Goal: Task Accomplishment & Management: Use online tool/utility

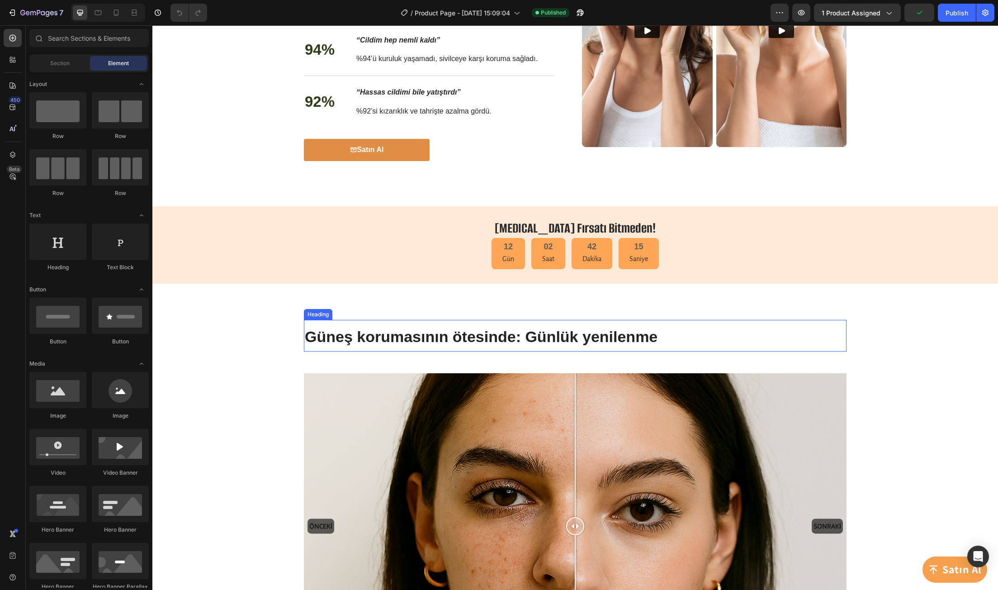
scroll to position [939, 0]
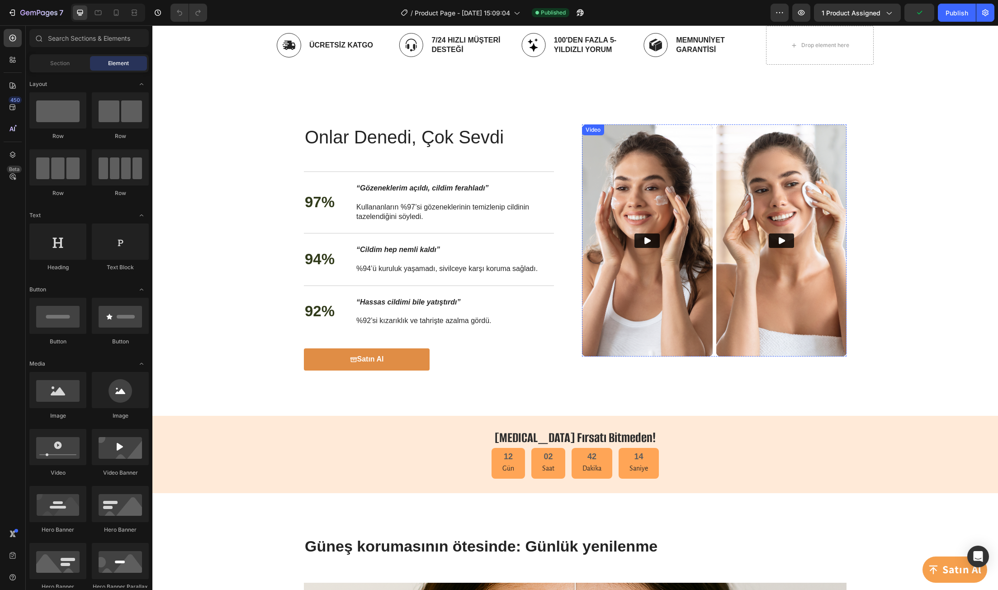
click at [634, 248] on button "Play" at bounding box center [646, 240] width 25 height 14
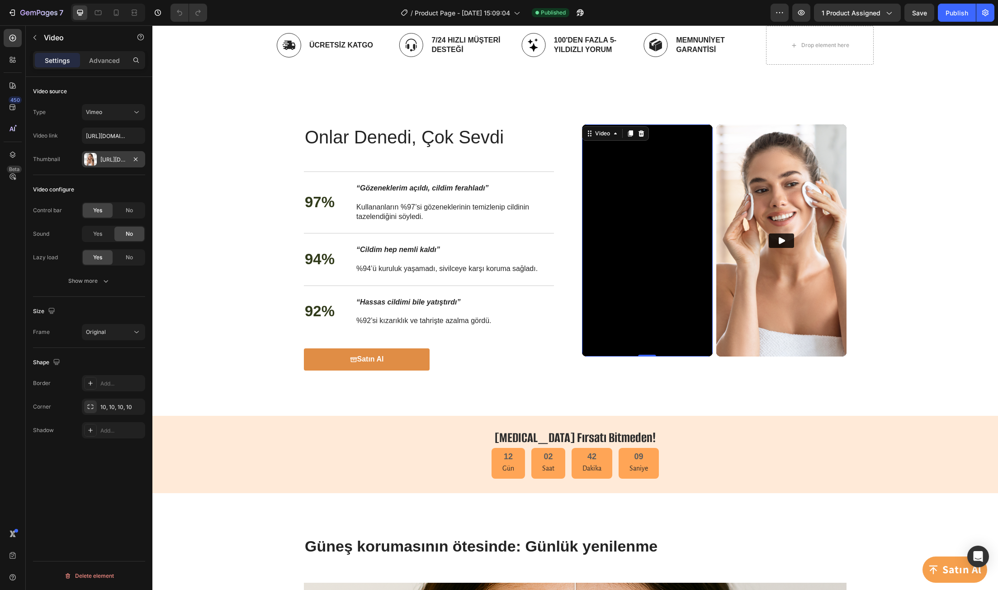
click at [118, 163] on div "[URL][DOMAIN_NAME]" at bounding box center [113, 160] width 26 height 8
click at [107, 135] on input "https://vimeo.com/347119375" at bounding box center [113, 135] width 63 height 16
click at [114, 163] on div "[URL][DOMAIN_NAME]" at bounding box center [113, 160] width 26 height 8
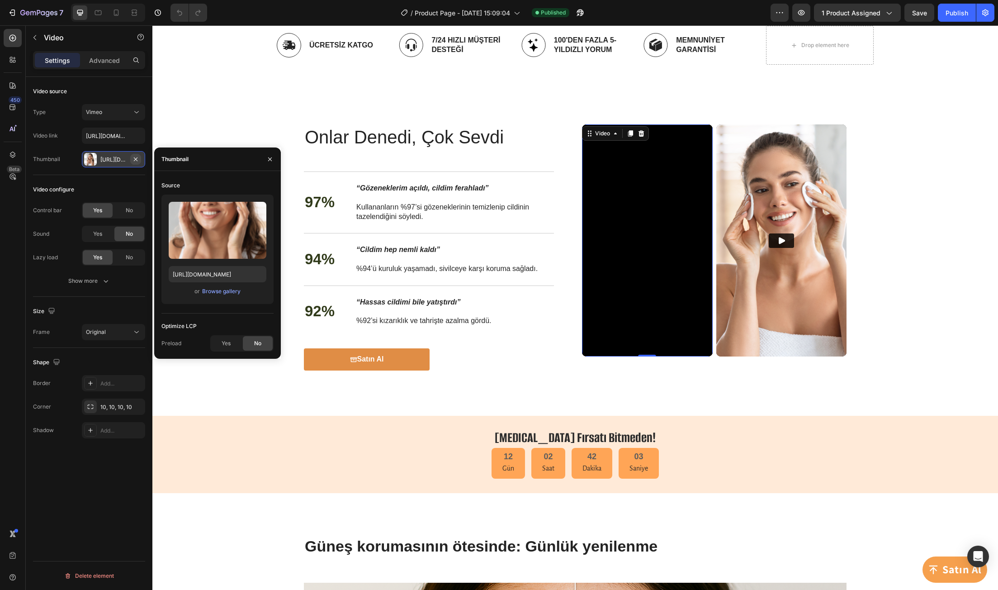
click at [133, 158] on icon "button" at bounding box center [135, 159] width 7 height 7
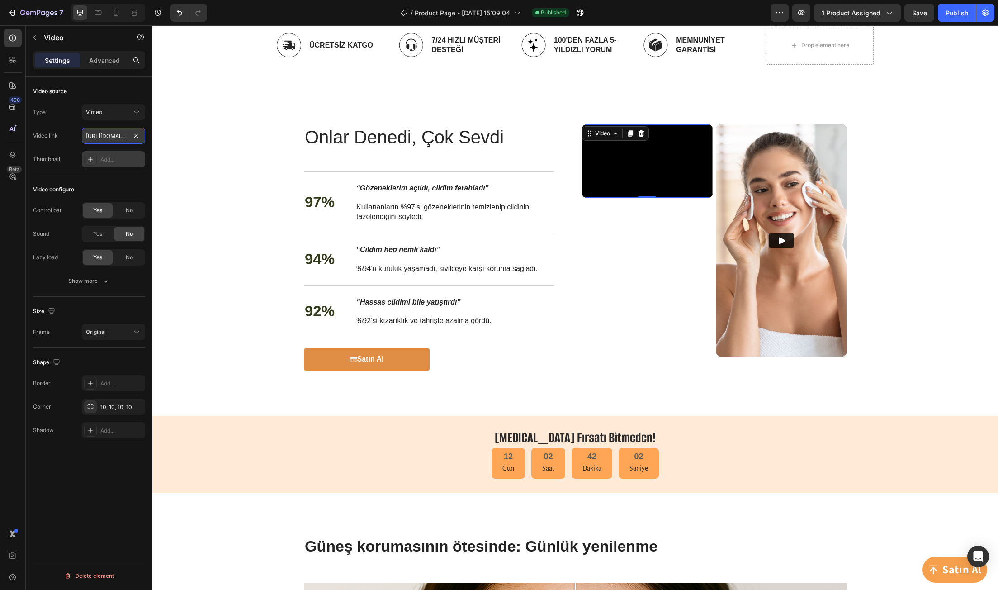
click at [110, 140] on input "https://vimeo.com/347119375" at bounding box center [113, 135] width 63 height 16
click at [111, 140] on input "https://vimeo.com/347119375" at bounding box center [113, 135] width 63 height 16
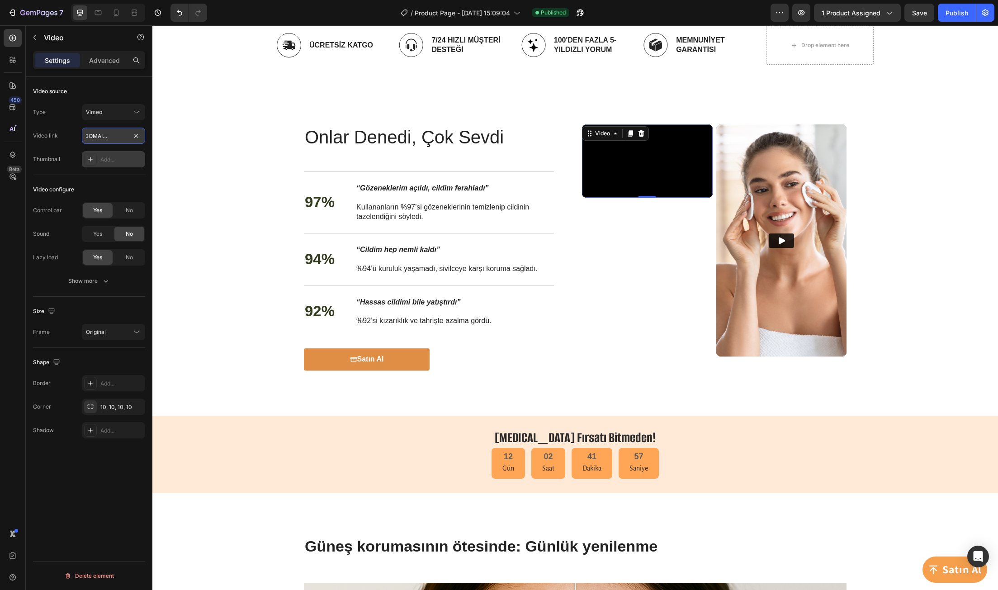
drag, startPoint x: 111, startPoint y: 140, endPoint x: 97, endPoint y: 139, distance: 14.0
click at [97, 139] on input "https://vimeo.com/347119375" at bounding box center [113, 135] width 63 height 16
click at [128, 140] on input "https://vimeo.com/347119375" at bounding box center [113, 135] width 63 height 16
click at [99, 135] on input "text" at bounding box center [113, 135] width 63 height 16
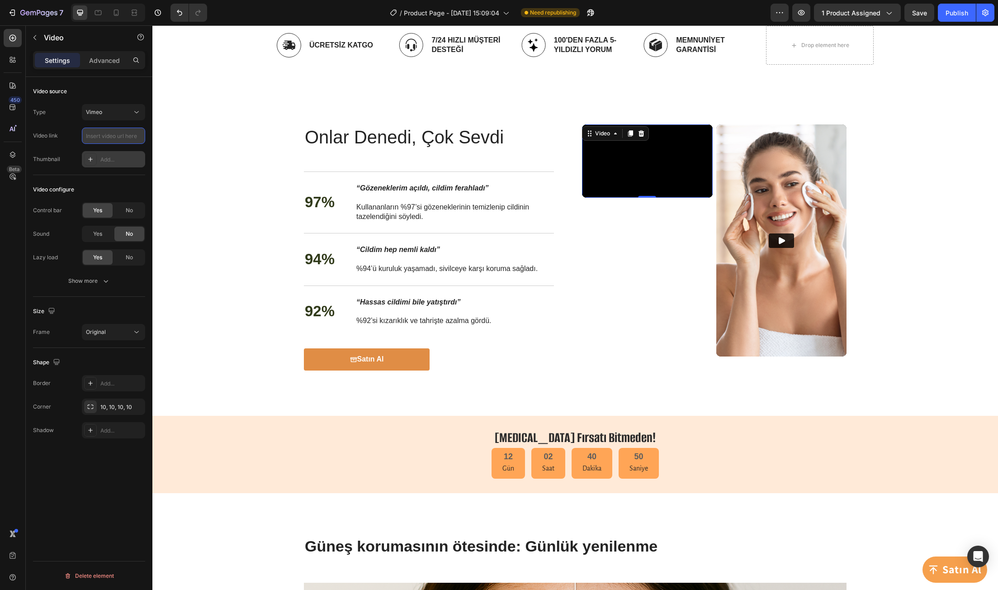
paste input "https://vimeo.com/1113558465"
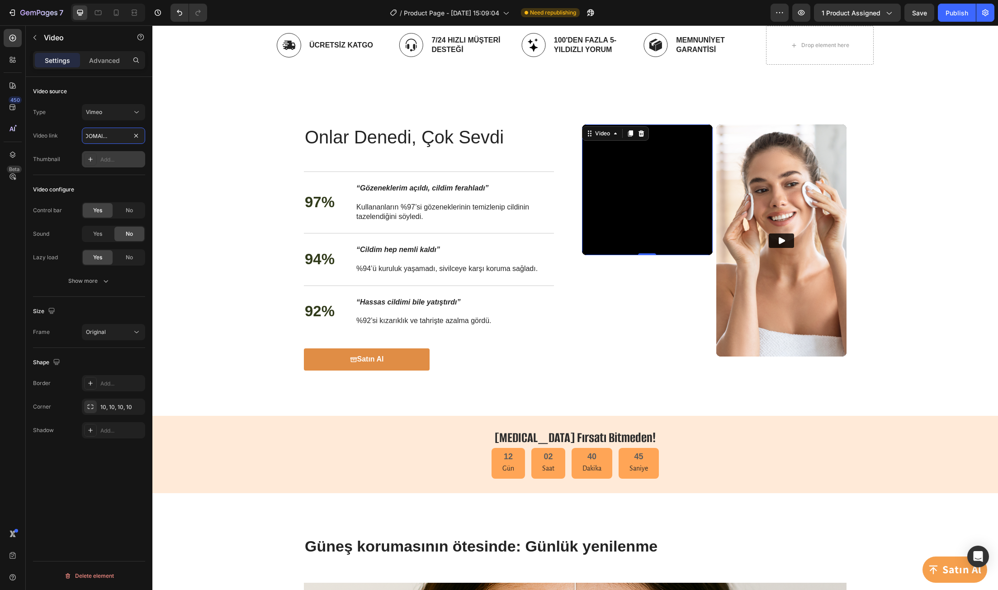
type input "https://vimeo.com/1113558465"
click at [112, 141] on input "https://vimeo.com/1113558465" at bounding box center [113, 135] width 63 height 16
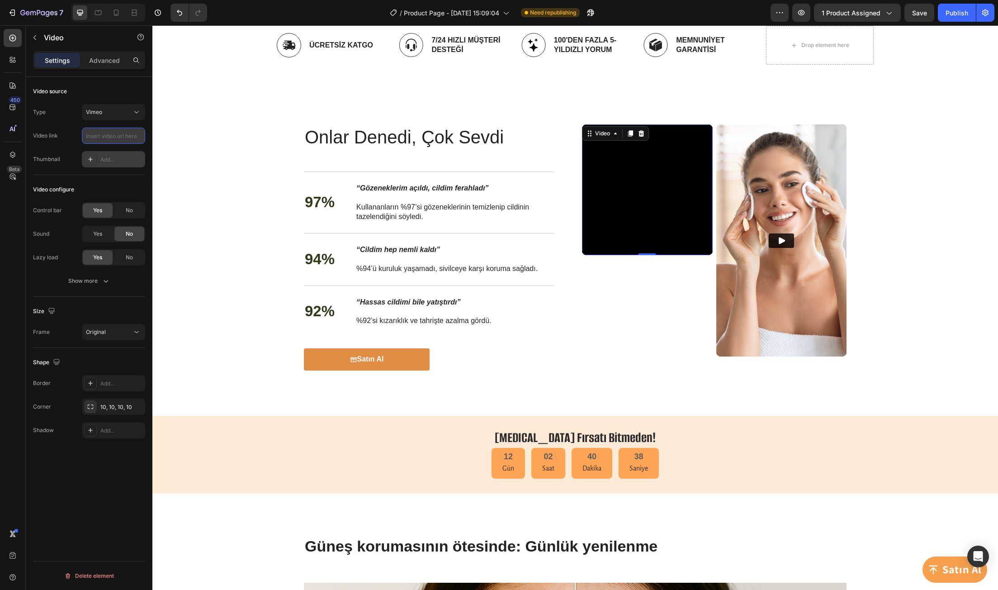
click at [112, 136] on input "text" at bounding box center [113, 135] width 63 height 16
paste input "https://vimeo.com/1113558465"
type input "https://vimeo.com/1113558465"
click at [112, 136] on input "https://vimeo.com/1113558465" at bounding box center [113, 135] width 63 height 16
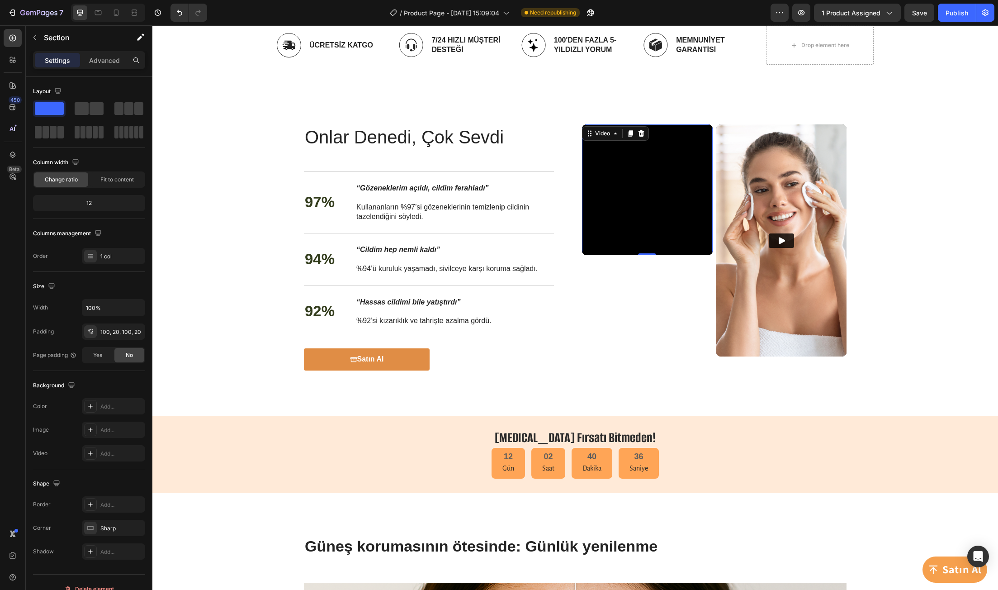
click at [182, 136] on div "Onlar Denedi, Çok Sevdi Heading Onlar Denedi, Çok Sevdi Heading 97% Text Block …" at bounding box center [574, 247] width 845 height 336
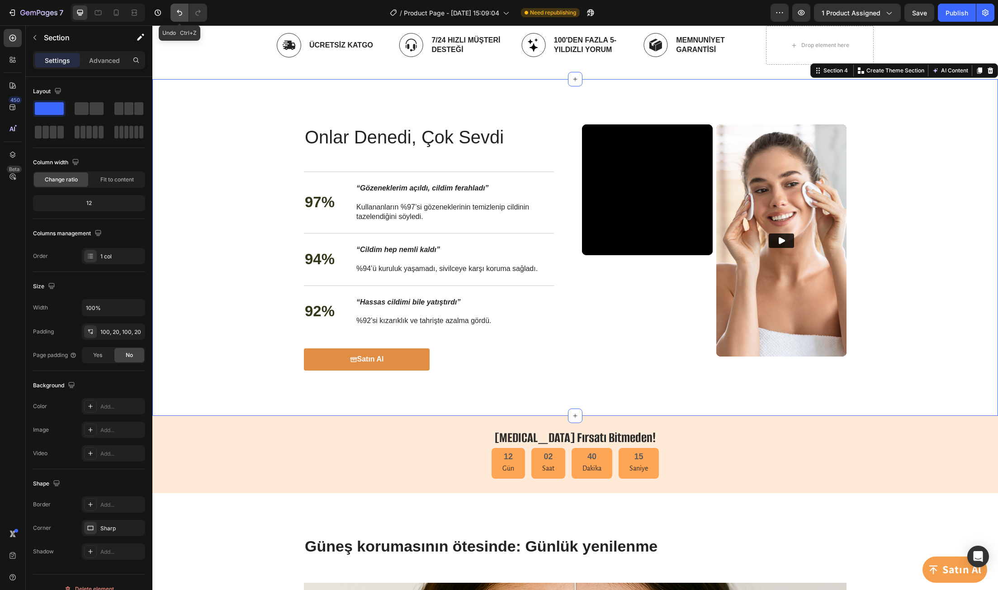
click at [178, 12] on icon "Undo/Redo" at bounding box center [179, 13] width 5 height 6
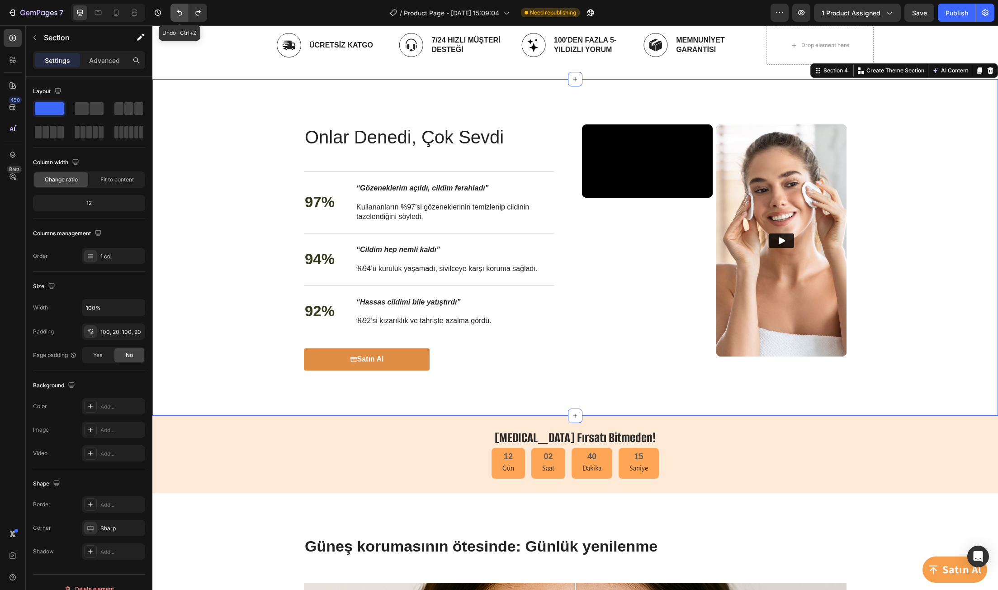
click at [178, 12] on icon "Undo/Redo" at bounding box center [179, 13] width 5 height 6
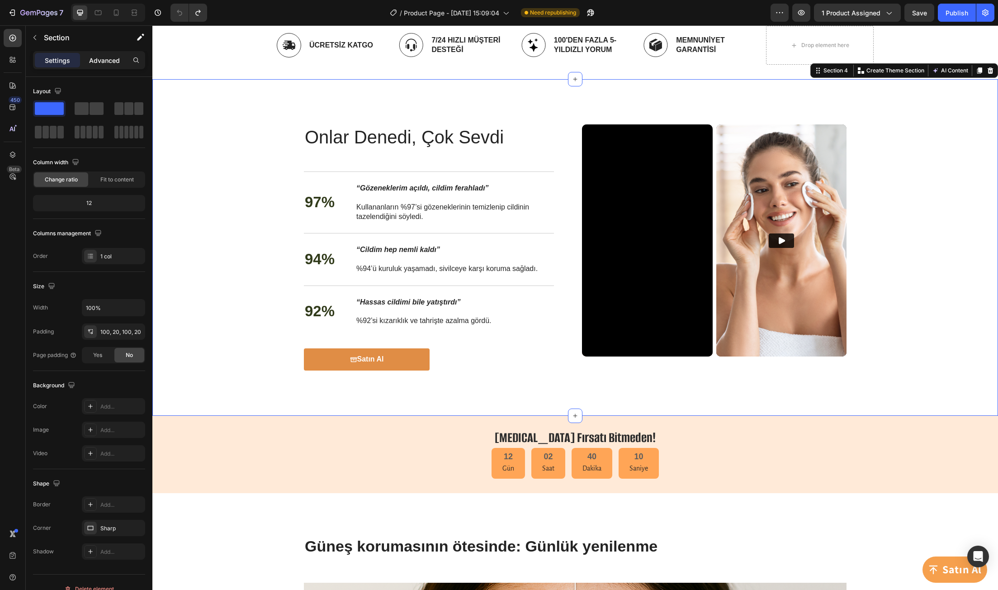
click at [98, 64] on p "Advanced" at bounding box center [104, 60] width 31 height 9
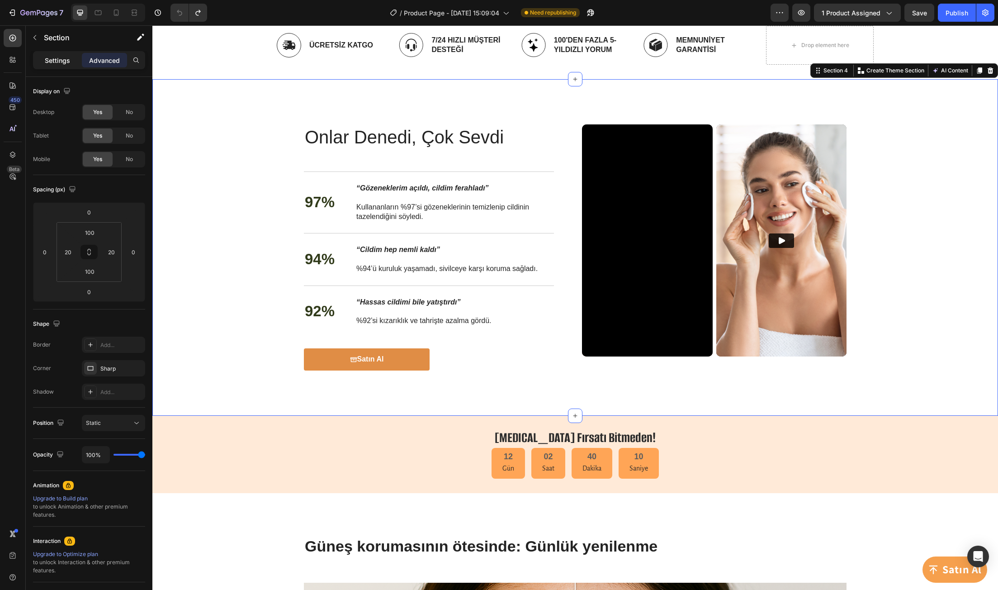
click at [61, 65] on div "Settings" at bounding box center [57, 60] width 45 height 14
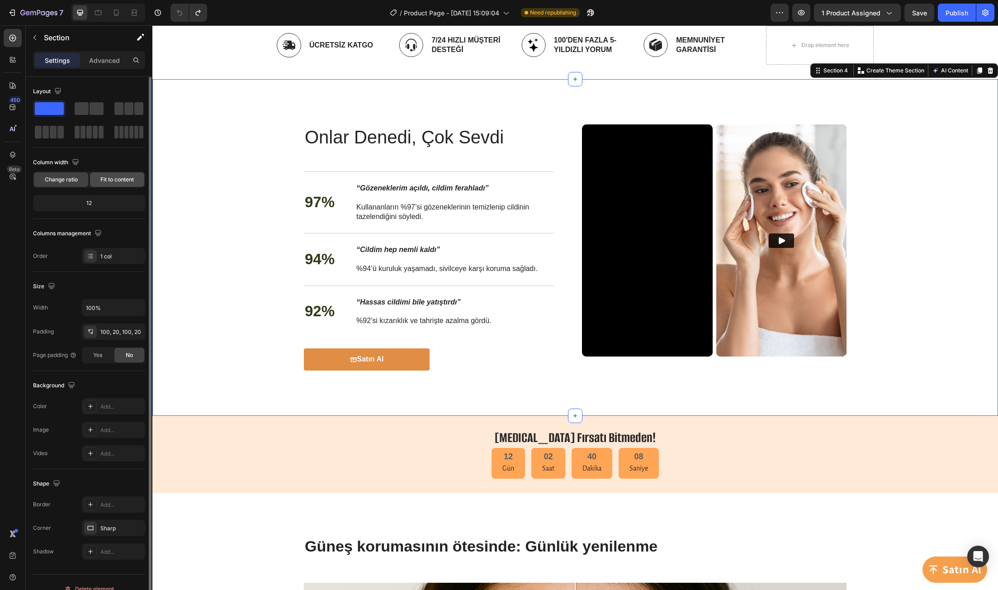
click at [108, 181] on span "Fit to content" at bounding box center [116, 179] width 33 height 8
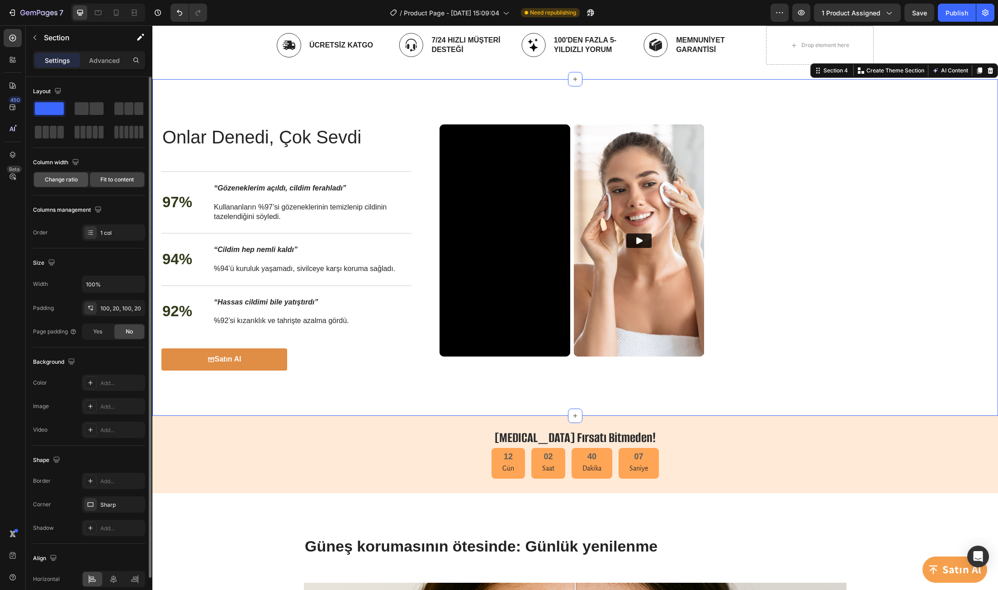
click at [70, 179] on span "Change ratio" at bounding box center [61, 179] width 33 height 8
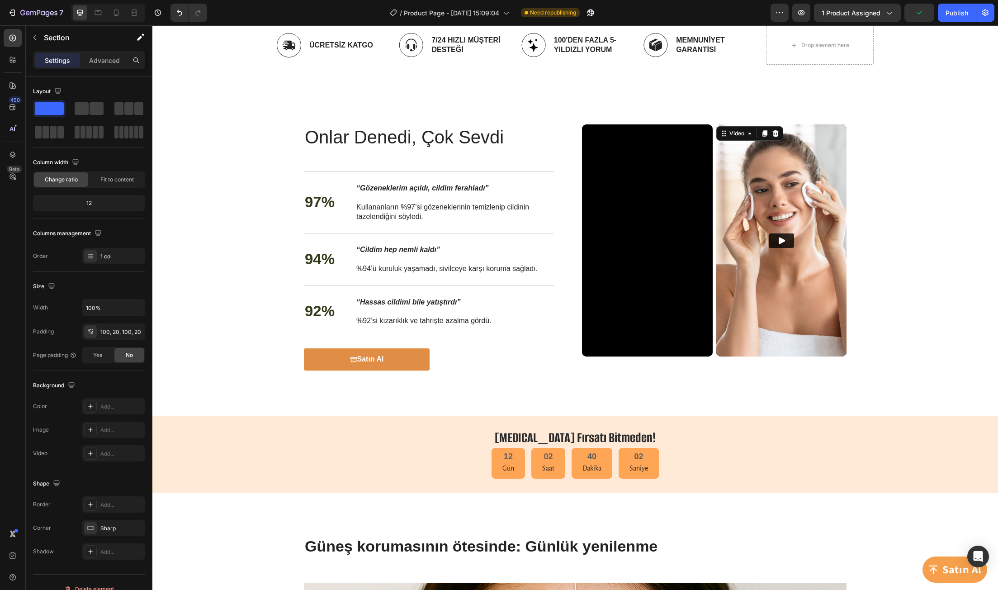
click at [756, 182] on img at bounding box center [781, 240] width 131 height 232
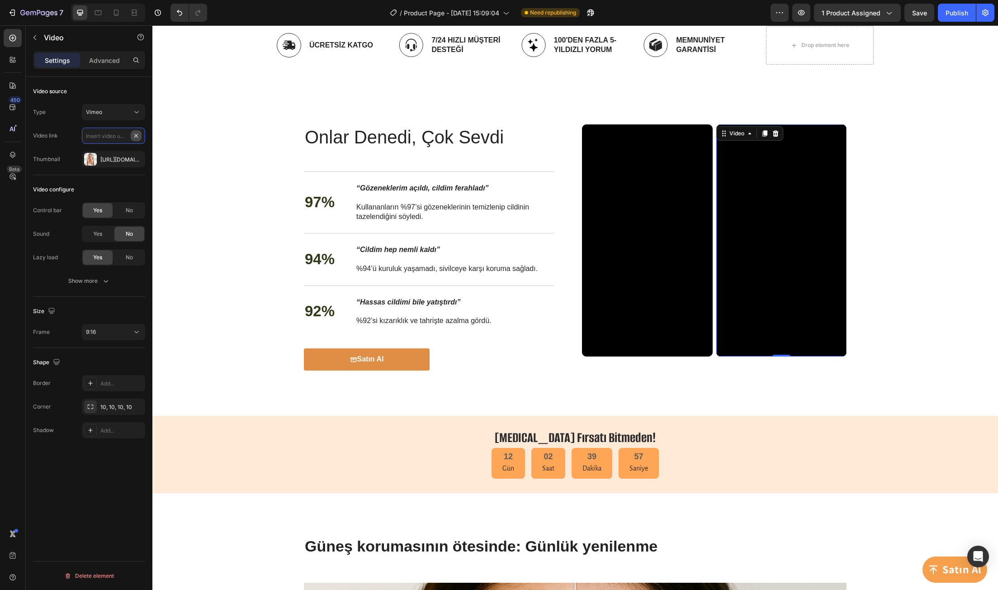
scroll to position [0, 0]
click at [115, 137] on input "text" at bounding box center [113, 135] width 63 height 16
paste input "https://vimeo.com/1113558465?share=copy#t=0"
click at [179, 16] on icon "Undo/Redo" at bounding box center [179, 12] width 9 height 9
type input "https://vimeo.com/347119375"
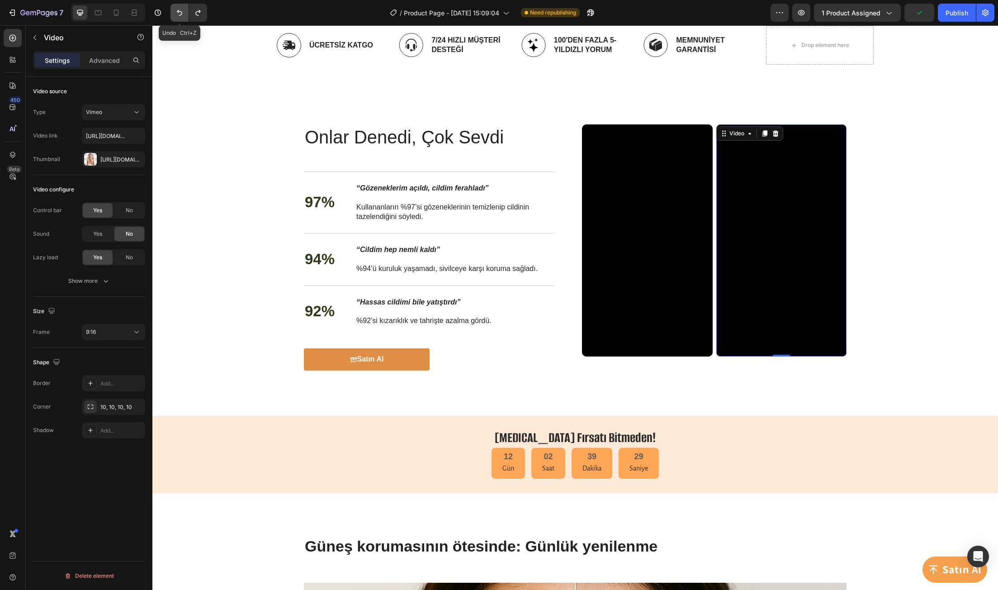
click at [179, 16] on icon "Undo/Redo" at bounding box center [179, 12] width 9 height 9
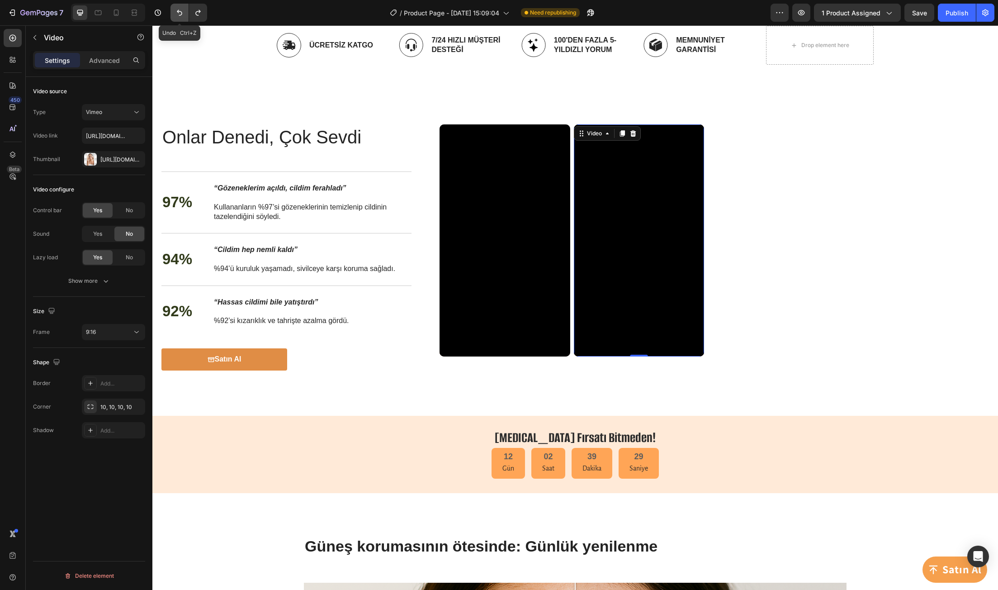
click at [179, 17] on icon "Undo/Redo" at bounding box center [179, 12] width 9 height 9
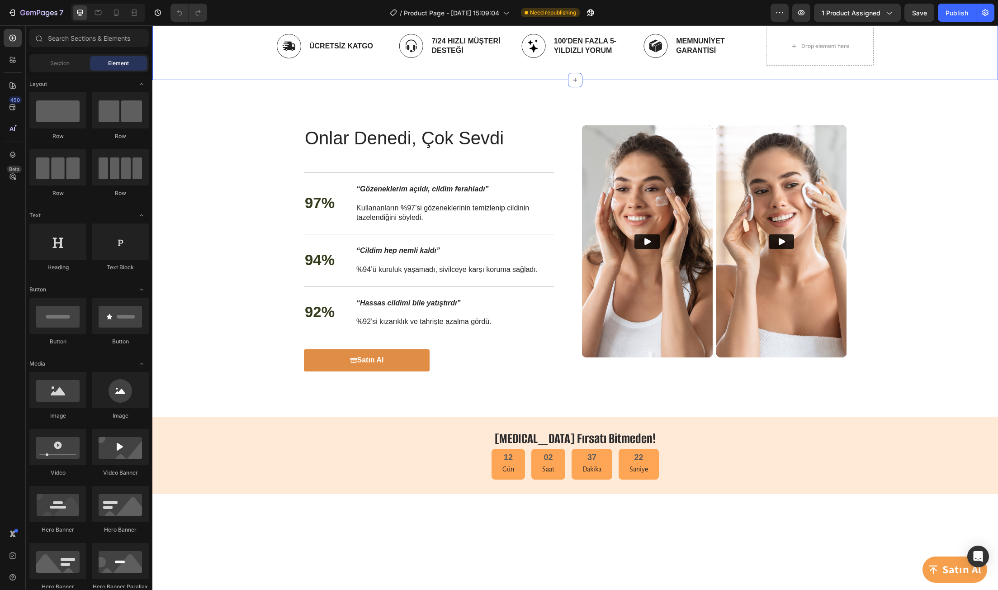
scroll to position [995, 0]
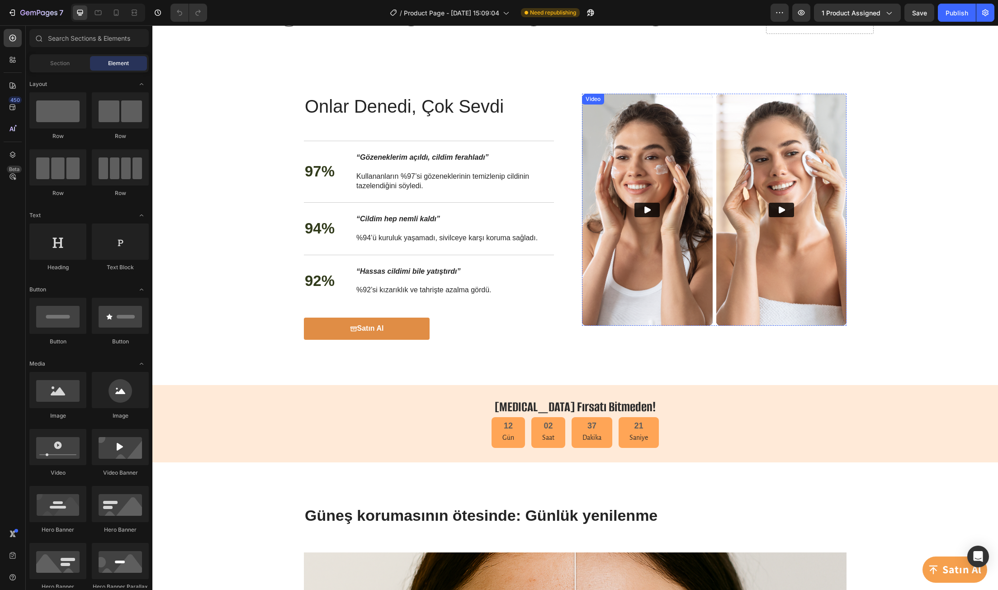
click at [657, 267] on img at bounding box center [647, 210] width 131 height 232
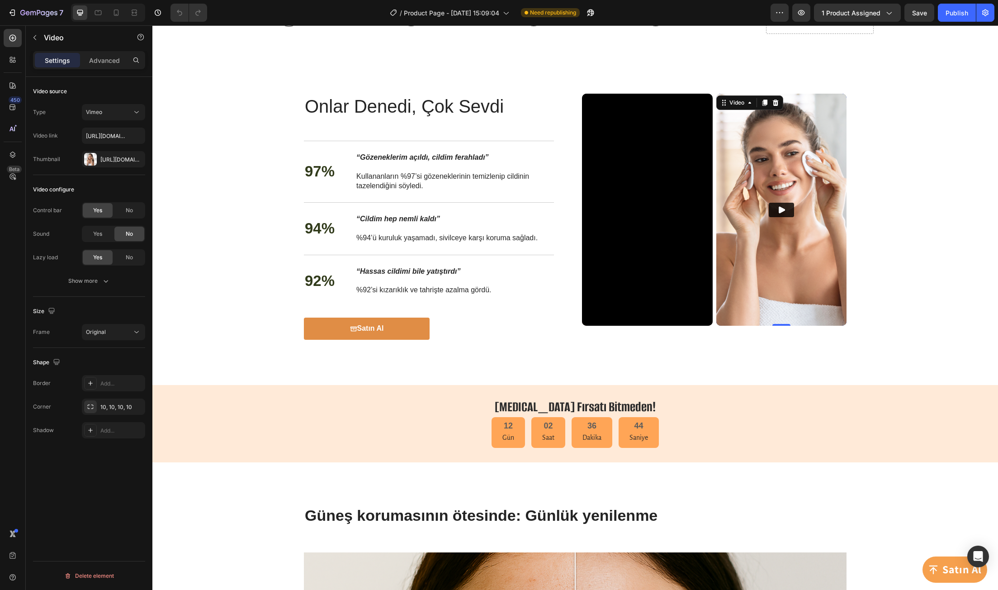
click at [749, 257] on img at bounding box center [781, 210] width 131 height 232
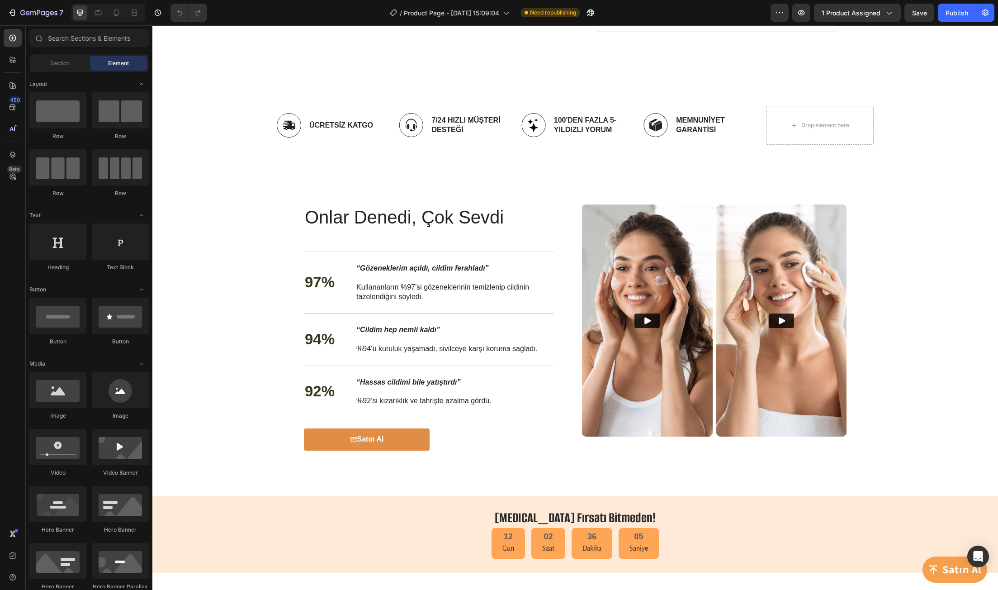
scroll to position [890, 0]
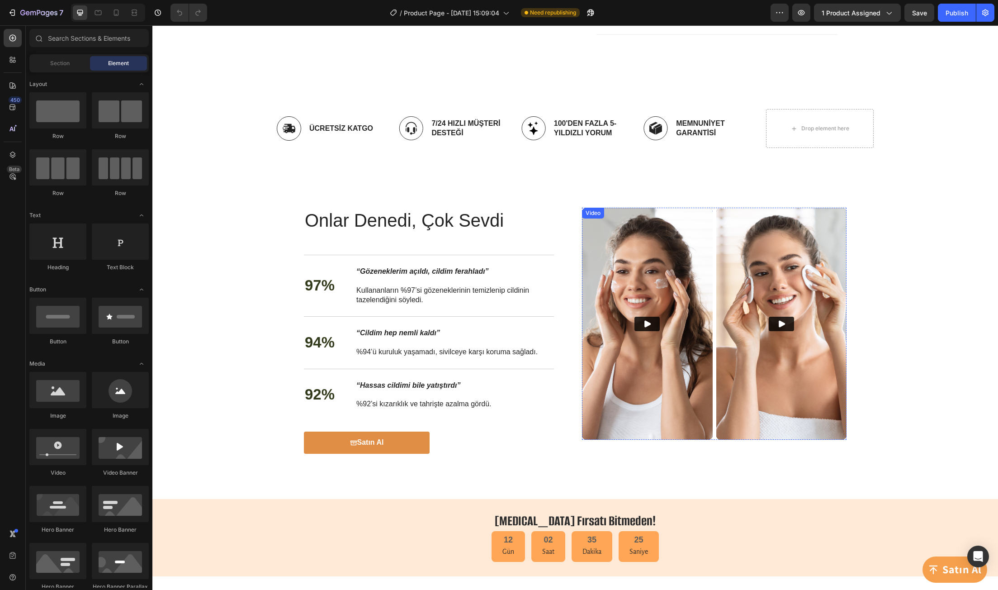
click at [648, 261] on img at bounding box center [647, 324] width 131 height 232
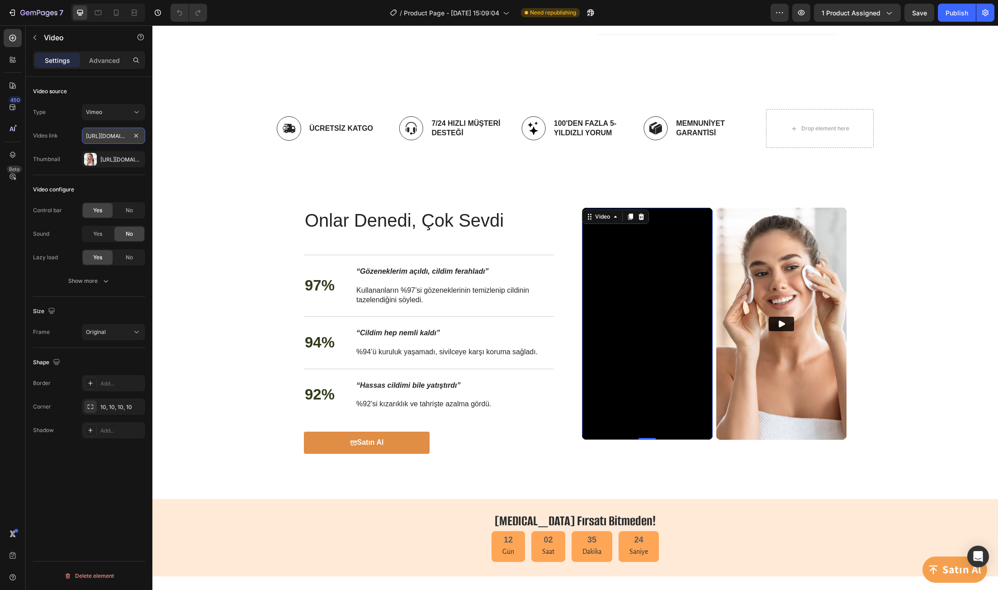
click at [102, 139] on input "https://vimeo.com/347119375" at bounding box center [113, 135] width 63 height 16
paste input "1113559718"
type input "[URL][DOMAIN_NAME]"
click at [173, 143] on div "Image ÜCRETSİZ KATGO Text Block Row Image 7/24 Hızlı Müşterİ Desteğİ Text Block…" at bounding box center [575, 128] width 832 height 53
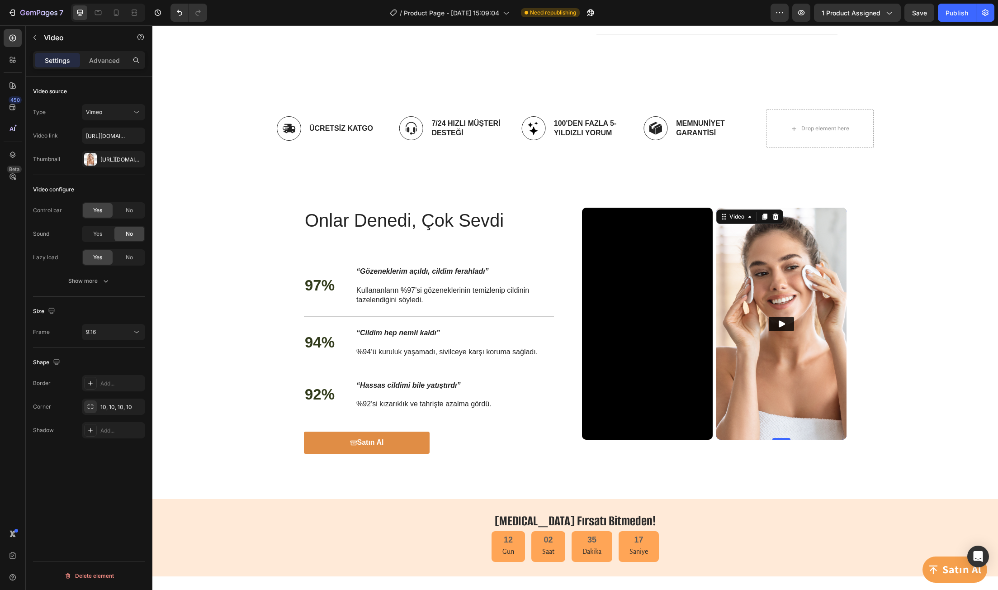
click at [801, 262] on img at bounding box center [781, 324] width 131 height 232
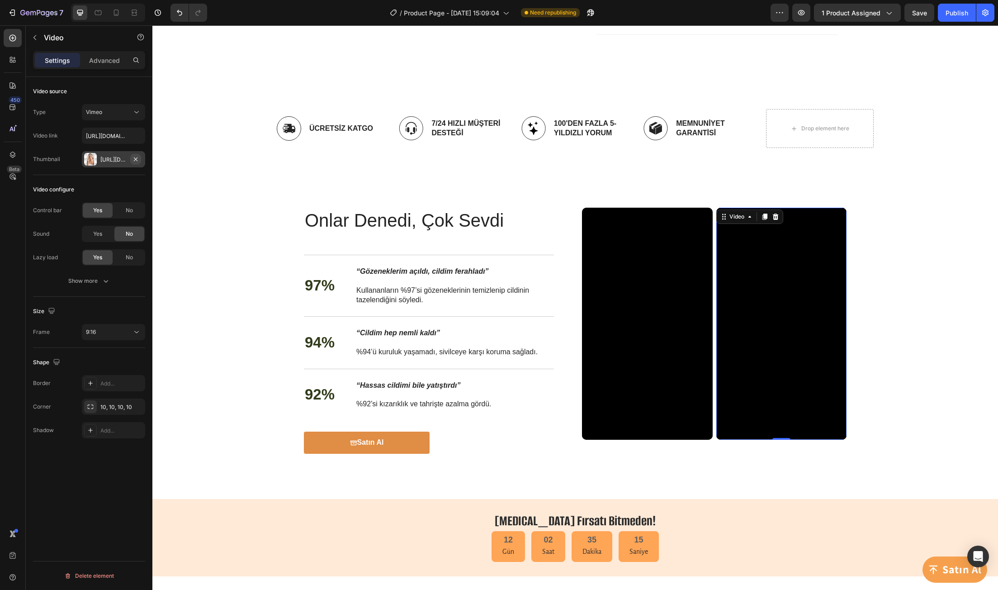
click at [137, 160] on icon "button" at bounding box center [136, 159] width 4 height 4
click at [902, 375] on div "Onlar Denedi, Çok Sevdi Heading Onlar Denedi, Çok Sevdi Heading 97% Text Block …" at bounding box center [574, 331] width 827 height 246
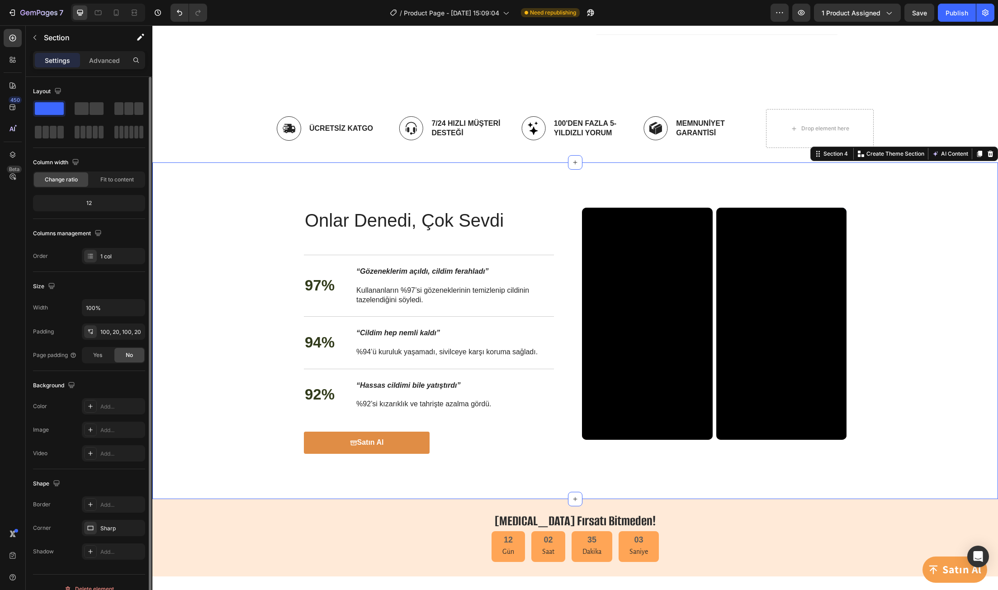
click at [879, 358] on div "Onlar Denedi, Çok Sevdi Heading Onlar Denedi, Çok Sevdi Heading 97% Text Block …" at bounding box center [574, 331] width 827 height 246
click at [112, 14] on icon at bounding box center [116, 12] width 9 height 9
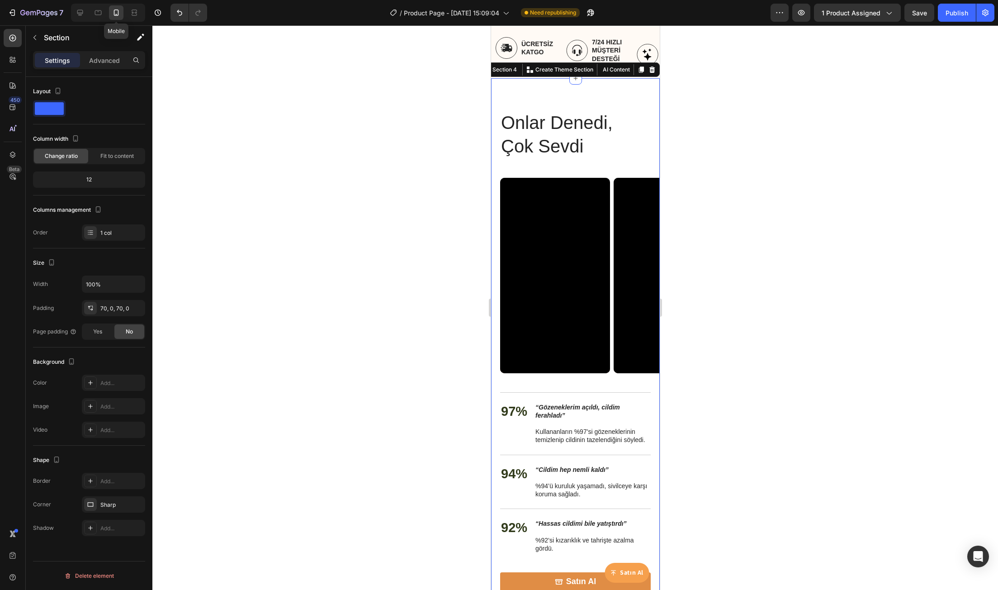
scroll to position [953, 0]
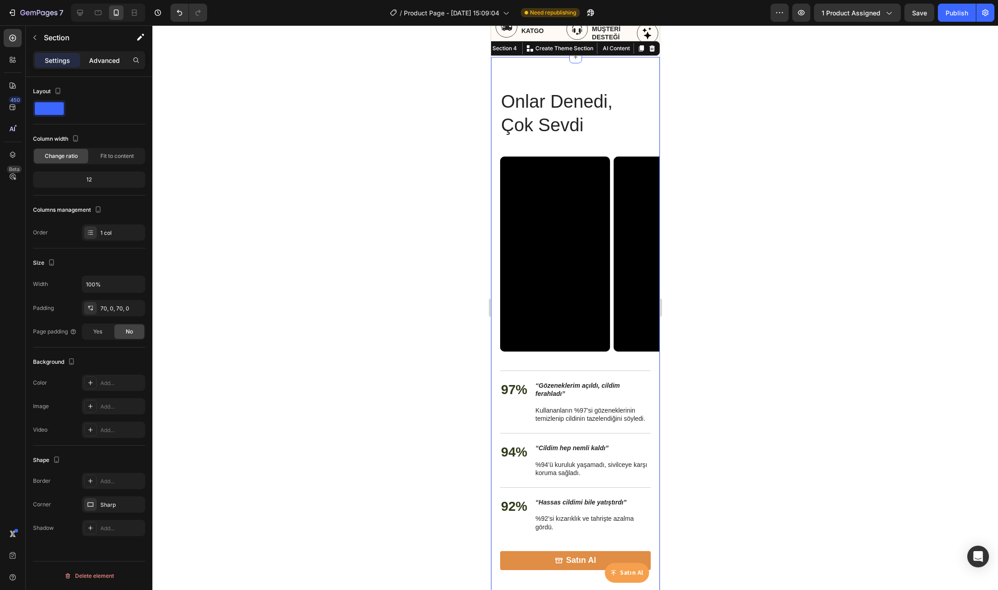
click at [90, 59] on p "Advanced" at bounding box center [104, 60] width 31 height 9
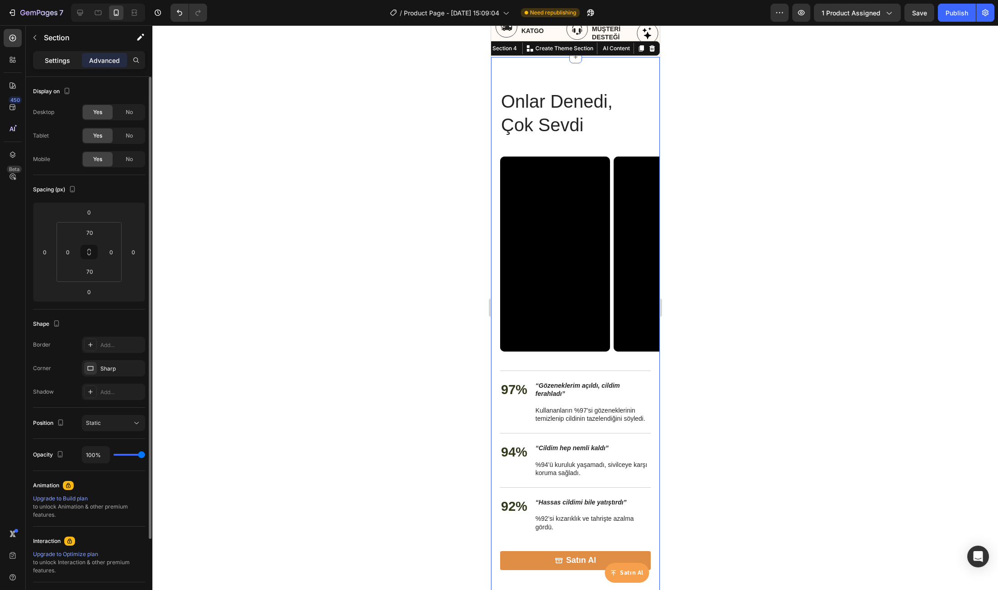
click at [71, 60] on div "Settings" at bounding box center [57, 60] width 45 height 14
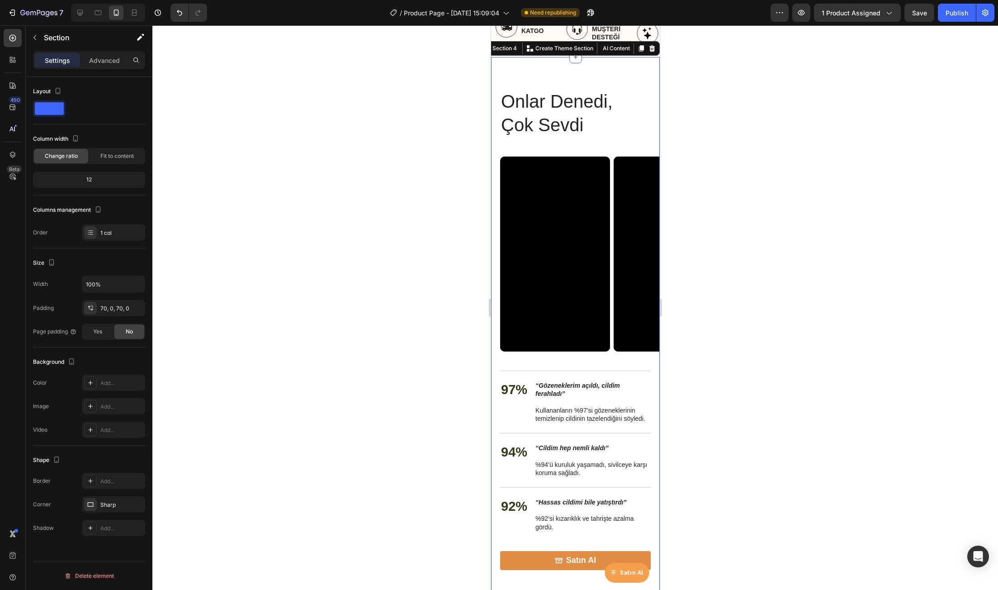
click at [173, 22] on div "7 / Product Page - Aug 8, 15:09:04 Need republishing Preview 1 product assigned…" at bounding box center [499, 13] width 998 height 26
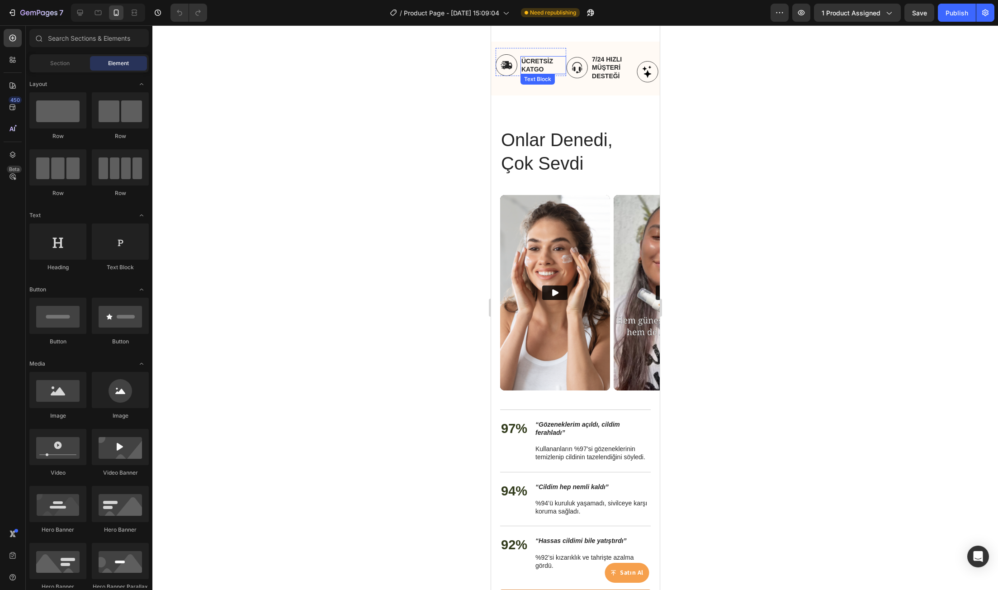
scroll to position [904, 0]
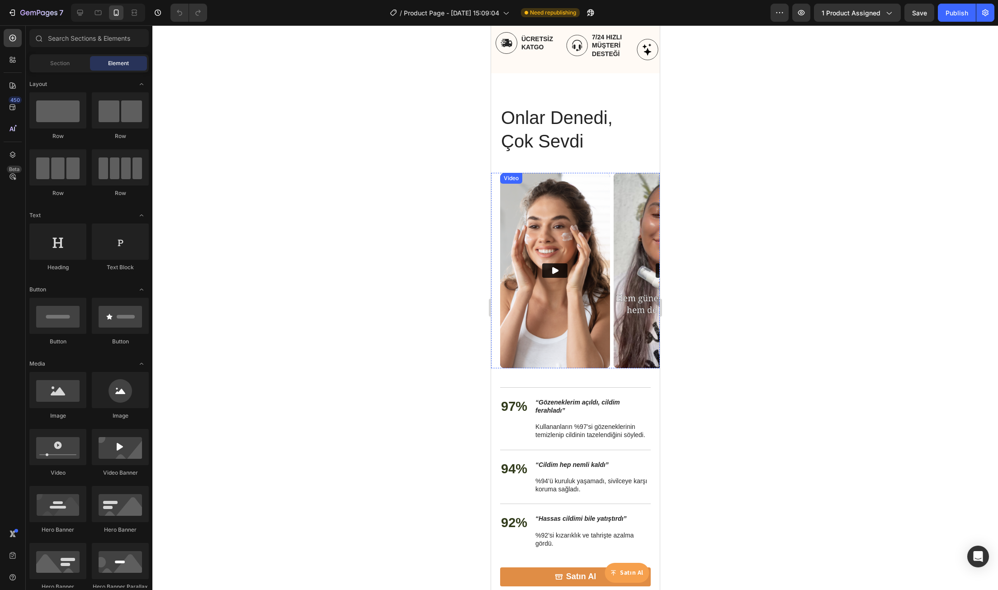
click at [534, 258] on img at bounding box center [555, 270] width 110 height 195
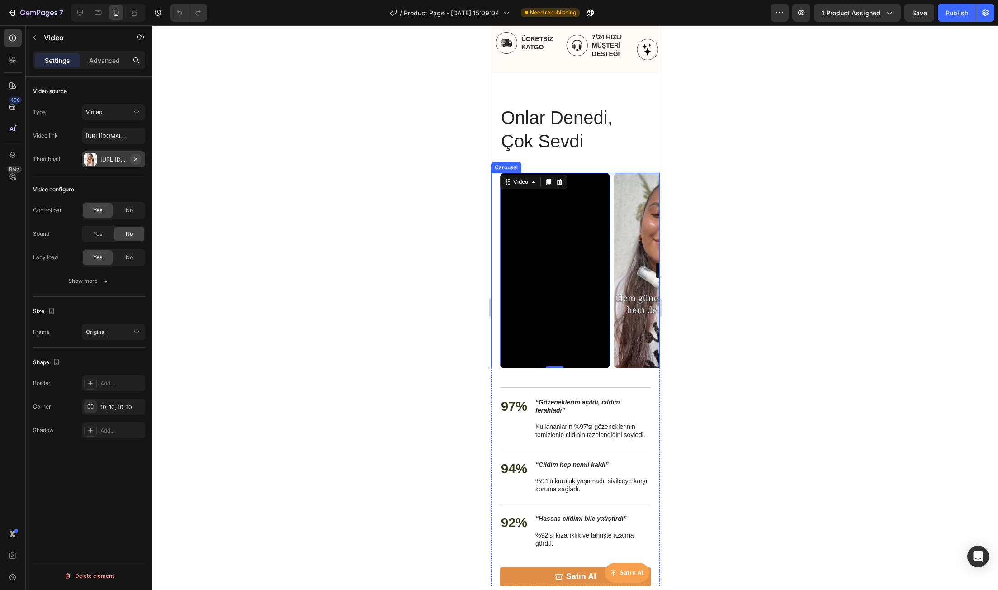
click at [134, 158] on icon "button" at bounding box center [135, 159] width 7 height 7
click at [112, 113] on div "Vimeo" at bounding box center [109, 112] width 46 height 8
click at [95, 66] on div "Advanced" at bounding box center [104, 60] width 45 height 14
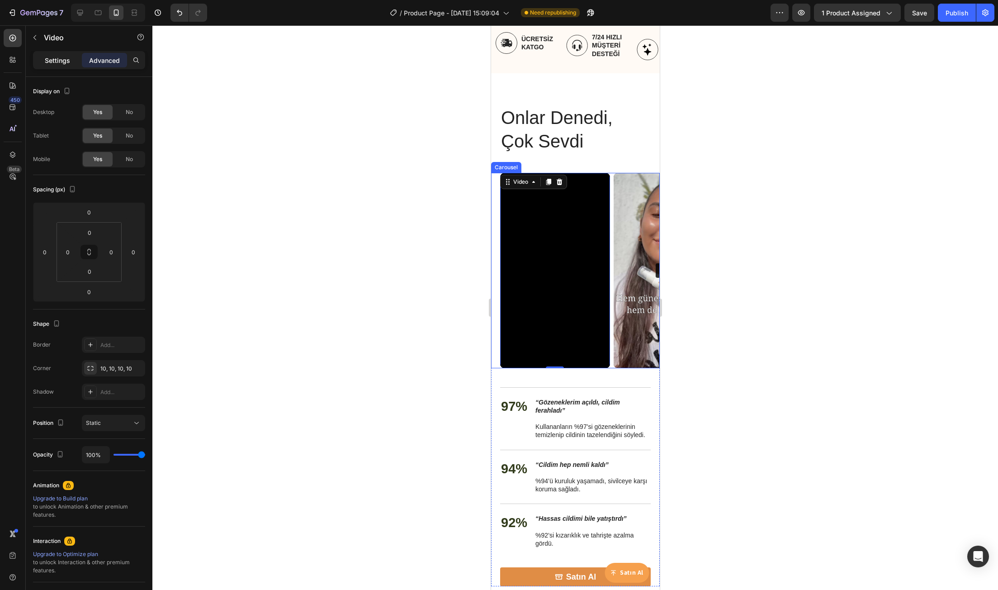
click at [64, 61] on p "Settings" at bounding box center [57, 60] width 25 height 9
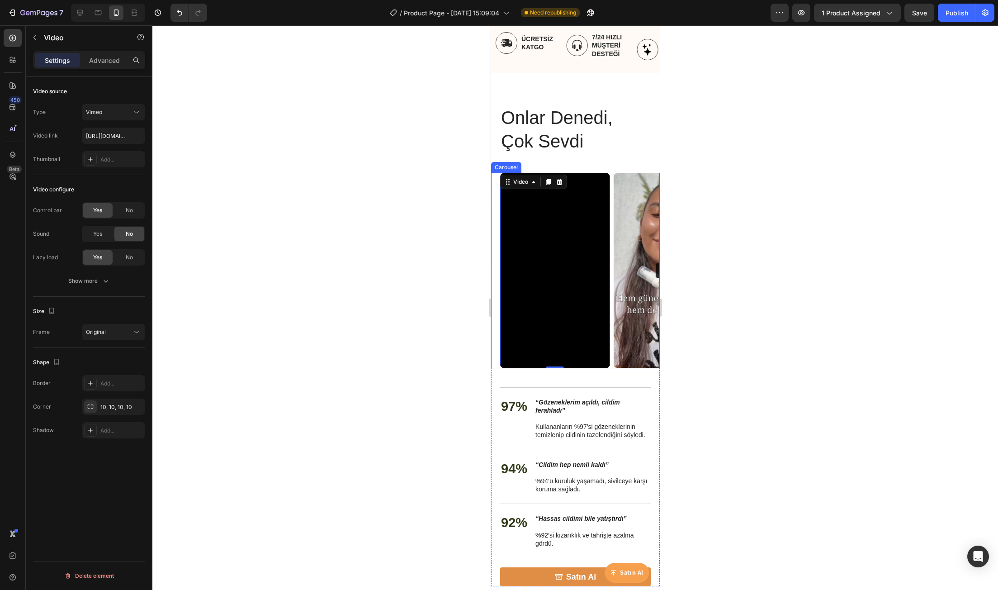
click at [73, 297] on div "Video source Type Vimeo Video link https://vimeo.com/1113559718 Thumbnail Add..." at bounding box center [89, 322] width 112 height 51
click at [618, 276] on img at bounding box center [668, 270] width 110 height 195
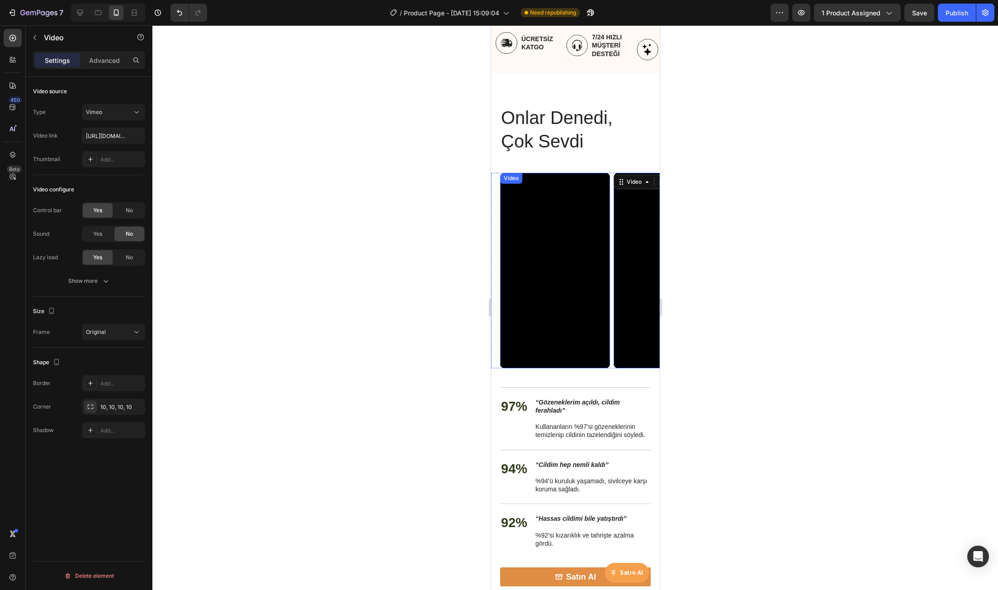
click at [513, 182] on div "Video" at bounding box center [510, 178] width 19 height 8
click at [546, 185] on icon at bounding box center [548, 182] width 5 height 6
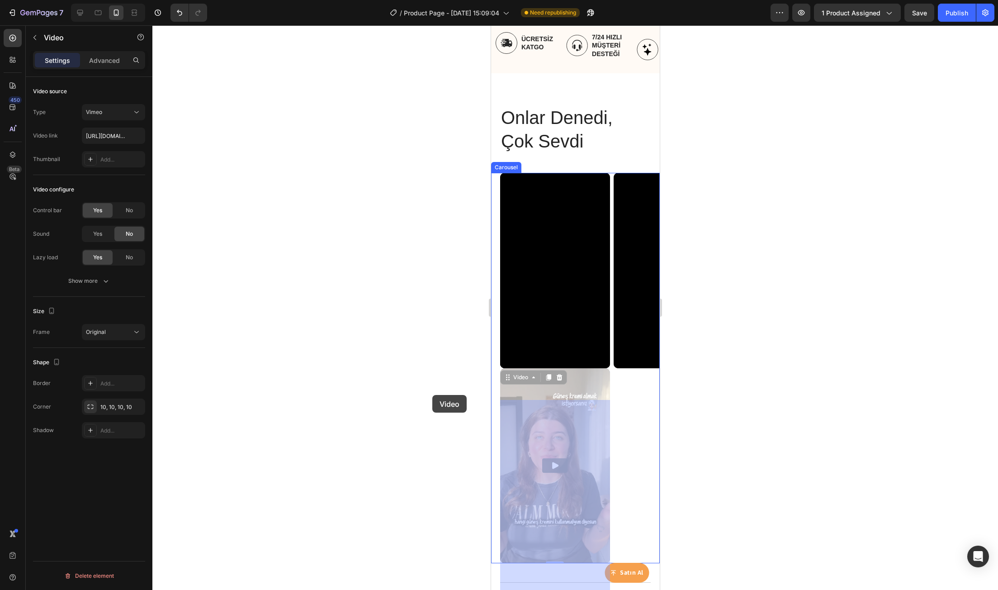
click at [321, 371] on div at bounding box center [574, 307] width 845 height 564
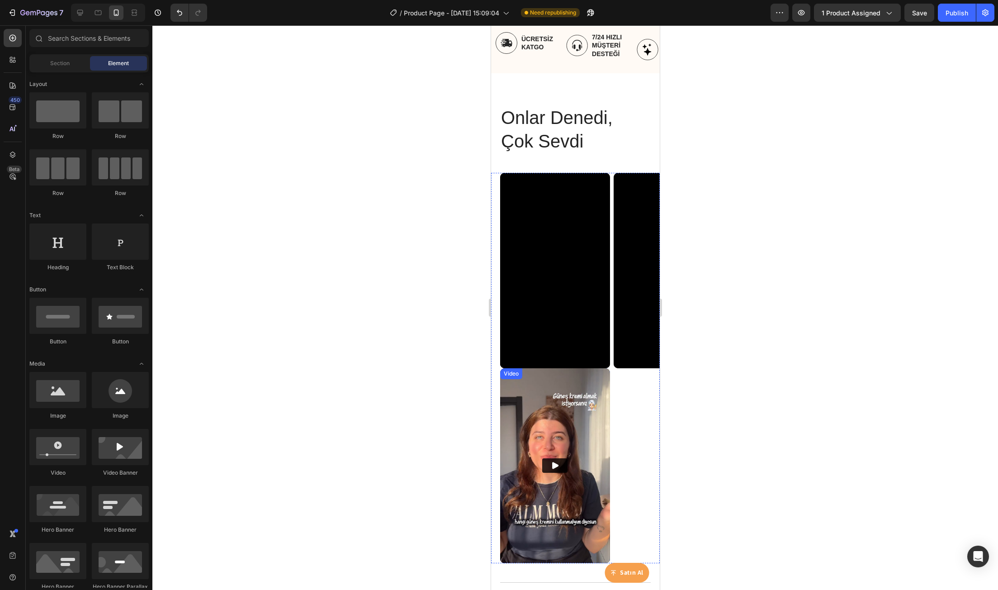
click at [539, 429] on img at bounding box center [555, 465] width 110 height 195
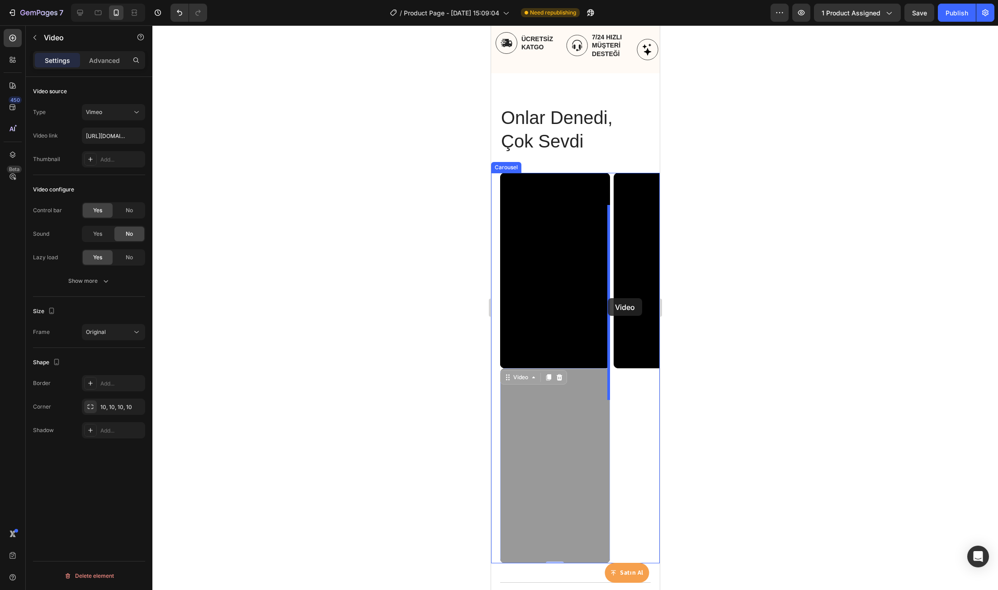
drag, startPoint x: 504, startPoint y: 411, endPoint x: 607, endPoint y: 298, distance: 152.9
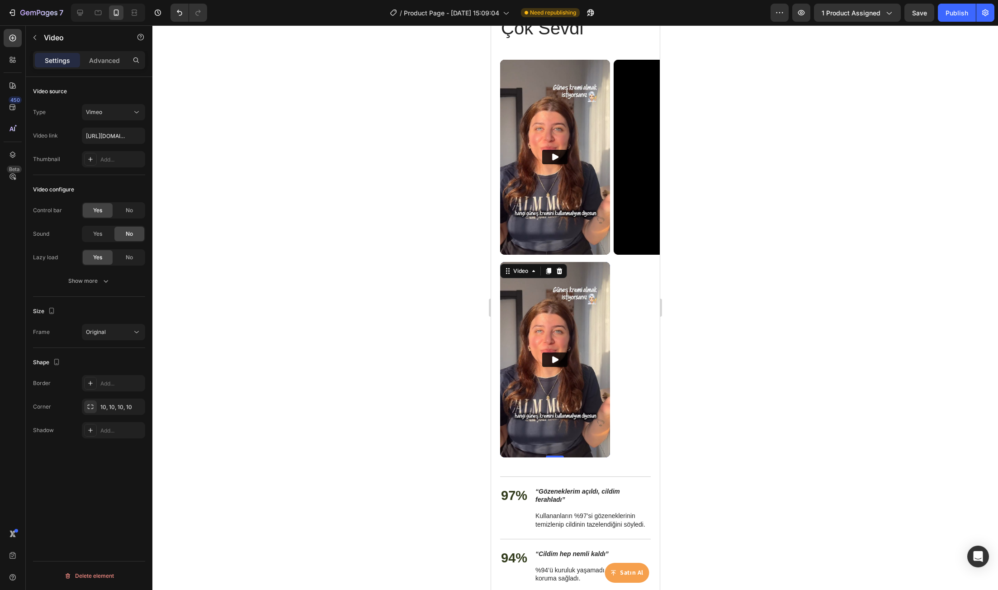
scroll to position [1040, 0]
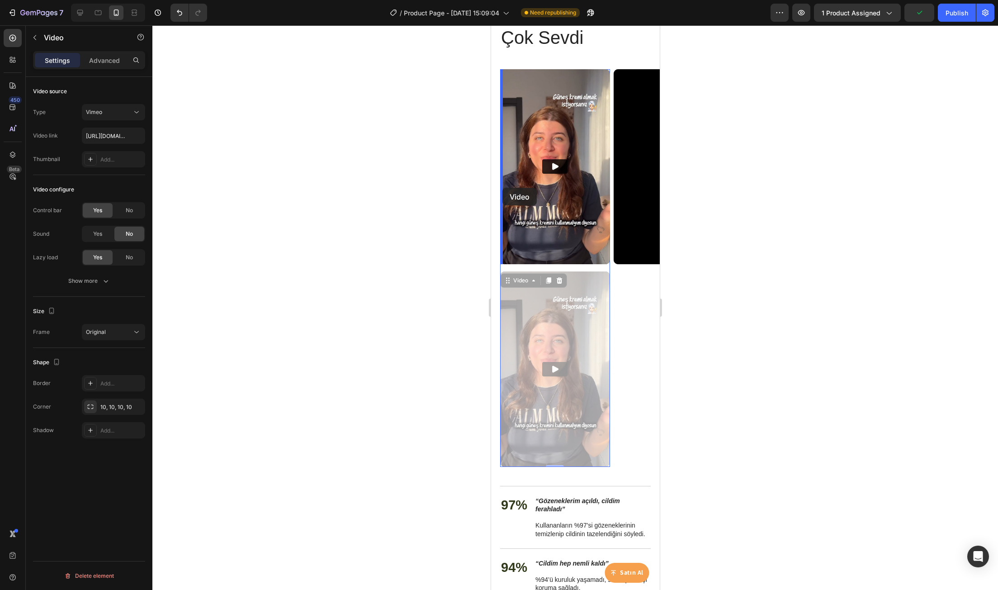
drag, startPoint x: 508, startPoint y: 281, endPoint x: 502, endPoint y: 188, distance: 93.3
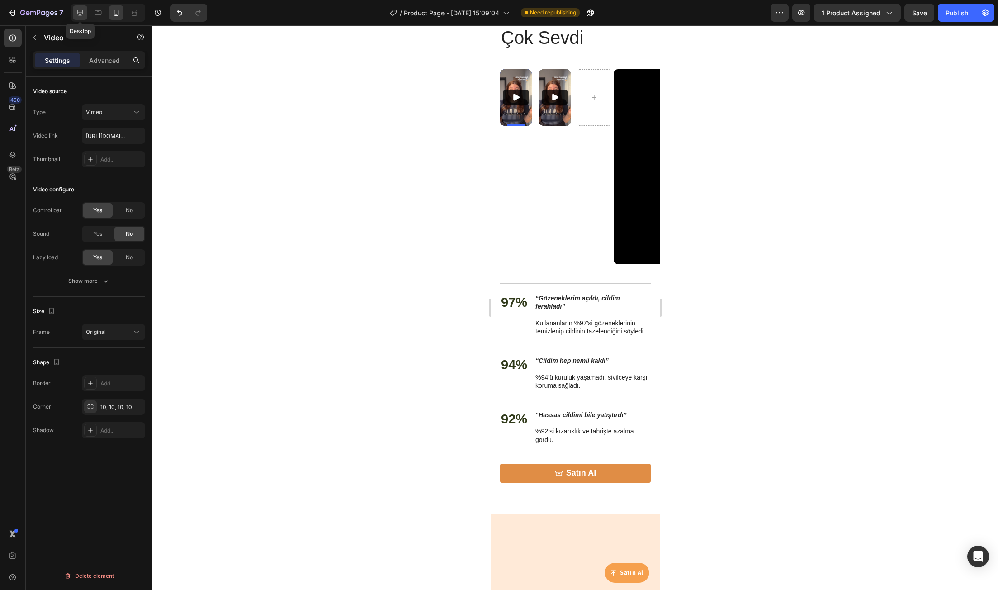
click at [80, 14] on icon at bounding box center [80, 13] width 6 height 6
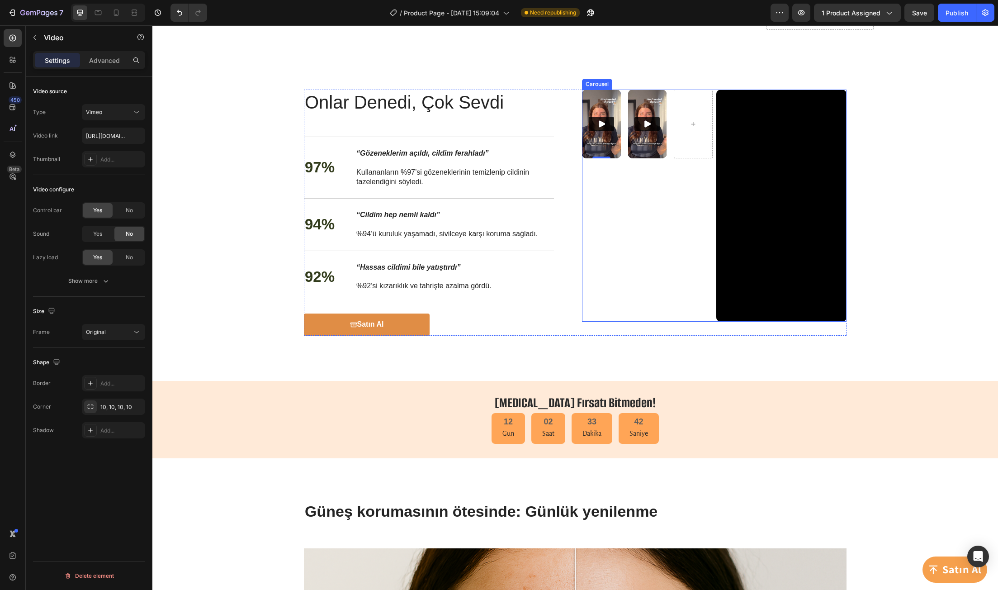
scroll to position [937, 0]
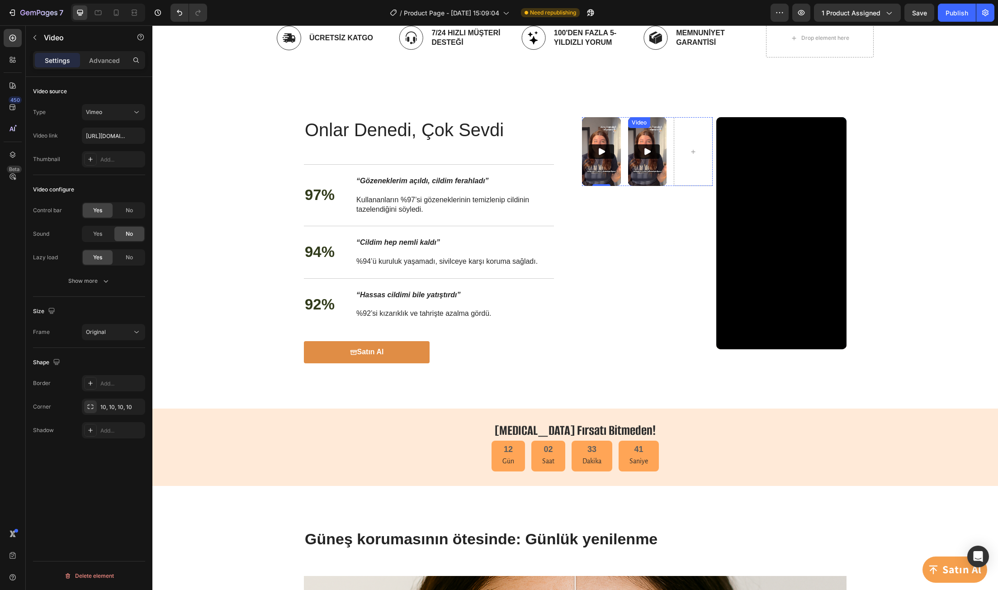
click at [638, 173] on img at bounding box center [647, 151] width 39 height 69
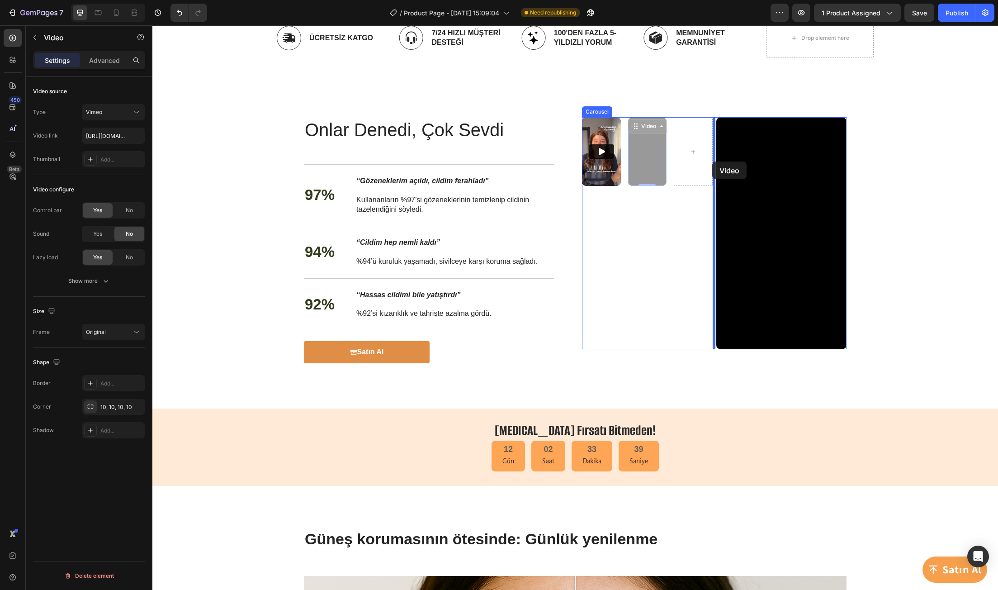
drag, startPoint x: 631, startPoint y: 124, endPoint x: 712, endPoint y: 161, distance: 89.0
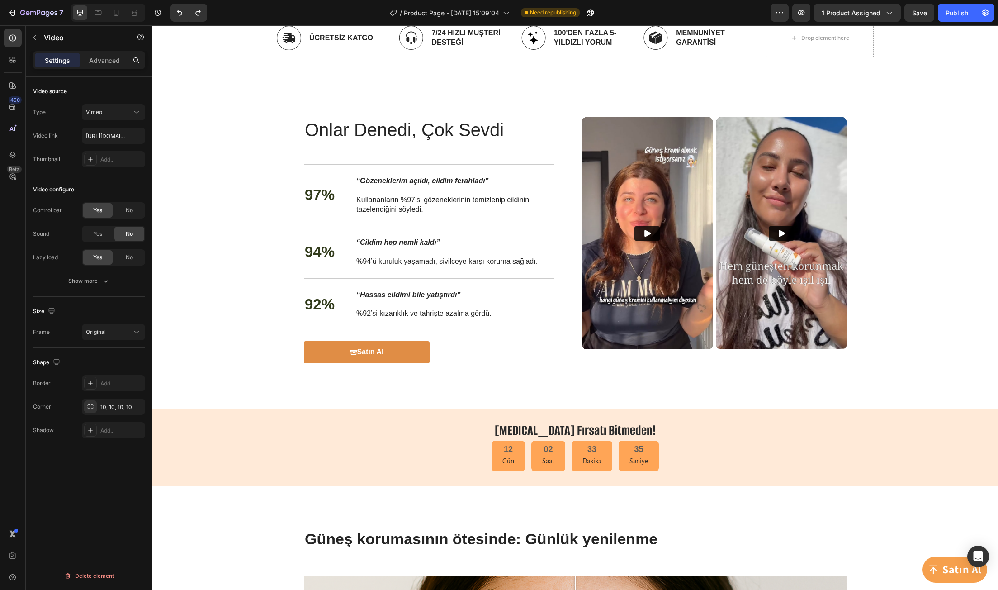
click at [678, 201] on img at bounding box center [647, 233] width 131 height 232
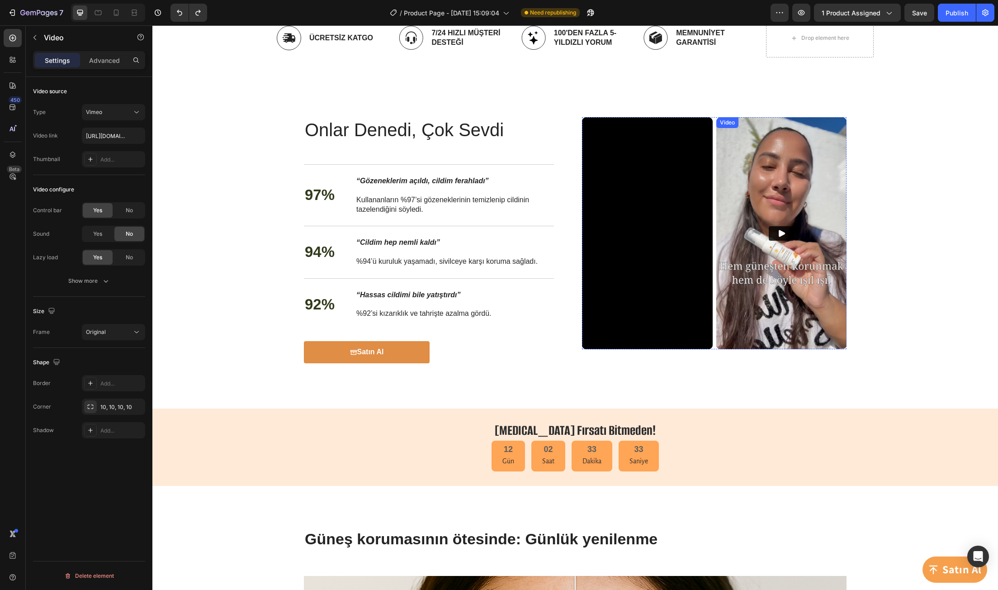
click at [751, 201] on img at bounding box center [781, 233] width 131 height 232
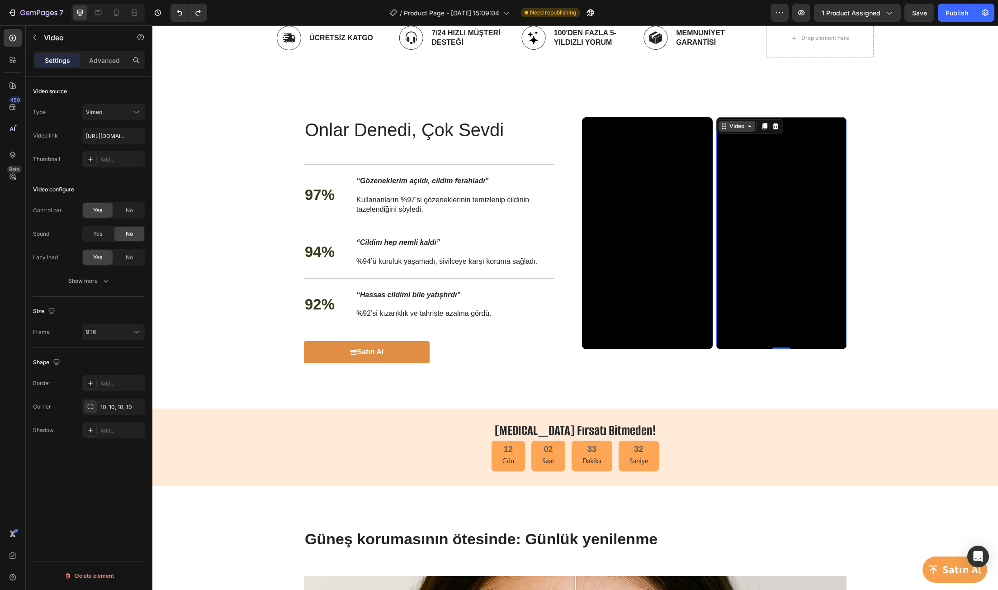
click at [718, 126] on div "Video" at bounding box center [736, 126] width 37 height 11
click at [761, 127] on icon at bounding box center [764, 126] width 7 height 7
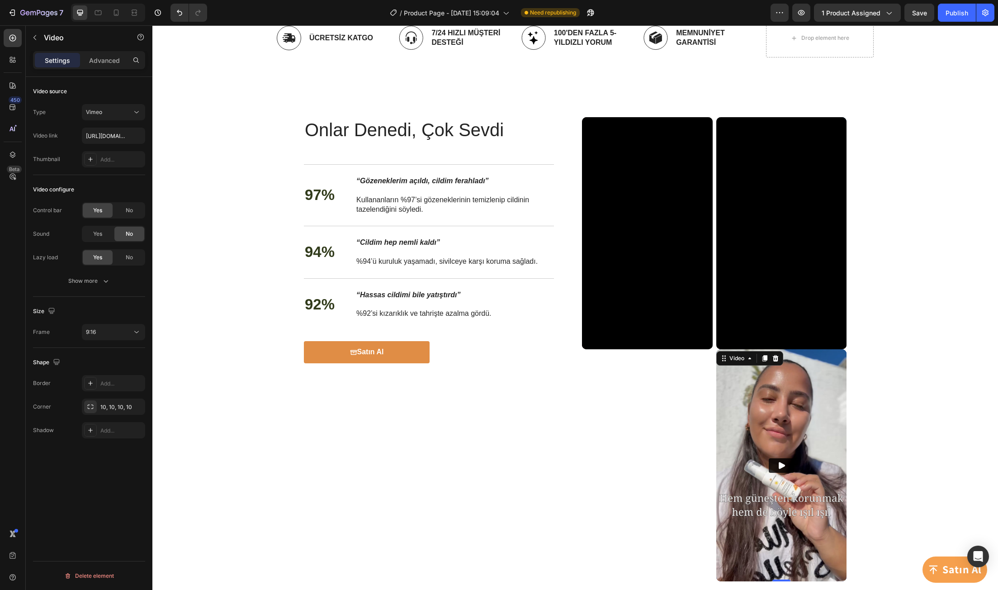
click at [893, 329] on div "Onlar Denedi, Çok Sevdi Heading Onlar Denedi, Çok Sevdi Heading 97% Text Block …" at bounding box center [574, 349] width 827 height 464
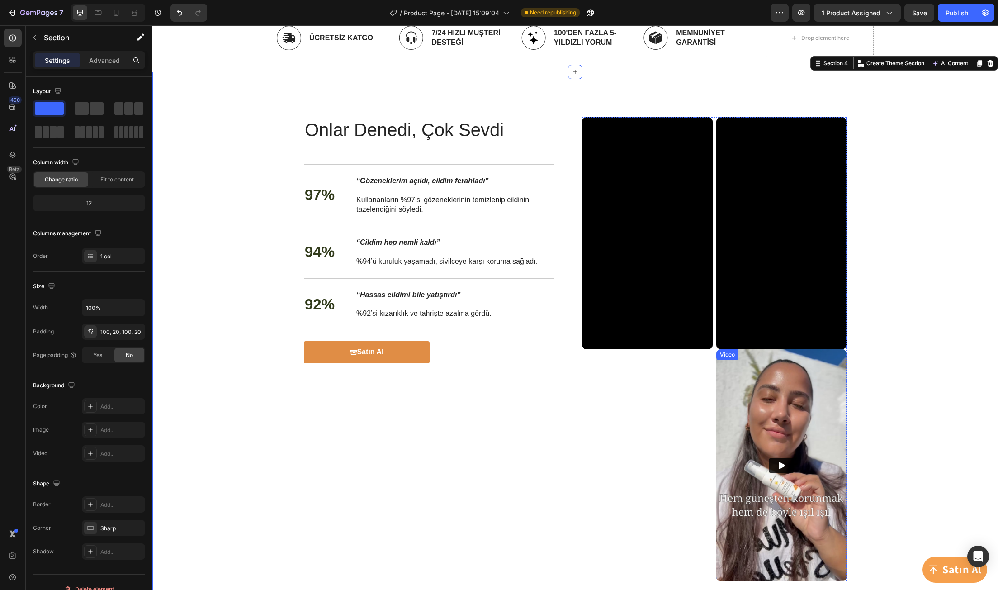
click at [723, 368] on img at bounding box center [781, 465] width 131 height 232
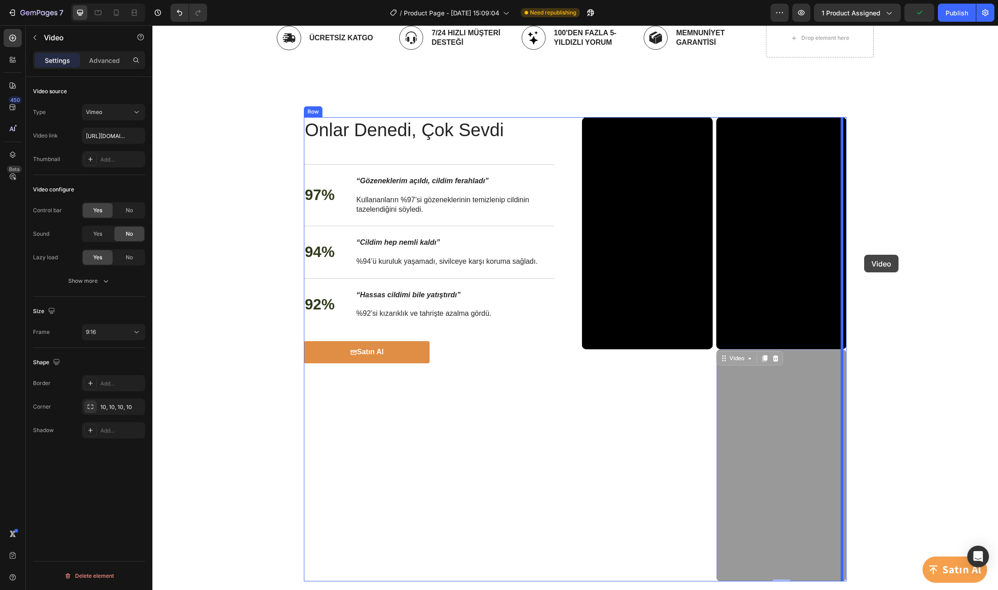
drag, startPoint x: 719, startPoint y: 358, endPoint x: 864, endPoint y: 255, distance: 178.3
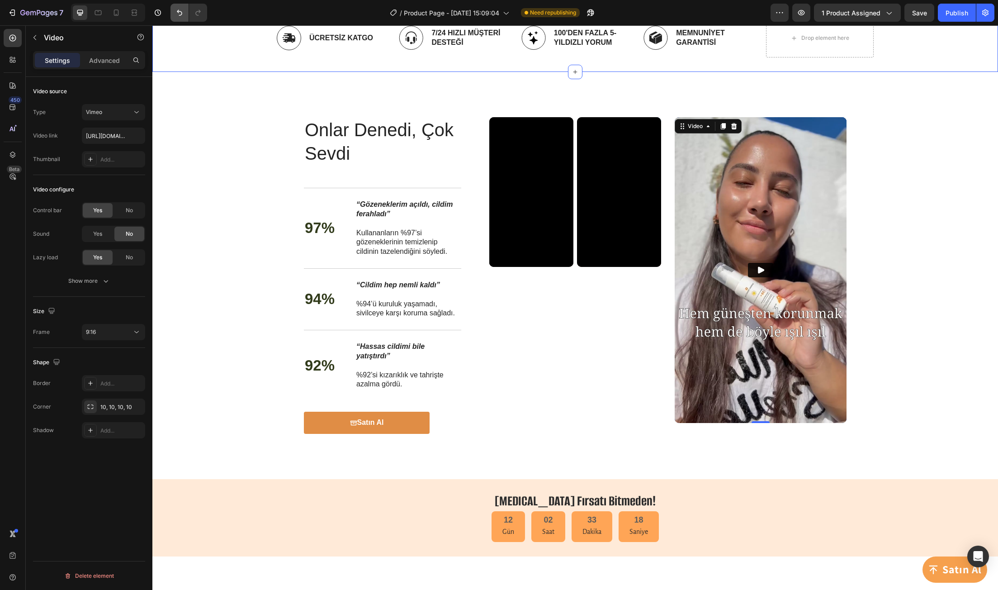
click at [179, 20] on button "Undo/Redo" at bounding box center [179, 13] width 18 height 18
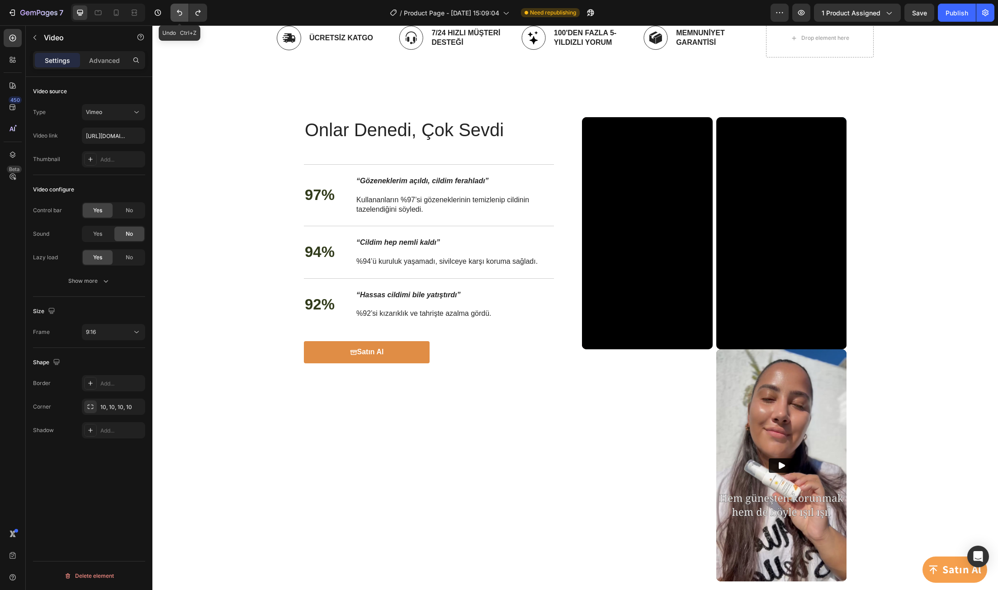
click at [179, 20] on button "Undo/Redo" at bounding box center [179, 13] width 18 height 18
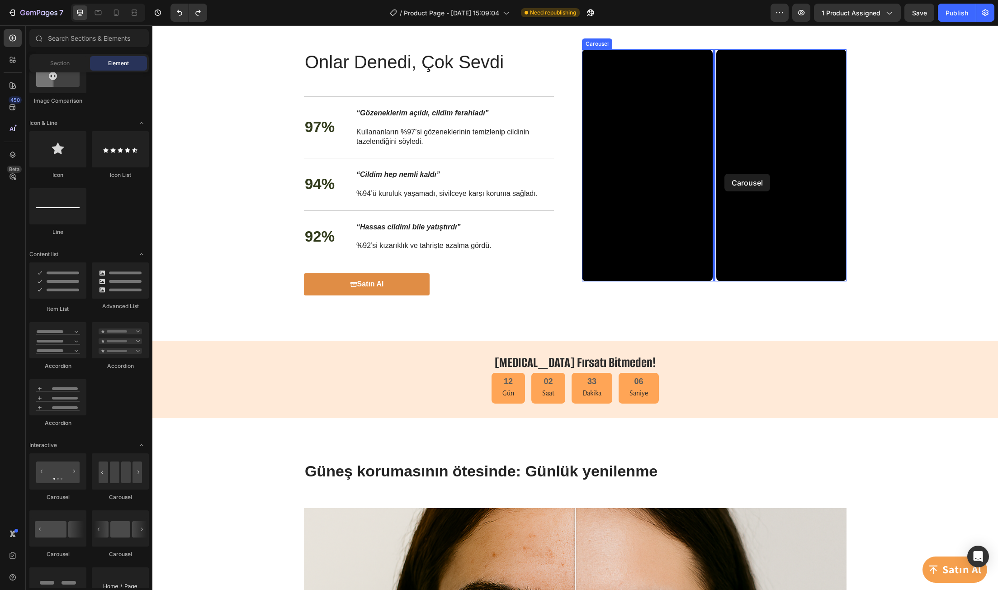
scroll to position [978, 0]
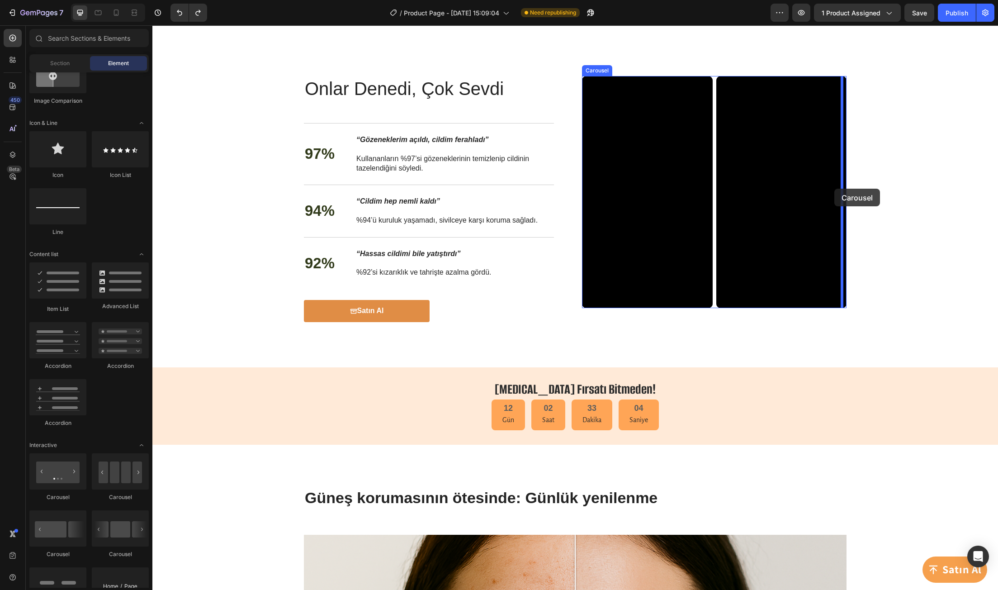
drag, startPoint x: 278, startPoint y: 556, endPoint x: 834, endPoint y: 189, distance: 667.0
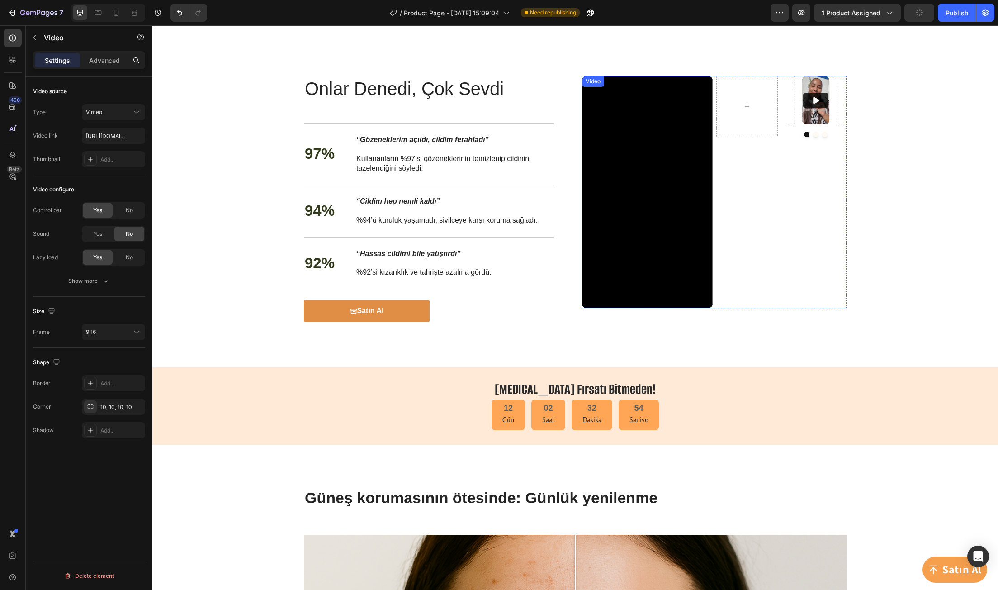
click at [594, 82] on div "Video" at bounding box center [593, 81] width 19 height 8
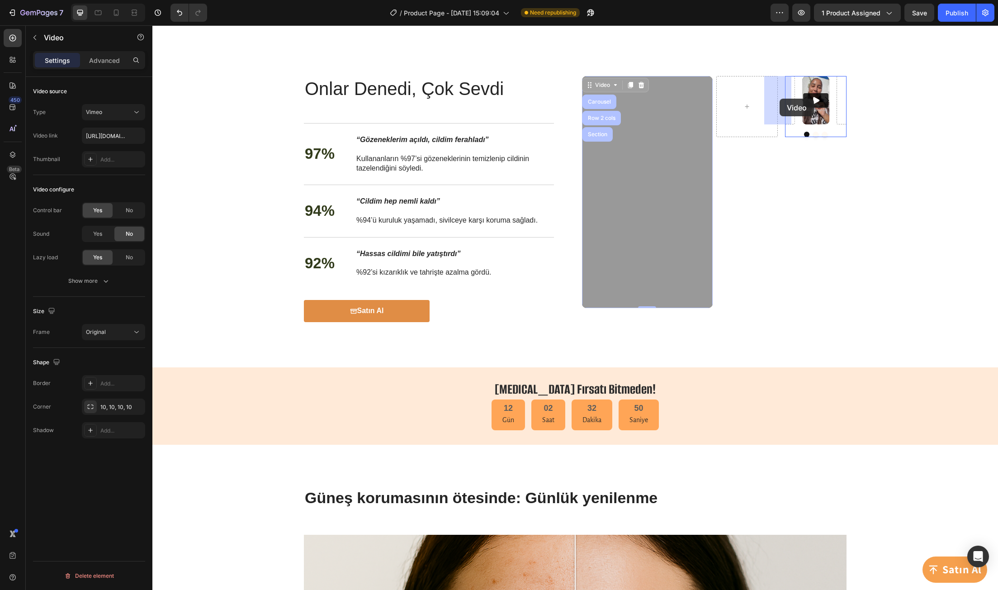
drag, startPoint x: 587, startPoint y: 85, endPoint x: 779, endPoint y: 99, distance: 192.7
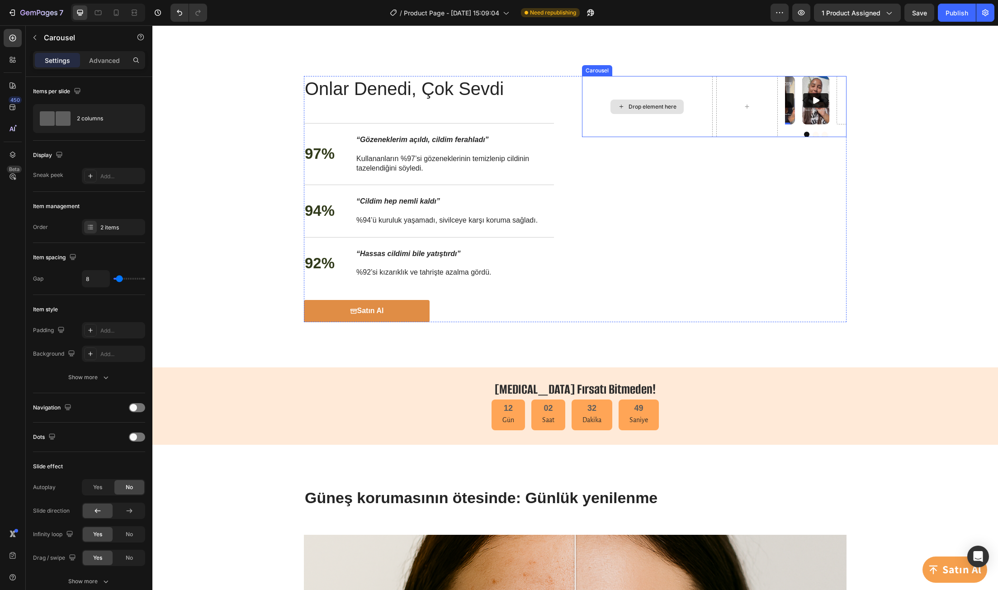
click at [664, 127] on div "Drop element here" at bounding box center [647, 106] width 131 height 61
click at [647, 70] on icon at bounding box center [650, 67] width 6 height 6
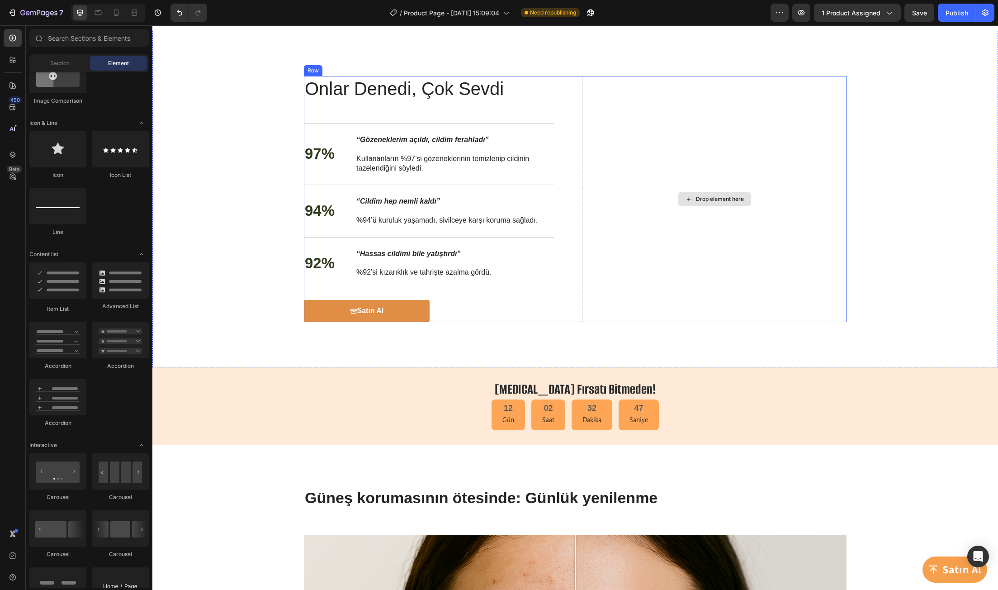
click at [678, 175] on div "Drop element here" at bounding box center [714, 199] width 264 height 246
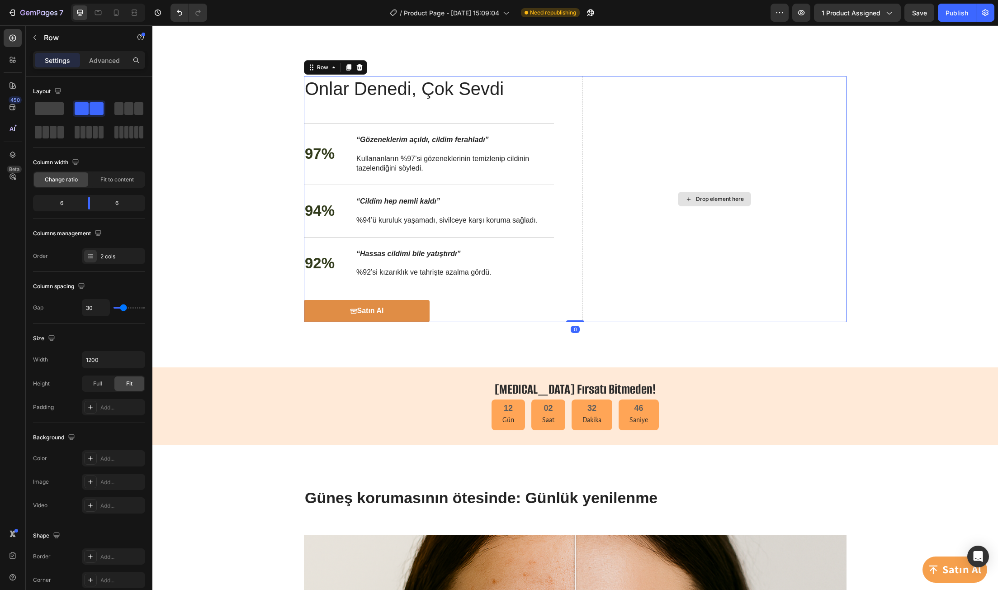
click at [702, 199] on div "Drop element here" at bounding box center [720, 198] width 48 height 7
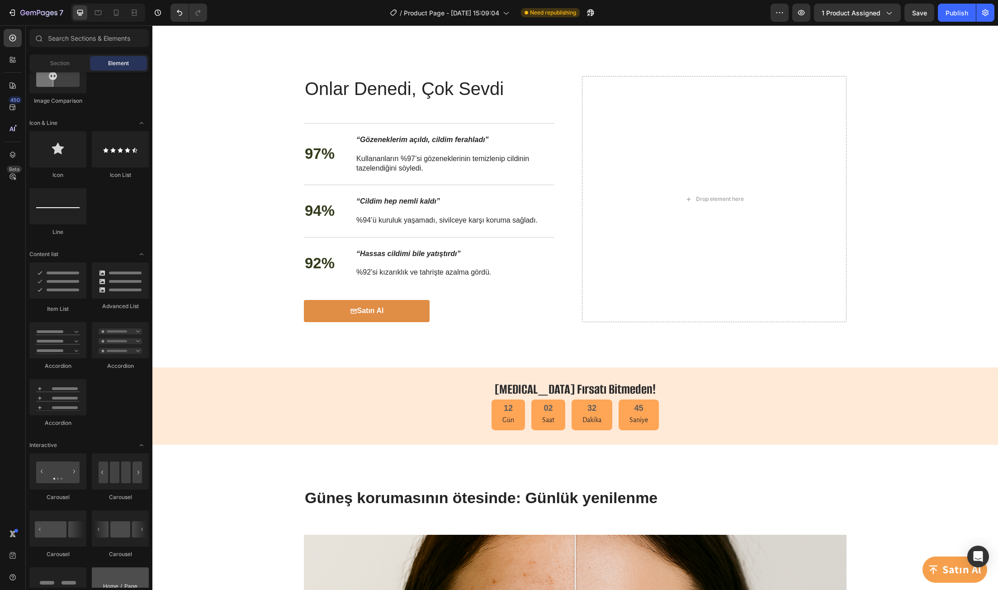
scroll to position [723, 0]
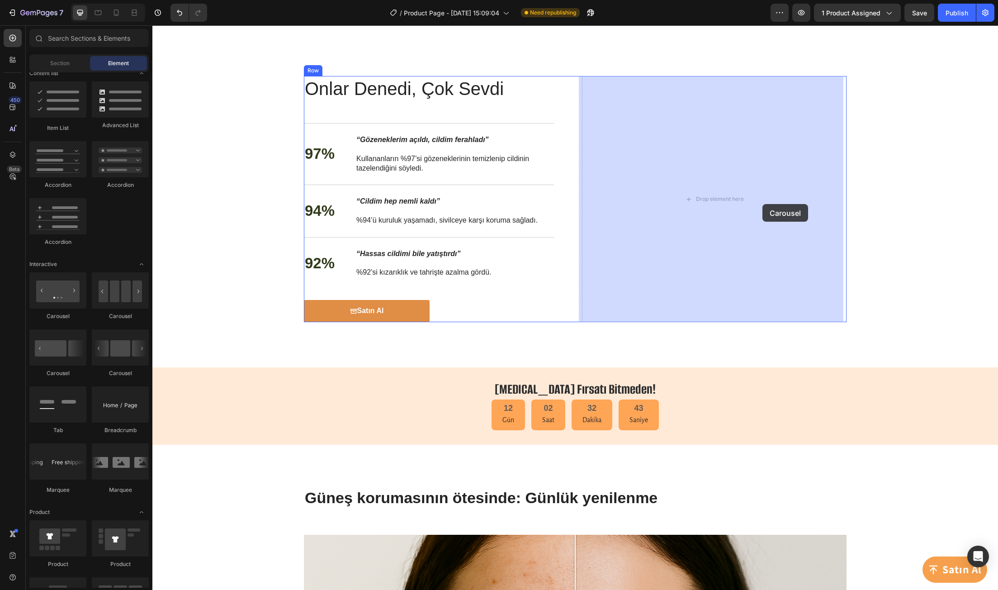
drag, startPoint x: 266, startPoint y: 382, endPoint x: 762, endPoint y: 206, distance: 526.8
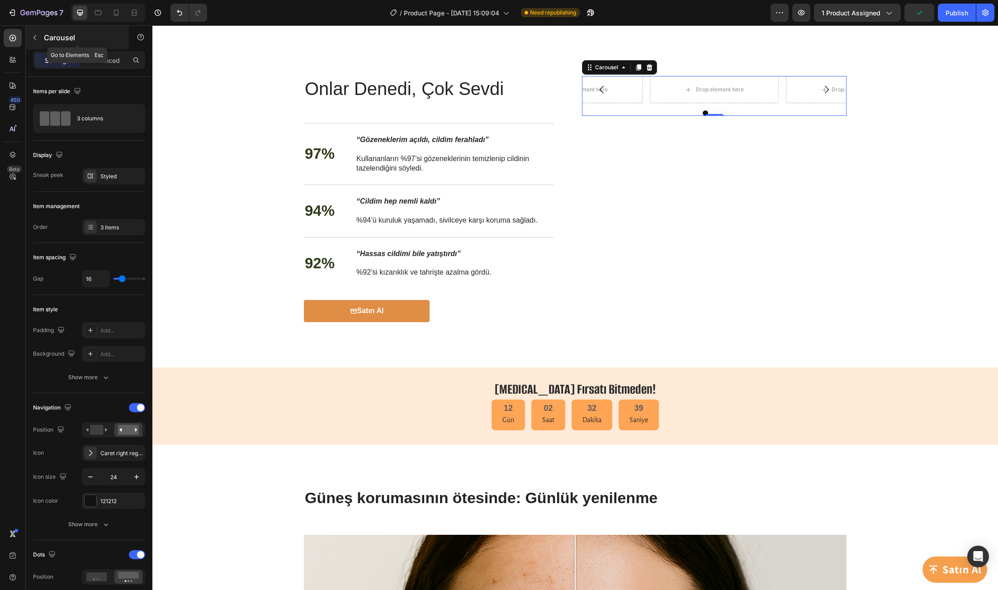
click at [39, 38] on button "button" at bounding box center [35, 37] width 14 height 14
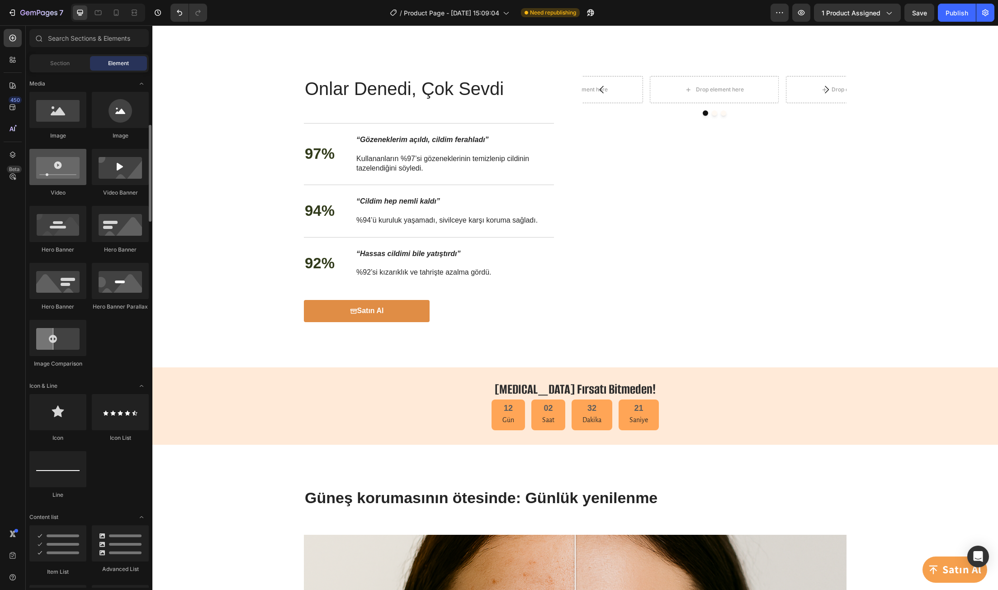
scroll to position [189, 0]
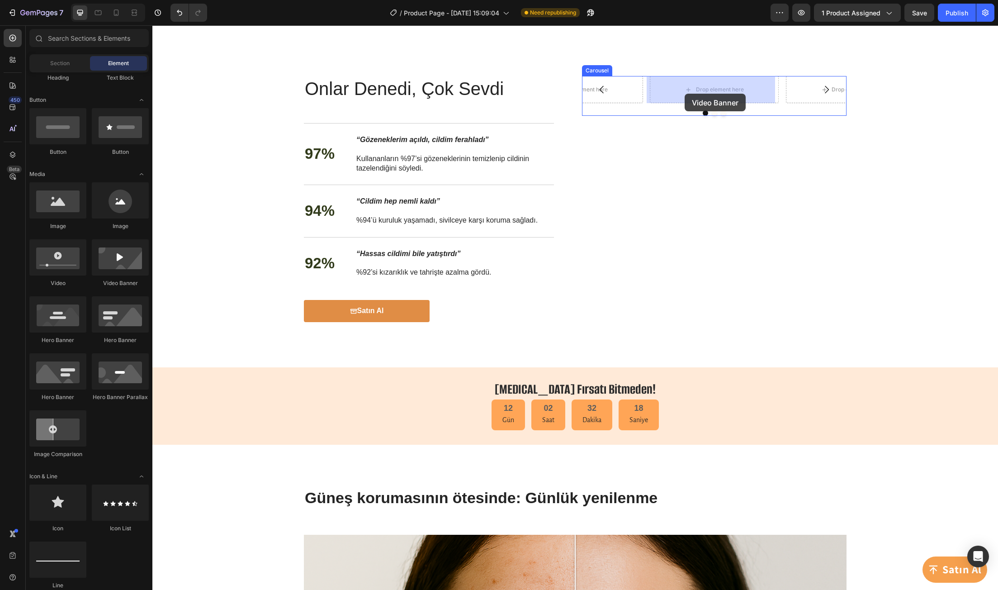
drag, startPoint x: 295, startPoint y: 283, endPoint x: 684, endPoint y: 94, distance: 433.3
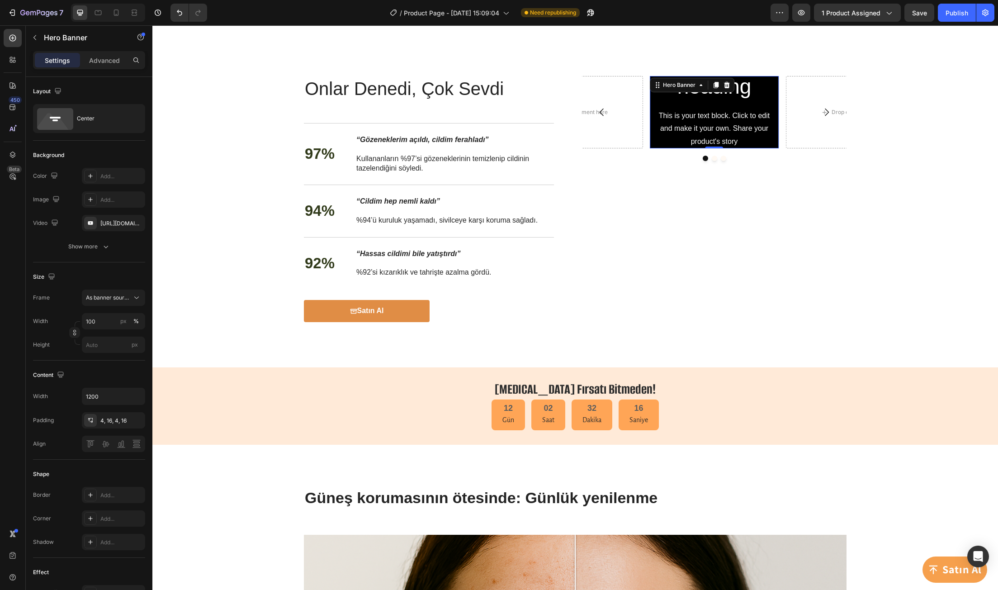
click at [765, 107] on div "Click here to edit heading Heading This is your text block. Click to edit and m…" at bounding box center [714, 112] width 114 height 188
click at [110, 220] on div "https://www.youtube.com/watch?v=drIt4RH_kyQ" at bounding box center [113, 223] width 26 height 8
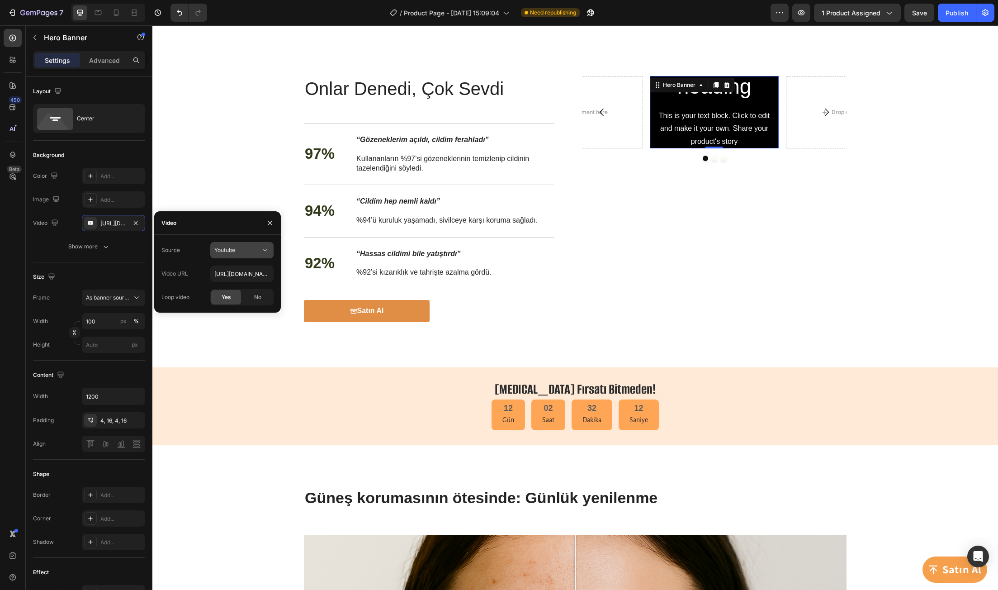
click at [225, 250] on span "Youtube" at bounding box center [224, 249] width 21 height 7
click at [245, 275] on span "Video hosting" at bounding box center [231, 272] width 34 height 8
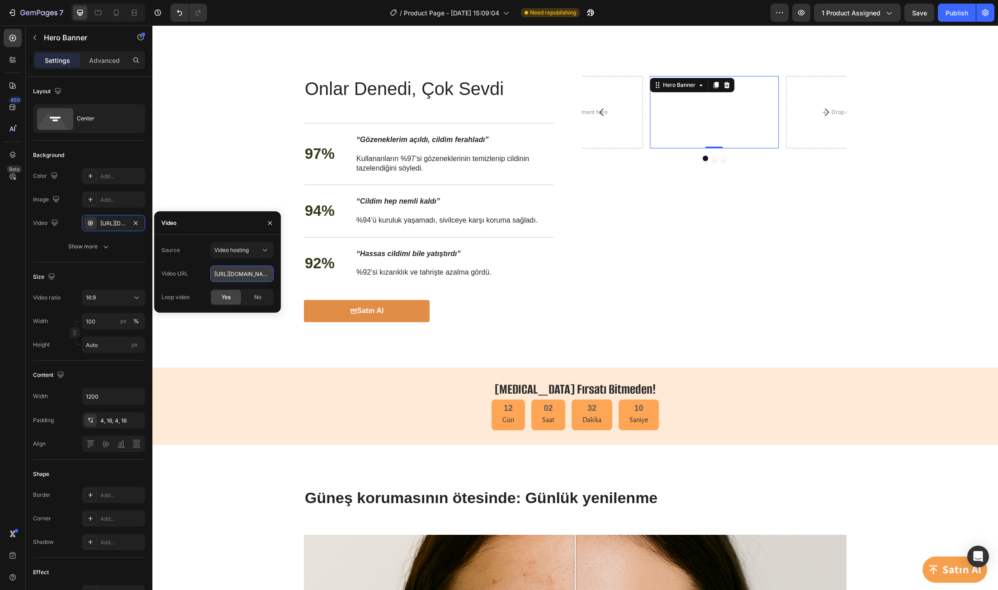
click at [246, 274] on input "https://cdn.shopify.com/videos/c/o/v/92a407d4e0c94a288eb54cac18c387dc.mp4" at bounding box center [241, 273] width 63 height 16
paste input "vimeo.com/1113559718"
type input "https://vimeo.com/1113559718"
click at [617, 262] on div "Click here to edit heading Heading This is your text block. Click to edit and m…" at bounding box center [714, 199] width 264 height 246
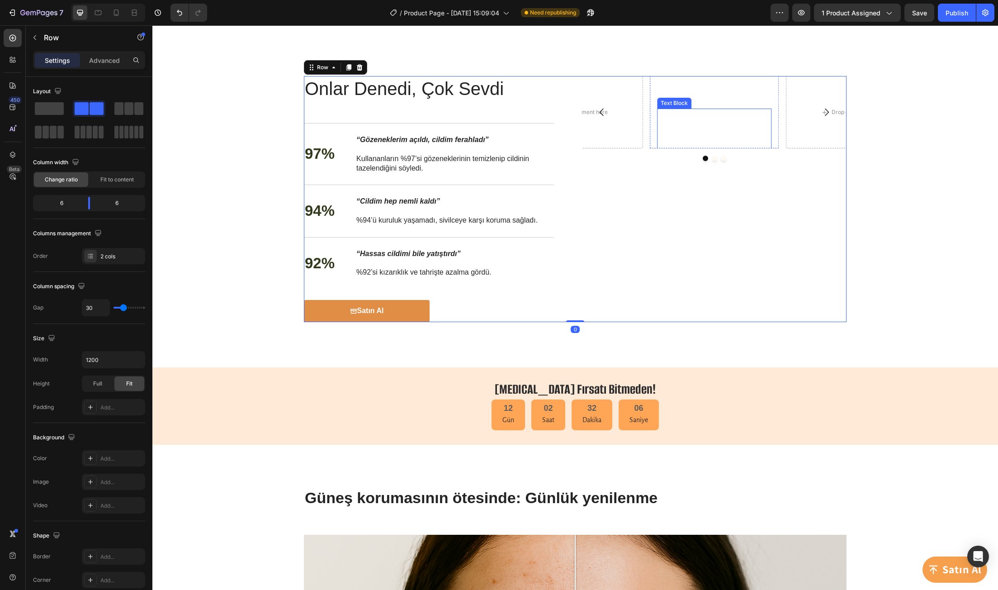
click at [689, 112] on div "This is your text block. Click to edit and make it your own. Share your product…" at bounding box center [714, 142] width 114 height 67
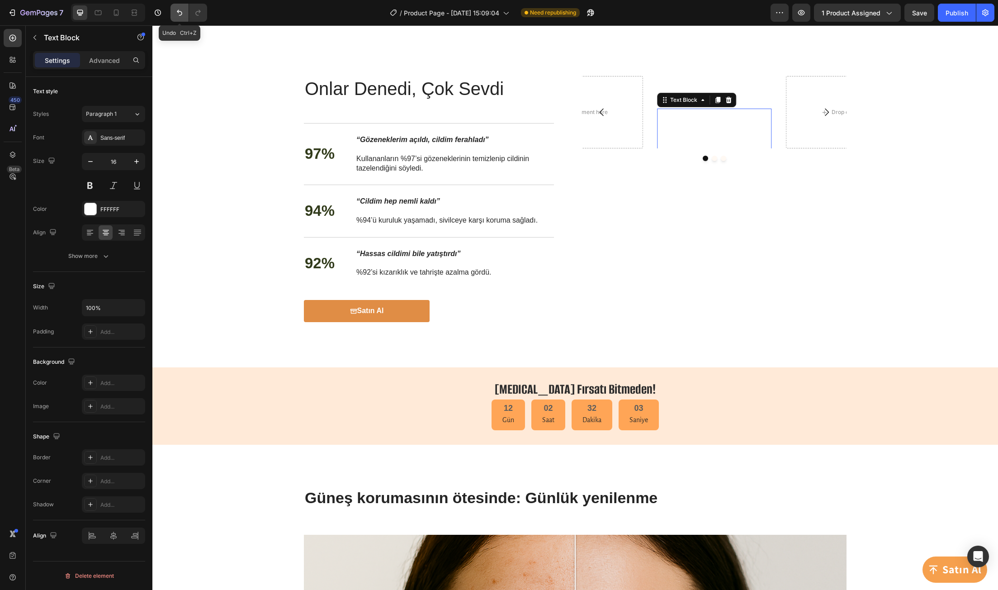
click at [186, 14] on button "Undo/Redo" at bounding box center [179, 13] width 18 height 18
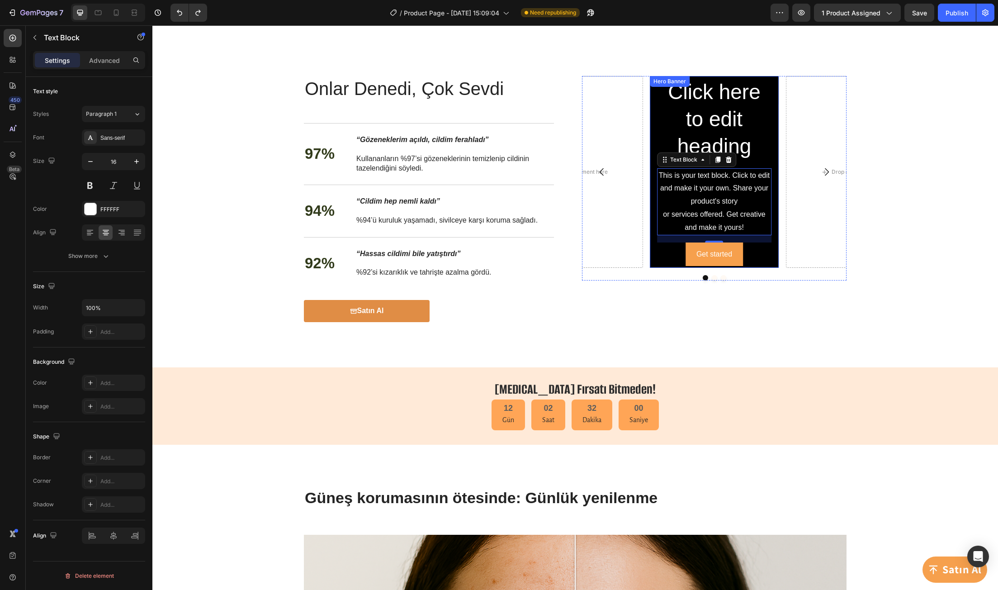
click at [770, 133] on div "Click here to edit heading Heading This is your text block. Click to edit and m…" at bounding box center [714, 172] width 129 height 192
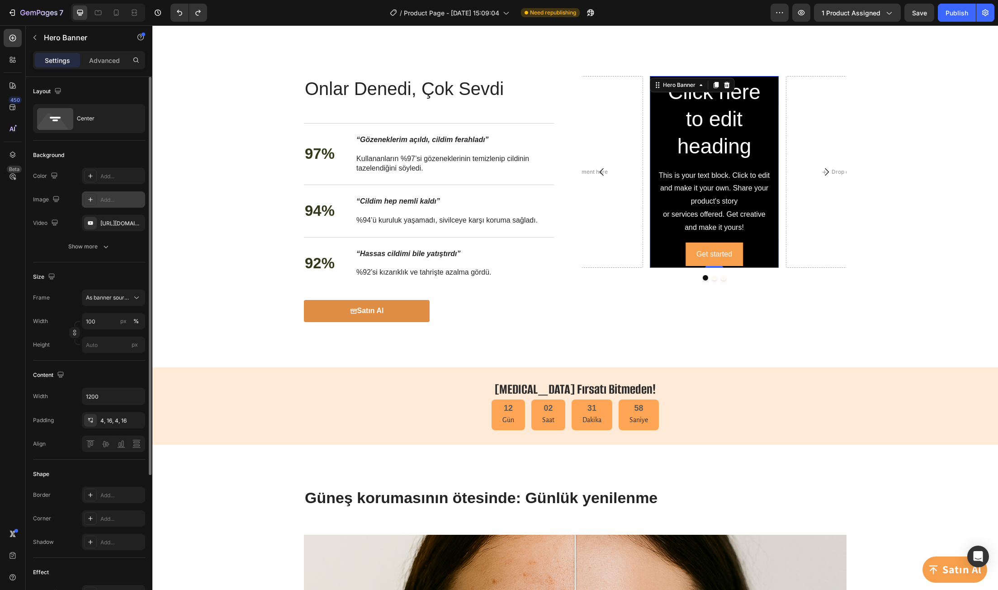
click at [111, 201] on div "Add..." at bounding box center [121, 200] width 42 height 8
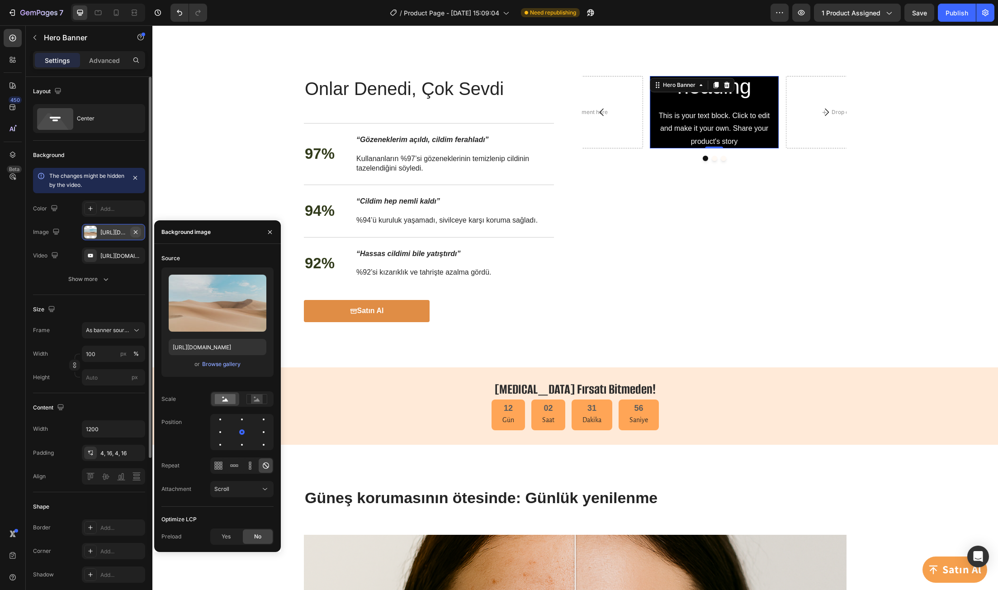
click at [137, 228] on icon "button" at bounding box center [135, 231] width 7 height 7
type input "Auto"
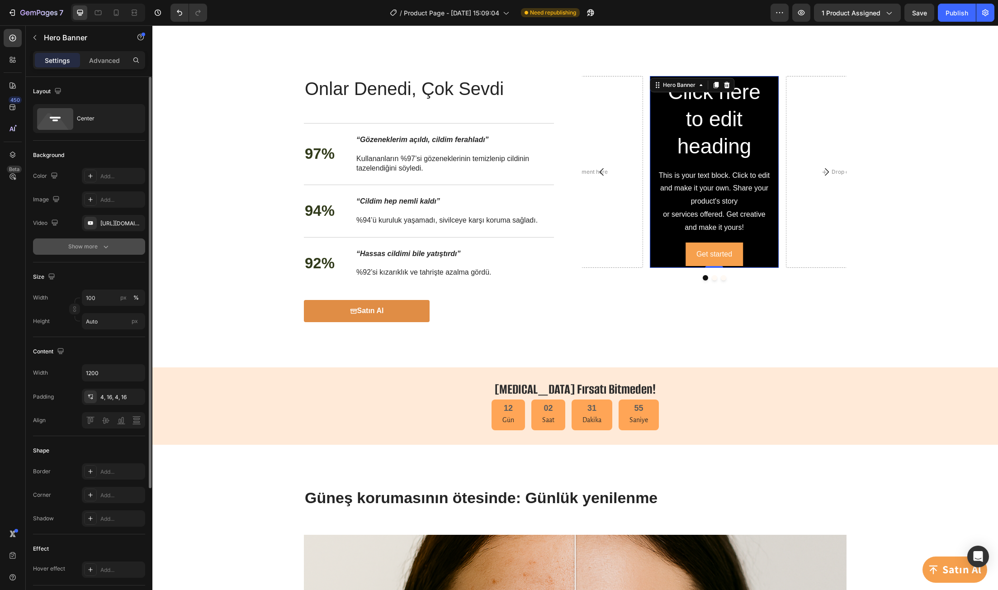
click at [108, 241] on button "Show more" at bounding box center [89, 246] width 112 height 16
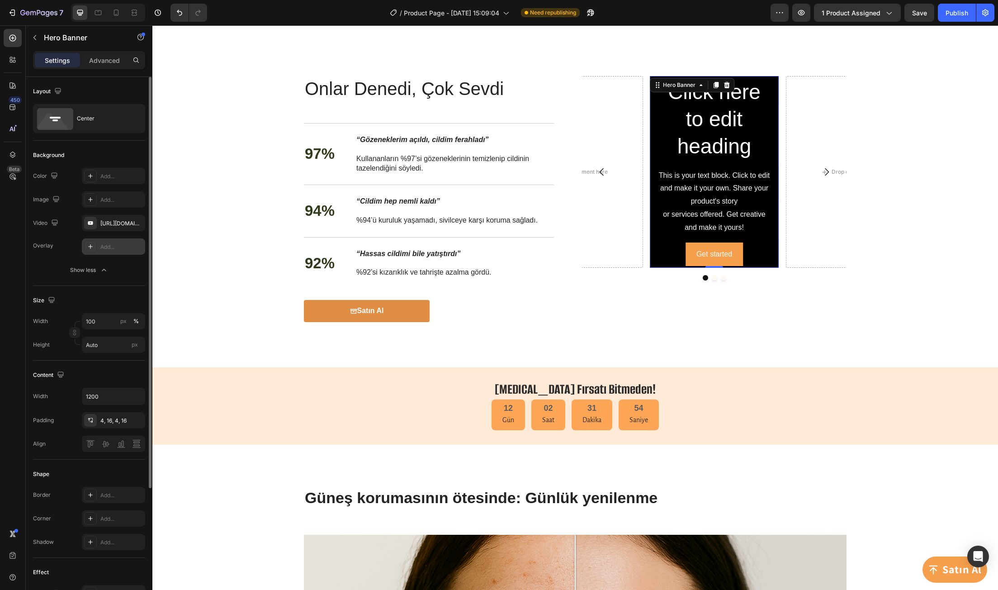
click at [119, 248] on div "Add..." at bounding box center [121, 247] width 42 height 8
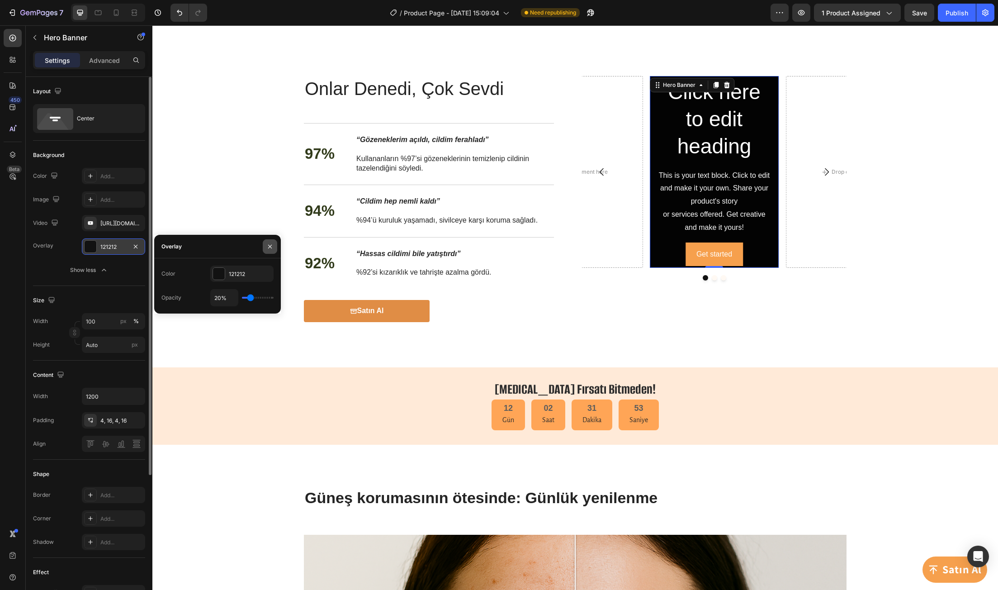
click at [272, 245] on icon "button" at bounding box center [269, 246] width 7 height 7
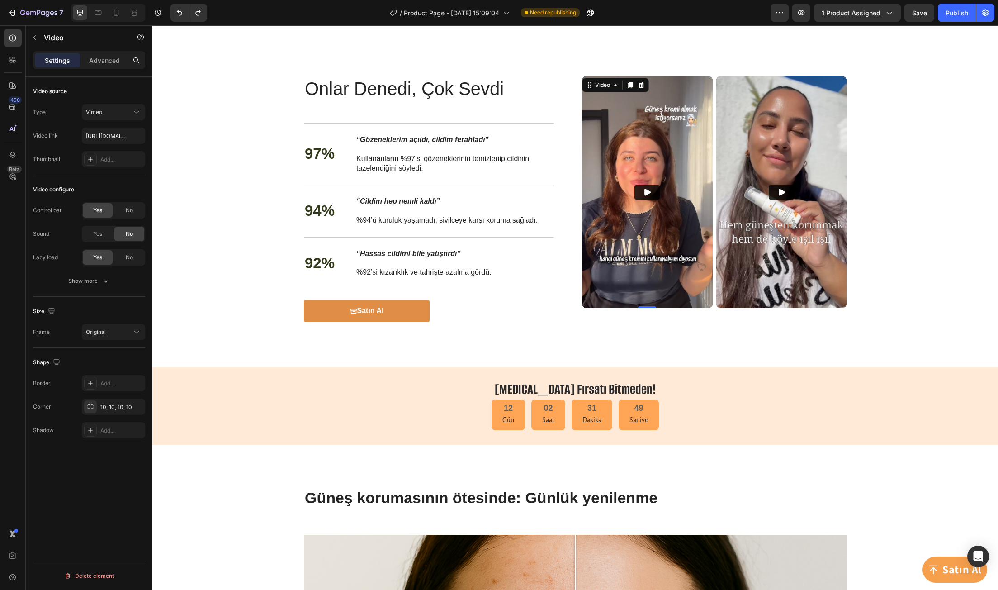
click at [641, 132] on img at bounding box center [647, 192] width 131 height 232
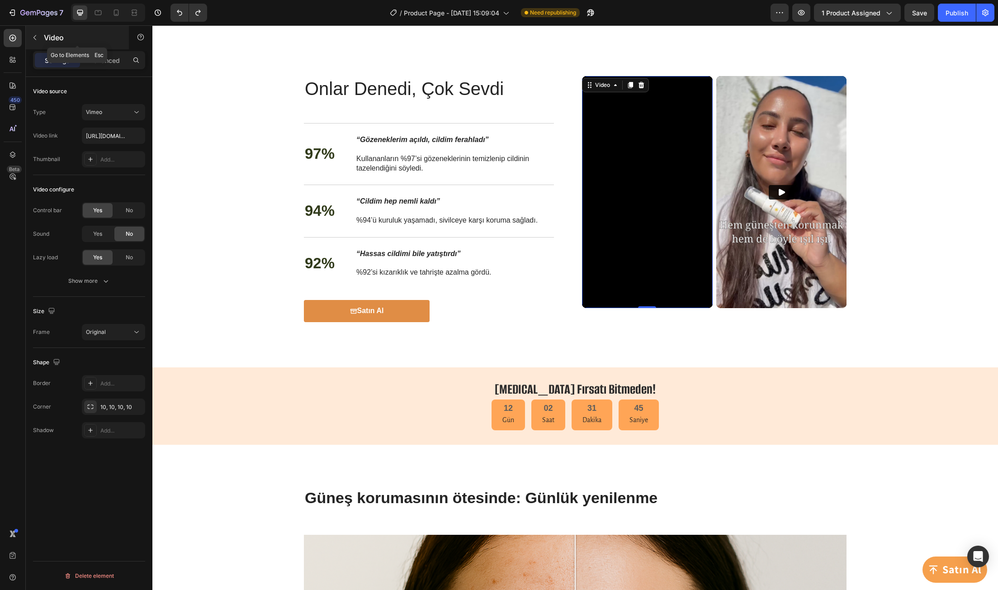
click at [36, 34] on icon "button" at bounding box center [34, 37] width 7 height 7
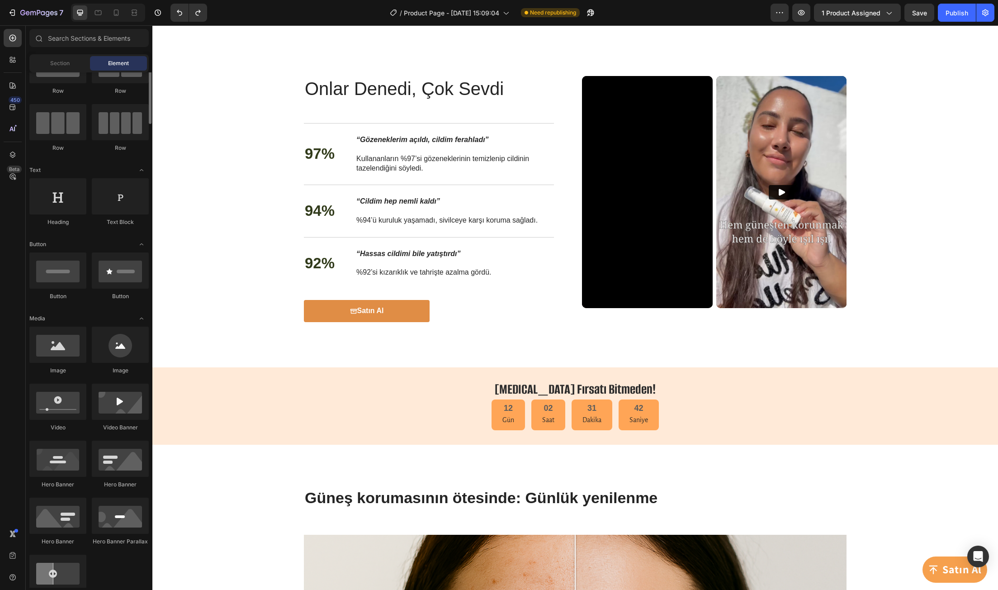
scroll to position [90, 0]
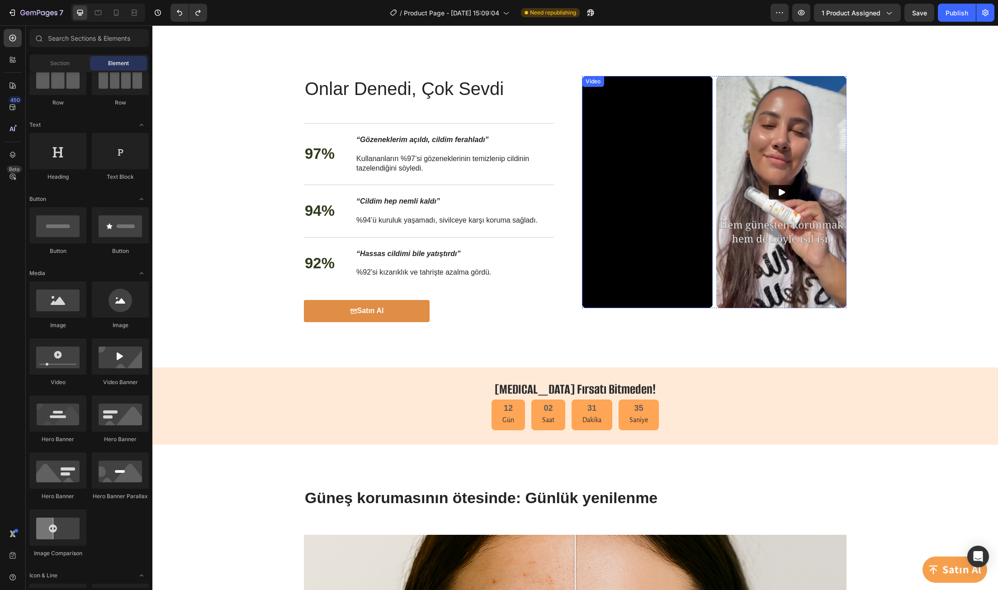
click at [592, 82] on div "Video" at bounding box center [593, 81] width 19 height 8
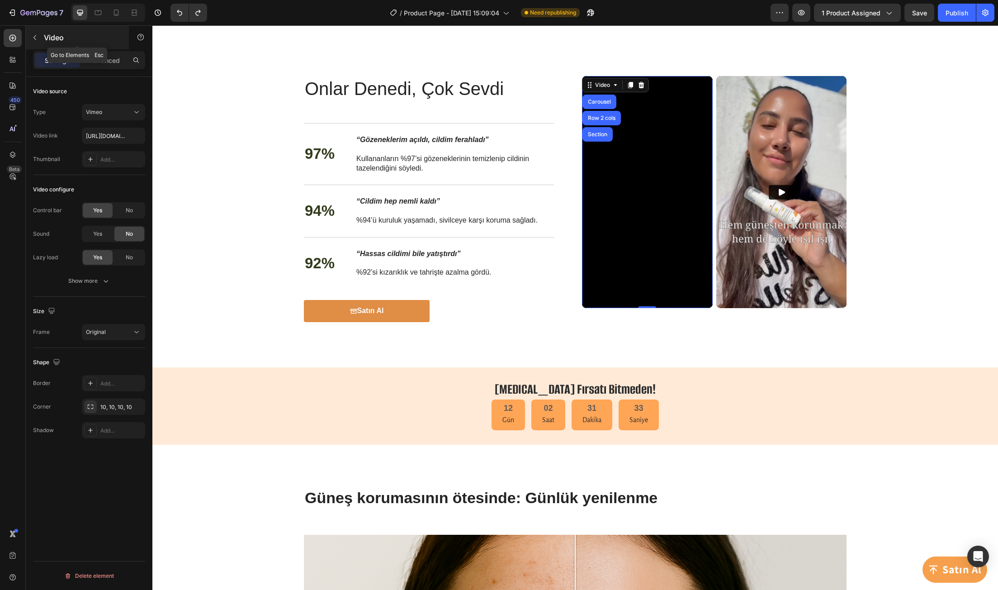
click at [41, 38] on button "button" at bounding box center [35, 37] width 14 height 14
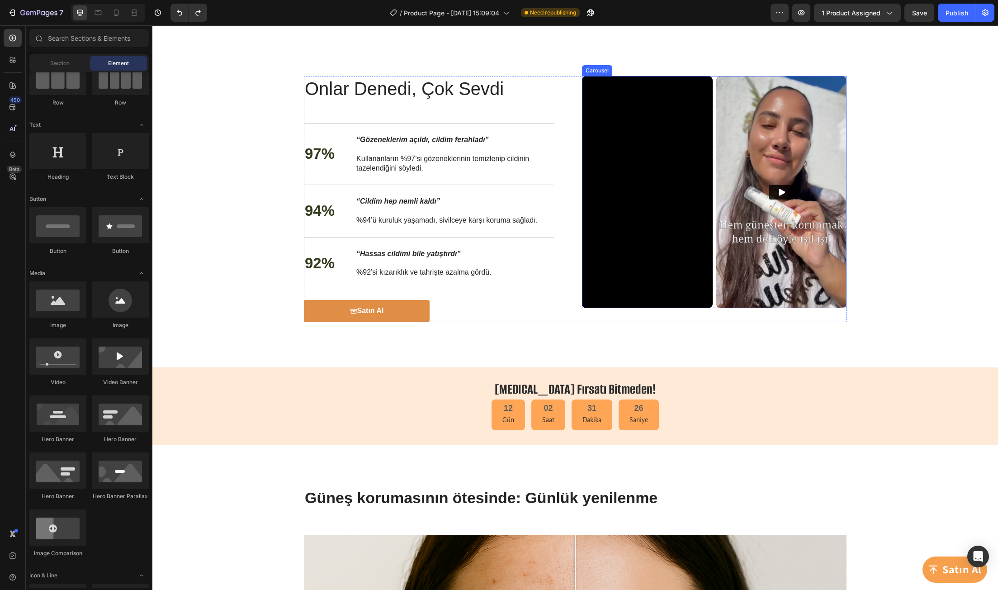
click at [709, 85] on div "Video Video" at bounding box center [714, 192] width 264 height 232
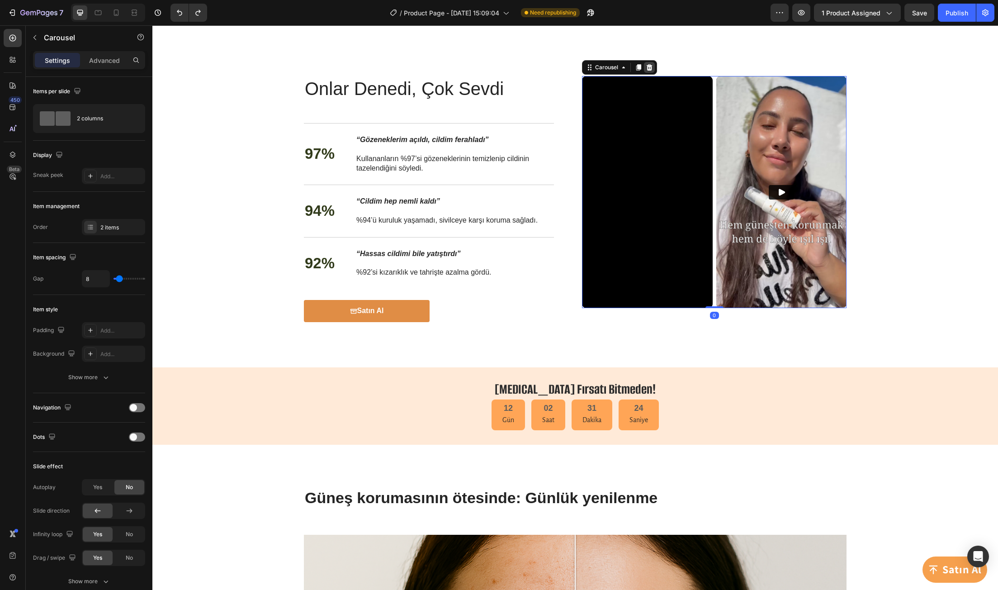
click at [647, 68] on icon at bounding box center [650, 67] width 6 height 6
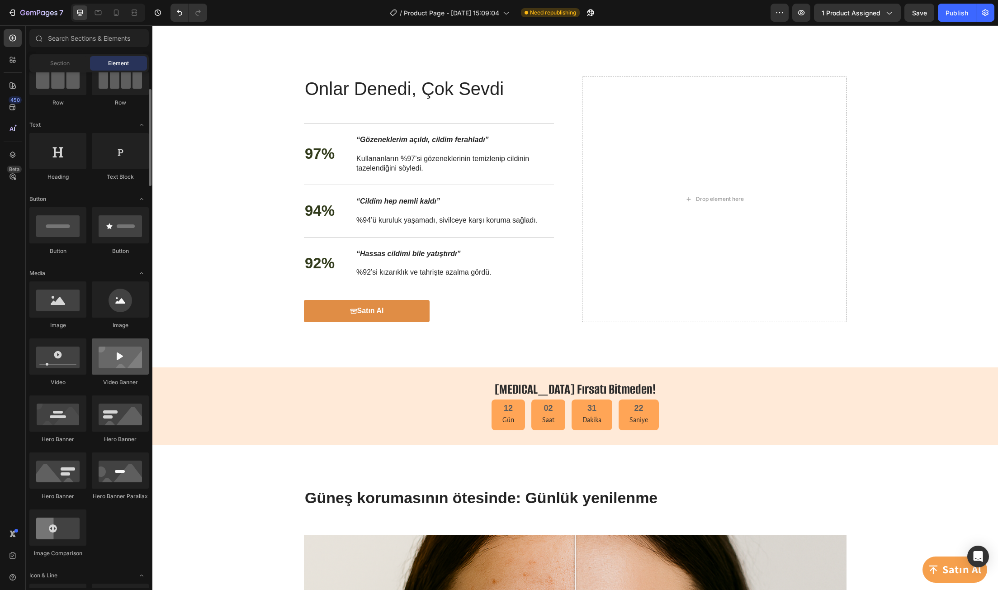
scroll to position [0, 0]
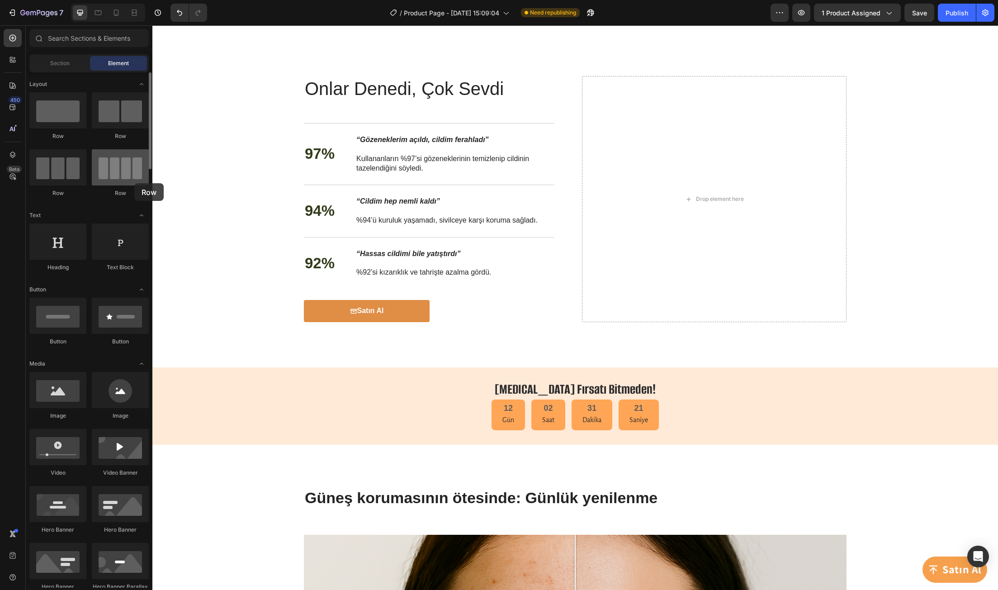
drag, startPoint x: 125, startPoint y: 178, endPoint x: 118, endPoint y: 181, distance: 7.7
click at [119, 182] on div at bounding box center [120, 167] width 57 height 36
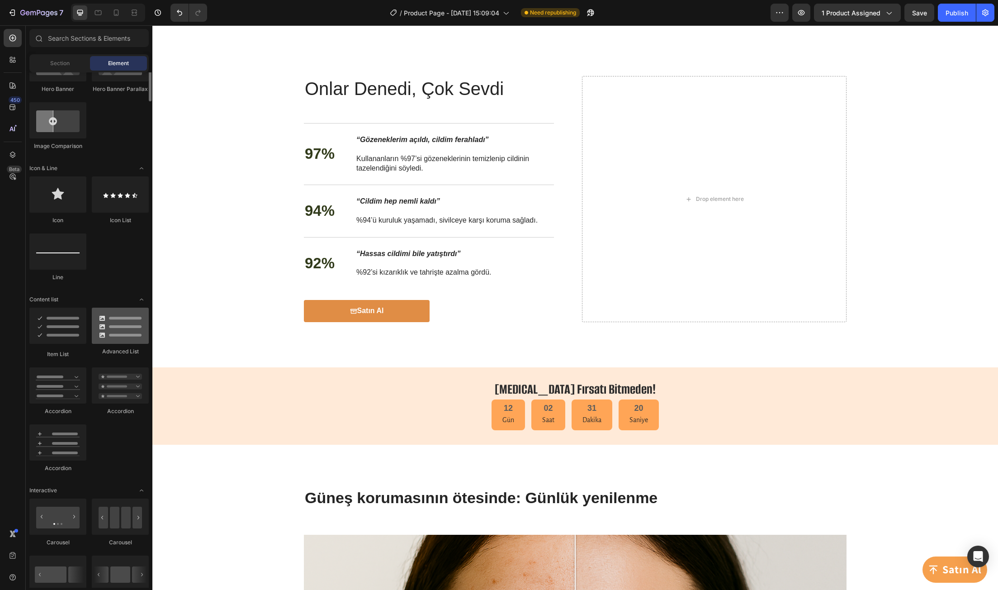
scroll to position [588, 0]
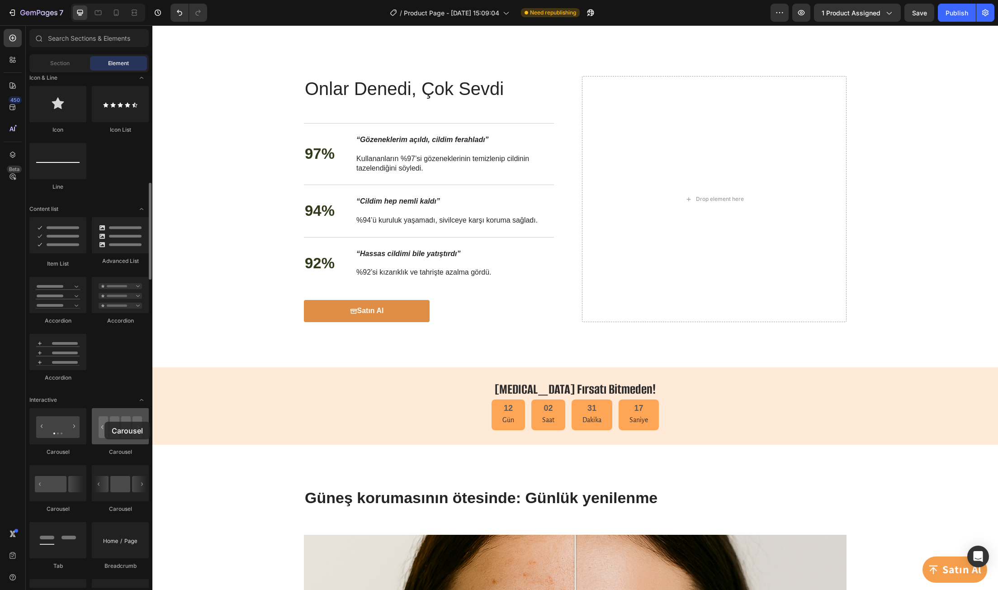
drag, startPoint x: 118, startPoint y: 424, endPoint x: 104, endPoint y: 421, distance: 13.8
click at [104, 421] on div at bounding box center [120, 426] width 57 height 36
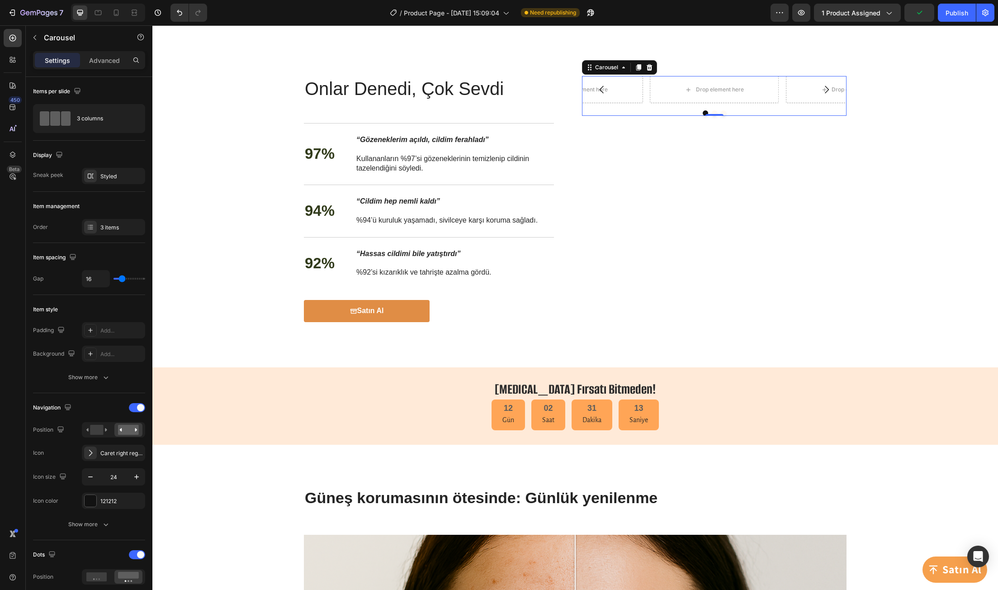
click at [186, 134] on div "Onlar Denedi, Çok Sevdi Heading Onlar Denedi, Çok Sevdi Heading 97% Text Block …" at bounding box center [574, 199] width 827 height 246
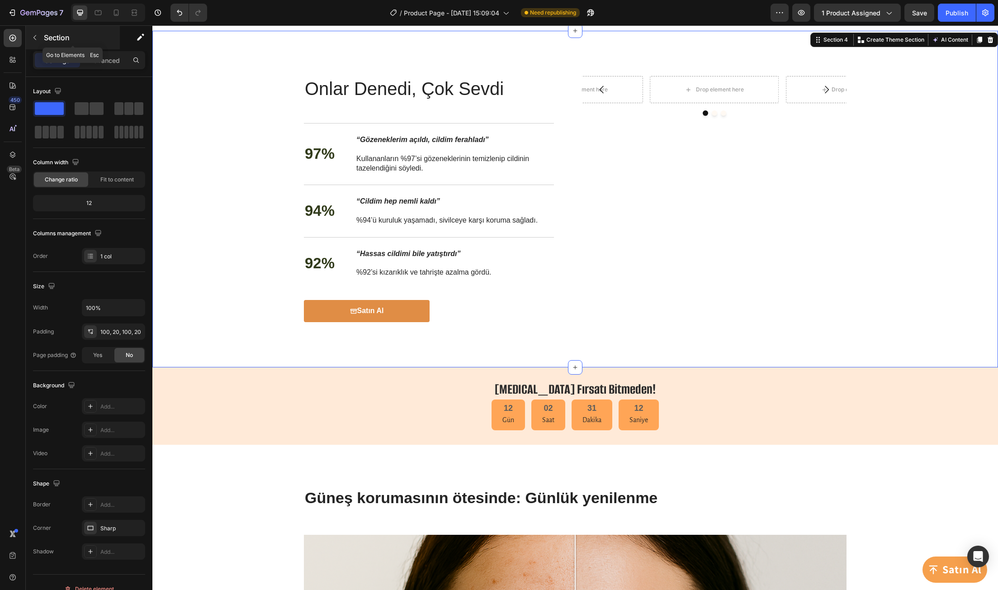
click at [35, 37] on icon "button" at bounding box center [34, 37] width 7 height 7
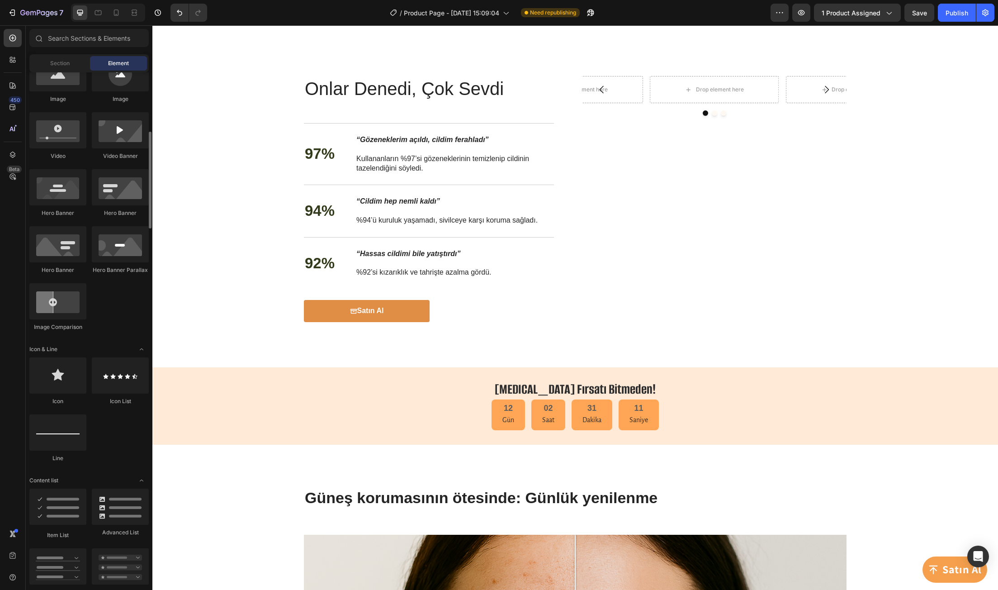
scroll to position [45, 0]
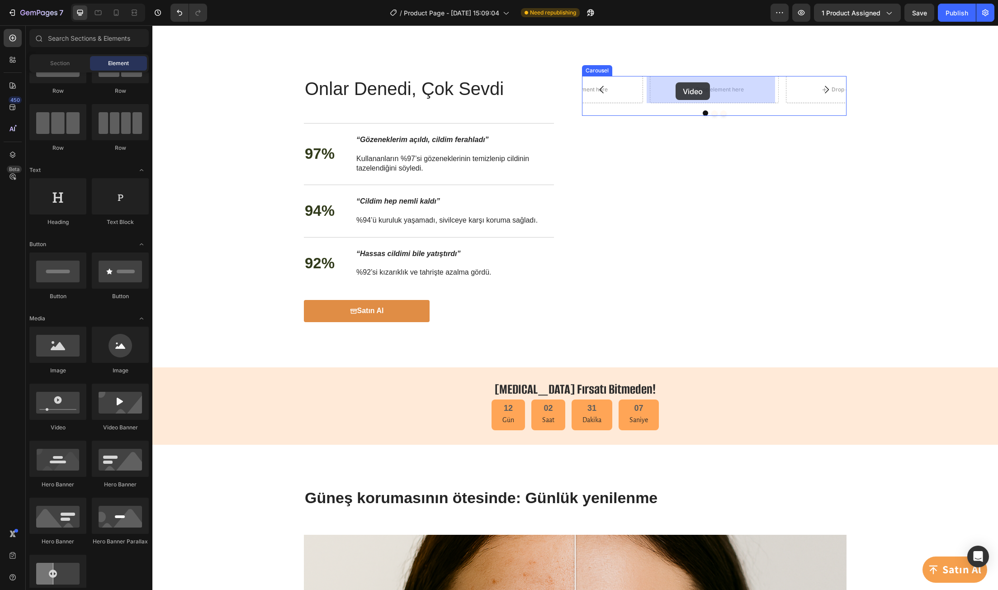
drag, startPoint x: 271, startPoint y: 416, endPoint x: 675, endPoint y: 82, distance: 523.8
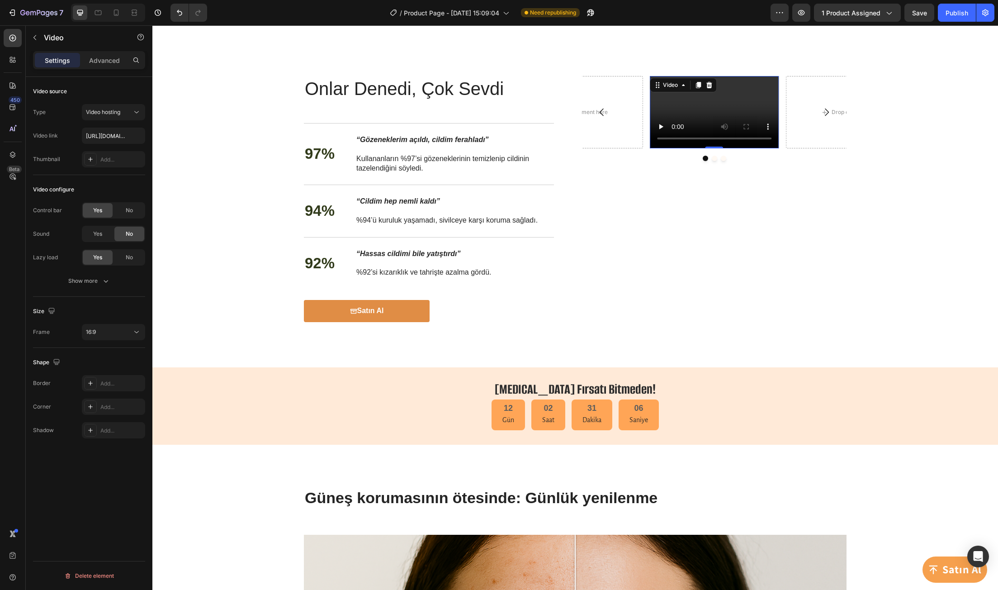
click at [731, 107] on video at bounding box center [714, 112] width 129 height 72
click at [113, 129] on input "https://cdn.shopify.com/videos/c/o/v/2cd3deb506b54b009063f7270ab5cf2e.mp4" at bounding box center [113, 135] width 63 height 16
click at [111, 137] on input "text" at bounding box center [113, 135] width 63 height 16
paste input "https://vimeo.com/1113559718"
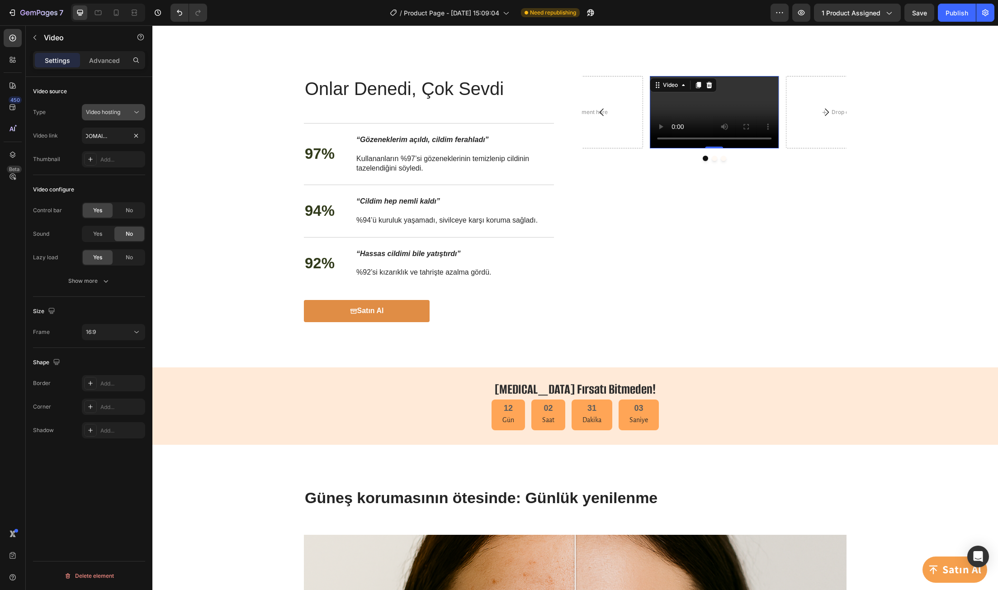
click at [125, 110] on div "Video hosting" at bounding box center [109, 112] width 46 height 8
click at [109, 146] on div "Vimeo" at bounding box center [104, 151] width 74 height 17
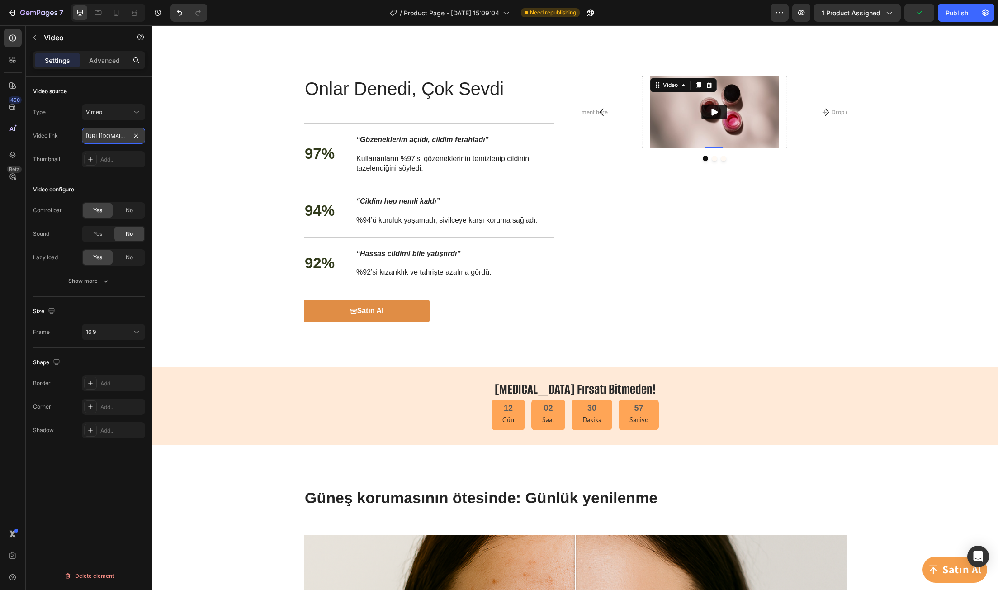
click at [94, 135] on input "https://vimeo.com/1095883398" at bounding box center [113, 135] width 63 height 16
paste input "11355971"
type input "https://vimeo.com/1113559718"
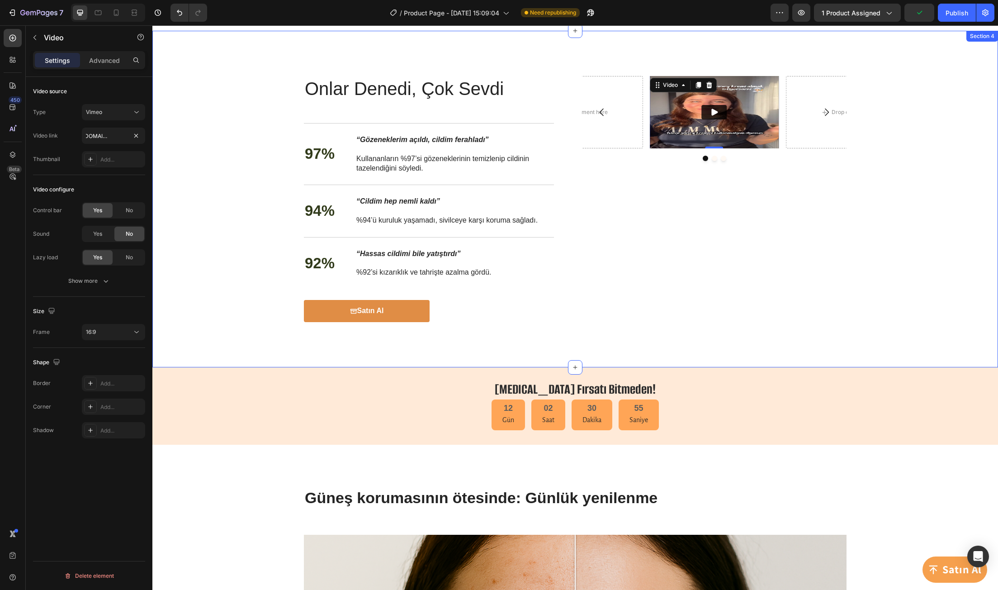
click at [184, 146] on div "Onlar Denedi, Çok Sevdi Heading Onlar Denedi, Çok Sevdi Heading 97% Text Block …" at bounding box center [574, 199] width 827 height 246
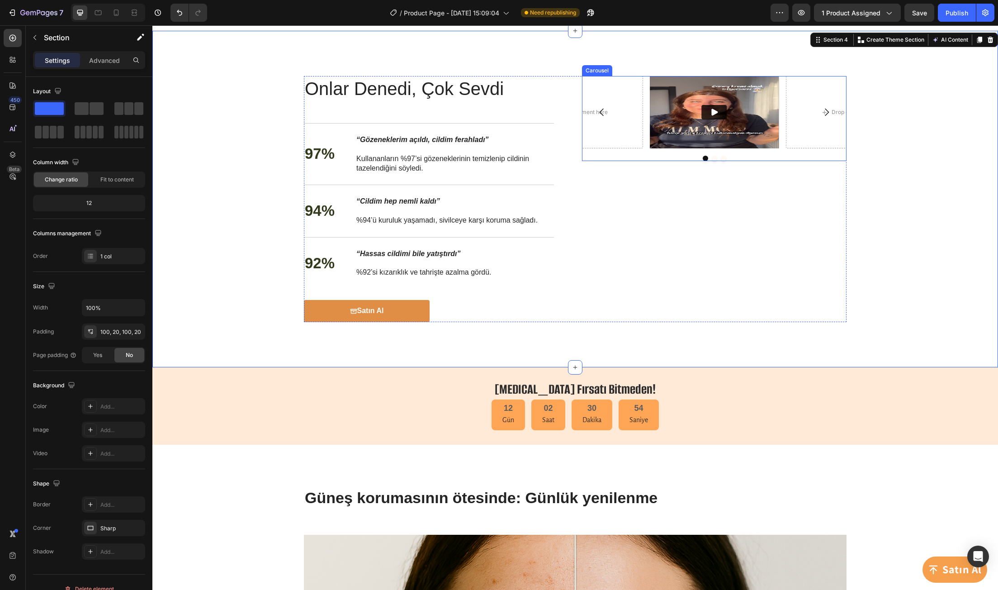
click at [635, 154] on div "Video Drop element here Drop element here Carousel" at bounding box center [714, 118] width 264 height 85
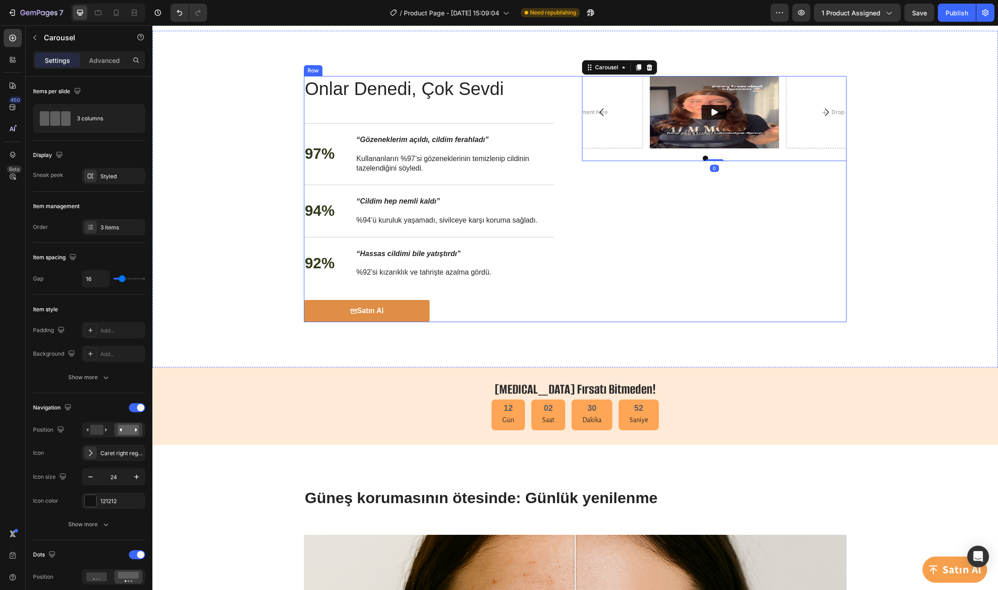
drag, startPoint x: 709, startPoint y: 159, endPoint x: 711, endPoint y: 168, distance: 9.8
click at [713, 174] on div "Video Drop element here Drop element here Carousel 0" at bounding box center [714, 199] width 264 height 246
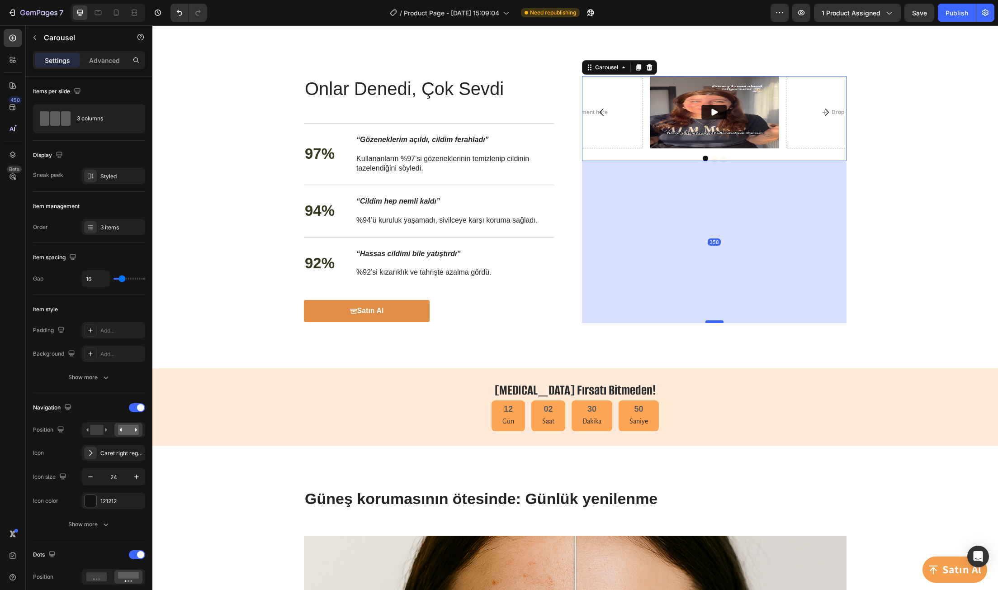
drag, startPoint x: 709, startPoint y: 160, endPoint x: 704, endPoint y: 323, distance: 162.4
click at [705, 323] on div at bounding box center [714, 321] width 18 height 3
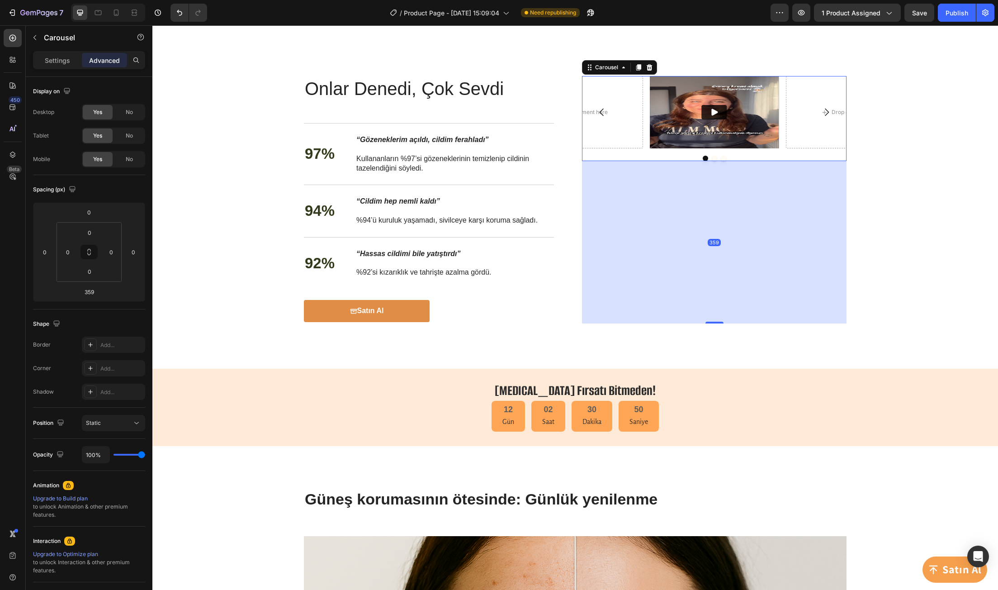
click at [722, 266] on div "359" at bounding box center [714, 242] width 264 height 162
click at [885, 245] on div "Onlar Denedi, Çok Sevdi Heading Onlar Denedi, Çok Sevdi Heading 97% Text Block …" at bounding box center [574, 199] width 827 height 247
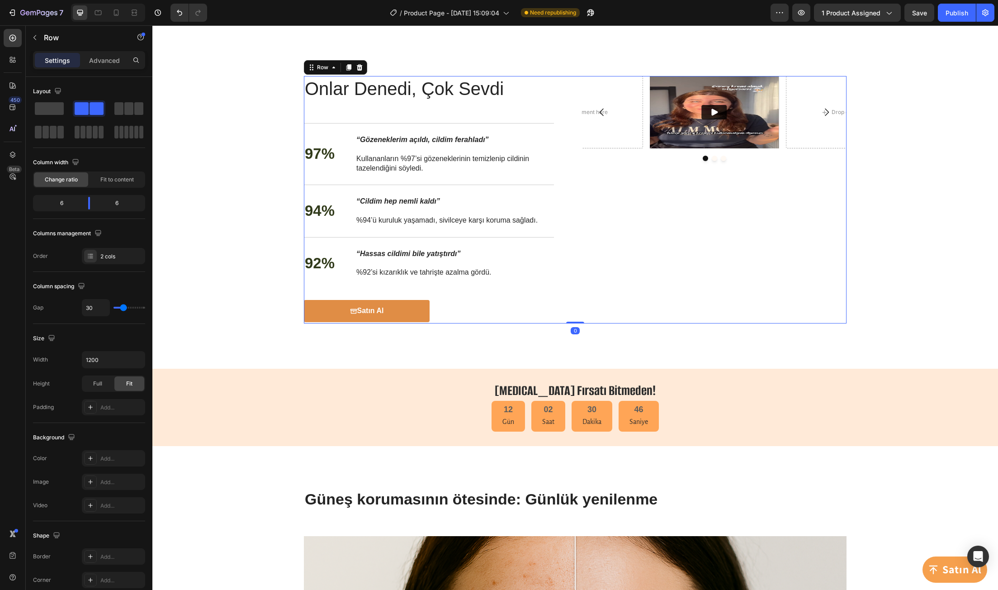
click at [667, 174] on div "Video Drop element here Drop element here Carousel" at bounding box center [714, 199] width 264 height 247
click at [606, 139] on div "Drop element here" at bounding box center [578, 112] width 129 height 72
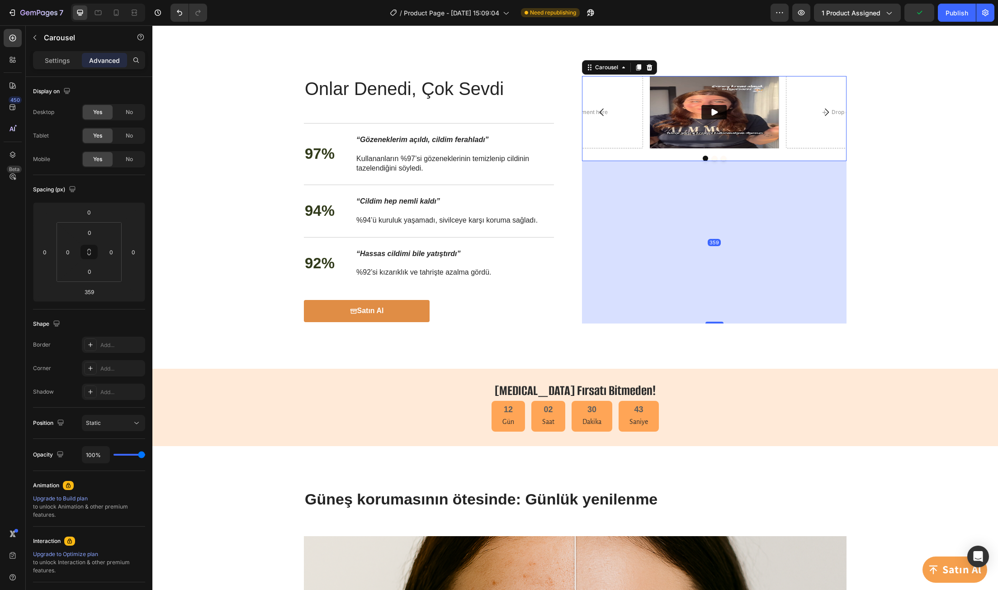
click at [35, 36] on icon "button" at bounding box center [34, 37] width 3 height 5
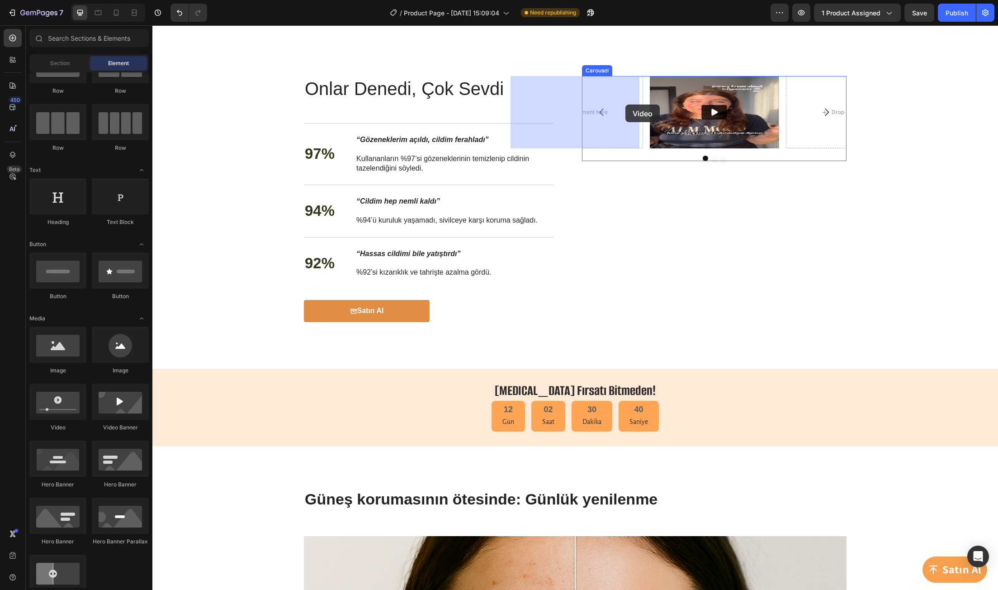
drag, startPoint x: 214, startPoint y: 435, endPoint x: 625, endPoint y: 104, distance: 527.4
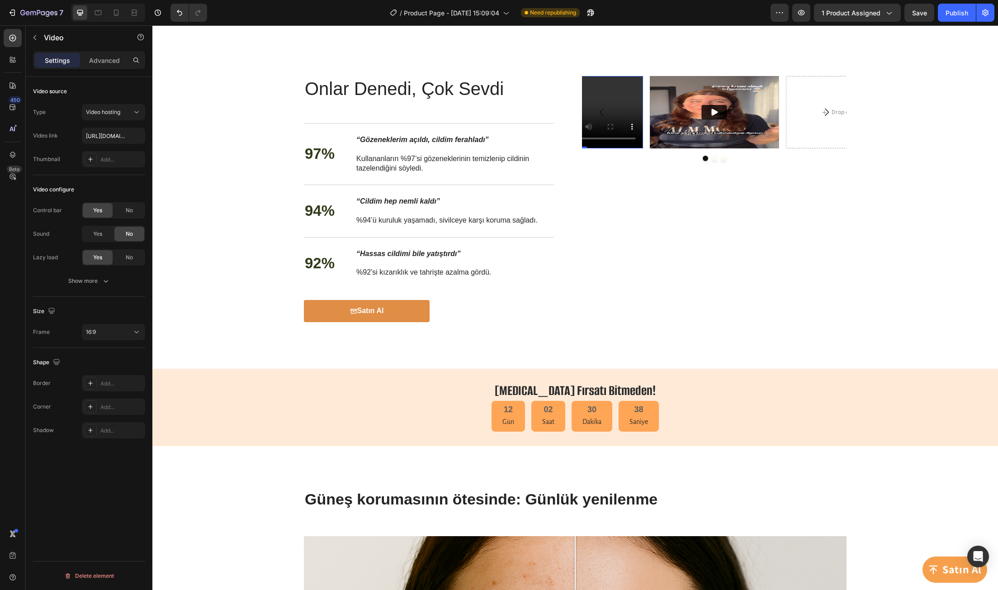
click at [632, 105] on video at bounding box center [578, 112] width 129 height 72
click at [643, 107] on div "Video Drop element here Video 0" at bounding box center [714, 112] width 264 height 72
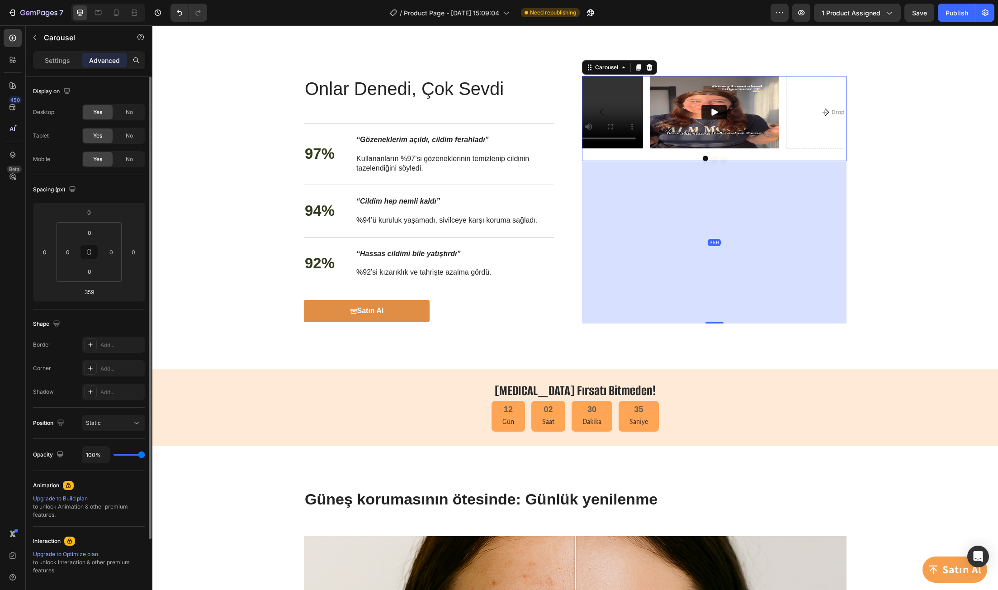
click at [126, 431] on div "Position Static" at bounding box center [89, 422] width 112 height 31
click at [128, 425] on div "Static" at bounding box center [109, 423] width 46 height 8
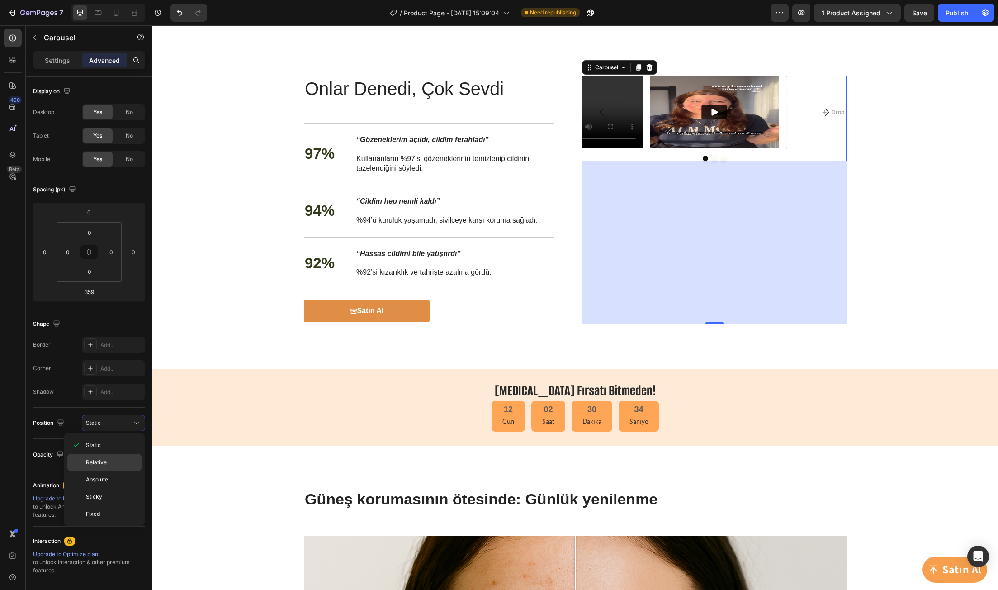
click at [121, 460] on p "Relative" at bounding box center [112, 462] width 52 height 8
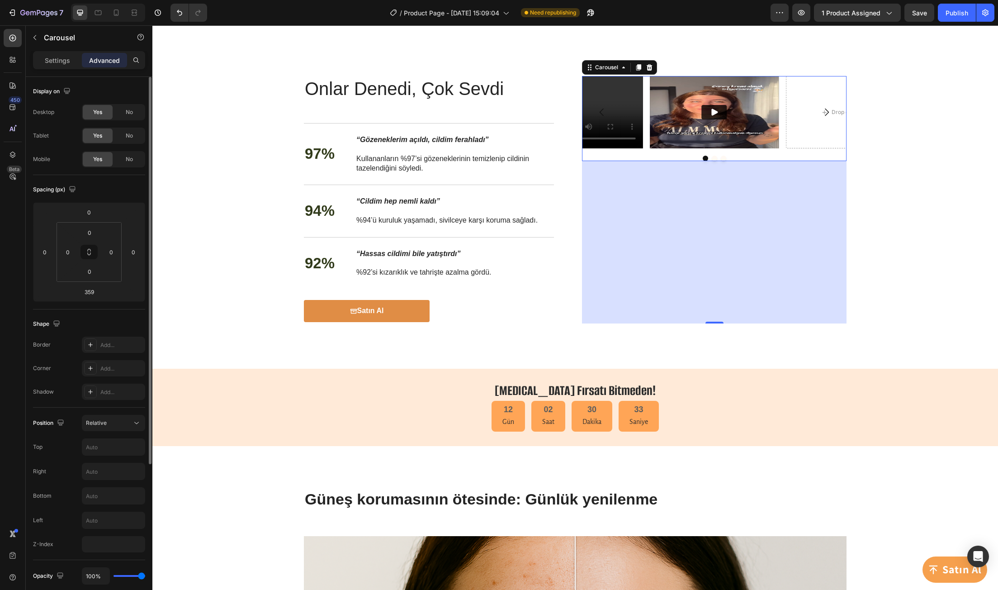
click at [118, 433] on div "Position Relative Top Right Bottom Left Z-Index" at bounding box center [89, 483] width 112 height 137
click at [118, 431] on div "Position Relative Top Right Bottom Left Z-Index" at bounding box center [89, 483] width 112 height 137
click at [118, 428] on button "Relative" at bounding box center [113, 423] width 63 height 16
click at [118, 443] on p "Static" at bounding box center [112, 445] width 52 height 8
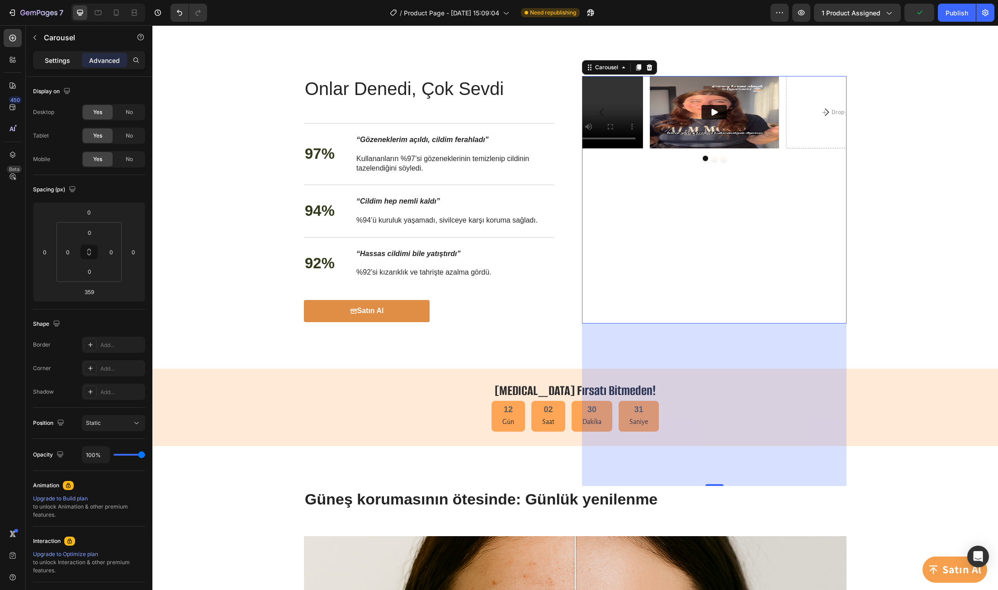
click at [66, 56] on p "Settings" at bounding box center [57, 60] width 25 height 9
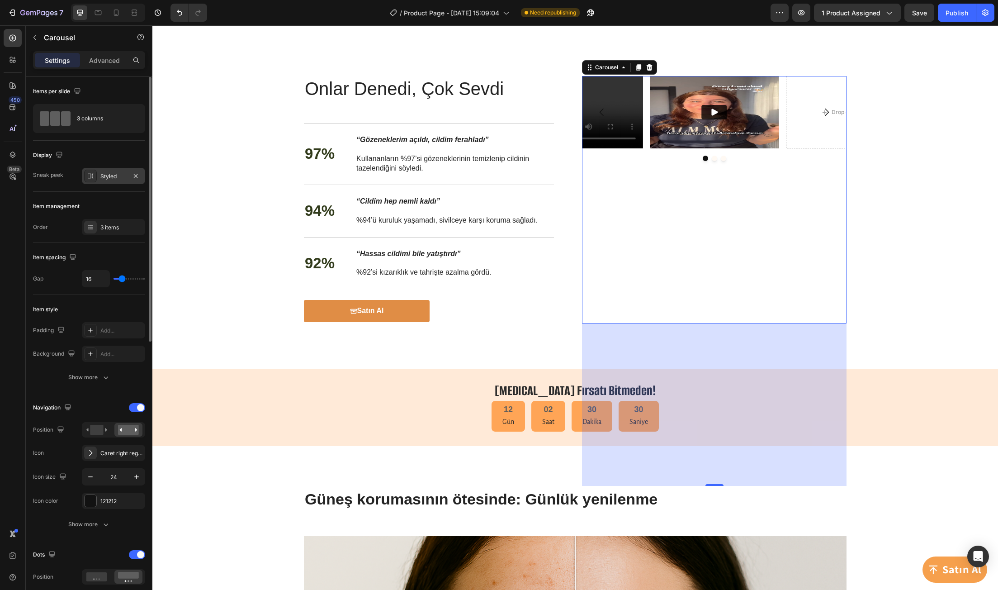
click at [113, 173] on div "Styled" at bounding box center [113, 176] width 26 height 8
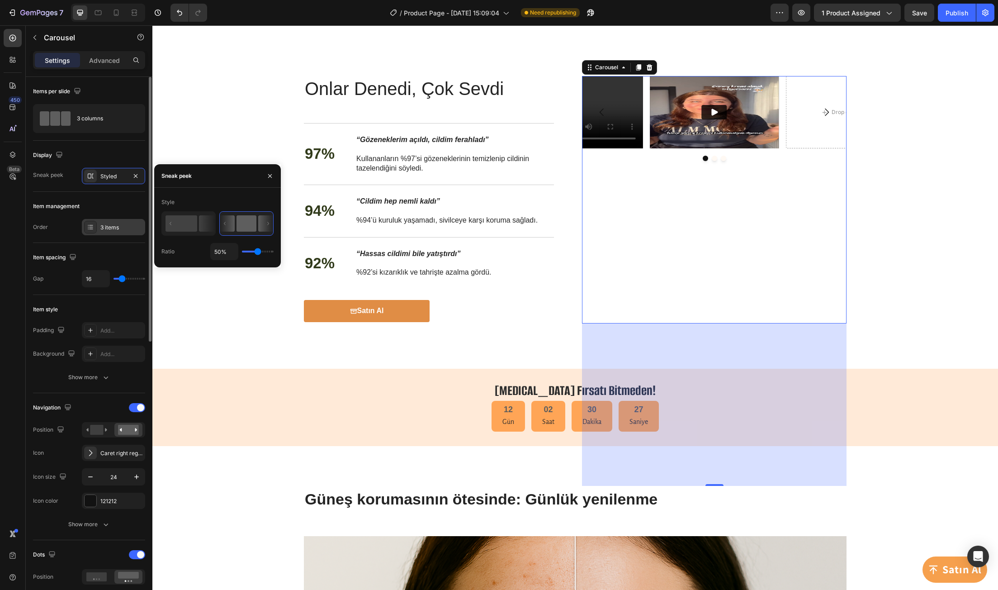
click at [118, 222] on div "3 items" at bounding box center [113, 227] width 63 height 16
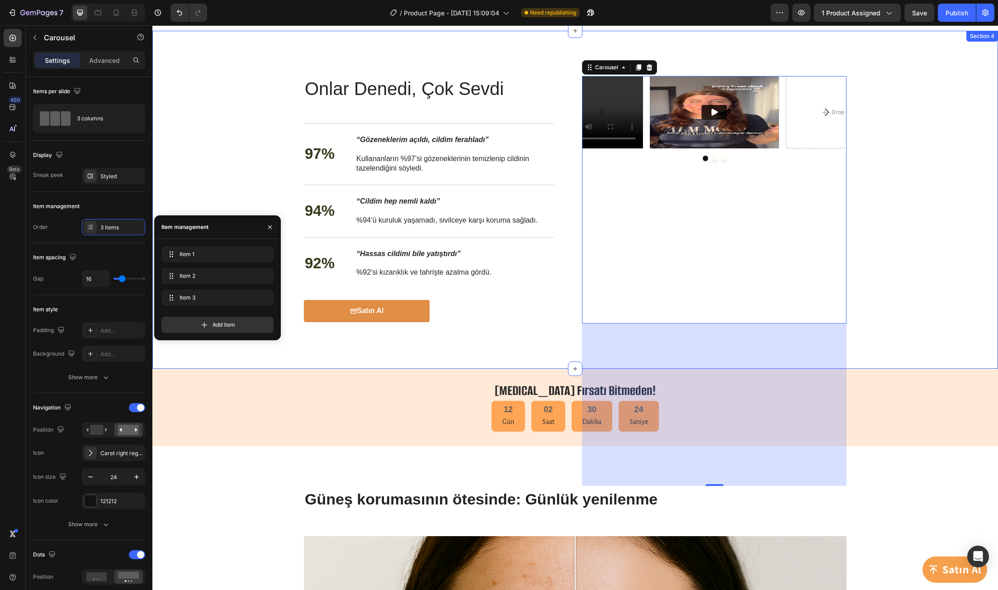
click at [207, 170] on div "Onlar Denedi, Çok Sevdi Heading Onlar Denedi, Çok Sevdi Heading 97% Text Block …" at bounding box center [574, 199] width 827 height 247
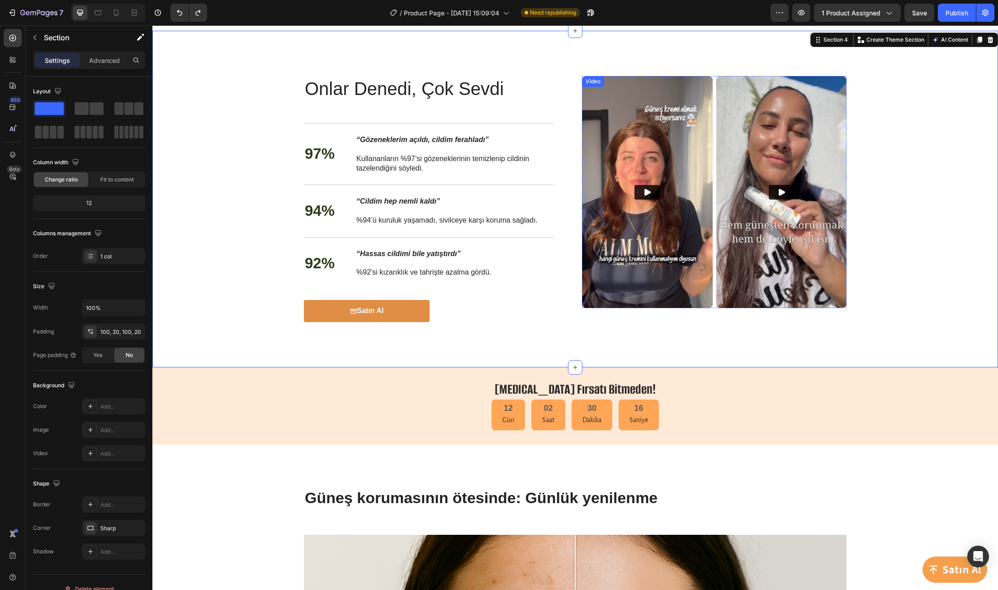
click at [664, 116] on img at bounding box center [647, 192] width 131 height 232
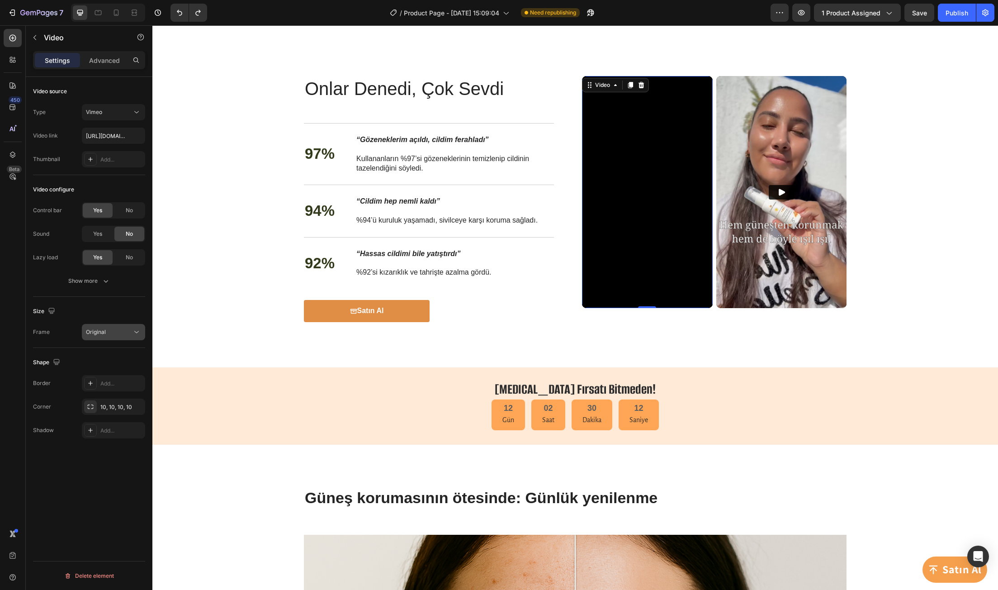
click at [132, 331] on icon at bounding box center [136, 331] width 9 height 9
click at [123, 314] on div "Size" at bounding box center [89, 311] width 112 height 14
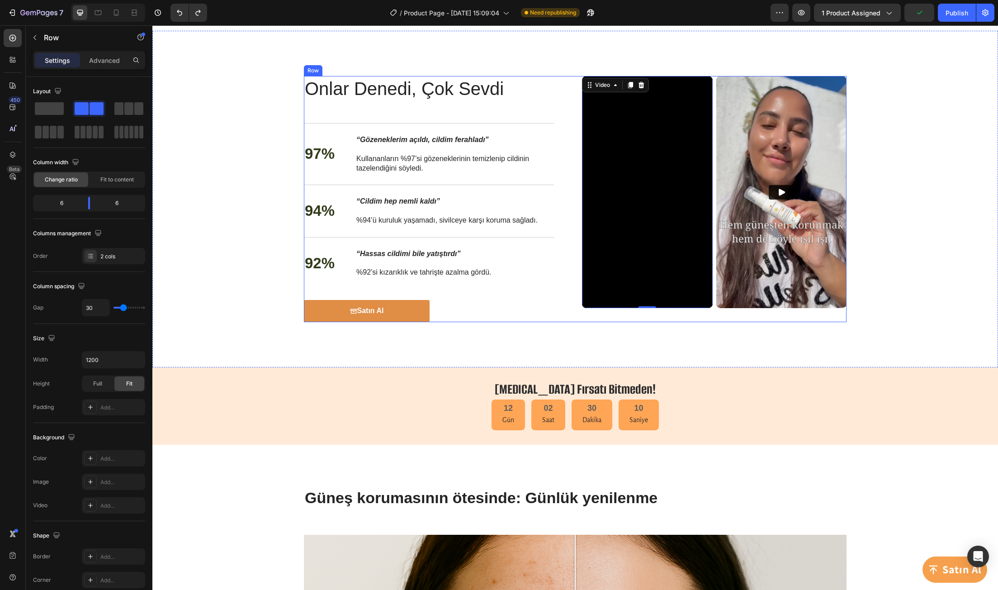
click at [571, 269] on div "Onlar Denedi, Çok Sevdi Heading 97% Text Block “Gözeneklerim açıldı, cildim fer…" at bounding box center [575, 199] width 543 height 246
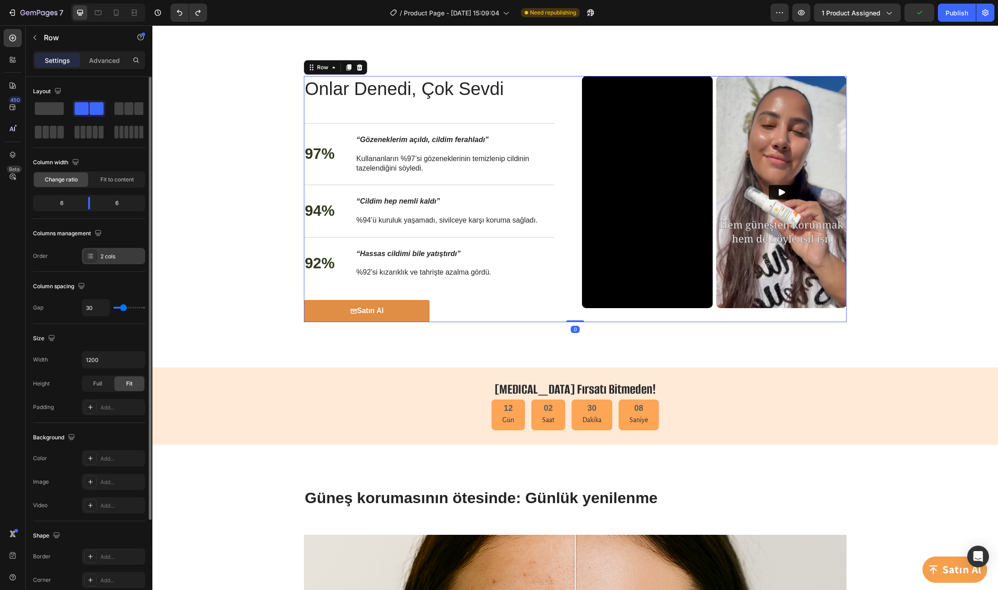
click at [115, 255] on div "2 cols" at bounding box center [121, 256] width 42 height 8
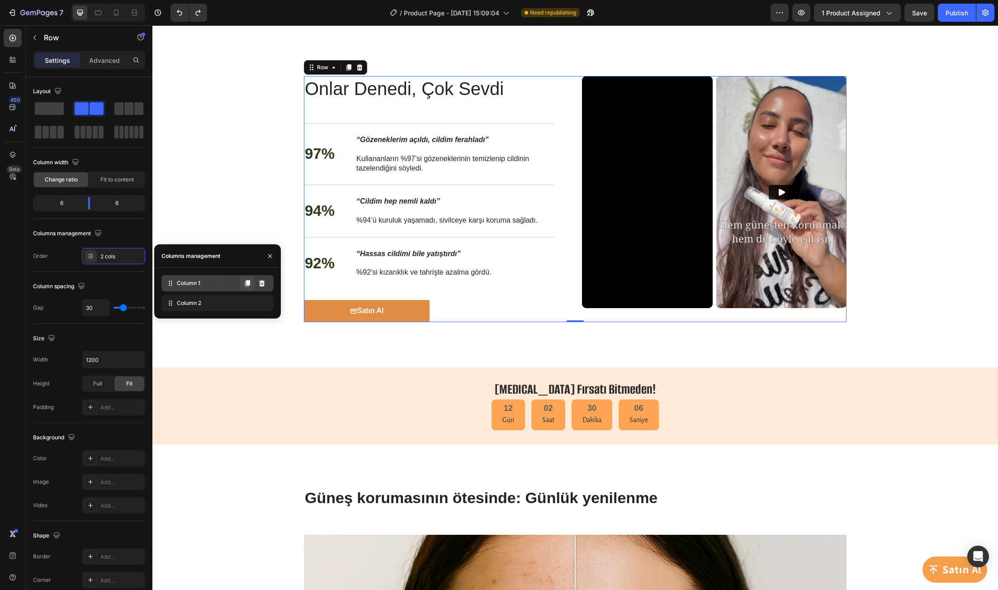
click at [250, 286] on icon at bounding box center [247, 282] width 7 height 7
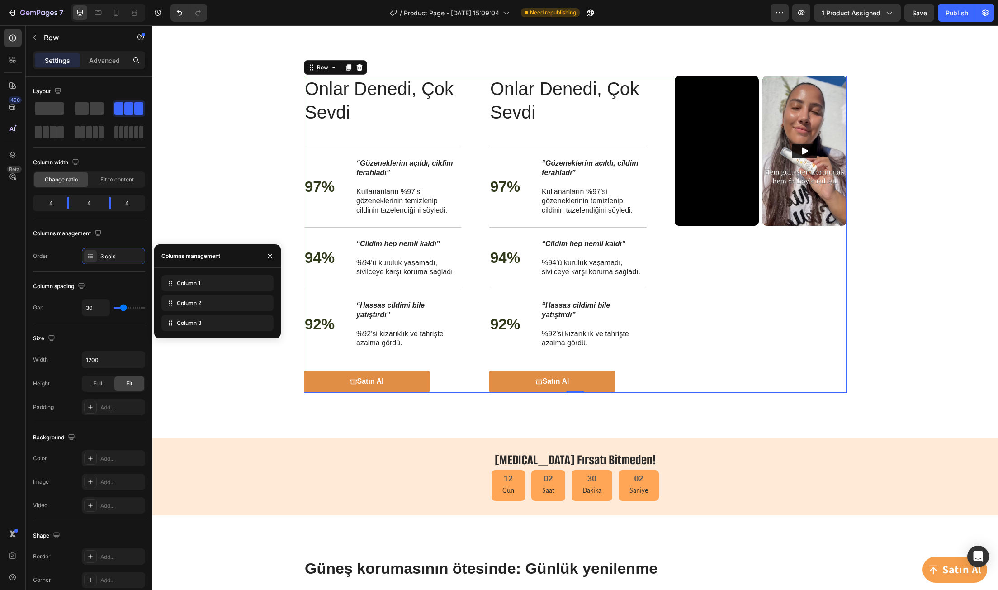
click at [232, 269] on div "Column 1 Column 2 Column 3" at bounding box center [217, 303] width 127 height 71
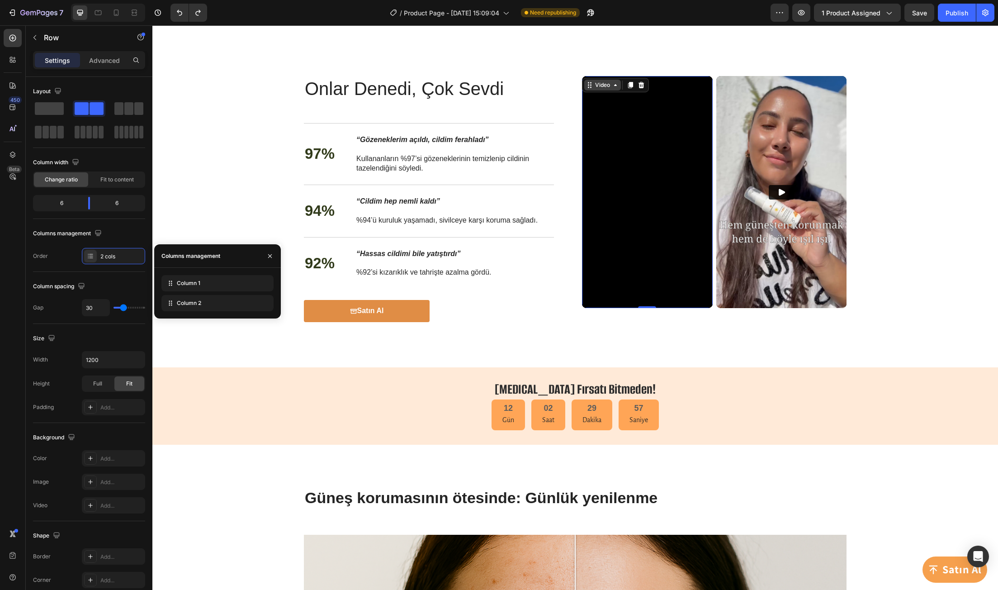
click at [588, 80] on div "Video" at bounding box center [602, 85] width 37 height 11
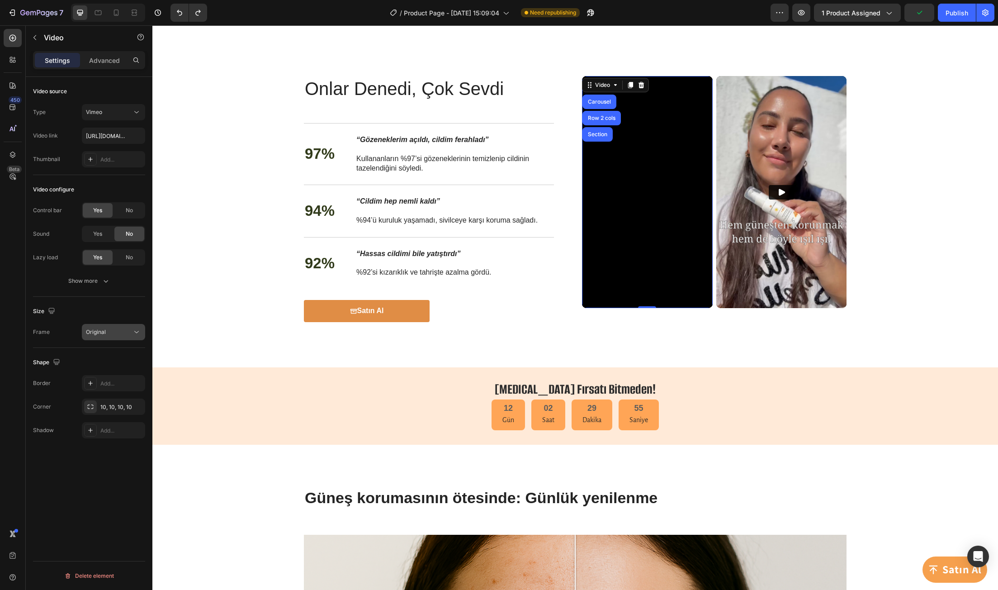
click at [119, 333] on div "Original" at bounding box center [109, 332] width 46 height 8
click at [119, 312] on div "Size" at bounding box center [89, 311] width 112 height 14
click at [106, 63] on p "Advanced" at bounding box center [104, 60] width 31 height 9
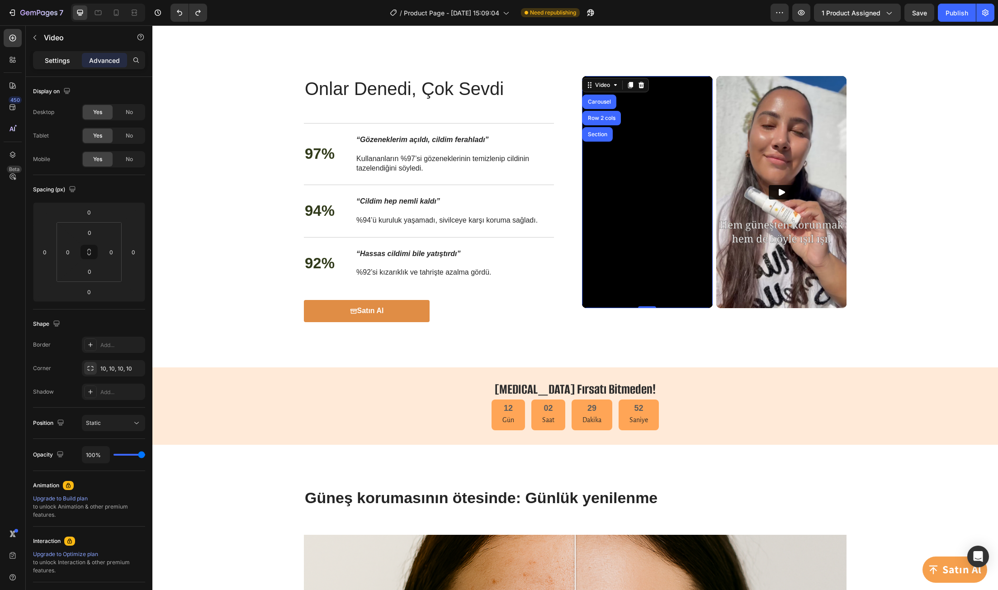
click at [68, 64] on p "Settings" at bounding box center [57, 60] width 25 height 9
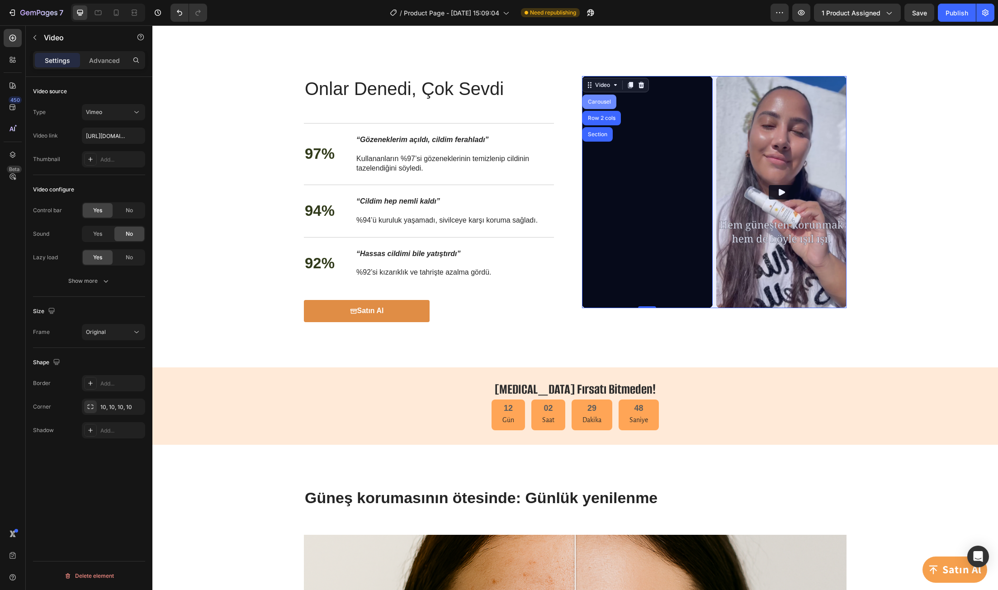
click at [601, 98] on div "Carousel" at bounding box center [599, 101] width 34 height 14
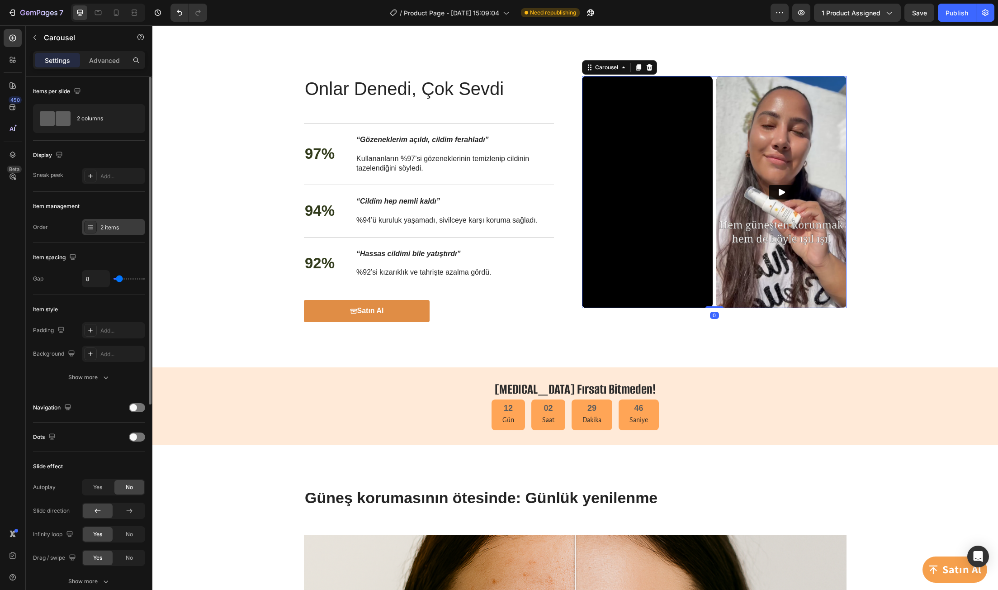
click at [120, 226] on div "2 items" at bounding box center [121, 227] width 42 height 8
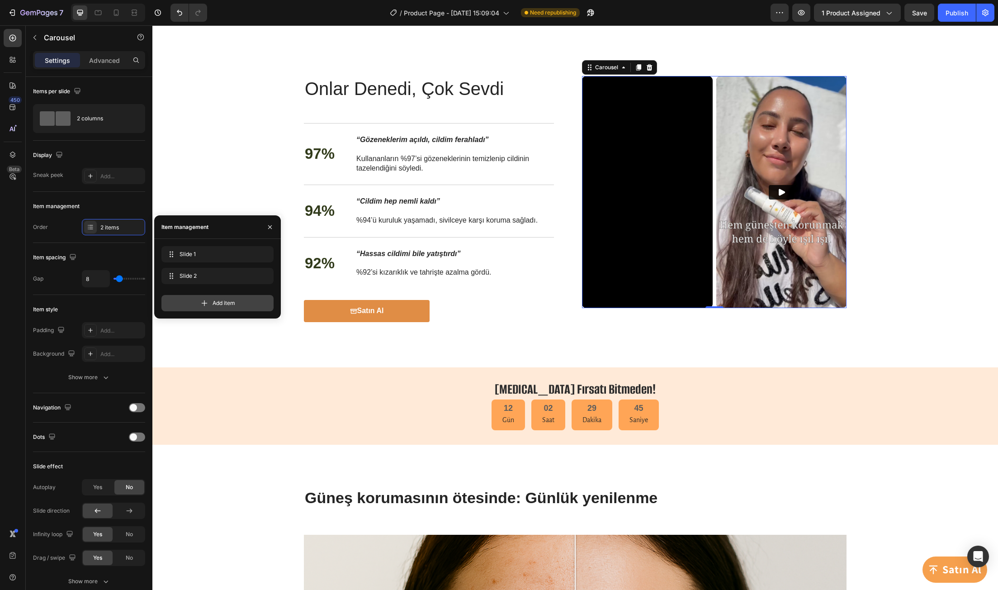
click at [222, 302] on span "Add item" at bounding box center [223, 303] width 23 height 8
click at [206, 296] on span "Item 3" at bounding box center [204, 297] width 51 height 8
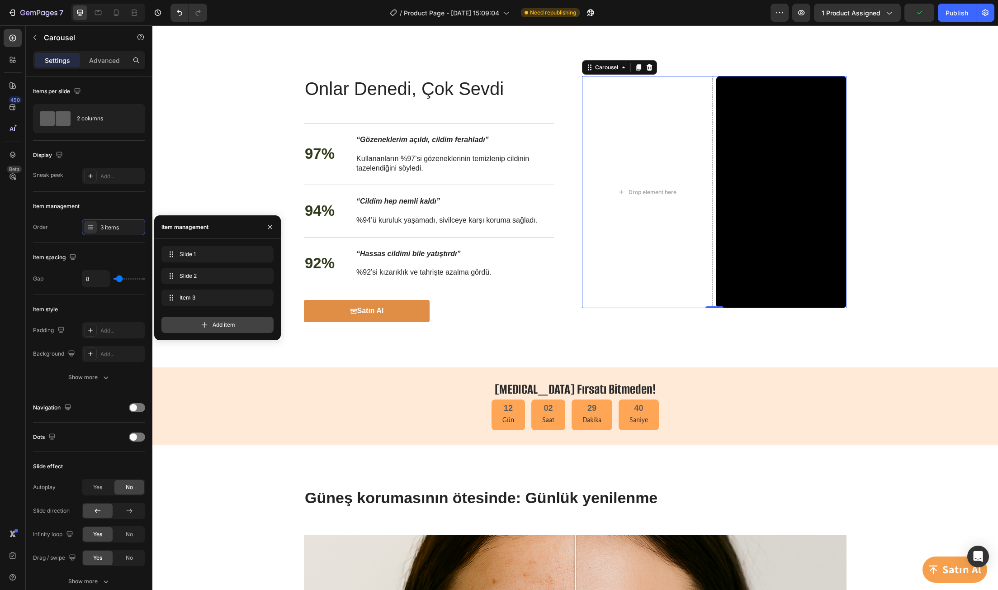
click at [208, 326] on icon at bounding box center [204, 324] width 9 height 9
click at [207, 348] on icon at bounding box center [204, 346] width 9 height 9
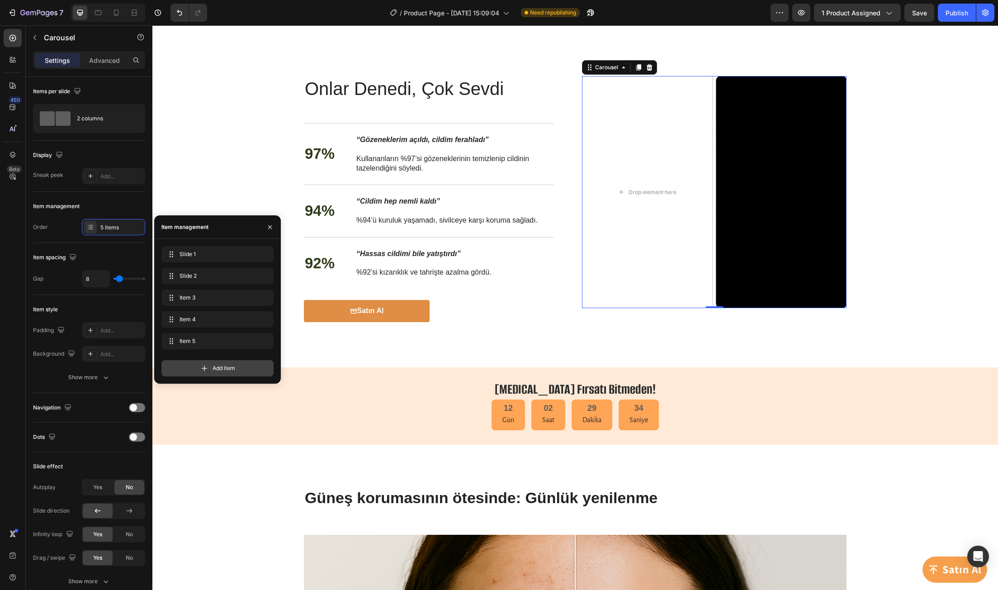
click at [223, 369] on span "Add item" at bounding box center [223, 368] width 23 height 8
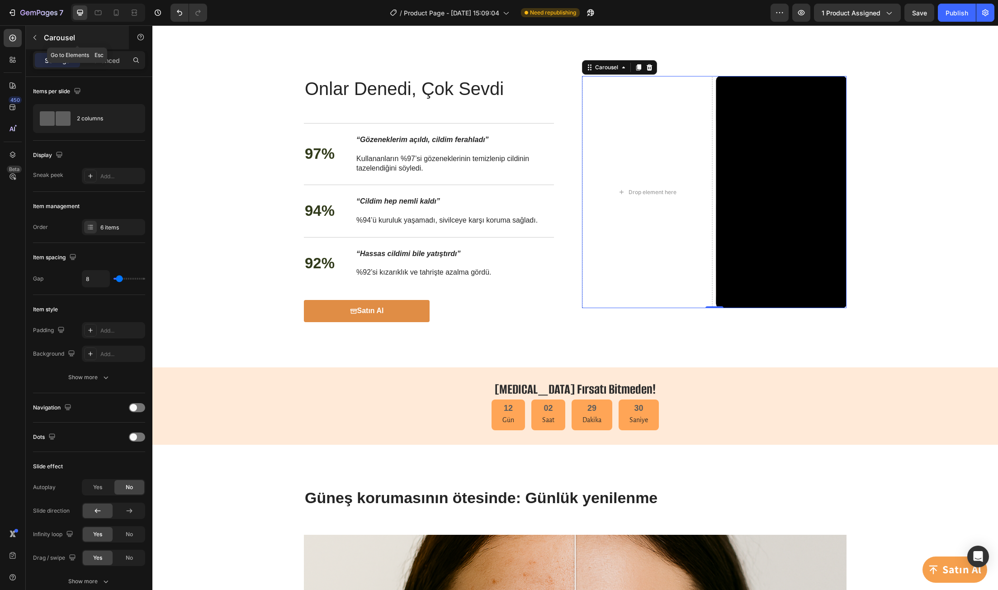
click at [41, 40] on button "button" at bounding box center [35, 37] width 14 height 14
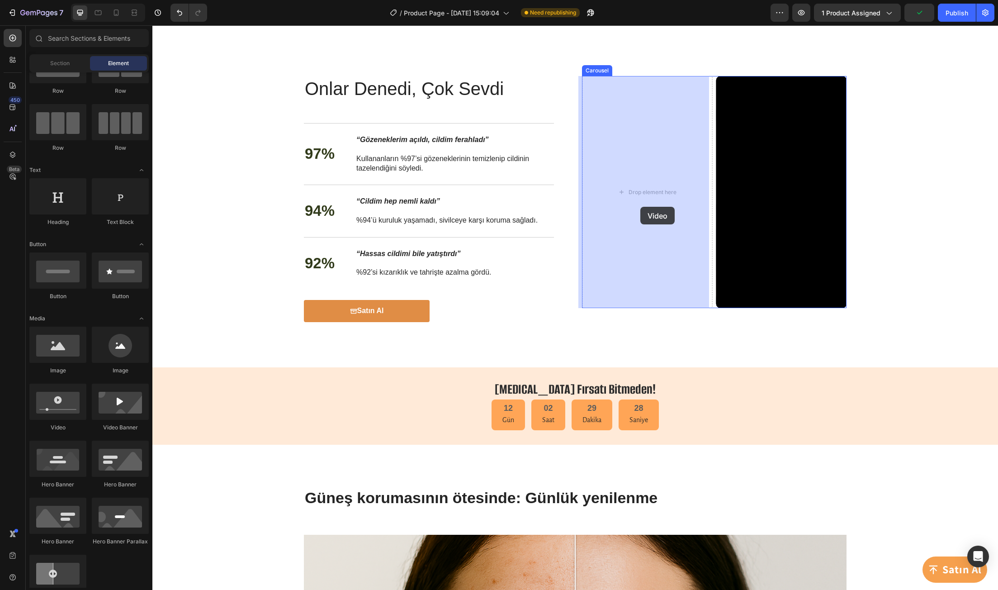
drag, startPoint x: 214, startPoint y: 436, endPoint x: 640, endPoint y: 207, distance: 484.0
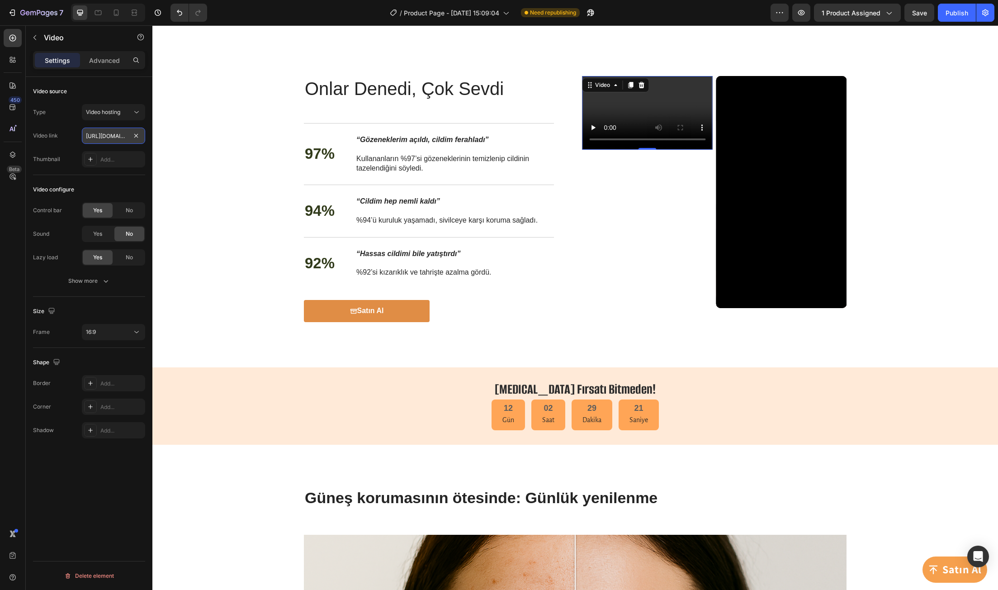
click at [96, 136] on input "https://cdn.shopify.com/videos/c/o/v/2cd3deb506b54b009063f7270ab5cf2e.mp4" at bounding box center [113, 135] width 63 height 16
click at [104, 120] on div "Type Video hosting Video link https://cdn.shopify.com/videos/c/o/v/2cd3deb506b5…" at bounding box center [89, 135] width 112 height 63
click at [103, 114] on span "Video hosting" at bounding box center [103, 112] width 34 height 7
click at [107, 149] on p "Vimeo" at bounding box center [112, 151] width 52 height 8
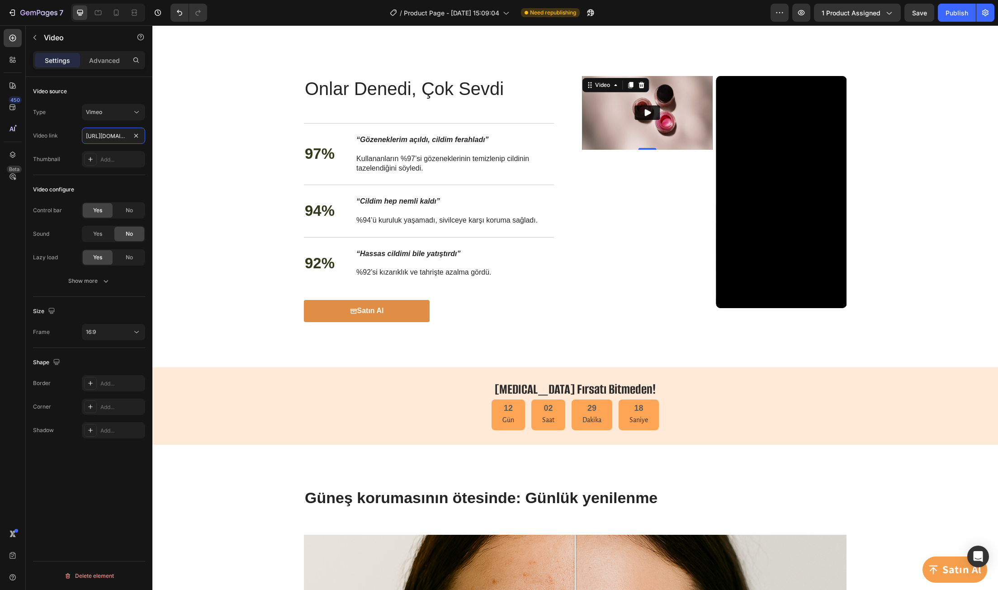
click at [113, 131] on input "https://vimeo.com/1095883398" at bounding box center [113, 135] width 63 height 16
paste input "113559673"
type input "[URL][DOMAIN_NAME]"
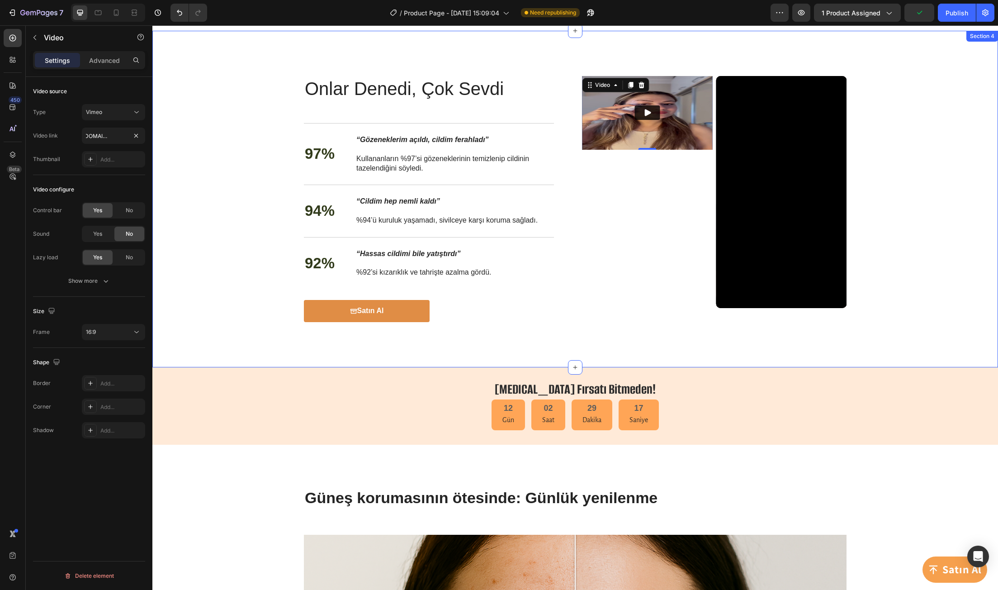
click at [165, 137] on div "Onlar Denedi, Çok Sevdi Heading Onlar Denedi, Çok Sevdi Heading 97% Text Block …" at bounding box center [574, 199] width 827 height 246
click at [693, 132] on img at bounding box center [647, 112] width 131 height 73
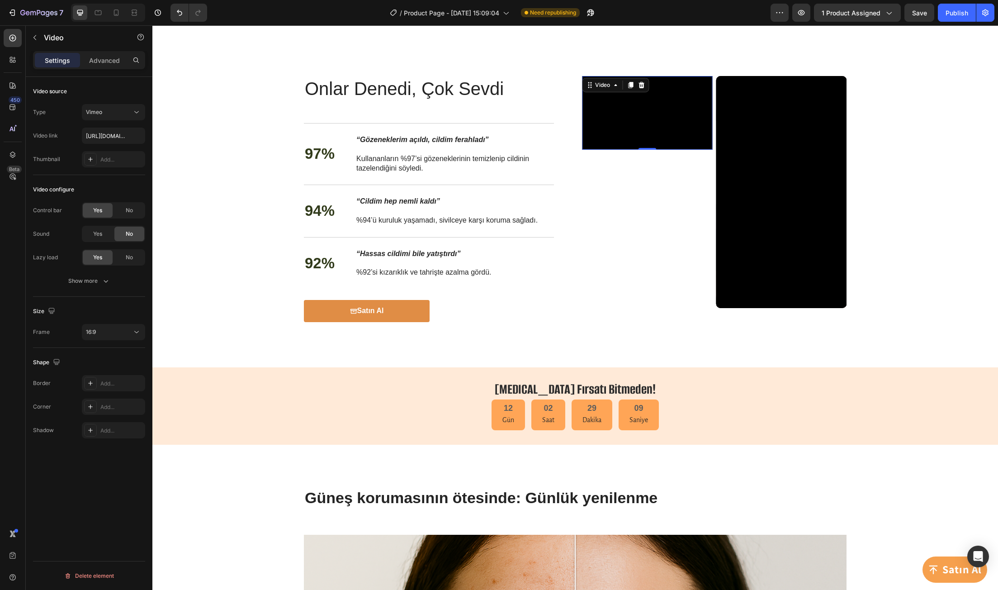
drag, startPoint x: 640, startPoint y: 148, endPoint x: 647, endPoint y: 136, distance: 14.6
click at [647, 136] on div "Video 0" at bounding box center [647, 112] width 131 height 73
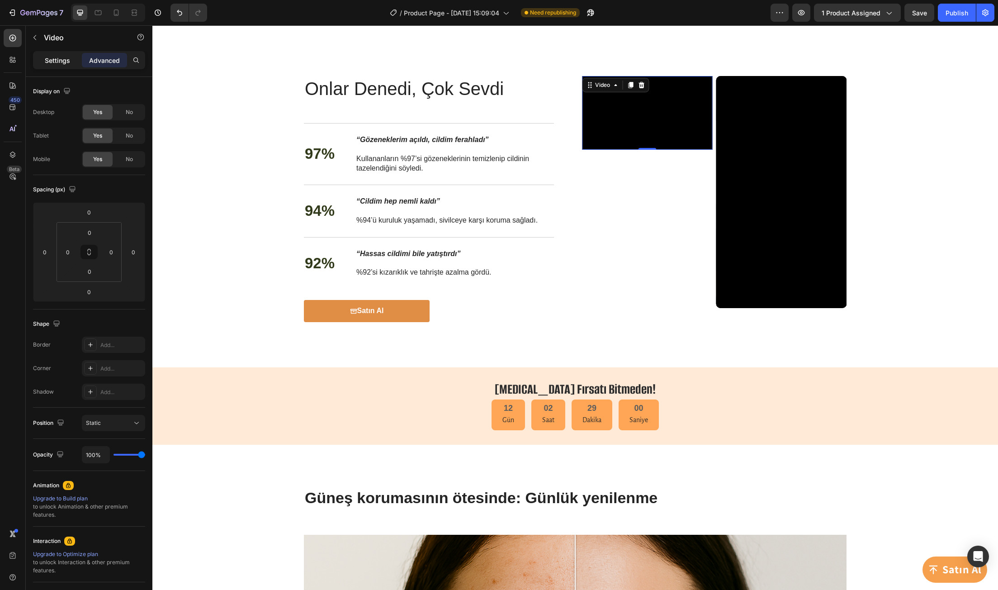
click at [64, 63] on p "Settings" at bounding box center [57, 60] width 25 height 9
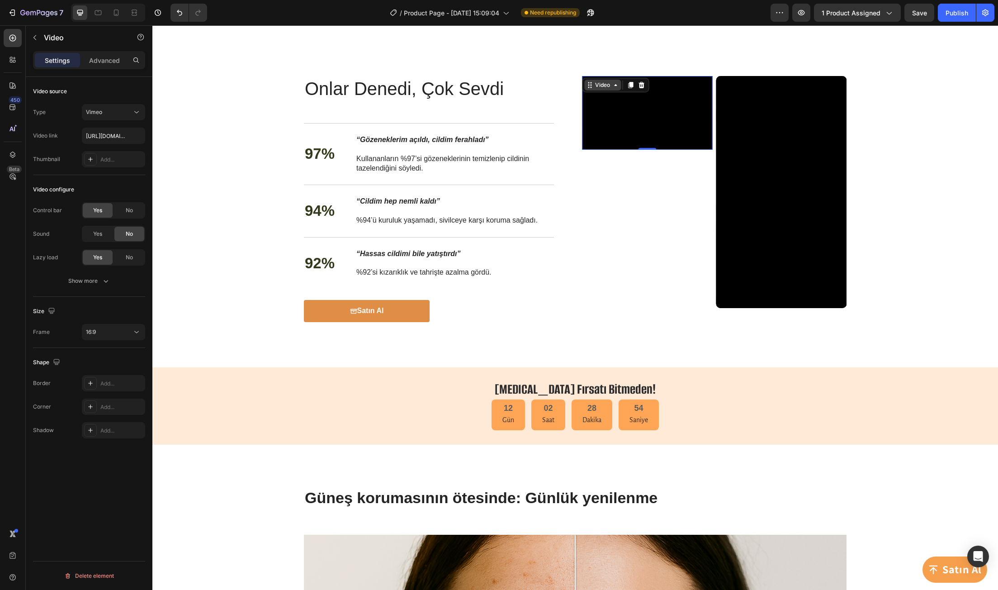
click at [593, 84] on div "Video" at bounding box center [602, 85] width 19 height 8
click at [588, 87] on icon at bounding box center [588, 87] width 1 height 1
click at [669, 210] on div "Video 0" at bounding box center [647, 192] width 131 height 232
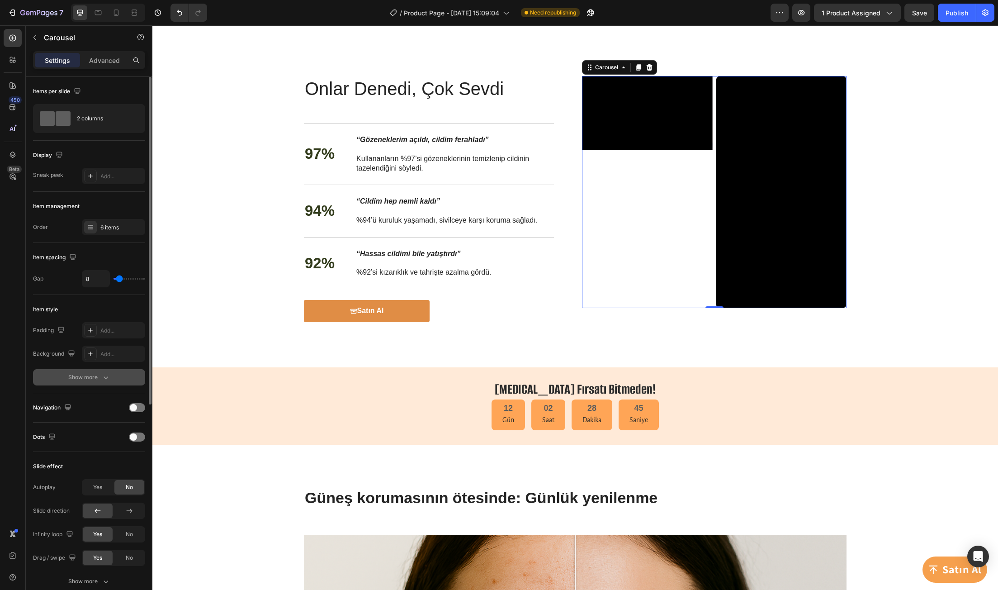
click at [90, 373] on div "Show more" at bounding box center [89, 377] width 42 height 9
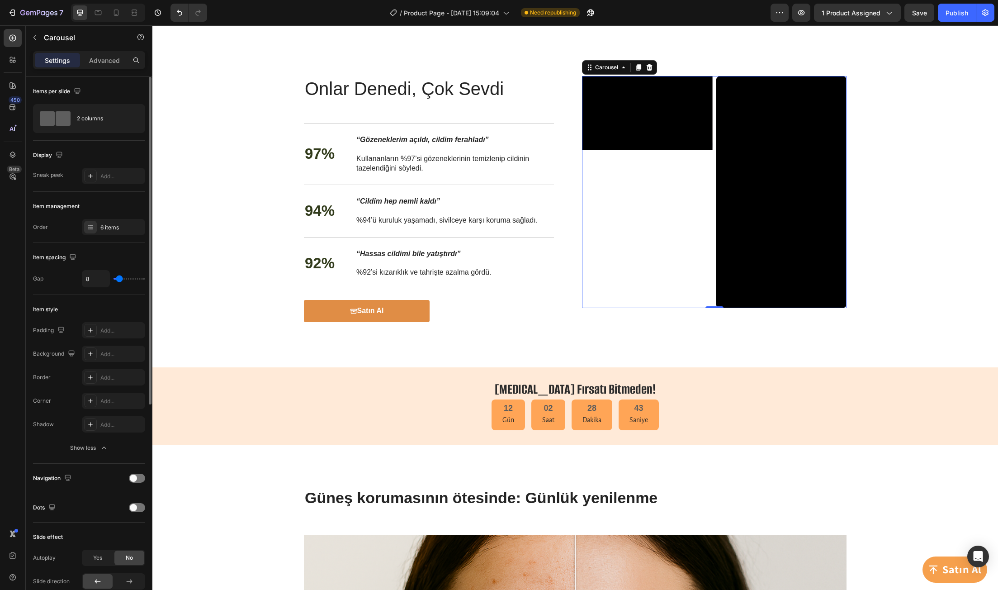
type input "30"
type input "39"
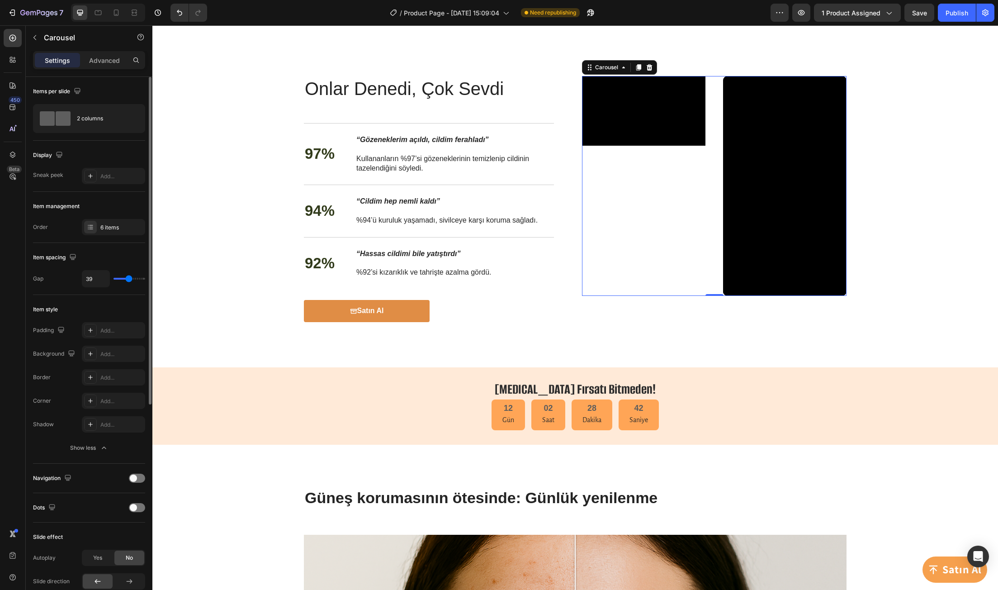
type input "25"
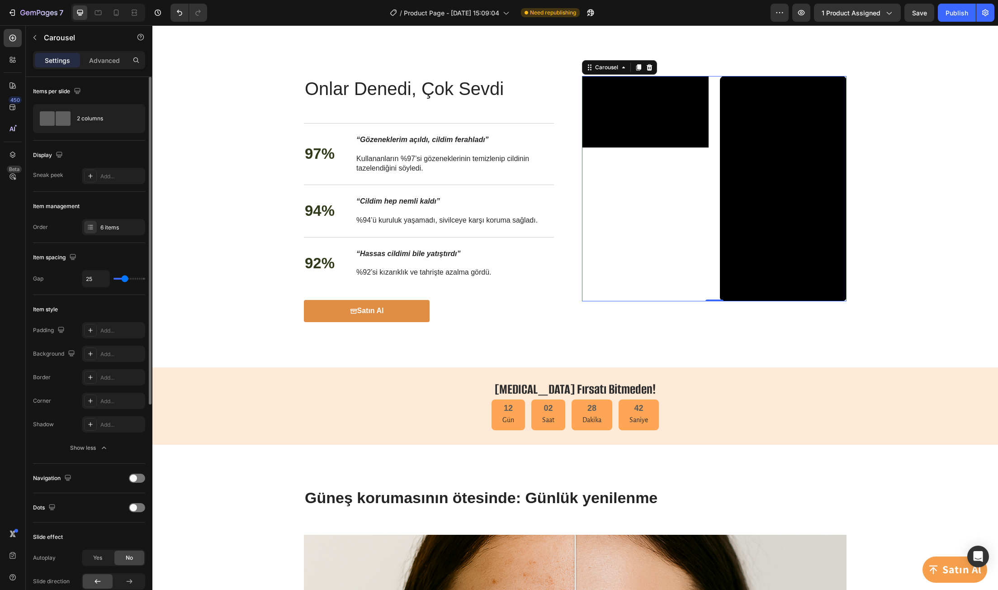
type input "24"
type input "19"
type input "13"
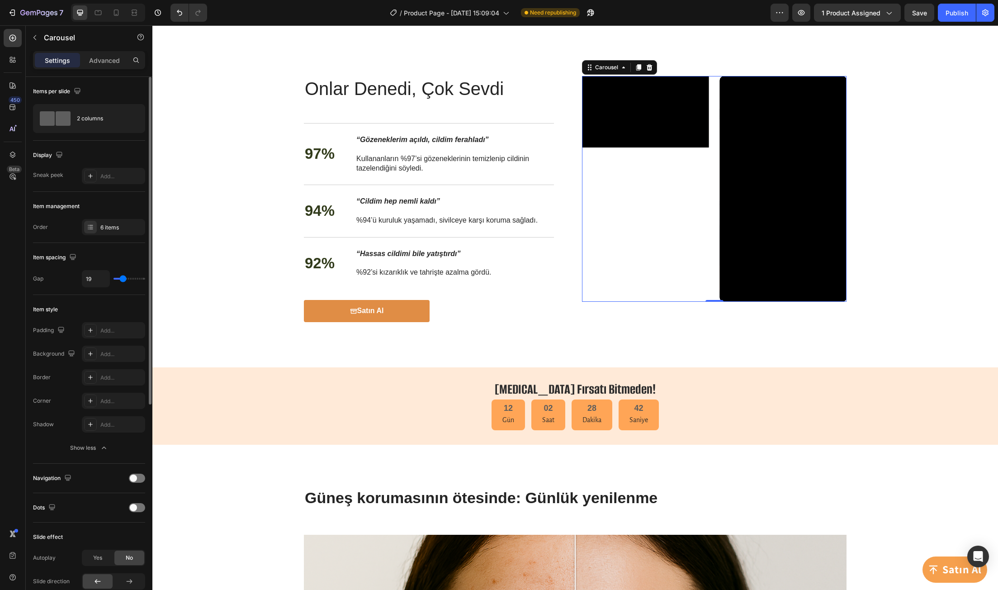
type input "13"
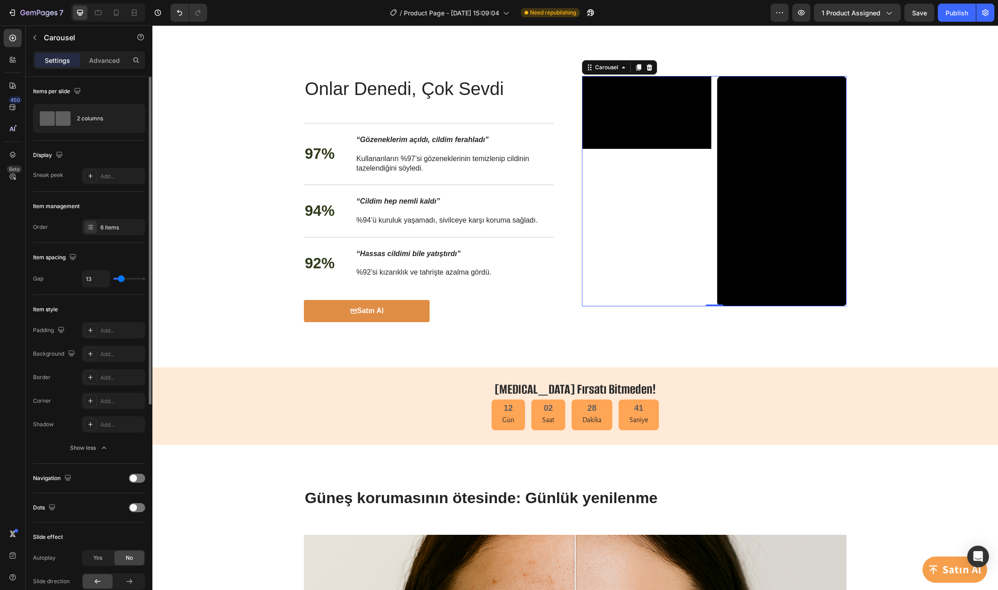
type input "10"
drag, startPoint x: 123, startPoint y: 278, endPoint x: 120, endPoint y: 282, distance: 4.7
type input "10"
click at [120, 279] on input "range" at bounding box center [129, 279] width 32 height 2
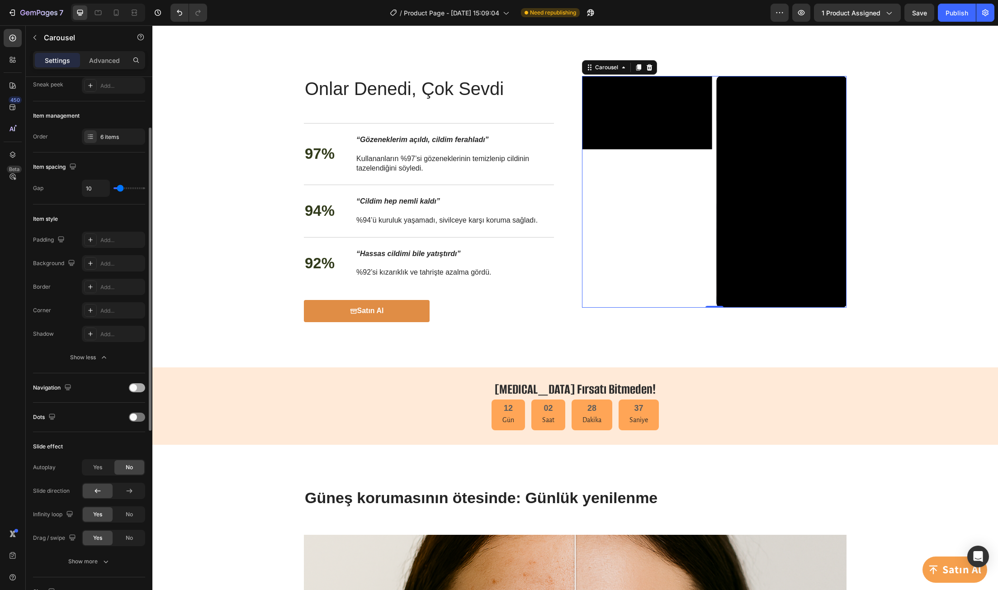
click at [133, 388] on span at bounding box center [133, 387] width 7 height 7
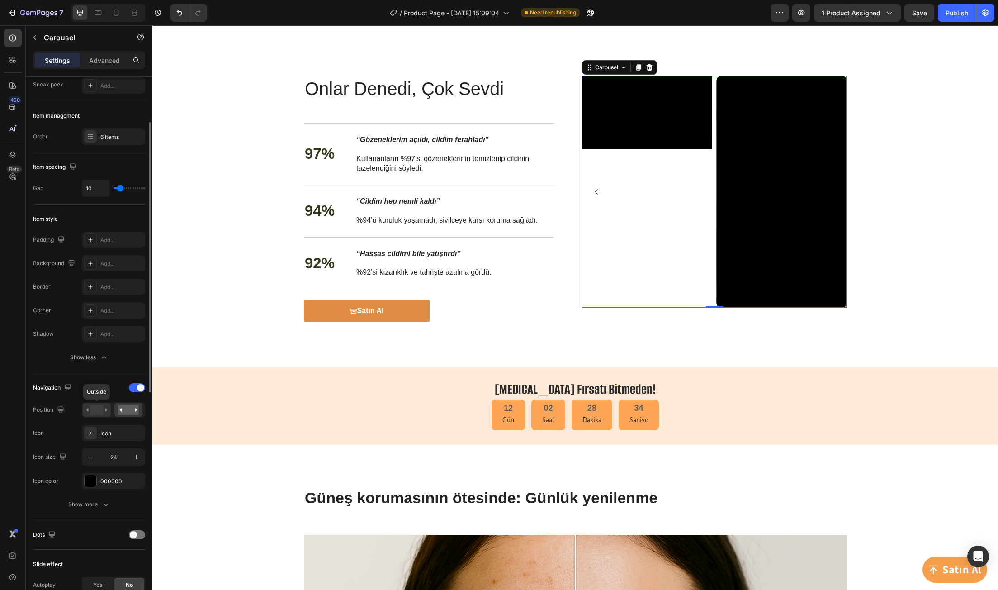
click at [99, 415] on div at bounding box center [97, 410] width 28 height 14
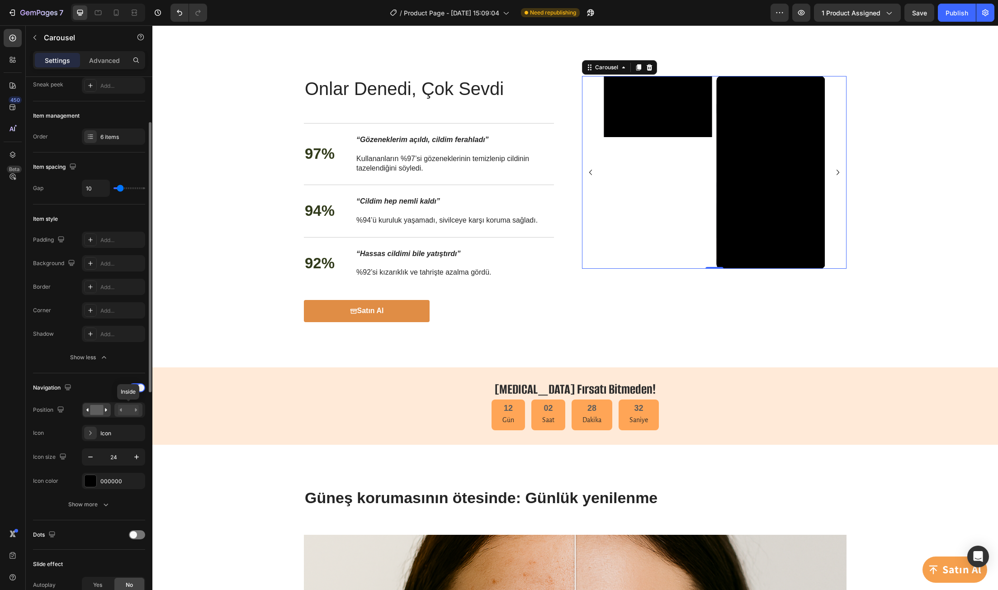
click at [125, 411] on rect at bounding box center [128, 410] width 21 height 10
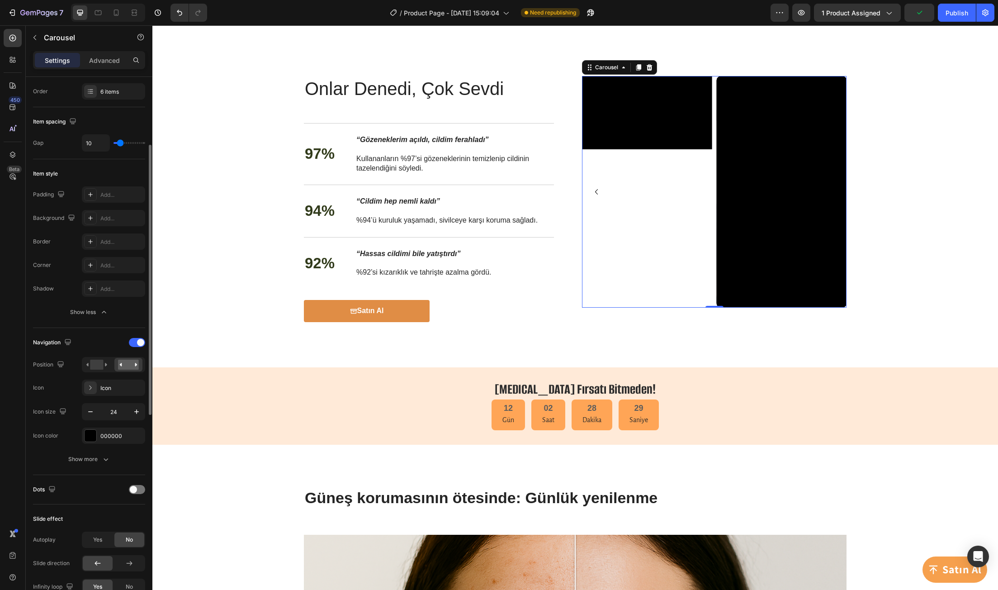
scroll to position [181, 0]
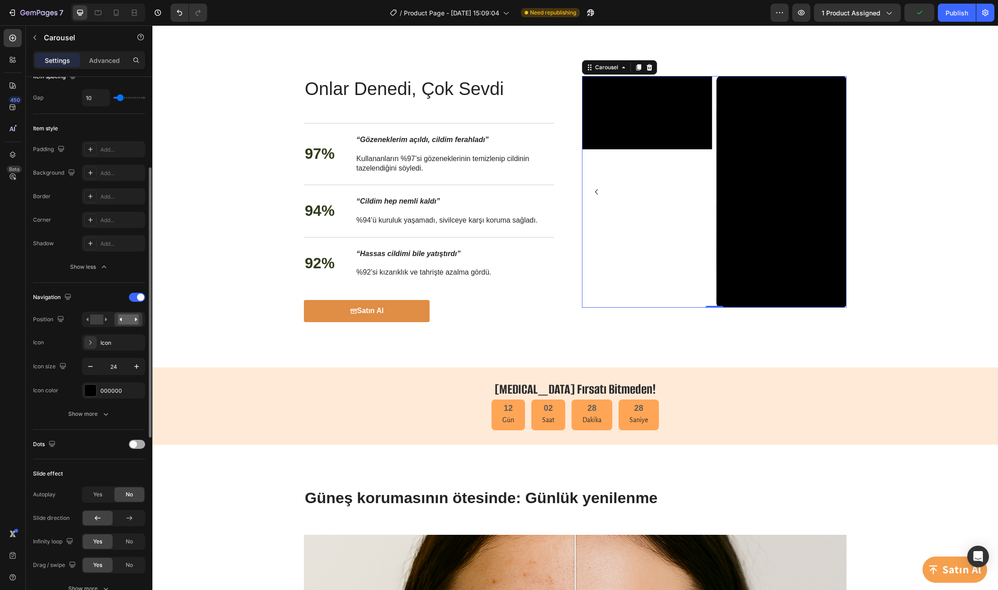
click at [134, 445] on span at bounding box center [133, 443] width 7 height 7
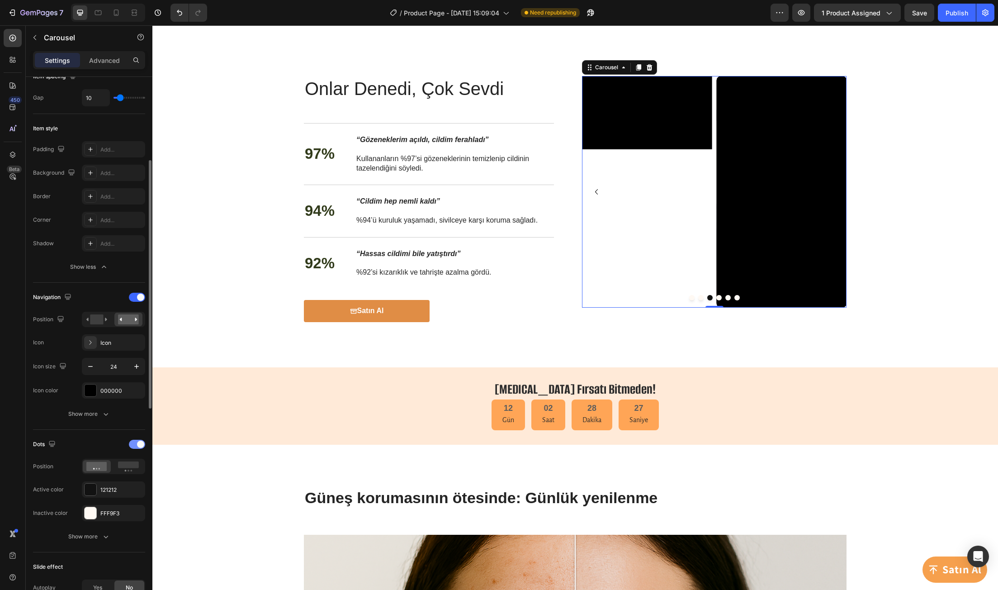
click at [134, 445] on div at bounding box center [137, 443] width 16 height 9
click at [134, 445] on span at bounding box center [133, 443] width 7 height 7
click at [127, 470] on icon at bounding box center [128, 466] width 21 height 10
click at [101, 471] on div at bounding box center [97, 466] width 28 height 13
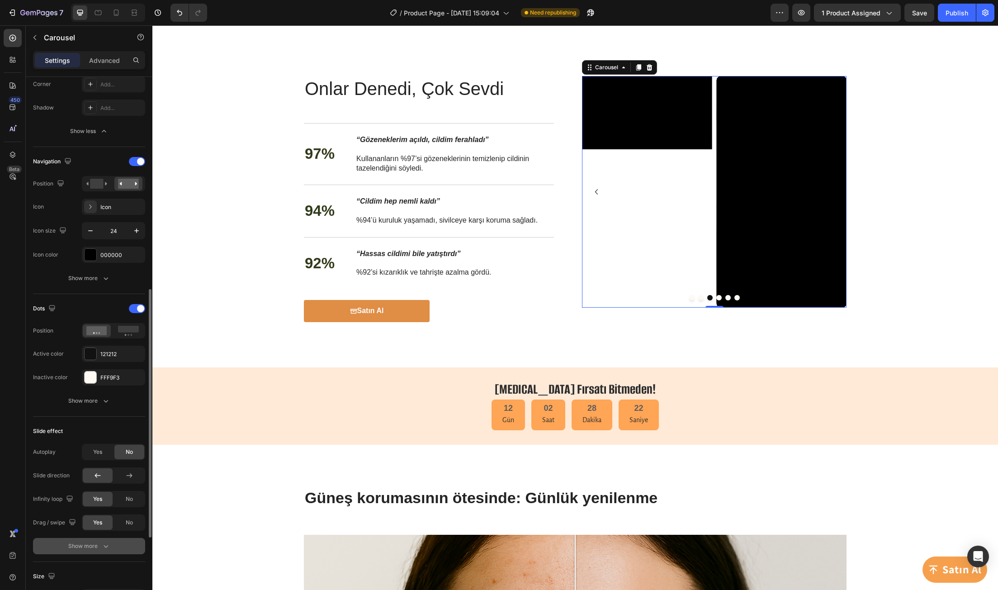
scroll to position [362, 0]
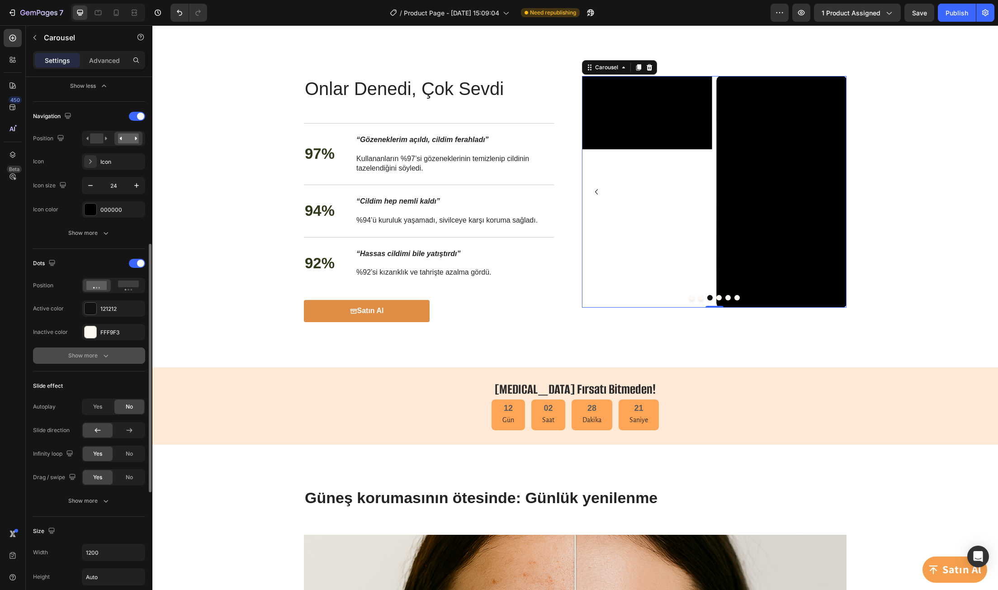
click at [84, 358] on div "Show more" at bounding box center [89, 355] width 42 height 9
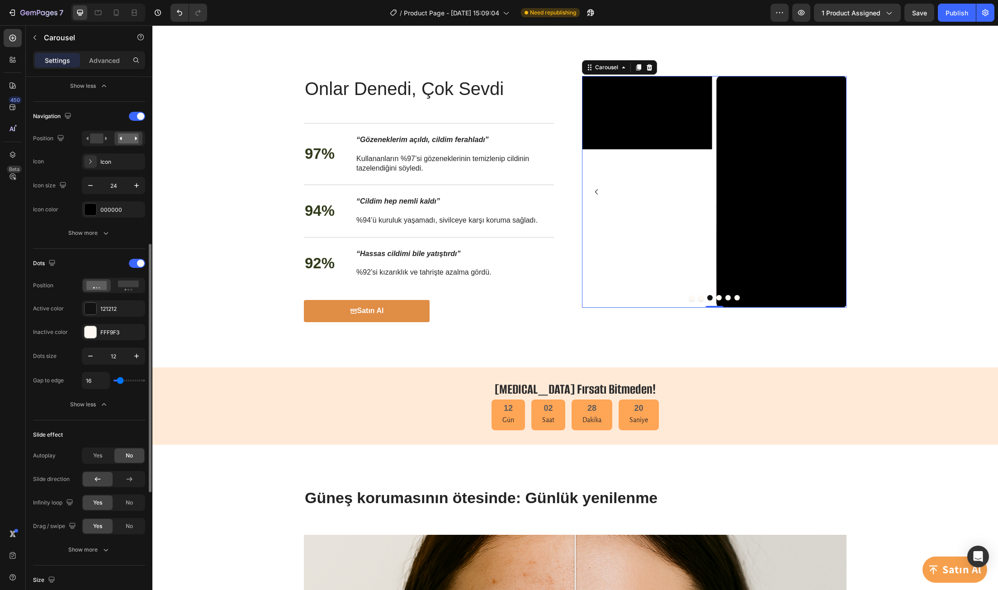
type input "42"
type input "24"
type input "0"
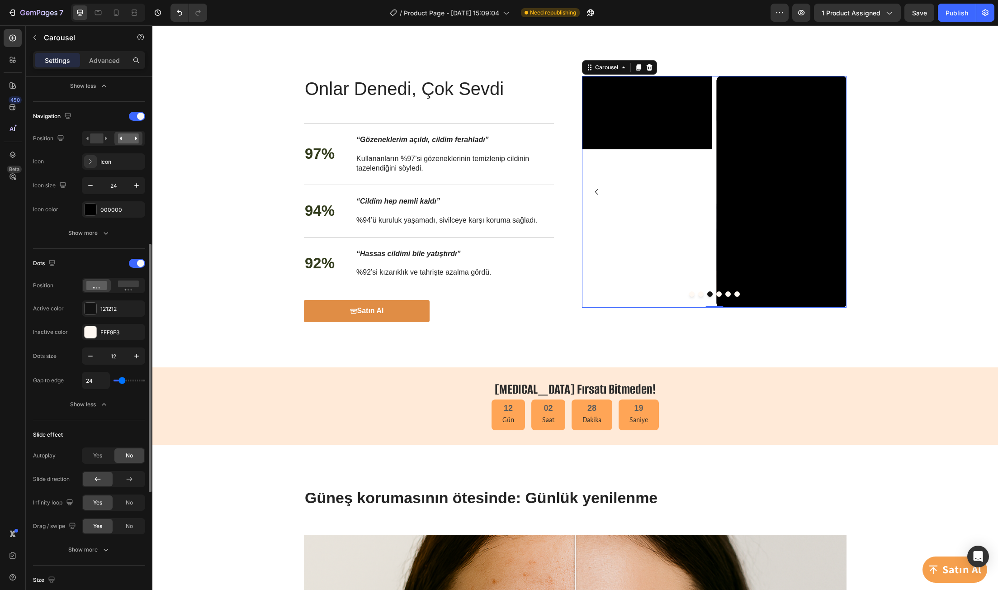
type input "0"
type input "13"
type input "16"
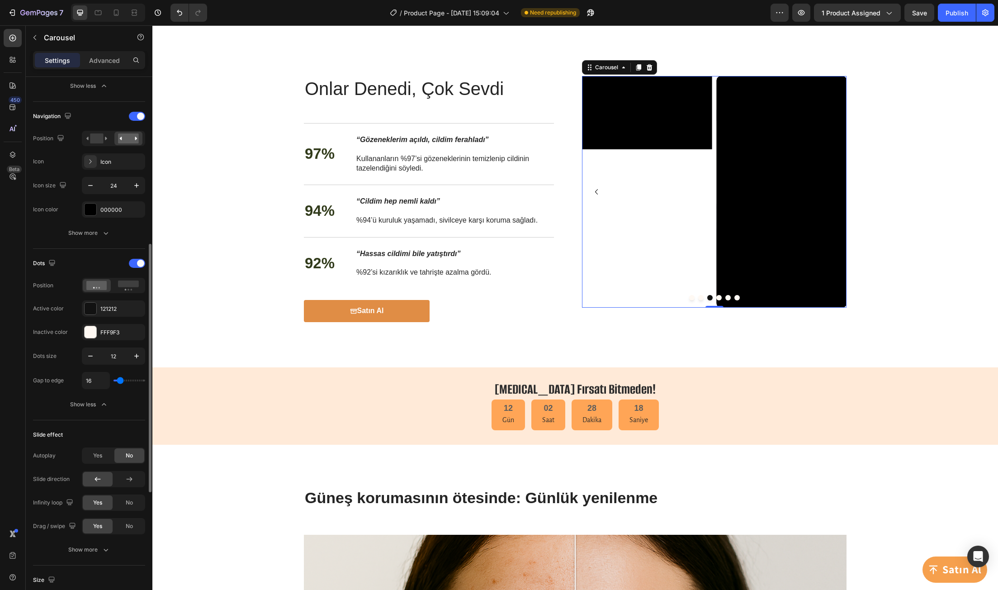
type input "22"
type input "9"
click at [119, 381] on input "range" at bounding box center [129, 380] width 32 height 2
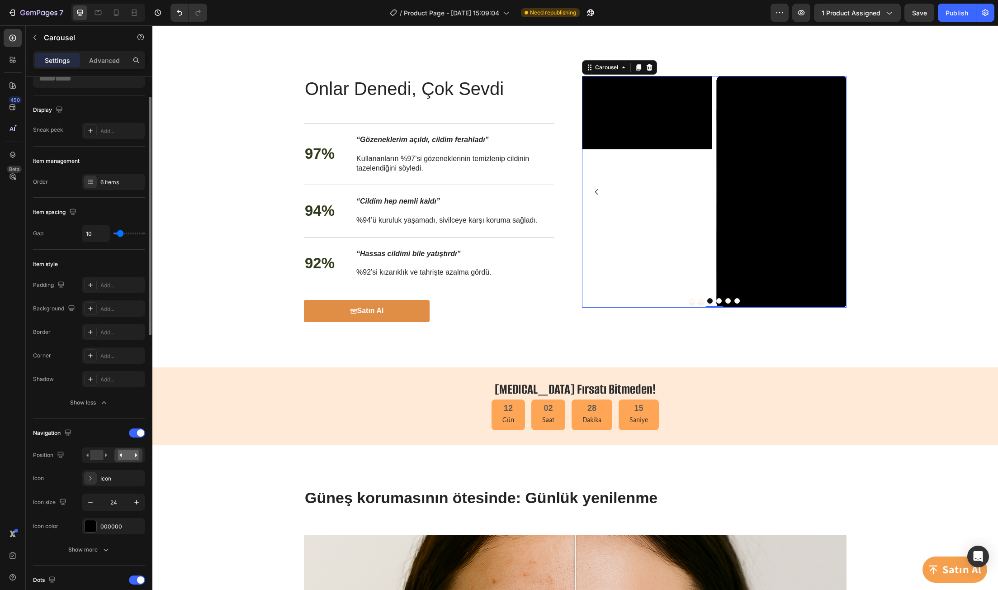
scroll to position [0, 0]
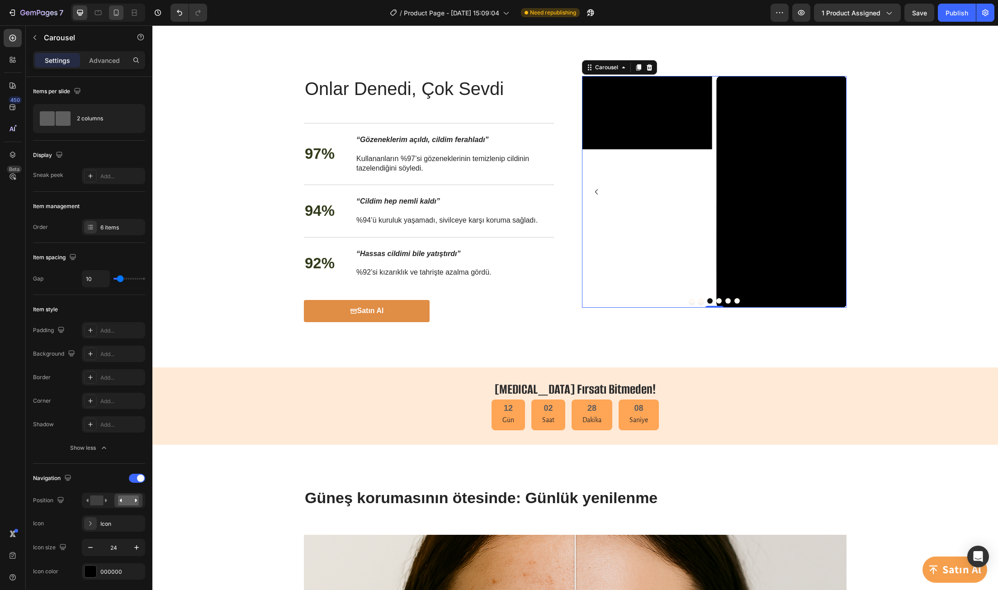
click at [125, 10] on div at bounding box center [108, 13] width 74 height 18
click at [123, 13] on div at bounding box center [116, 12] width 14 height 14
type input "100%"
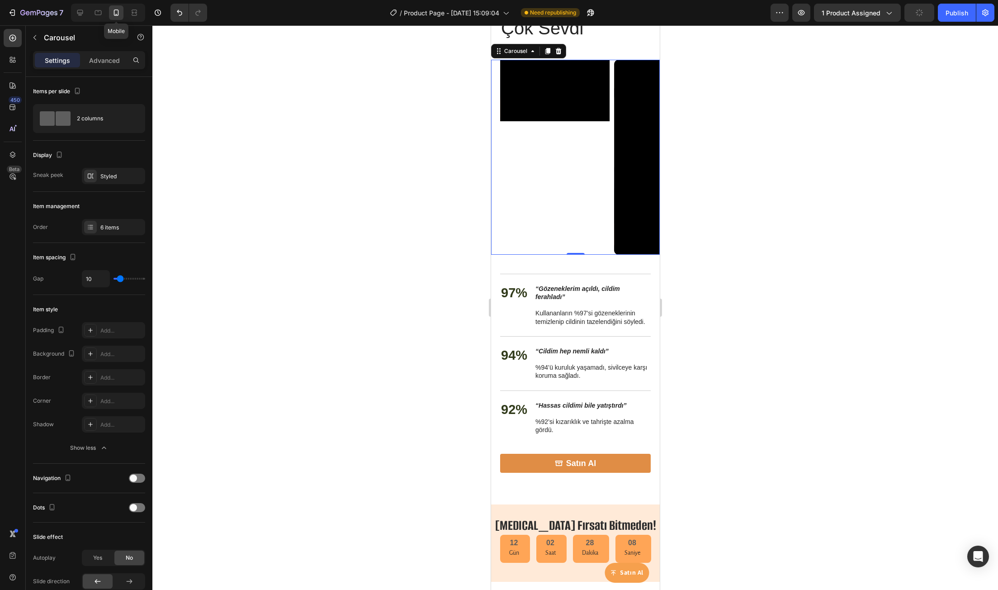
scroll to position [1024, 0]
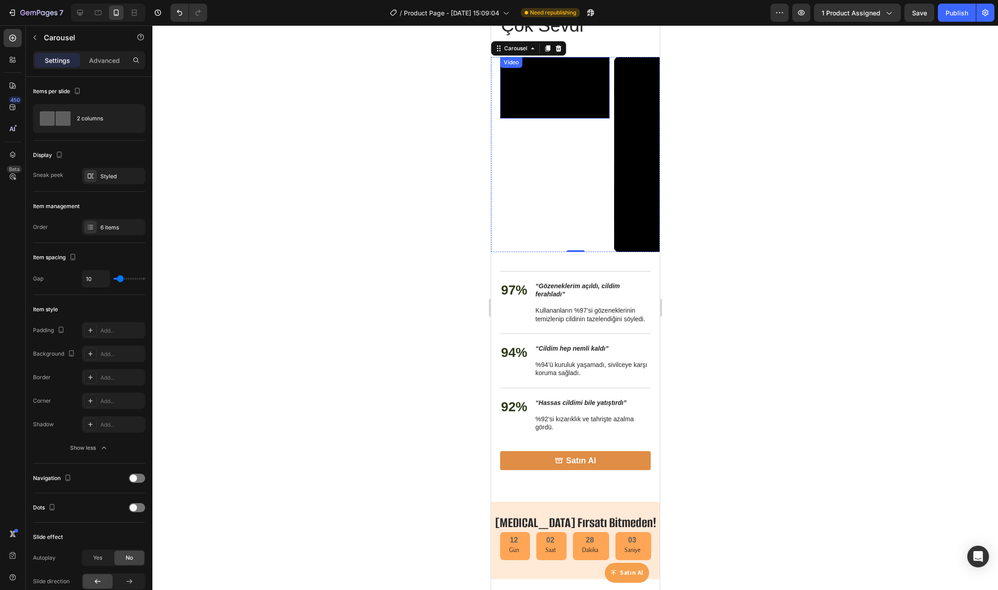
click at [511, 61] on div "Video" at bounding box center [510, 62] width 19 height 8
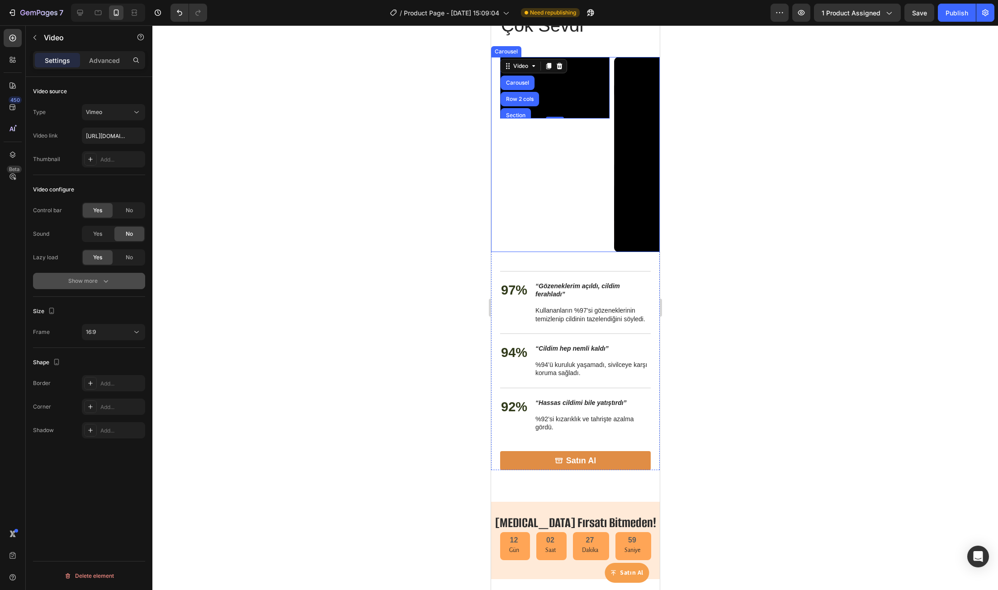
click at [84, 281] on div "Show more" at bounding box center [89, 280] width 42 height 9
click at [94, 302] on span "Yes" at bounding box center [97, 304] width 9 height 8
click at [123, 303] on div "No" at bounding box center [129, 304] width 30 height 14
click at [127, 208] on span "No" at bounding box center [129, 210] width 7 height 8
click at [107, 208] on div "Yes" at bounding box center [98, 210] width 30 height 14
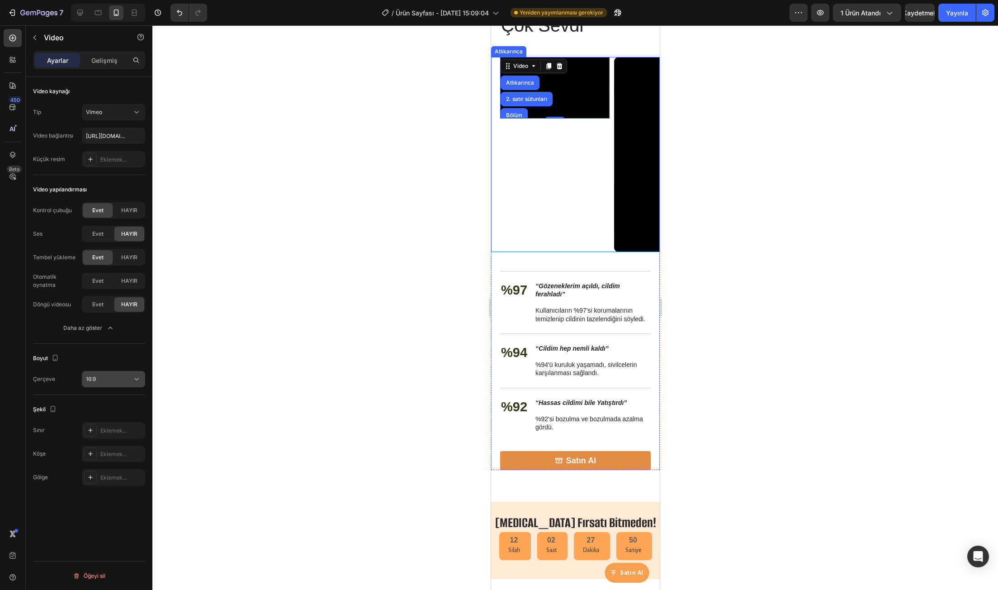
click at [119, 384] on button "16:9" at bounding box center [113, 379] width 63 height 16
click at [110, 431] on div "4:3" at bounding box center [102, 436] width 71 height 17
click at [113, 383] on div "4:3" at bounding box center [113, 378] width 55 height 9
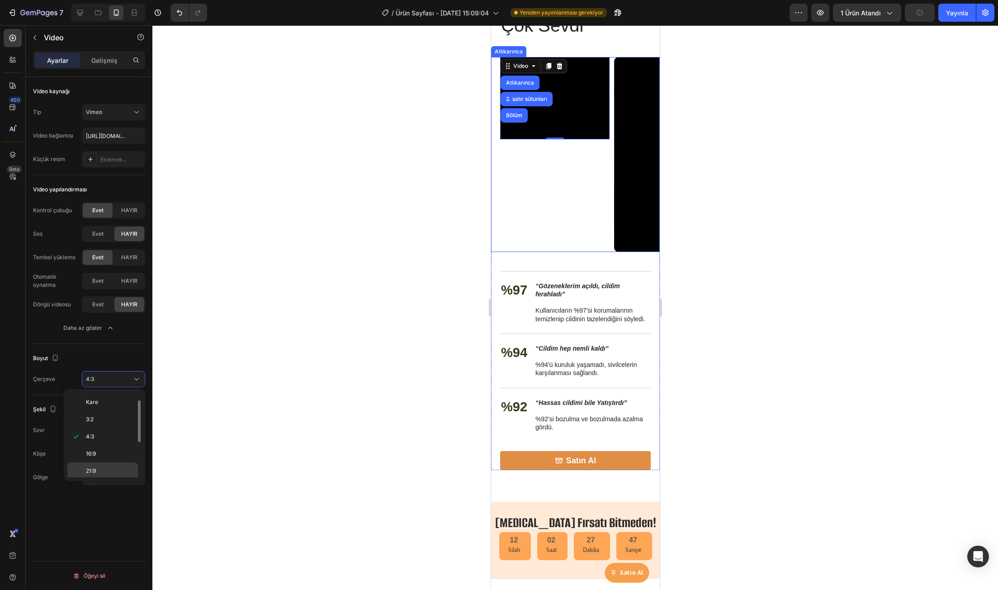
click at [103, 467] on p "21:9" at bounding box center [110, 471] width 48 height 8
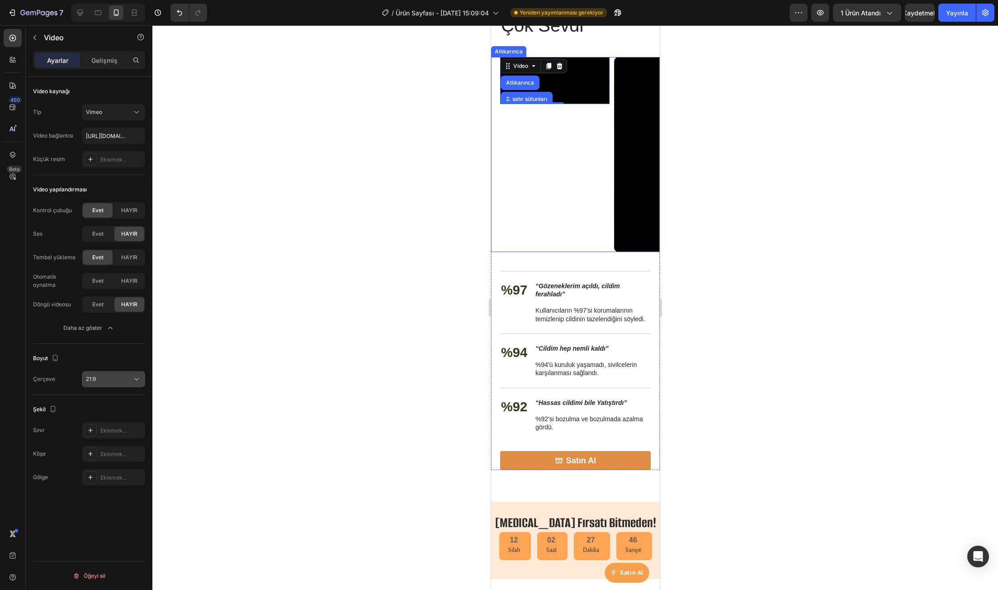
click at [108, 377] on div "21:9" at bounding box center [109, 379] width 46 height 8
click at [106, 405] on p "Kare" at bounding box center [110, 402] width 48 height 8
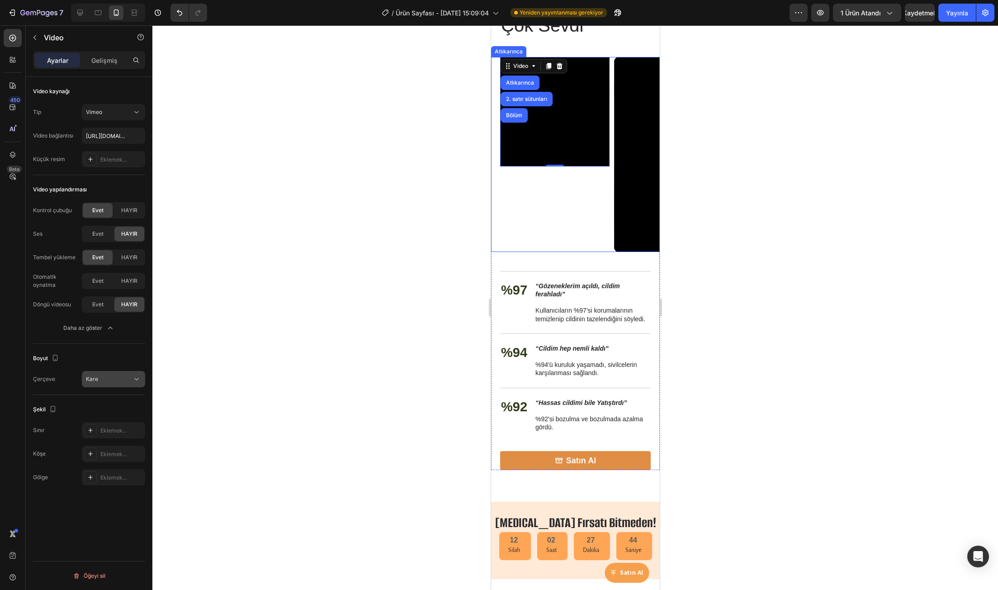
click at [110, 372] on button "Kare" at bounding box center [113, 379] width 63 height 16
click at [106, 417] on p "3:2" at bounding box center [110, 419] width 48 height 8
click at [111, 378] on div "3:2" at bounding box center [109, 379] width 46 height 8
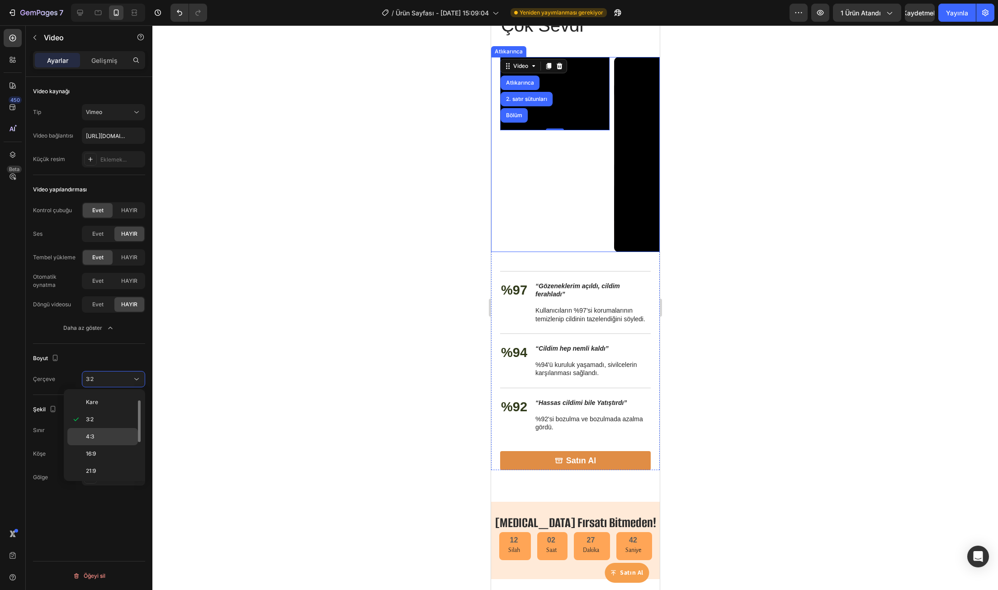
click at [106, 434] on p "4:3" at bounding box center [110, 436] width 48 height 8
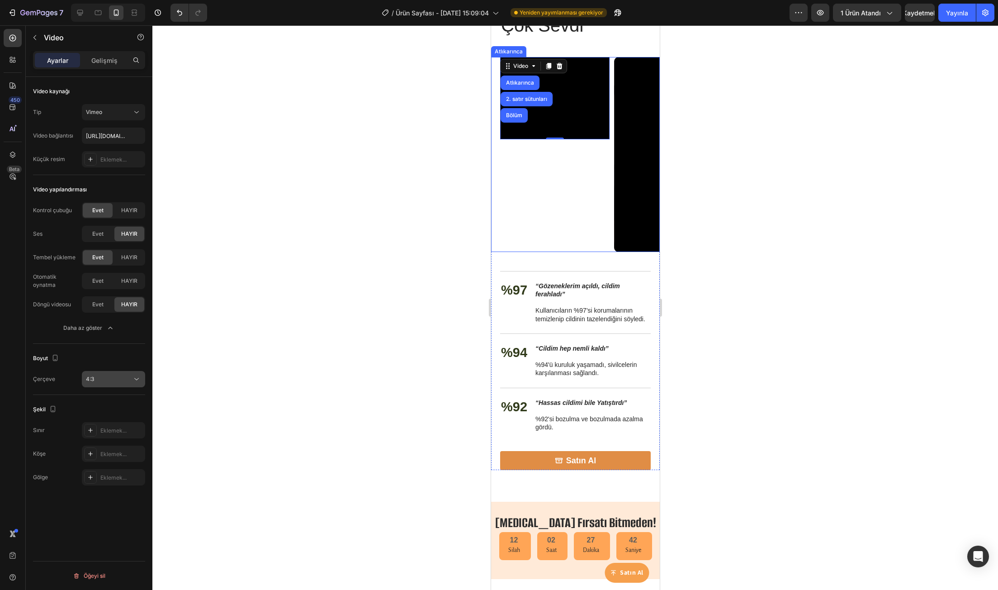
click at [112, 380] on div "4:3" at bounding box center [109, 379] width 46 height 8
drag, startPoint x: 105, startPoint y: 448, endPoint x: 106, endPoint y: 443, distance: 5.5
click at [105, 462] on div "16:9" at bounding box center [102, 470] width 71 height 17
click at [113, 380] on div "16:9" at bounding box center [109, 379] width 46 height 8
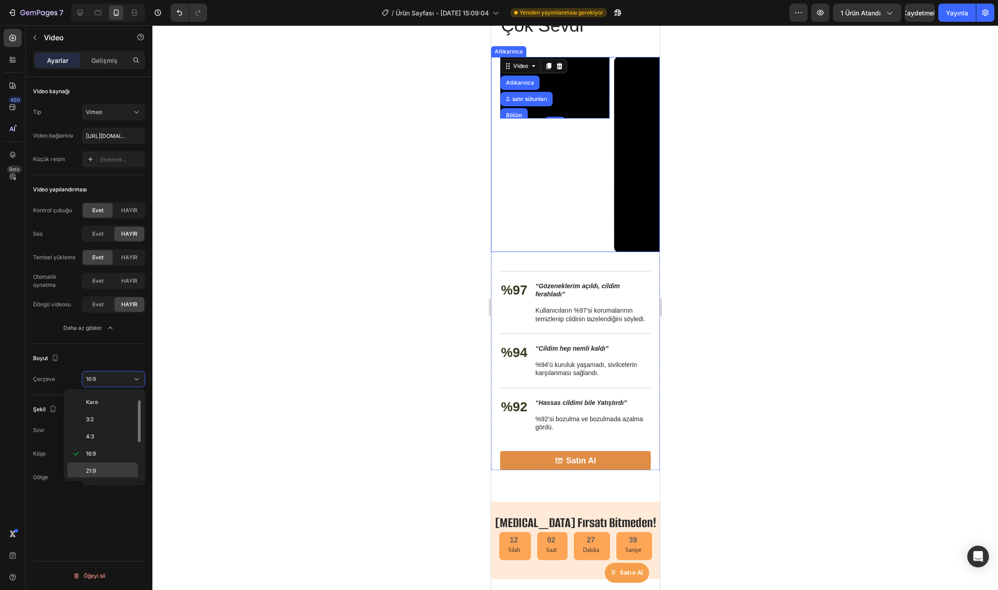
click at [101, 479] on div "21:9" at bounding box center [102, 487] width 71 height 17
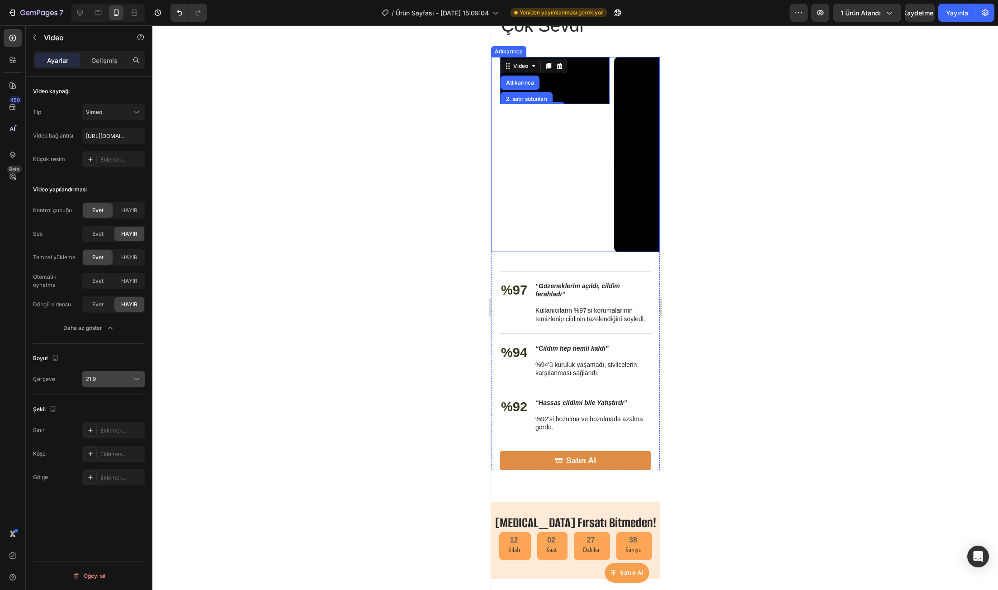
click at [113, 384] on button "21:9" at bounding box center [113, 379] width 63 height 16
click at [110, 401] on p "Kare" at bounding box center [110, 402] width 48 height 8
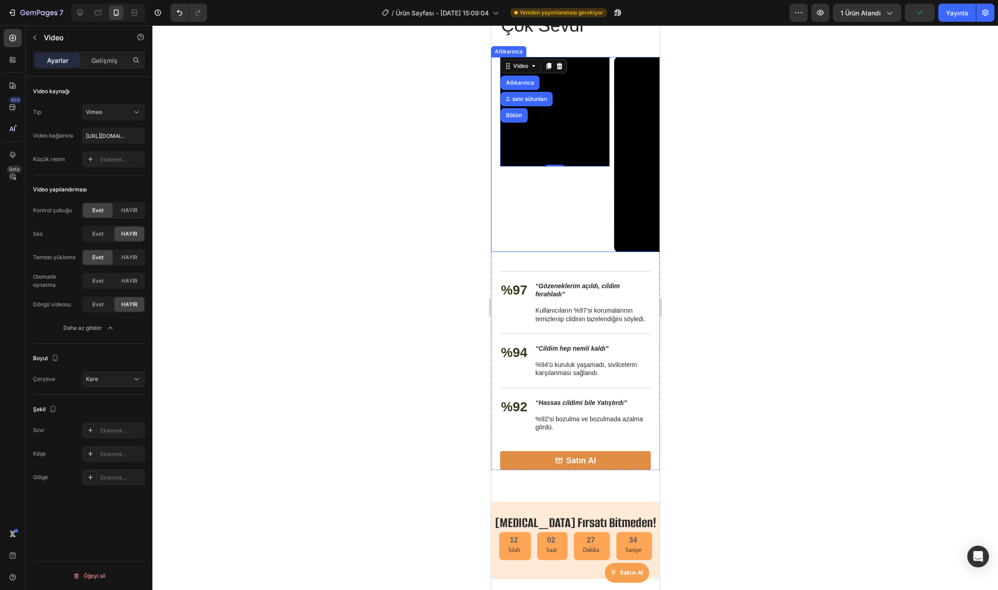
click at [61, 380] on div "Çerçeve Kare" at bounding box center [89, 379] width 112 height 16
click at [130, 379] on div "Kare" at bounding box center [109, 379] width 46 height 8
click at [128, 379] on div "Kare" at bounding box center [109, 379] width 46 height 8
click at [437, 185] on div at bounding box center [574, 307] width 845 height 564
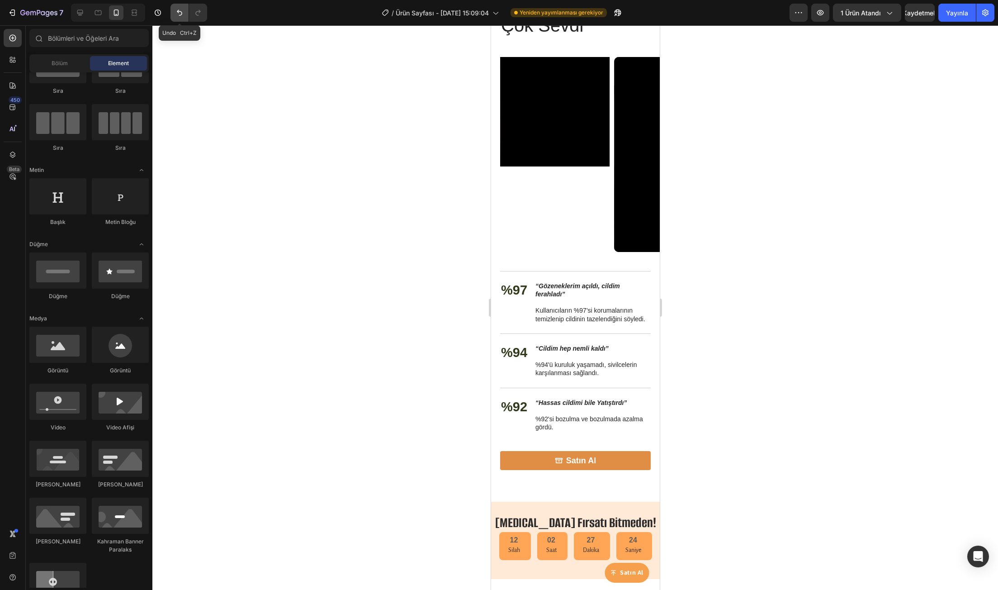
click at [183, 21] on button "Geri al/Yinele" at bounding box center [179, 13] width 18 height 18
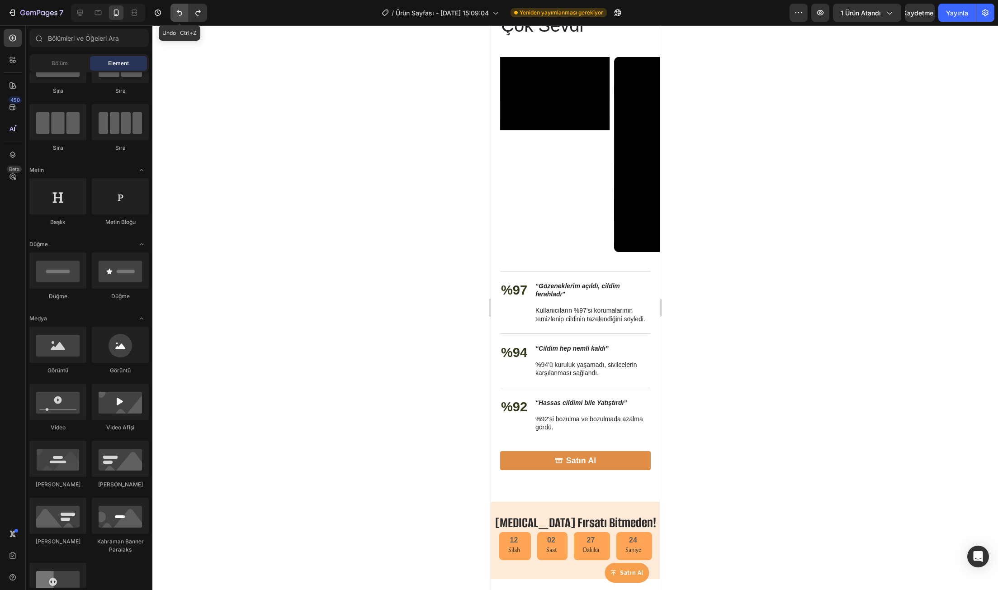
click at [183, 21] on button "Geri al/Yinele" at bounding box center [179, 13] width 18 height 18
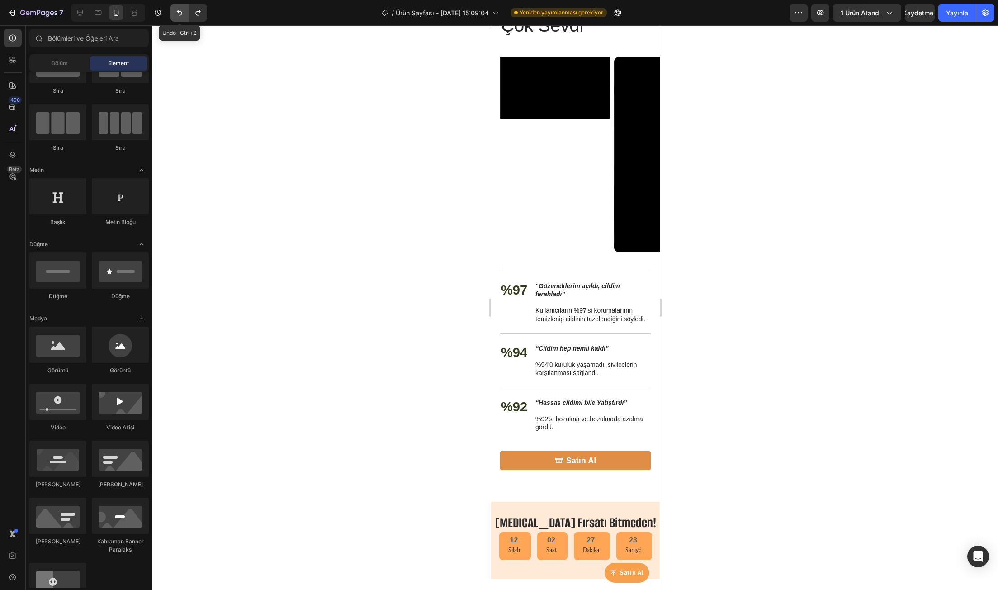
click at [183, 21] on button "Geri al/Yinele" at bounding box center [179, 13] width 18 height 18
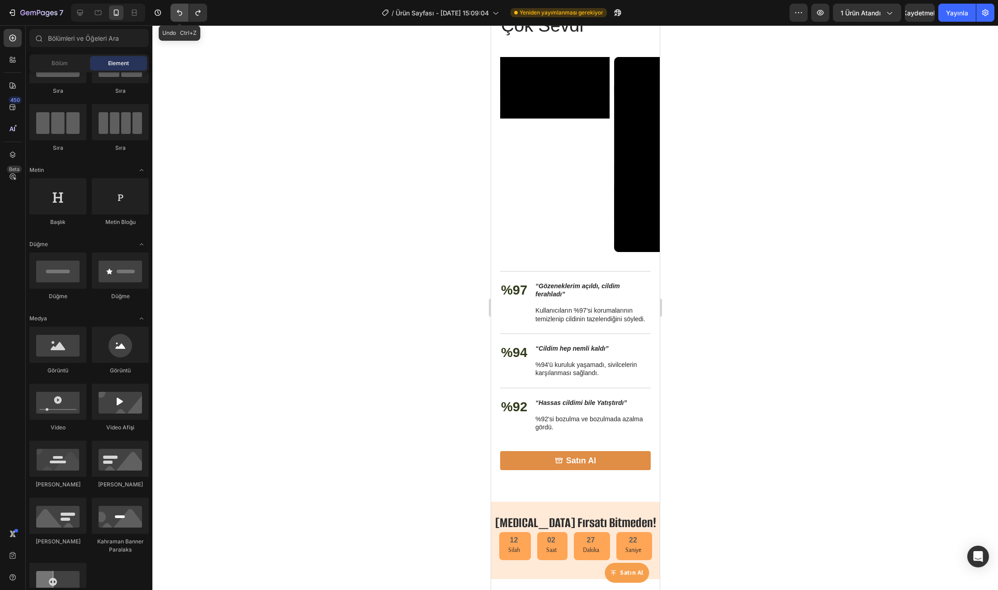
click at [183, 21] on button "Geri al/Yinele" at bounding box center [179, 13] width 18 height 18
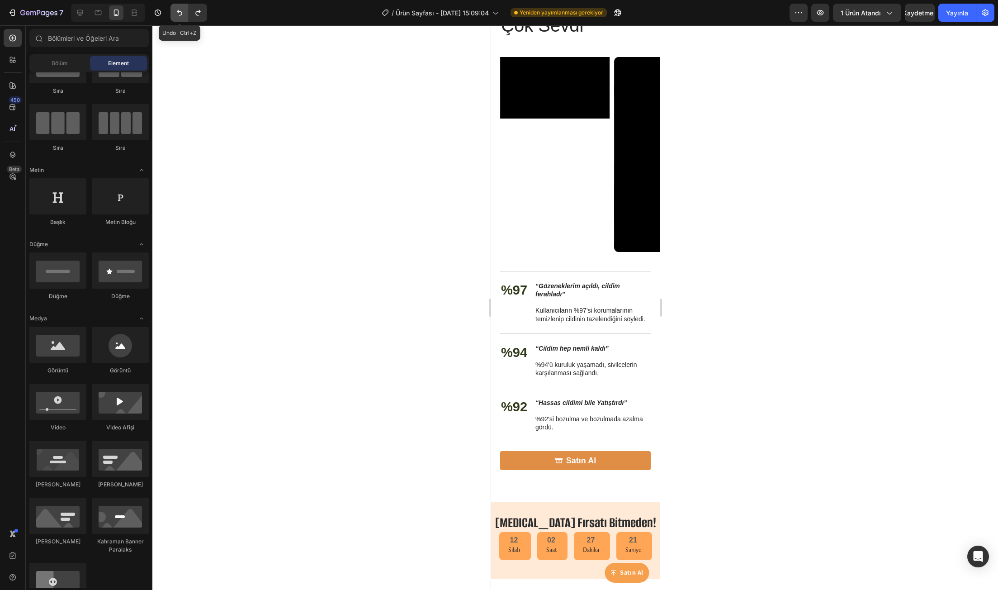
click at [183, 21] on button "Geri al/Yinele" at bounding box center [179, 13] width 18 height 18
click at [183, 22] on div "7 Undo Ctrl+Z / Ürün Sayfası - 8 Ağu, 15:09:04 Yeniden yayımlanması gerekiyor Ö…" at bounding box center [499, 13] width 998 height 26
click at [184, 23] on div "7 / Ürün Sayfası - 8 Ağu, 15:09:04 Yeniden yayımlanması gerekiyor Önizleme 1 ür…" at bounding box center [499, 13] width 998 height 26
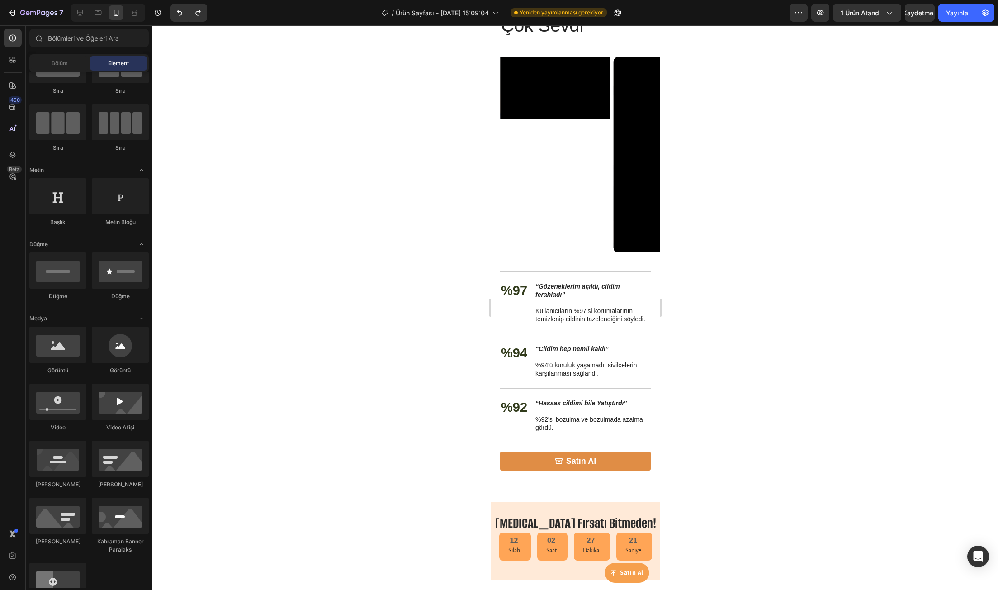
click at [184, 24] on div "7 / Ürün Sayfası - 8 Ağu, 15:09:04 Yeniden yayımlanması gerekiyor Önizleme 1 ür…" at bounding box center [499, 13] width 998 height 26
click at [185, 26] on div at bounding box center [574, 307] width 845 height 564
click at [186, 26] on div at bounding box center [574, 307] width 845 height 564
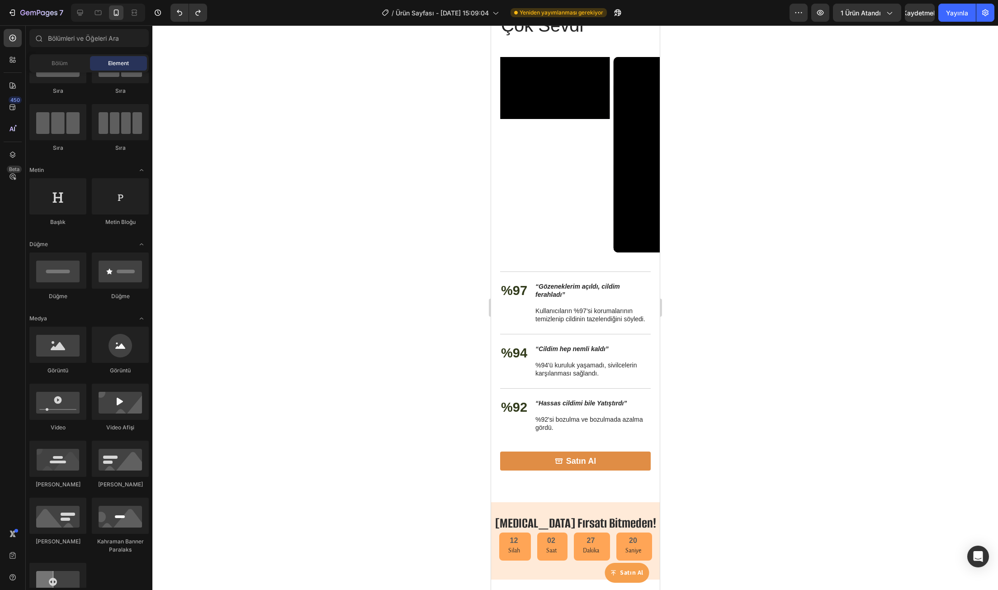
click at [186, 26] on div at bounding box center [574, 307] width 845 height 564
click at [186, 27] on div at bounding box center [574, 307] width 845 height 564
click at [186, 28] on div at bounding box center [574, 307] width 845 height 564
click at [187, 28] on div at bounding box center [574, 307] width 845 height 564
click at [188, 29] on div at bounding box center [574, 307] width 845 height 564
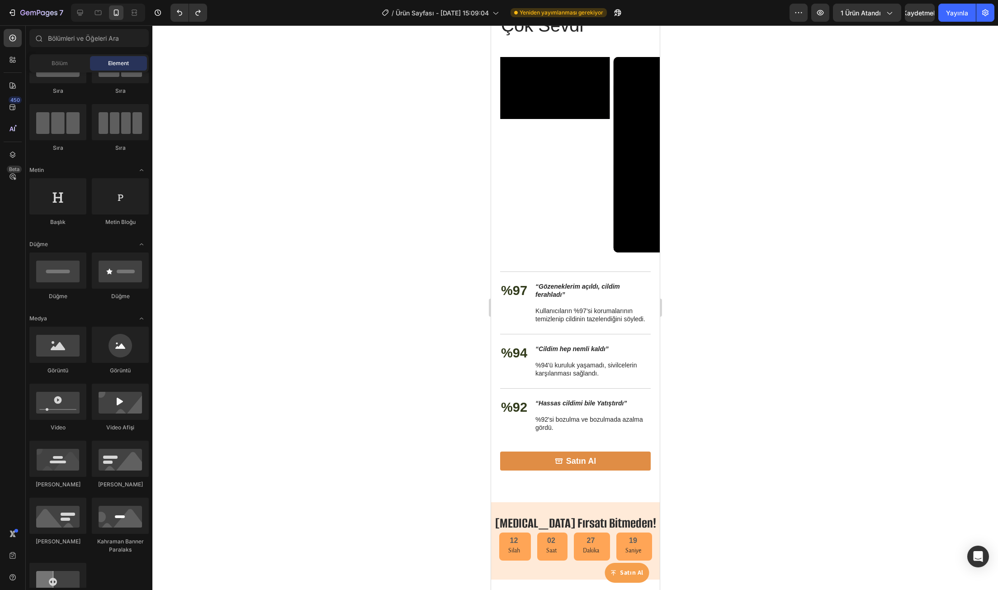
click at [189, 32] on div at bounding box center [574, 307] width 845 height 564
click at [185, 16] on button "Geri al/Yinele" at bounding box center [179, 13] width 18 height 18
click at [183, 16] on icon "Geri al/Yinele" at bounding box center [179, 12] width 9 height 9
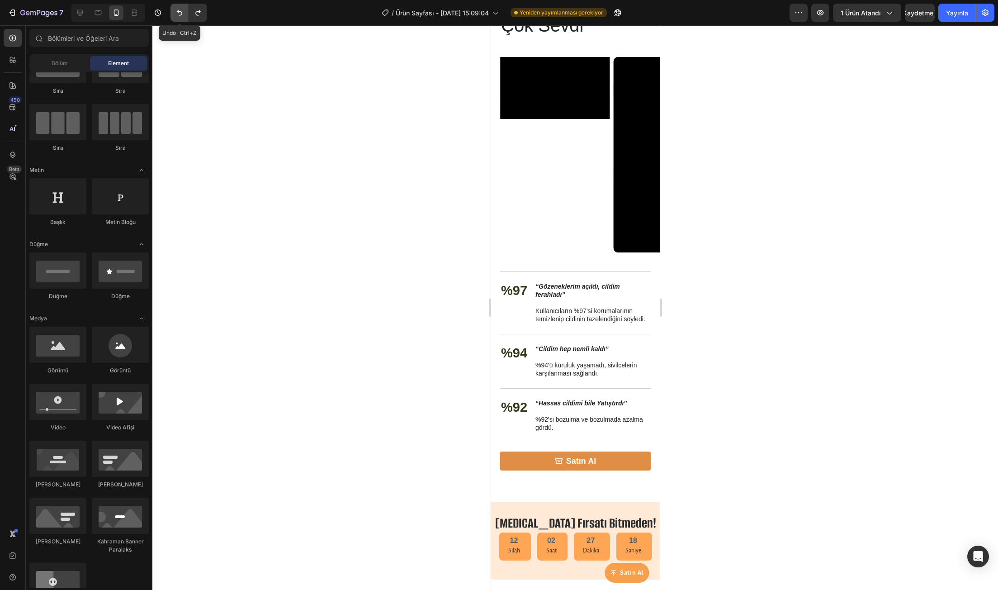
click at [183, 16] on icon "Geri al/Yinele" at bounding box center [179, 12] width 9 height 9
click at [184, 17] on icon "Geri al/Yinele" at bounding box center [179, 12] width 9 height 9
click at [184, 17] on button "Geri al/Yinele" at bounding box center [179, 13] width 18 height 18
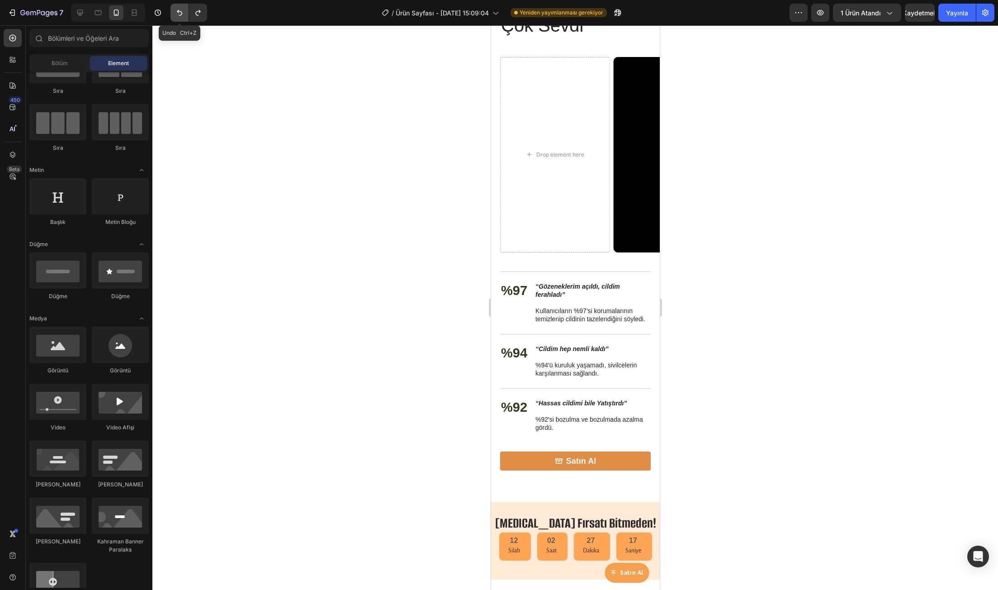
click at [184, 17] on button "Geri al/Yinele" at bounding box center [179, 13] width 18 height 18
click at [184, 18] on button "Geri al/Yinele" at bounding box center [179, 13] width 18 height 18
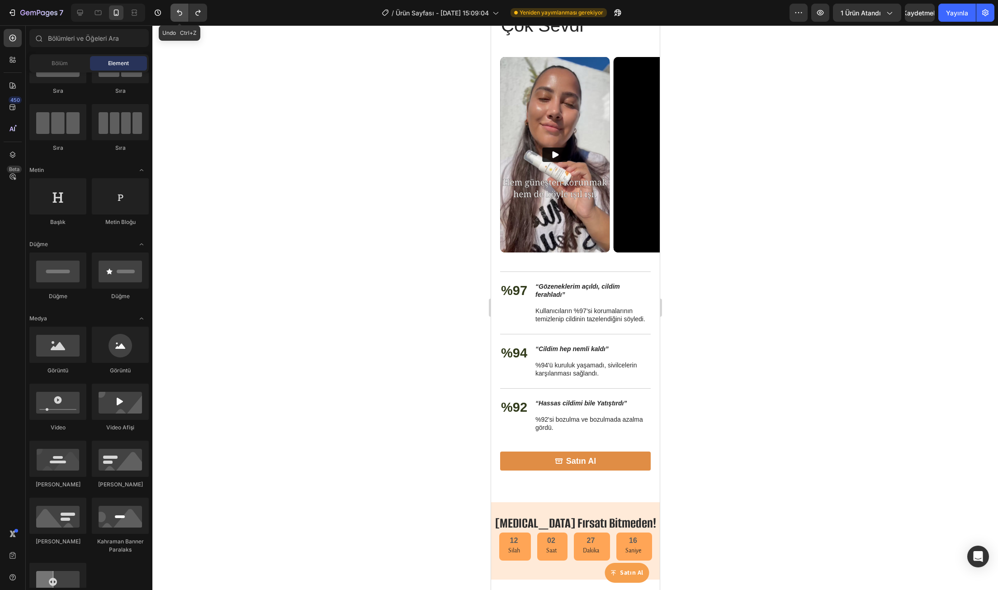
click at [184, 18] on button "Geri al/Yinele" at bounding box center [179, 13] width 18 height 18
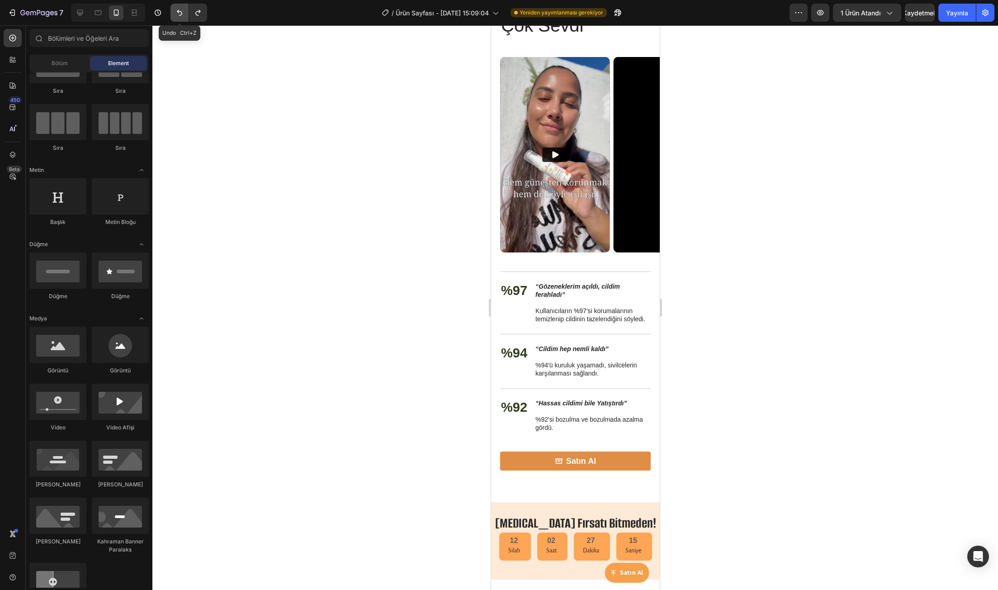
click at [184, 18] on button "Geri al/Yinele" at bounding box center [179, 13] width 18 height 18
click at [283, 143] on div at bounding box center [574, 307] width 845 height 564
click at [557, 227] on img at bounding box center [555, 154] width 110 height 195
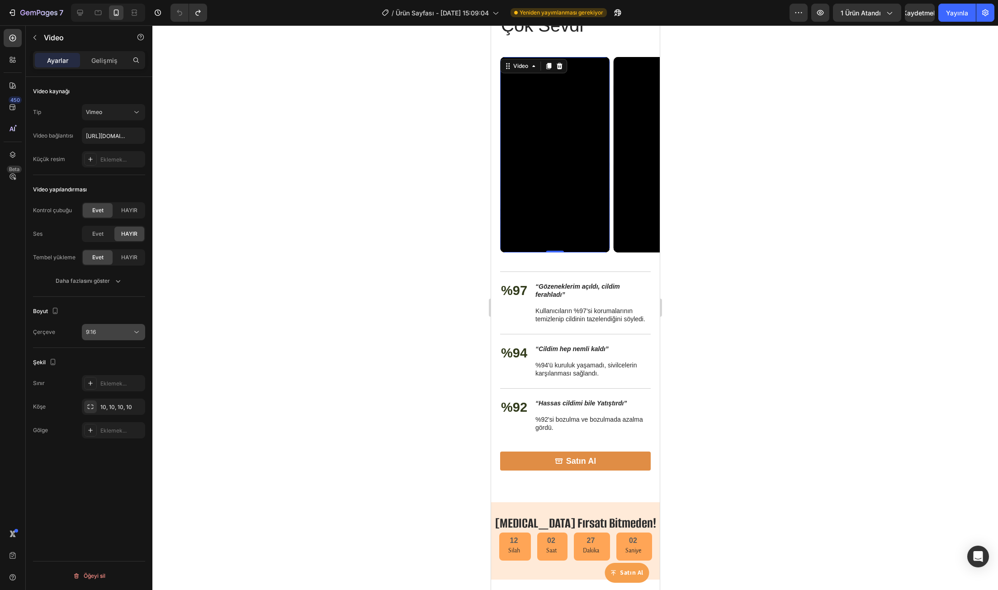
click at [122, 334] on div "9:16" at bounding box center [109, 332] width 46 height 8
click at [119, 313] on div "Boyut" at bounding box center [89, 311] width 112 height 14
click at [550, 65] on icon at bounding box center [548, 66] width 5 height 6
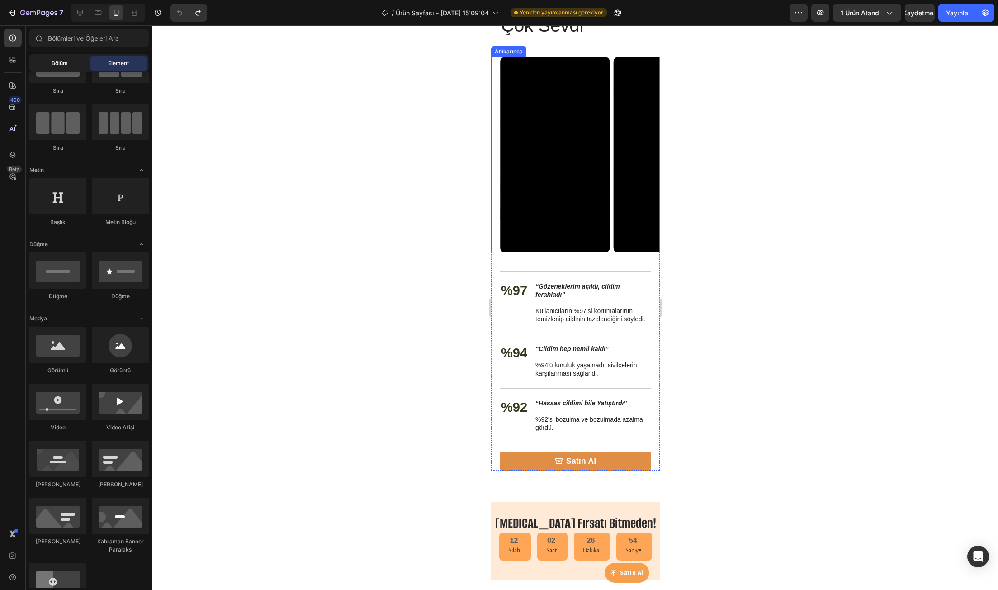
click at [56, 65] on font "Bölüm" at bounding box center [60, 63] width 16 height 7
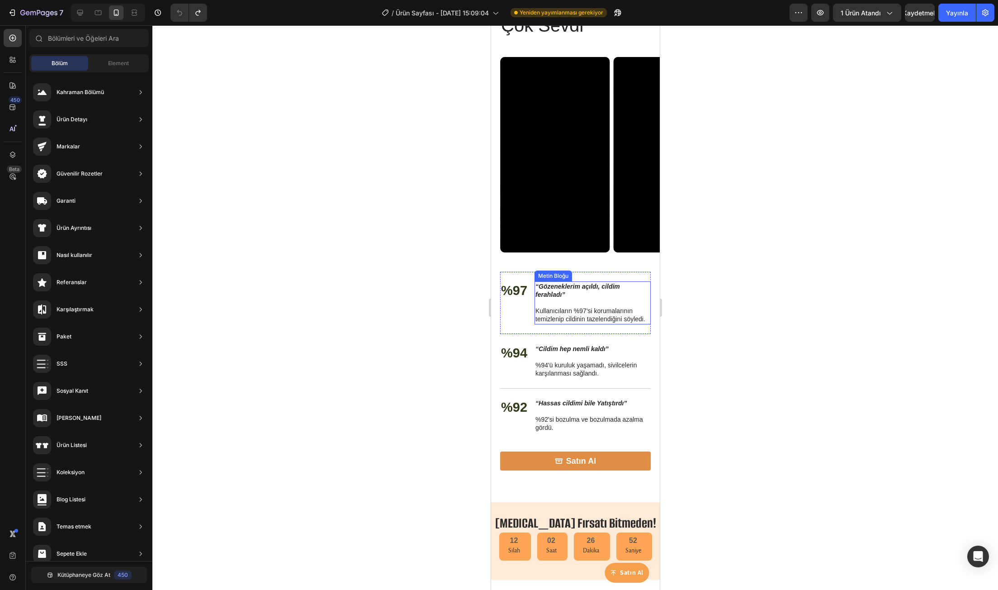
click at [571, 297] on p "“Gözeneklerim açıldı, cildim ferahladı”" at bounding box center [592, 290] width 114 height 16
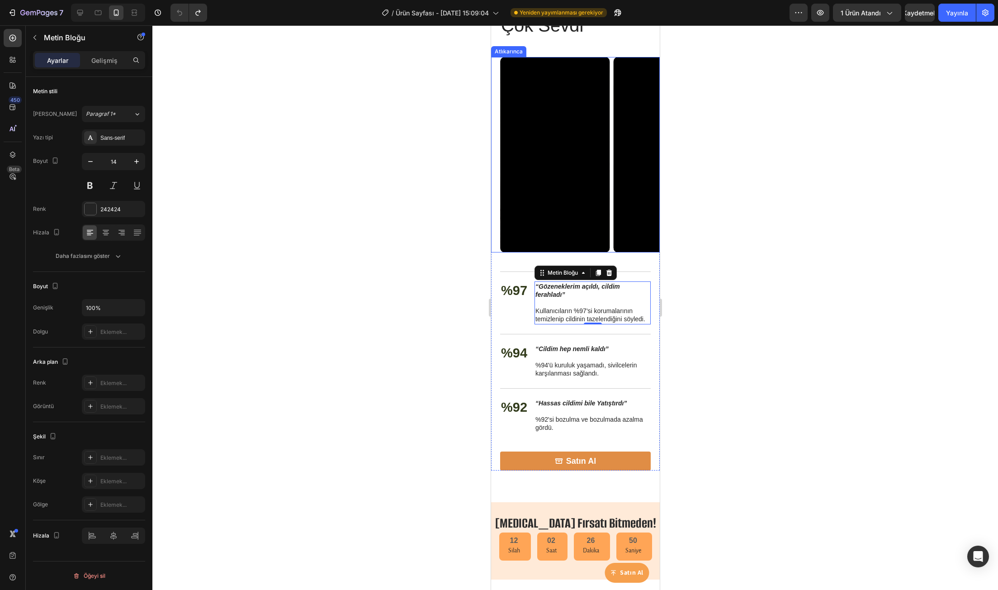
click at [495, 192] on div "Video Video Atlıkarınca" at bounding box center [575, 154] width 169 height 195
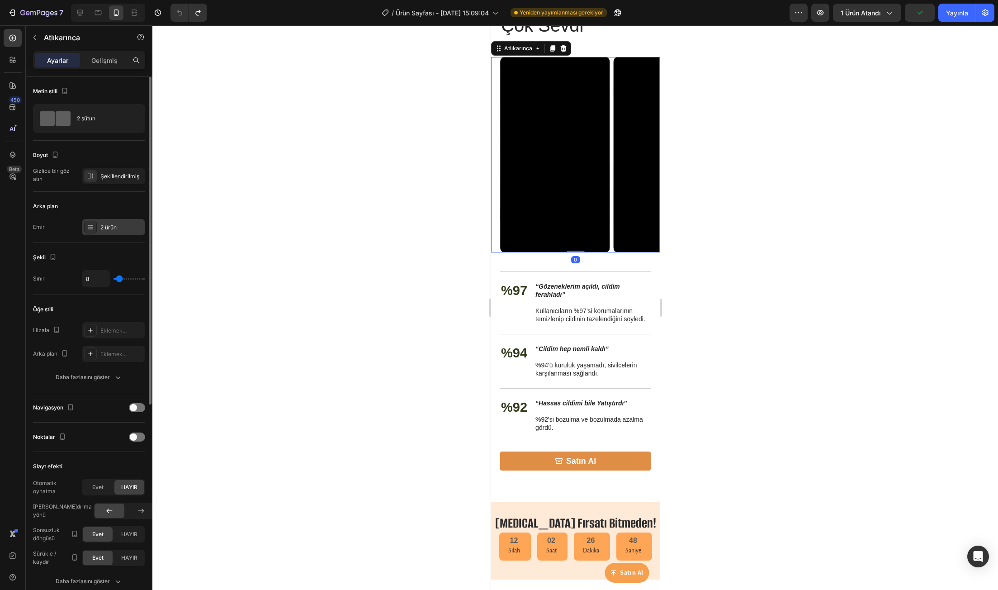
click at [109, 219] on div "2 ürün" at bounding box center [113, 227] width 63 height 16
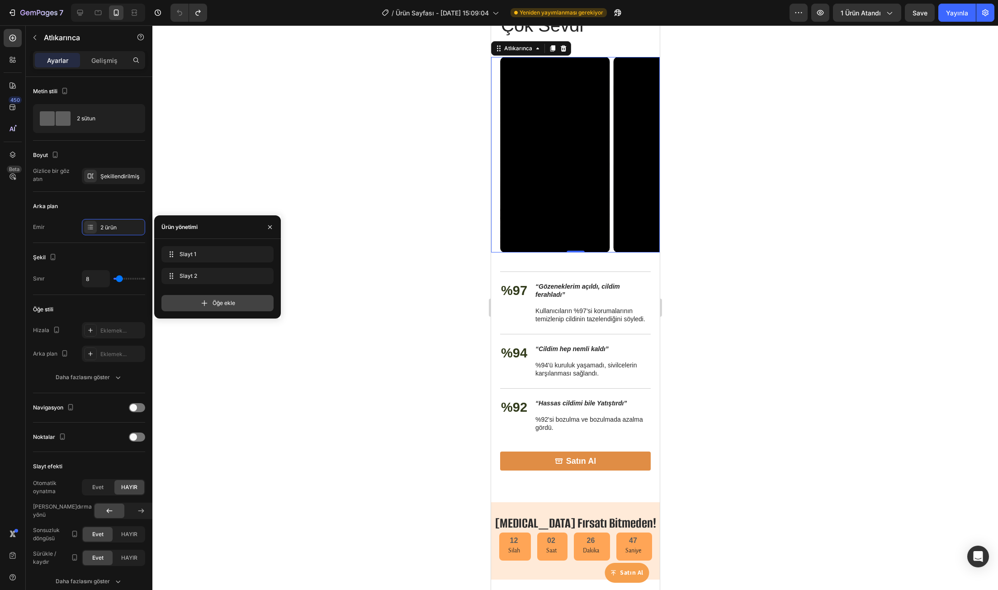
click at [207, 297] on div "Öğe ekle" at bounding box center [217, 303] width 112 height 16
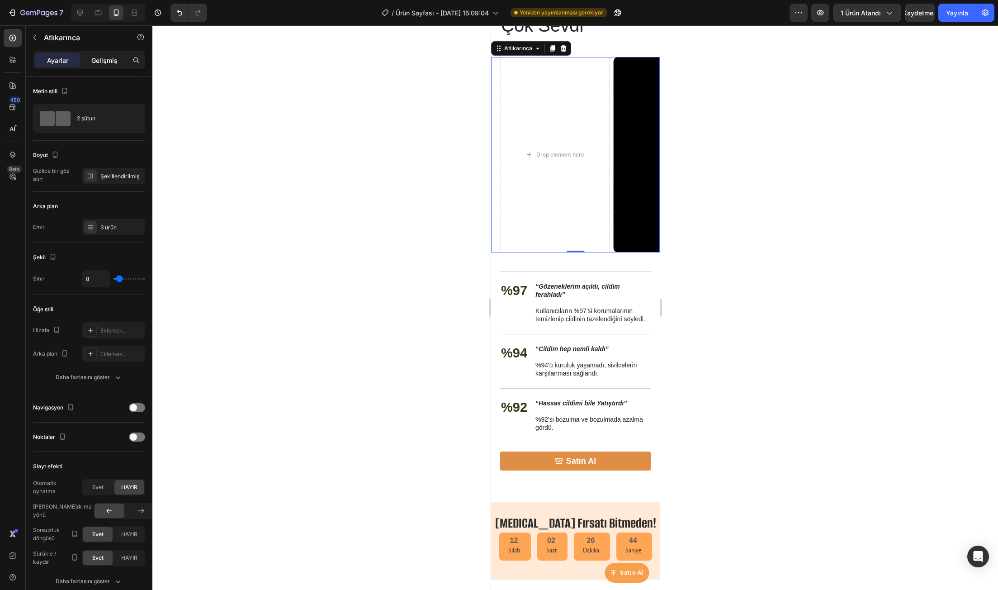
click at [106, 61] on font "Gelişmiş" at bounding box center [104, 61] width 26 height 8
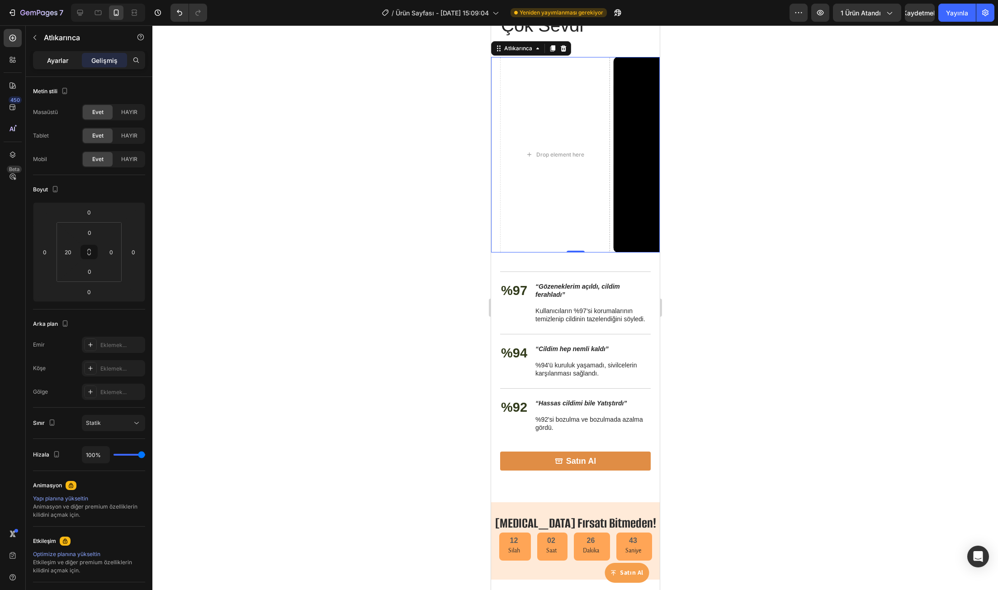
click at [60, 62] on font "Ayarlar" at bounding box center [57, 61] width 21 height 8
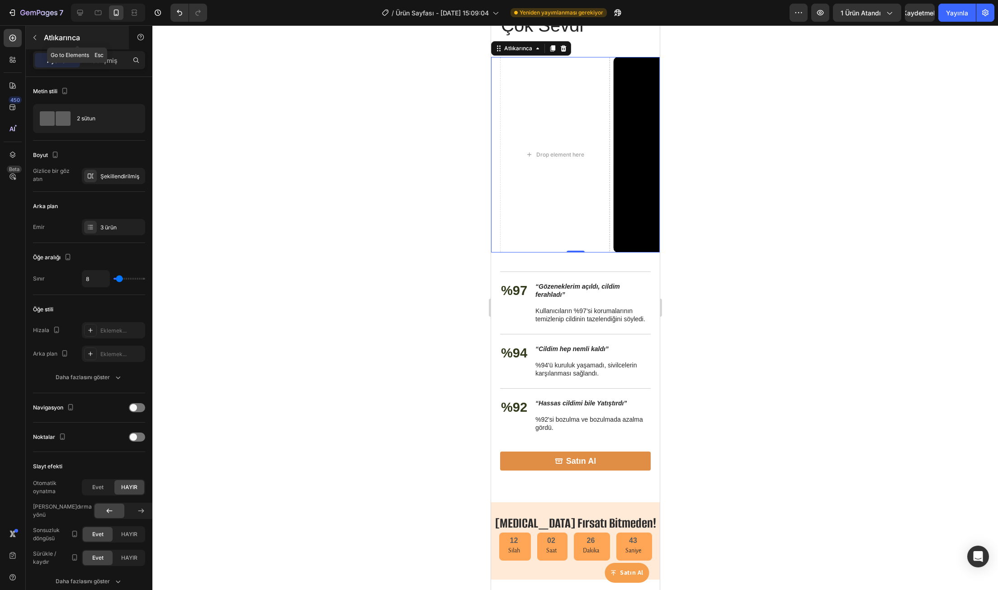
click at [28, 37] on button "button" at bounding box center [35, 37] width 14 height 14
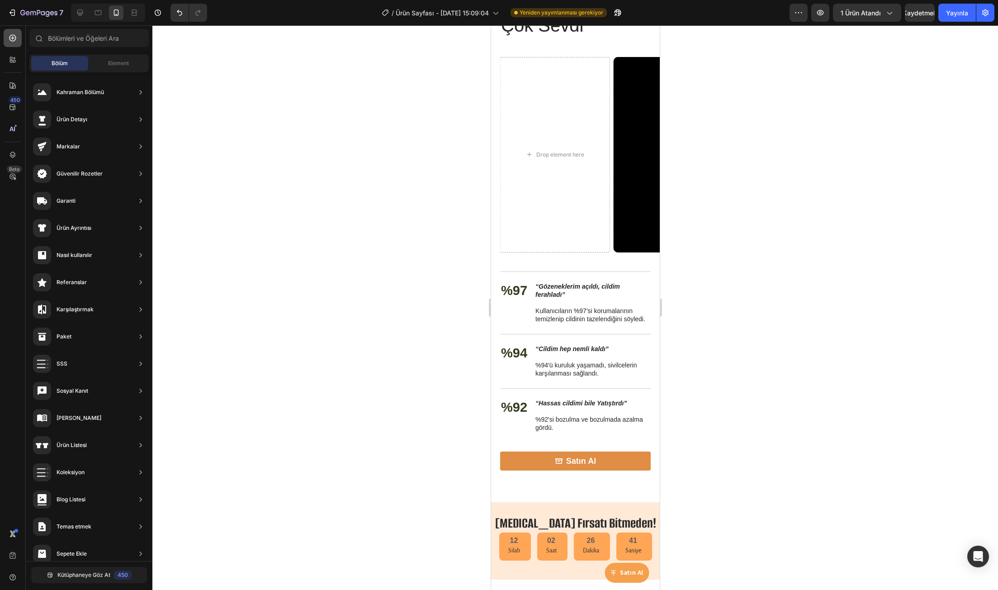
click at [14, 39] on icon at bounding box center [12, 37] width 9 height 9
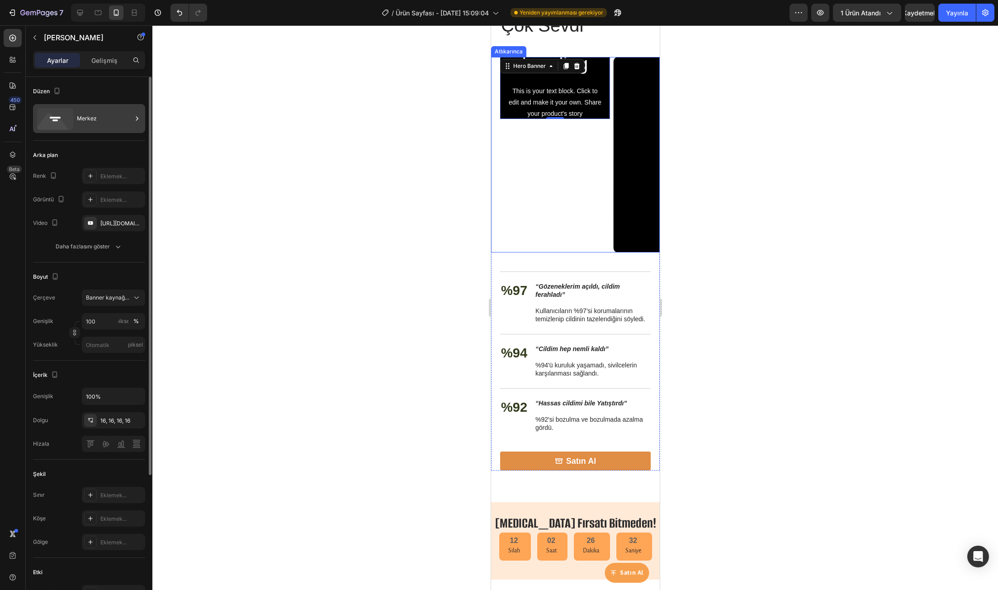
click at [113, 118] on div "Merkez" at bounding box center [104, 118] width 55 height 21
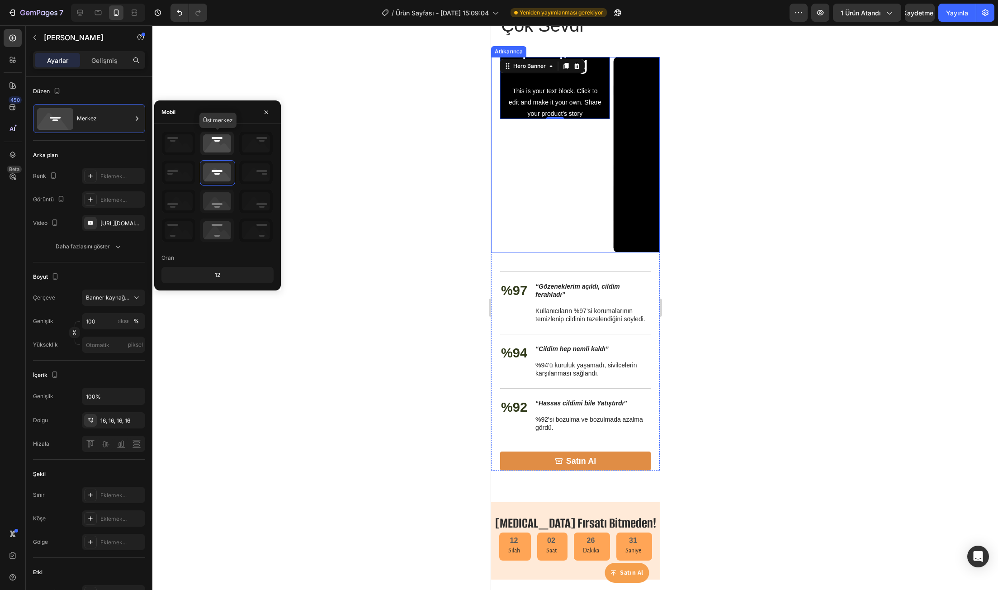
click at [231, 137] on icon at bounding box center [216, 144] width 33 height 24
click at [223, 202] on icon at bounding box center [216, 201] width 33 height 24
click at [222, 249] on div "Distributed - Center Oran 12" at bounding box center [217, 207] width 112 height 152
click at [218, 235] on icon at bounding box center [216, 230] width 33 height 24
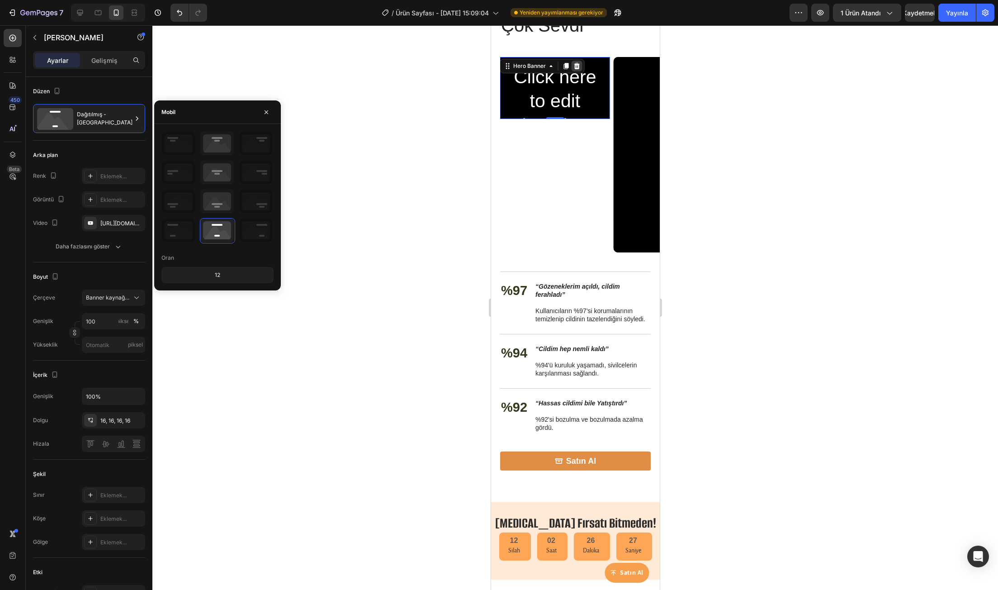
click at [577, 66] on icon at bounding box center [576, 66] width 6 height 6
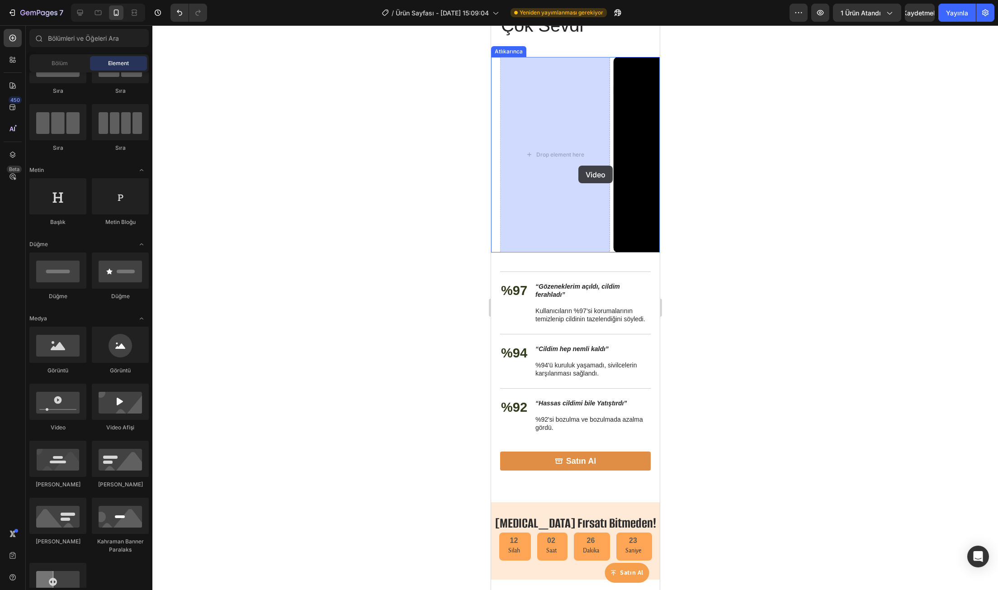
drag, startPoint x: 569, startPoint y: 430, endPoint x: 578, endPoint y: 165, distance: 265.1
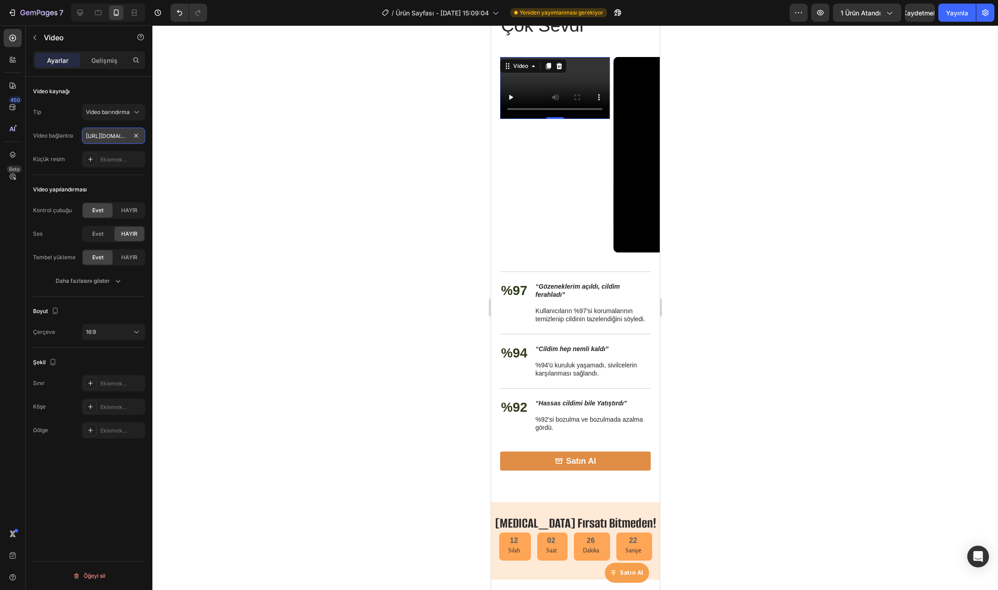
click at [107, 138] on input "https://cdn.shopify.com/videos/c/o/v/2cd3deb506b54b009063f7270ab5cf2e.mp4" at bounding box center [113, 135] width 63 height 16
paste input "vimeo.com/1113559673"
click at [116, 106] on button "Video barındırma" at bounding box center [113, 112] width 63 height 16
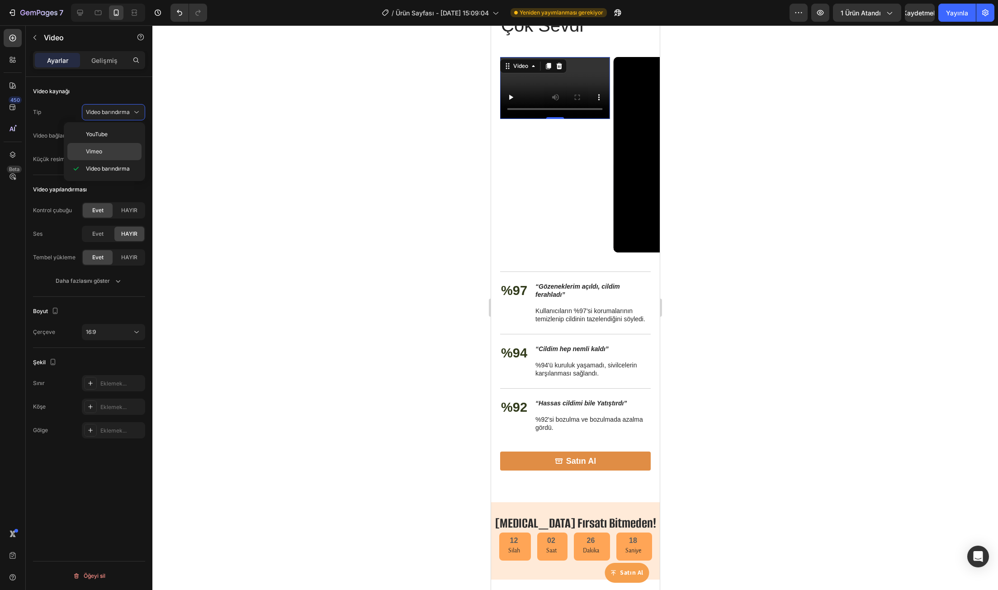
click at [120, 147] on div "Vimeo" at bounding box center [104, 151] width 74 height 17
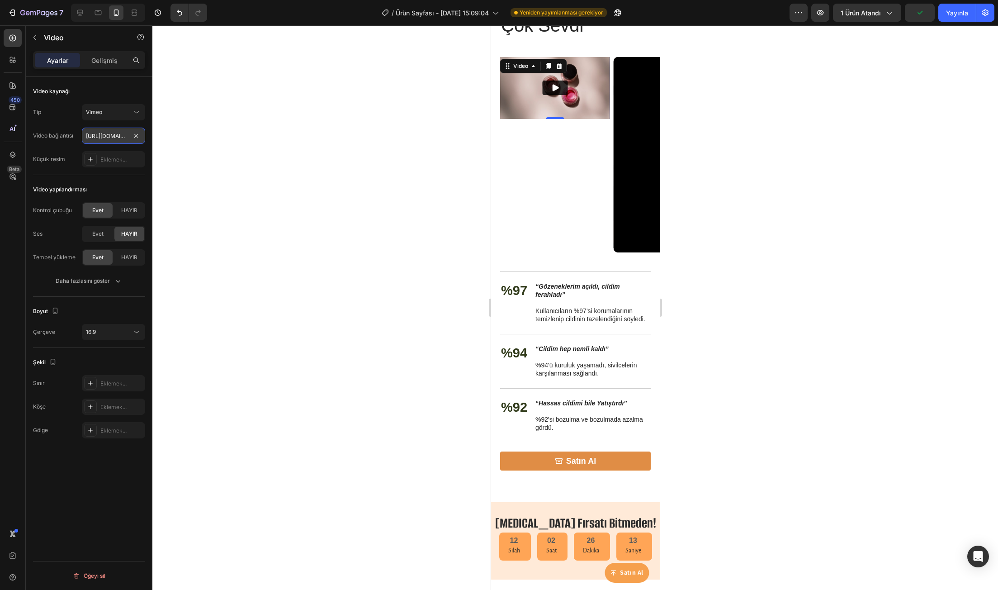
click at [90, 134] on input "https://vimeo.com/1095883398" at bounding box center [113, 135] width 63 height 16
paste input "113559814"
type input "https://vimeo.com/1113559814"
click at [198, 148] on div at bounding box center [574, 307] width 845 height 564
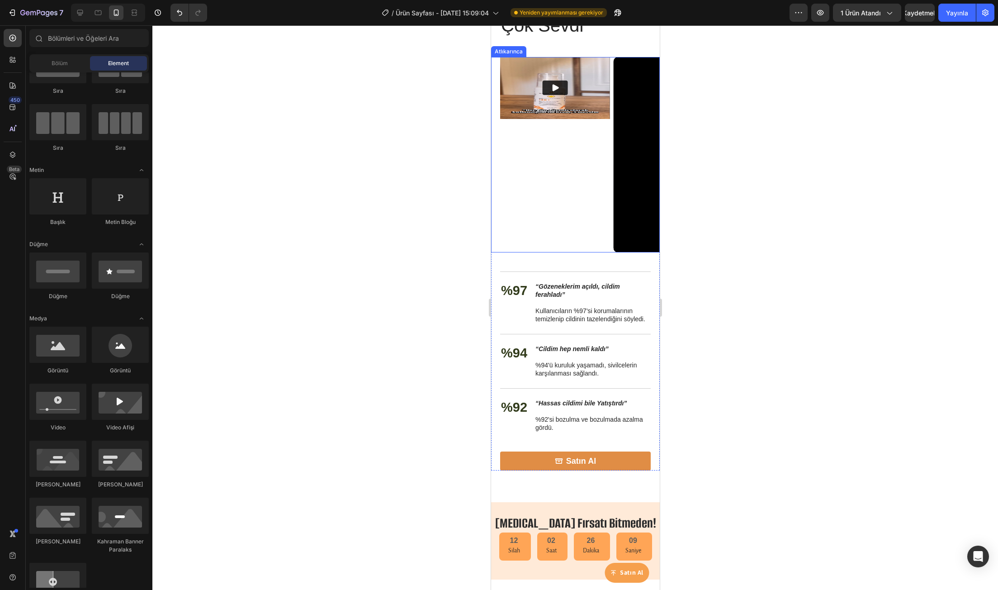
click at [512, 100] on img at bounding box center [555, 88] width 110 height 62
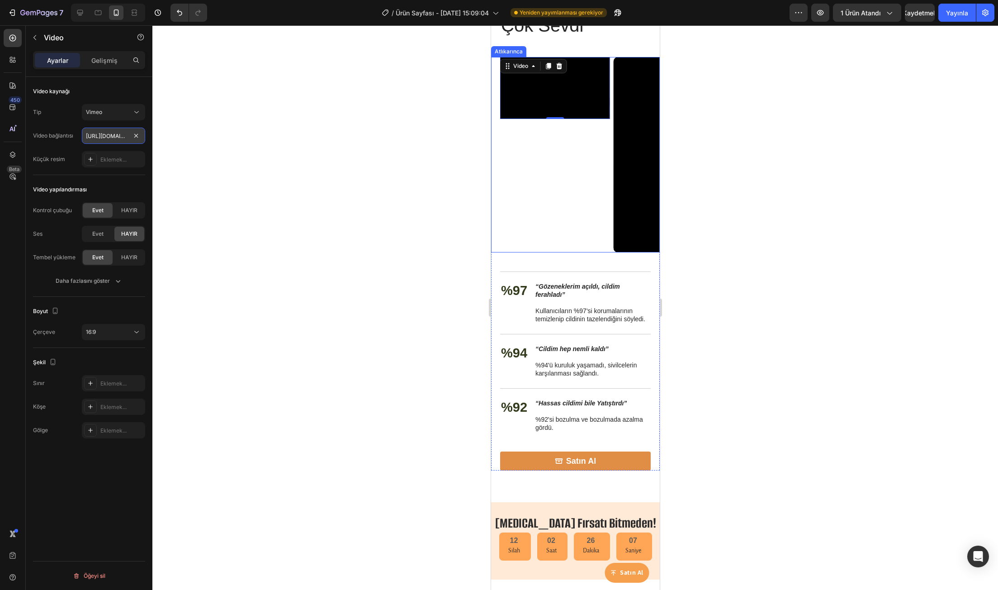
click at [110, 133] on input "https://vimeo.com/1113559814" at bounding box center [113, 135] width 63 height 16
click at [109, 115] on div "Vimeo" at bounding box center [109, 112] width 46 height 8
click at [109, 155] on div "Eklemek..." at bounding box center [113, 159] width 63 height 16
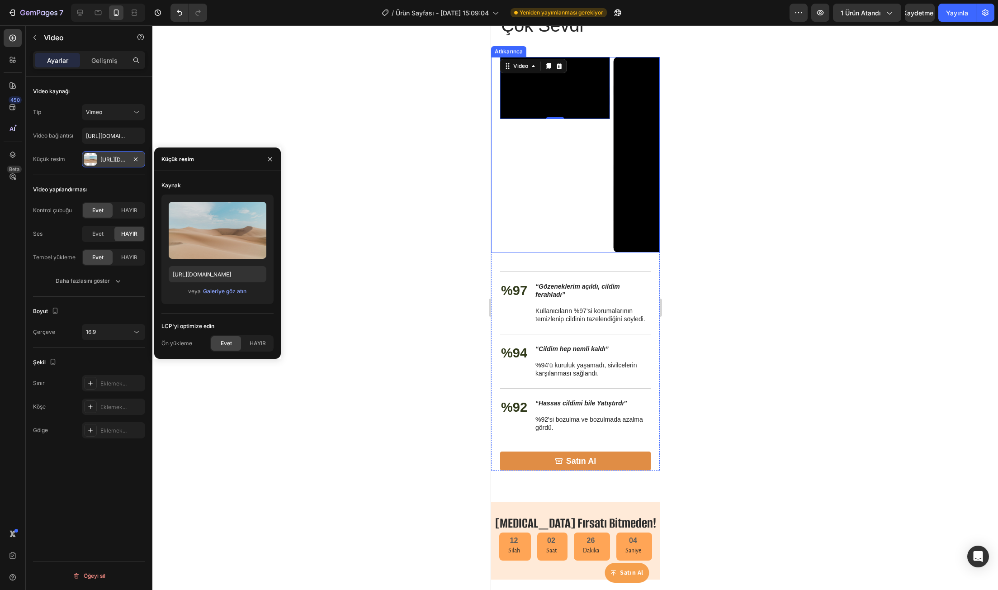
click at [109, 155] on div "Https://ucarecdn.Com/06075225-af9e-460c-8e3c-6be63c0b773a/-/format/auto/" at bounding box center [113, 159] width 63 height 16
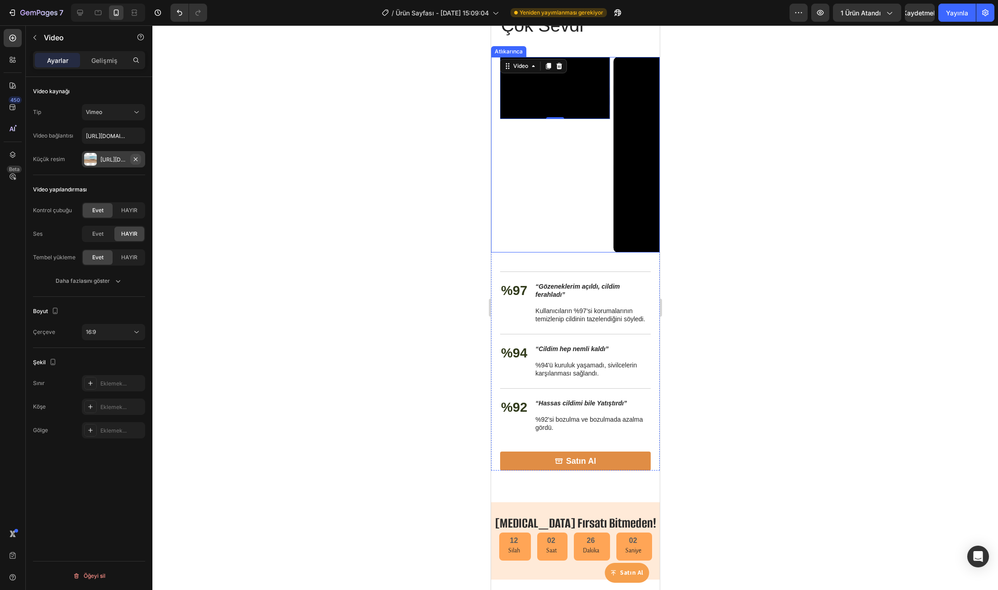
click at [137, 157] on icon "button" at bounding box center [136, 159] width 4 height 4
click at [110, 278] on font "Daha fazlasını göster" at bounding box center [83, 280] width 54 height 7
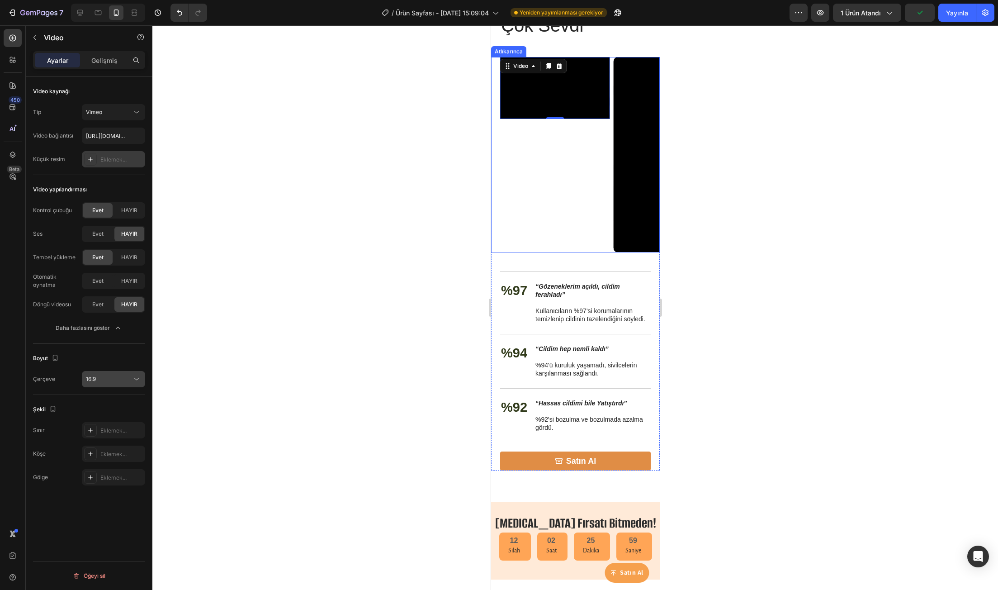
click at [131, 381] on div "16:9" at bounding box center [109, 379] width 46 height 8
click at [113, 449] on p "9:16" at bounding box center [110, 451] width 48 height 8
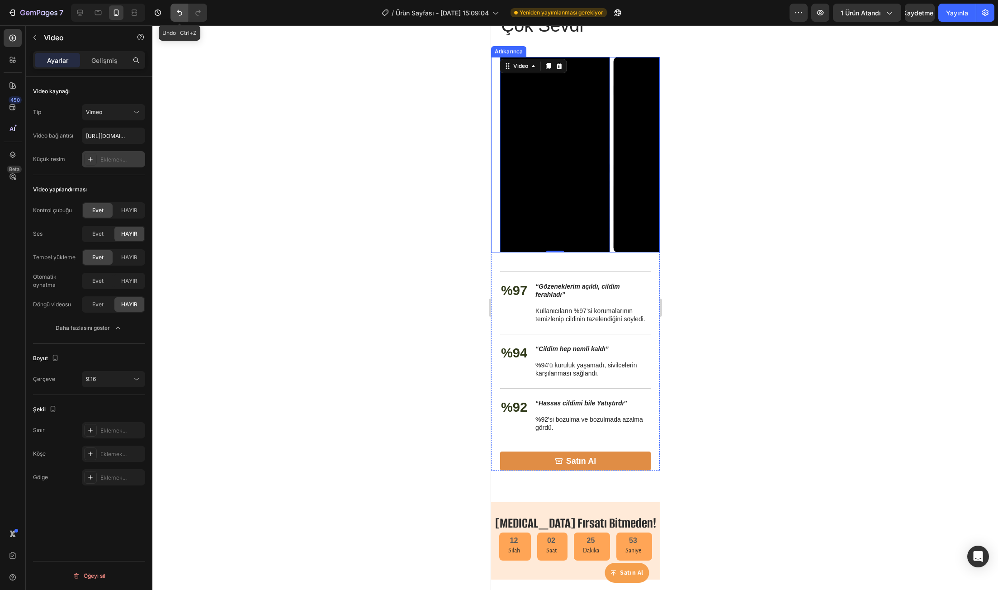
click at [183, 7] on button "Geri al/Yinele" at bounding box center [179, 13] width 18 height 18
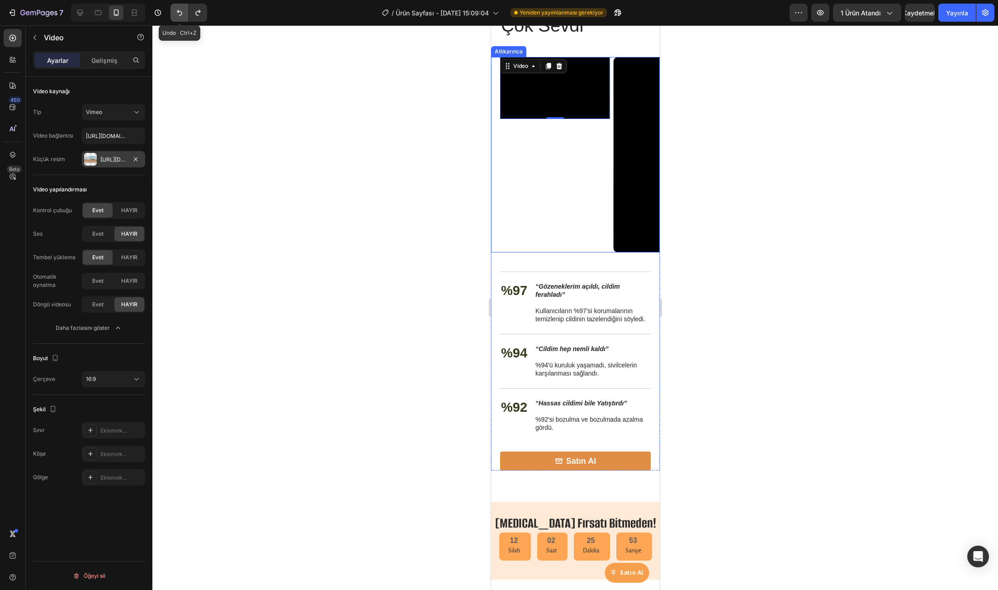
click at [183, 7] on button "Geri al/Yinele" at bounding box center [179, 13] width 18 height 18
click at [201, 9] on icon "Geri al/Yinele" at bounding box center [197, 12] width 9 height 9
type input "https://vimeo.com/1113559814"
click at [200, 10] on icon "Geri al/Yinele" at bounding box center [197, 12] width 9 height 9
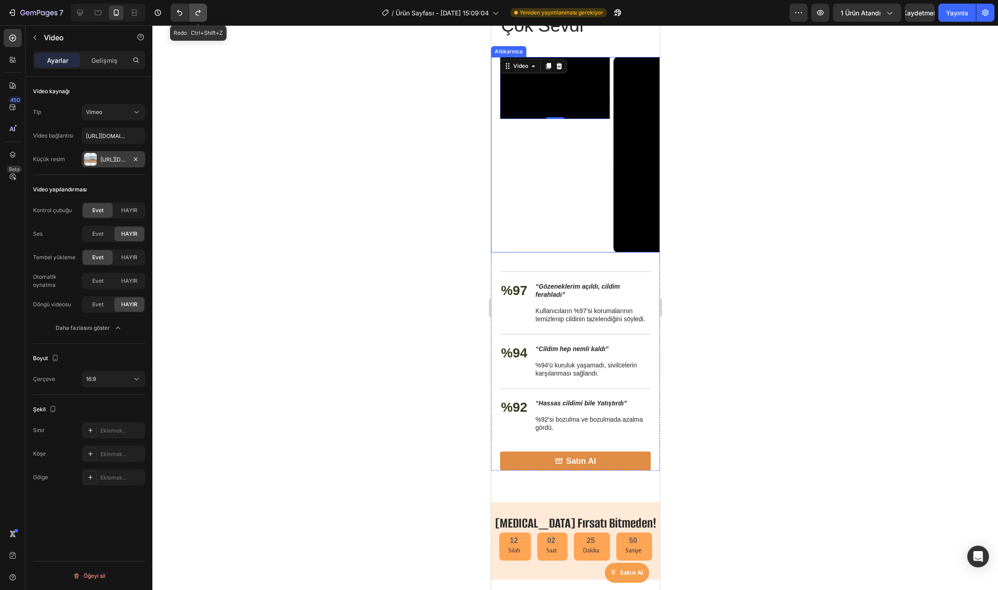
click at [200, 11] on icon "Geri al/Yinele" at bounding box center [197, 13] width 5 height 6
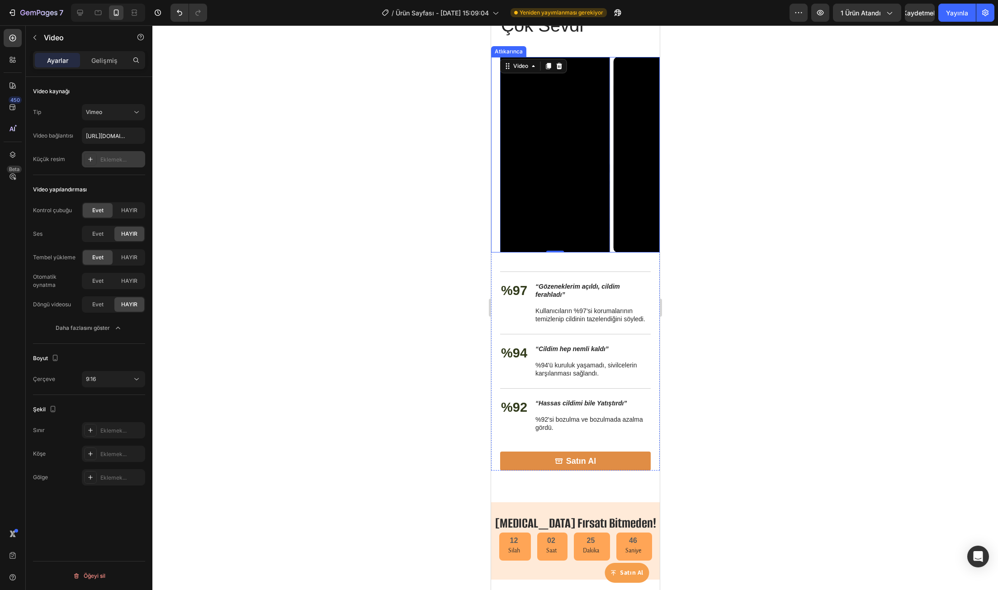
click at [434, 185] on div at bounding box center [574, 307] width 845 height 564
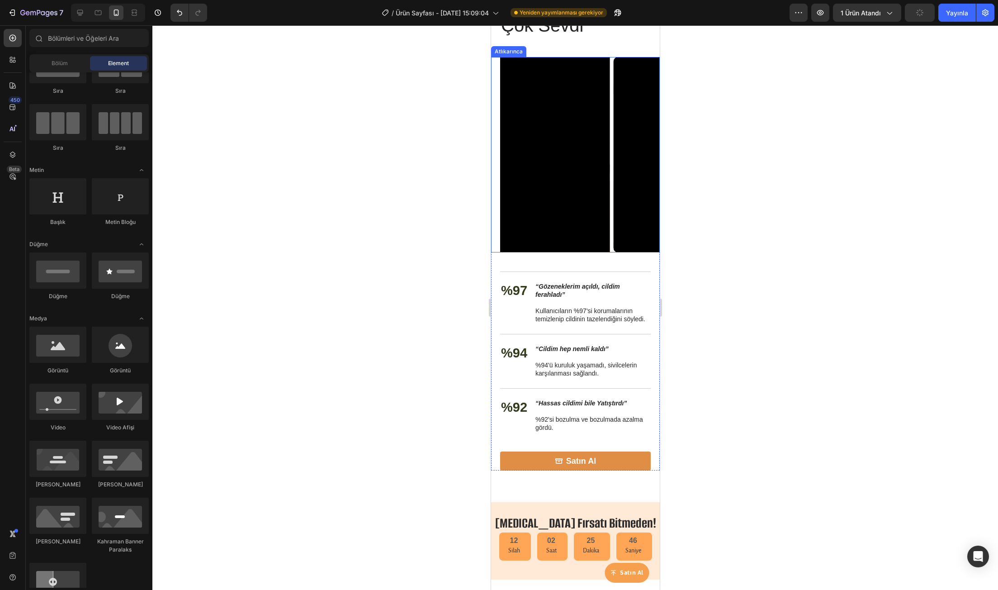
click at [497, 189] on div "Video Video Video Atlıkarınca" at bounding box center [575, 154] width 169 height 195
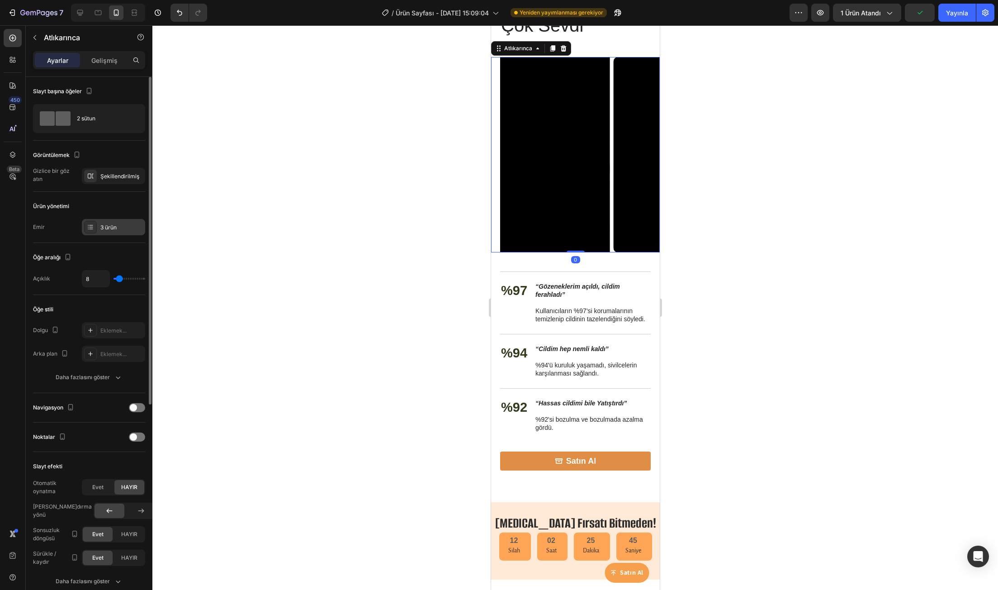
click at [117, 225] on div "3 ürün" at bounding box center [121, 227] width 42 height 8
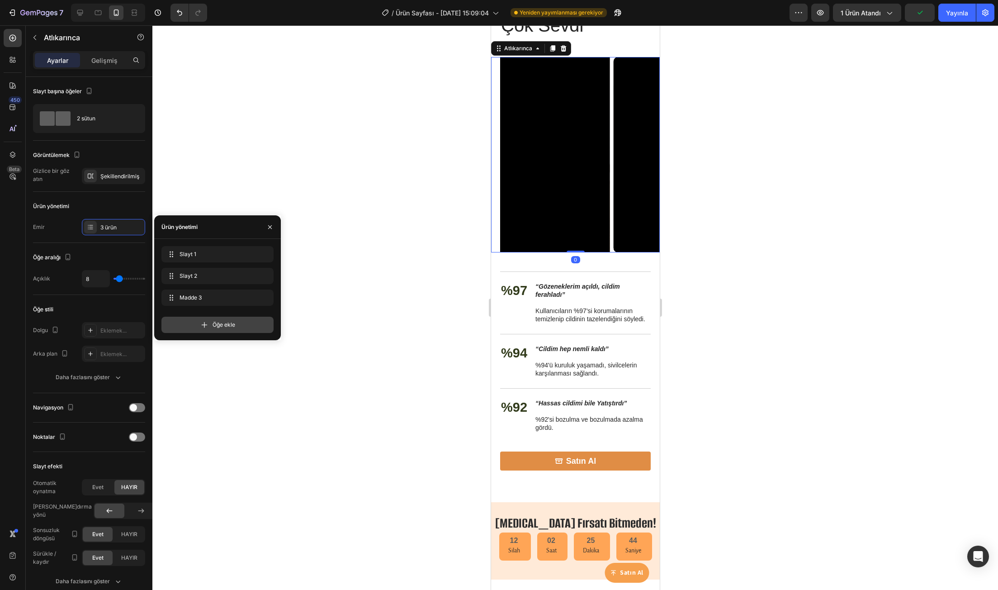
click at [209, 328] on div "Öğe ekle" at bounding box center [217, 324] width 112 height 16
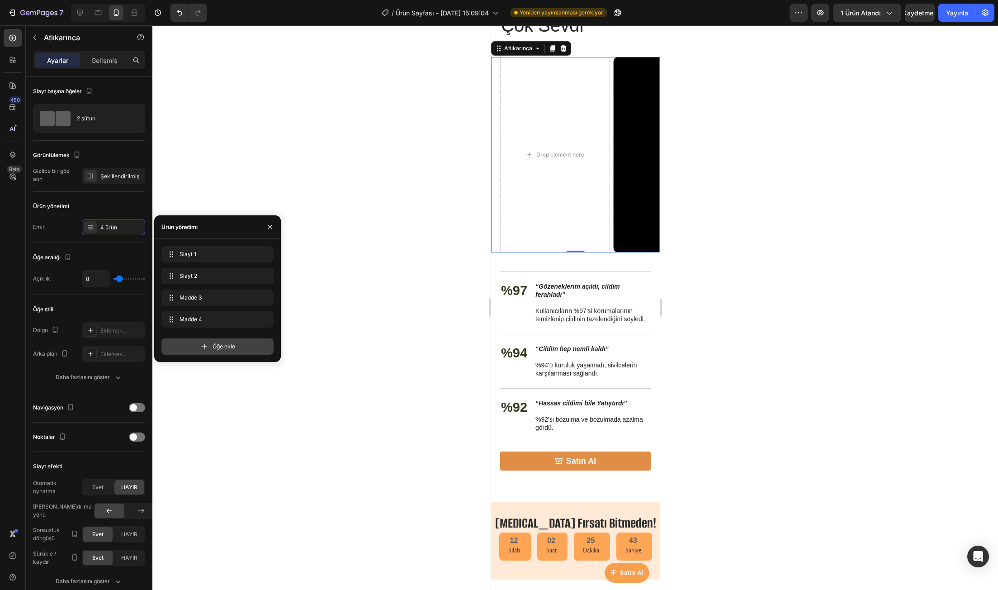
click at [220, 349] on font "Öğe ekle" at bounding box center [223, 346] width 23 height 7
click at [233, 368] on font "Öğe ekle" at bounding box center [223, 367] width 23 height 7
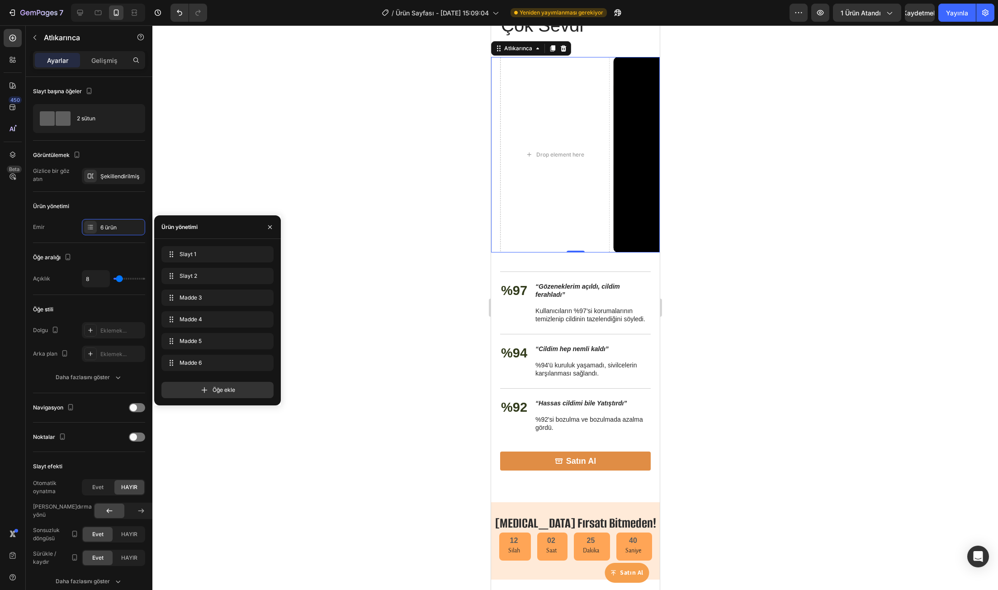
click at [432, 214] on div at bounding box center [574, 307] width 845 height 564
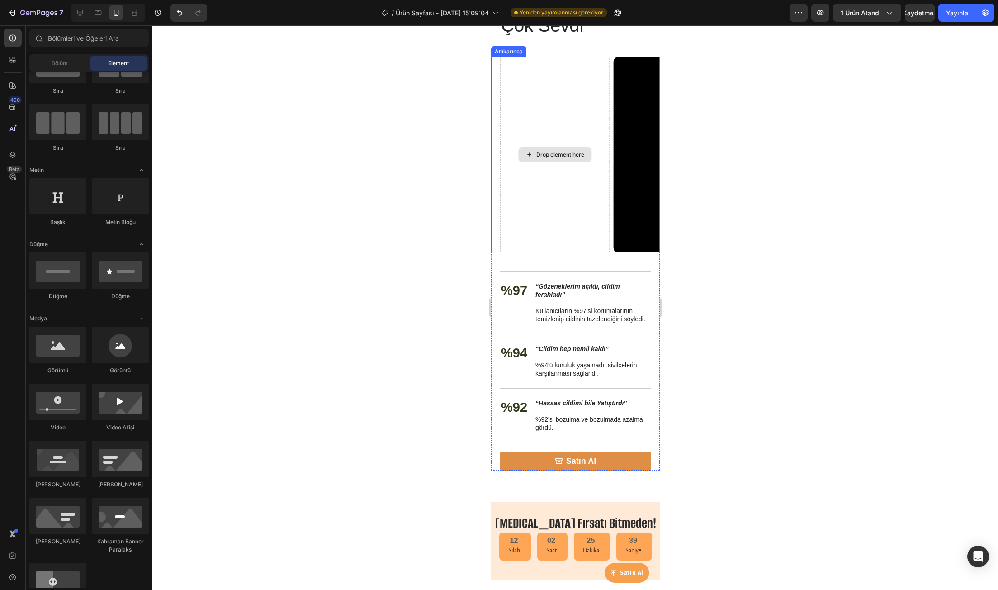
click at [557, 200] on div "Drop element here" at bounding box center [555, 154] width 110 height 195
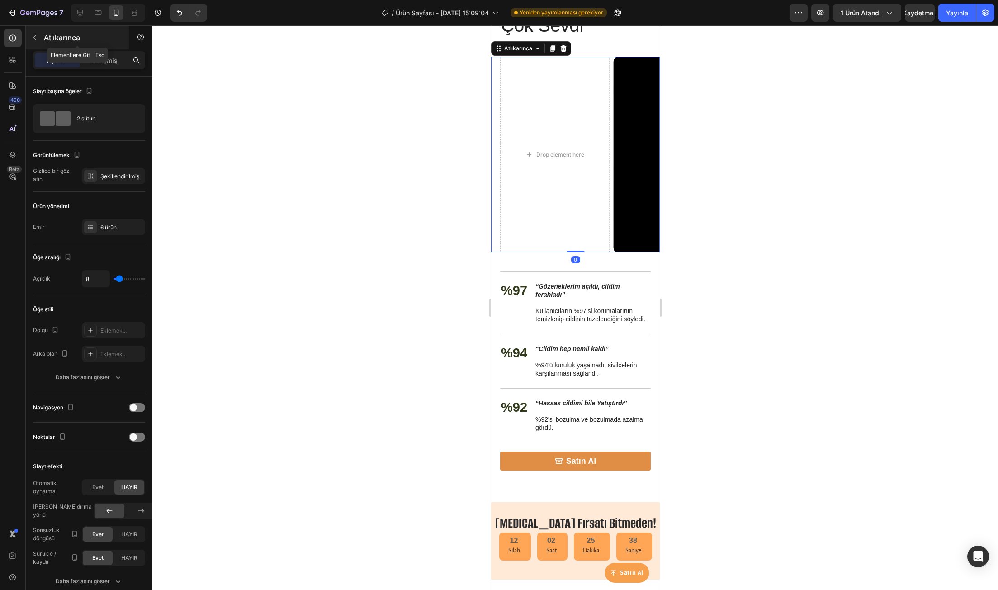
click at [35, 35] on icon "button" at bounding box center [34, 37] width 7 height 7
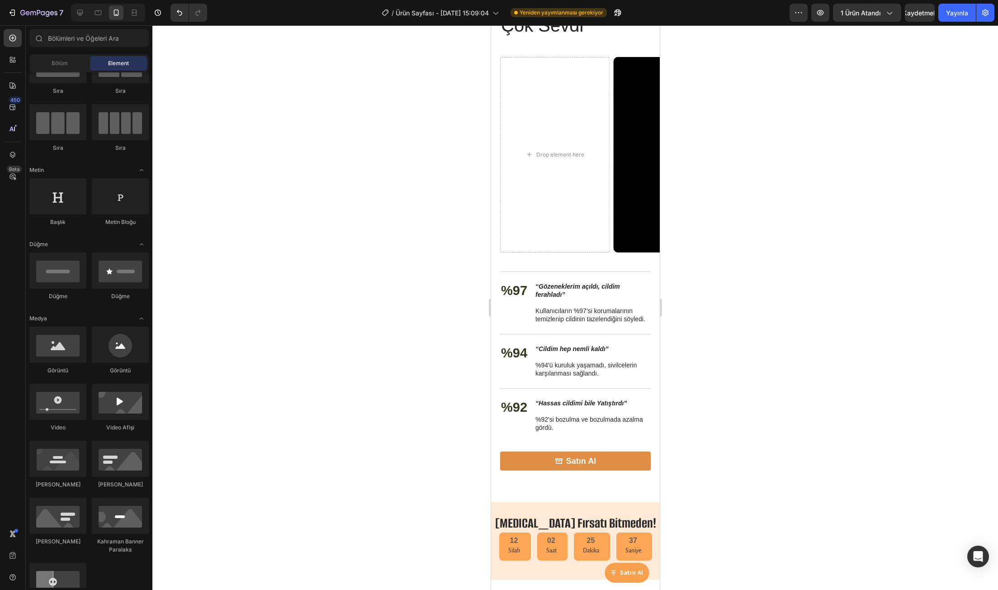
scroll to position [0, 0]
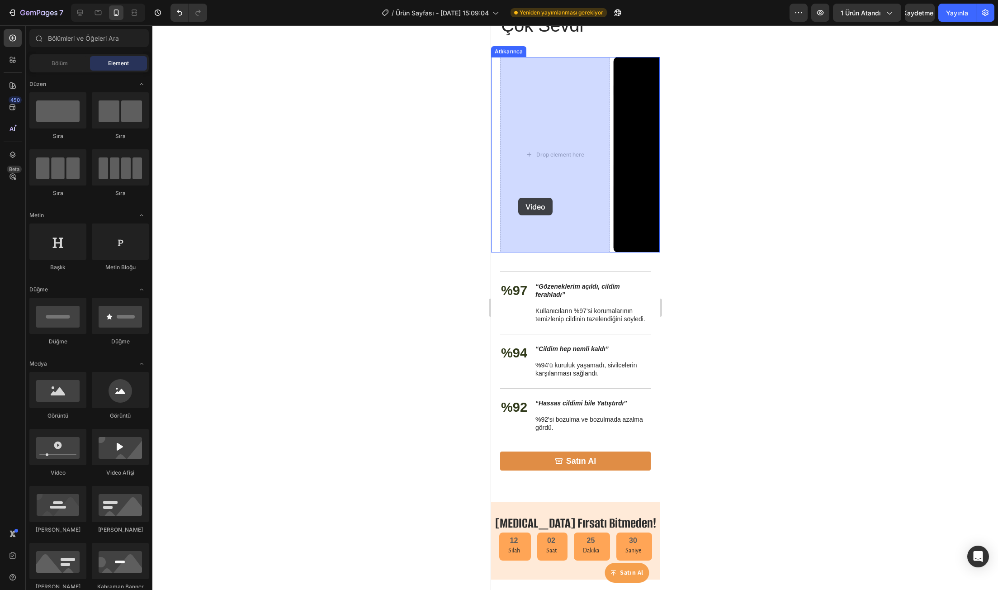
drag, startPoint x: 550, startPoint y: 482, endPoint x: 517, endPoint y: 198, distance: 286.7
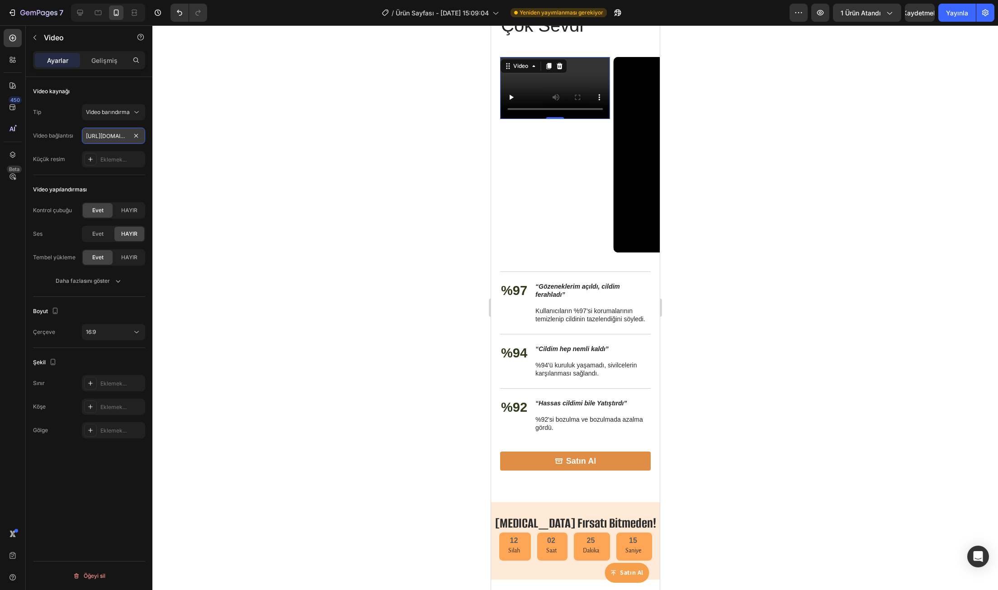
click at [116, 128] on input "https://cdn.shopify.com/videos/c/o/v/2cd3deb506b54b009063f7270ab5cf2e.mp4" at bounding box center [113, 135] width 63 height 16
paste input "vimeo.com/1113559649"
type input "https://vimeo.com/1113559649"
click at [115, 330] on div "16:9" at bounding box center [109, 332] width 46 height 8
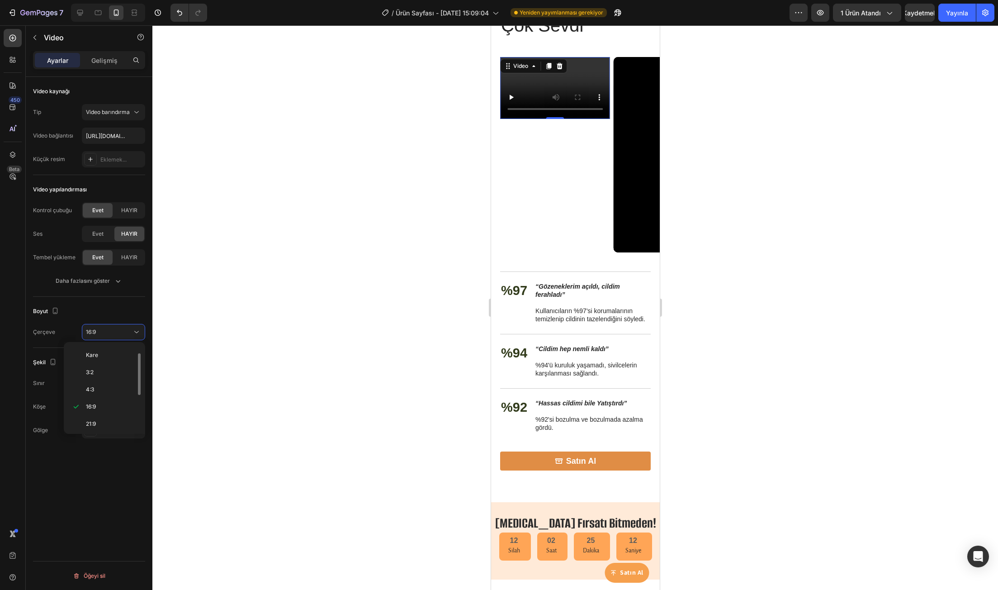
scroll to position [87, 0]
click at [115, 413] on div "9:16" at bounding box center [102, 421] width 71 height 17
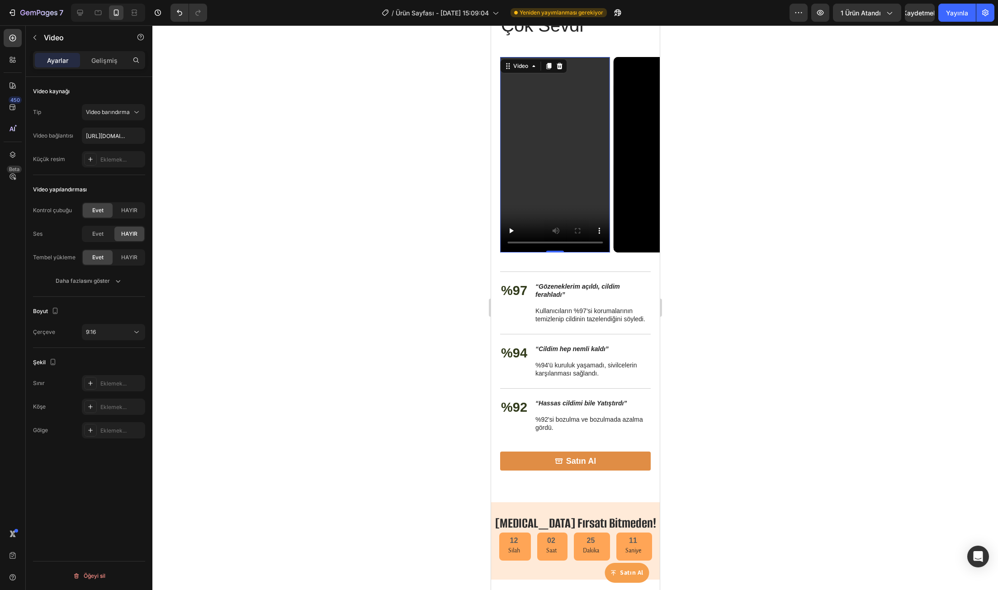
click at [332, 240] on div at bounding box center [574, 307] width 845 height 564
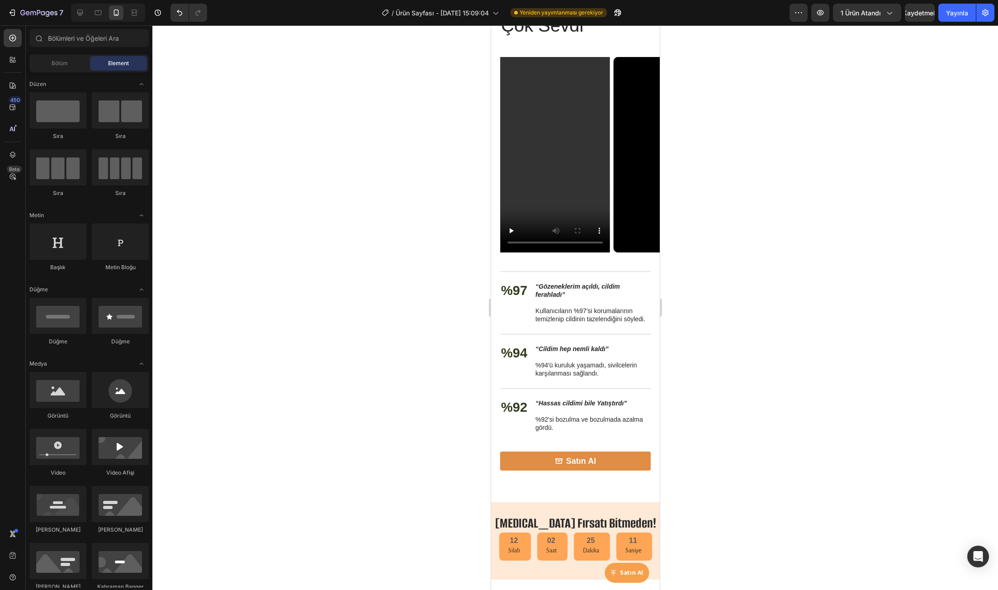
click at [545, 173] on video at bounding box center [555, 154] width 110 height 195
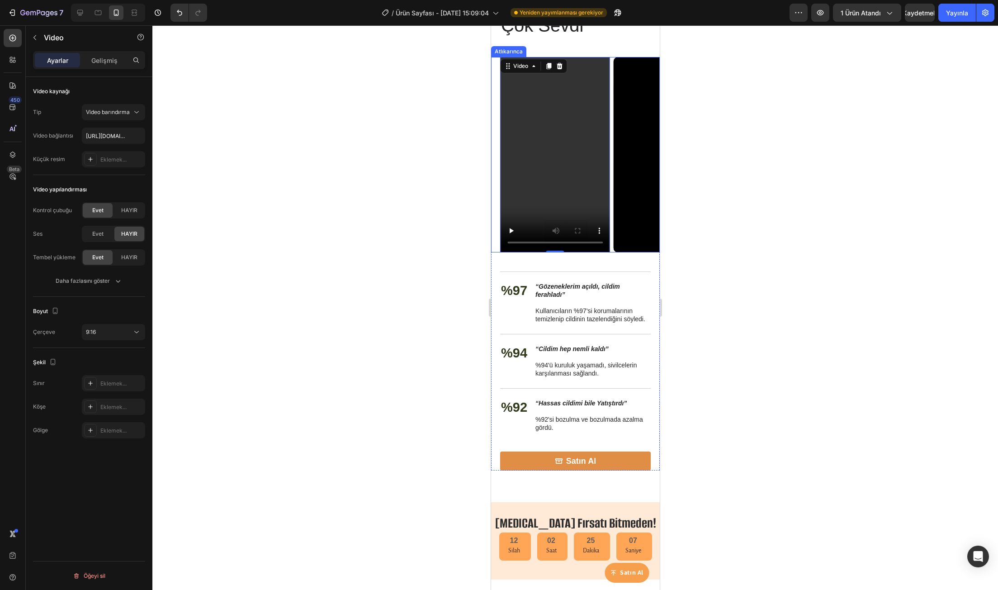
click at [495, 145] on div "Video Video Video Drop element here Drop element here Video 0 Atlıkarınca" at bounding box center [575, 154] width 169 height 195
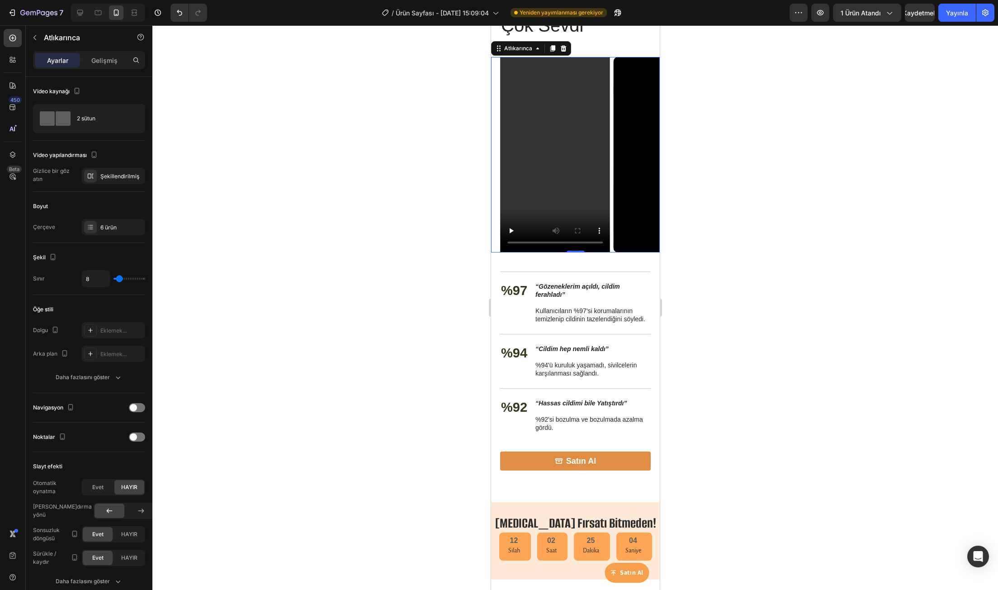
click at [521, 188] on video at bounding box center [555, 154] width 110 height 195
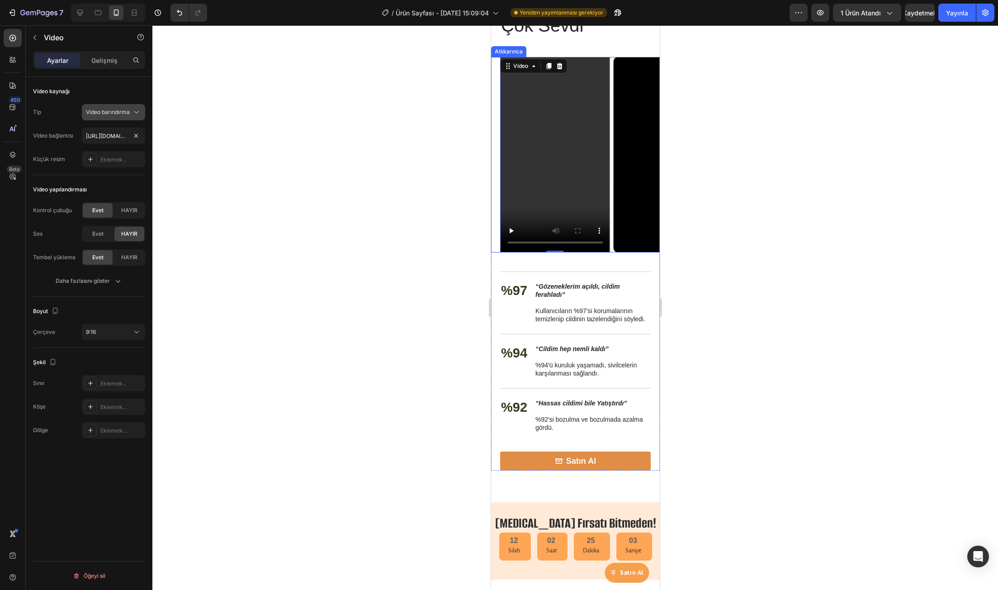
click at [112, 119] on button "Video barındırma" at bounding box center [113, 112] width 63 height 16
click at [109, 147] on div "Vimeo" at bounding box center [104, 151] width 74 height 17
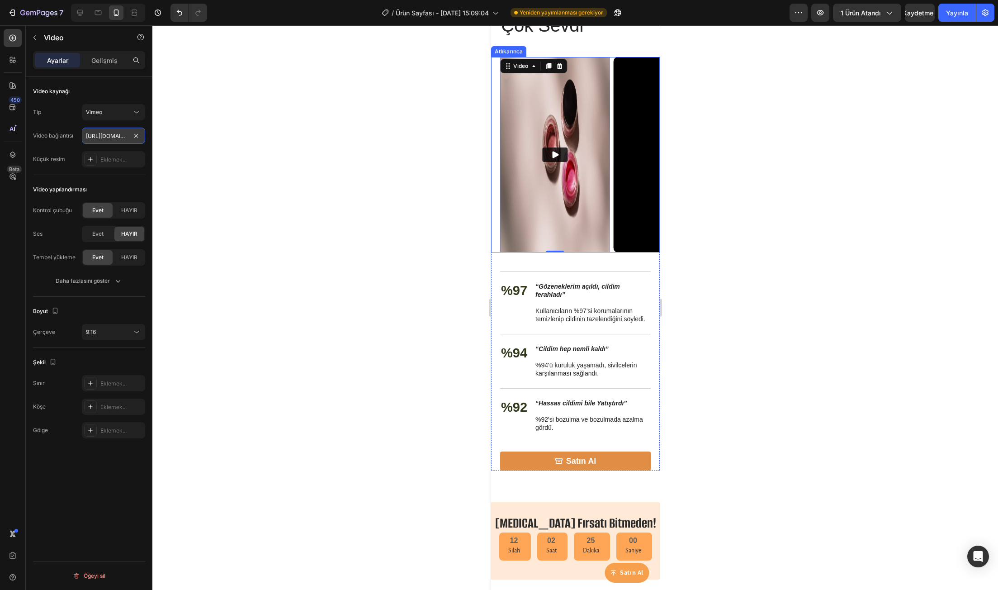
click at [111, 142] on input "https://vimeo.com/1095883398" at bounding box center [113, 135] width 63 height 16
paste input "113559649"
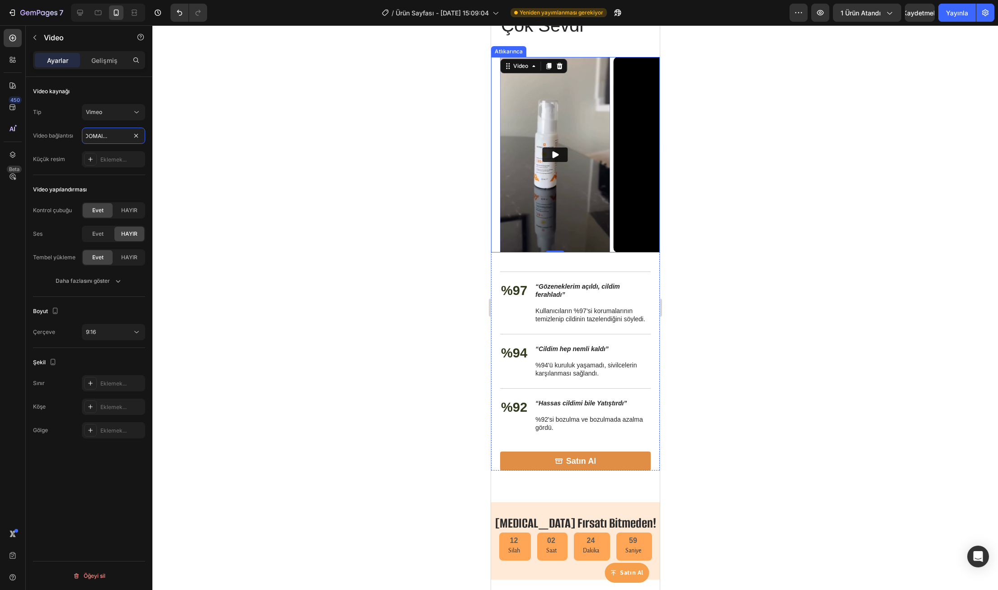
type input "https://vimeo.com/1113559649"
click at [357, 151] on div at bounding box center [574, 307] width 845 height 564
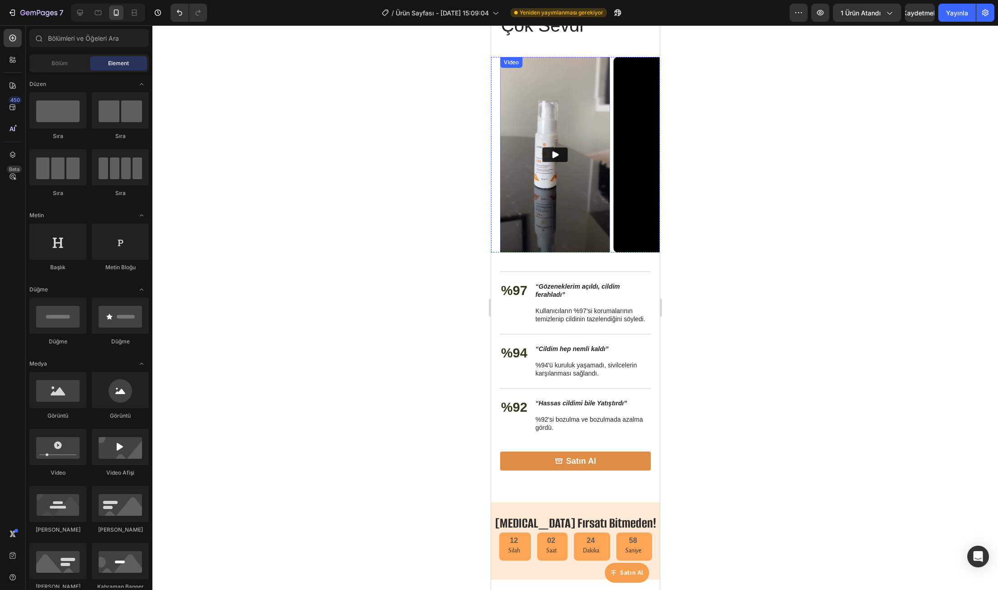
click at [558, 179] on img at bounding box center [555, 154] width 110 height 195
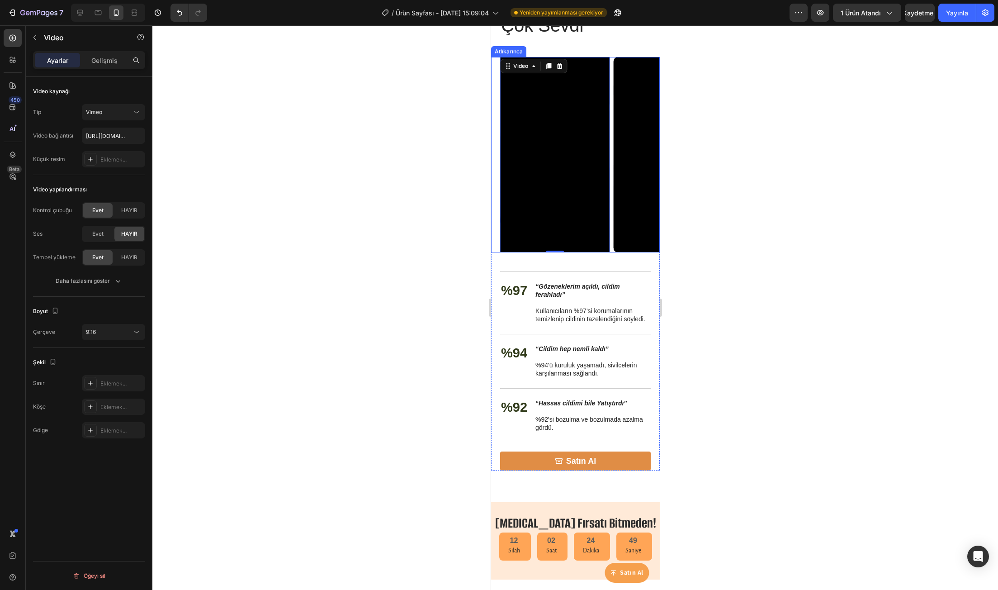
click at [448, 136] on div at bounding box center [574, 307] width 845 height 564
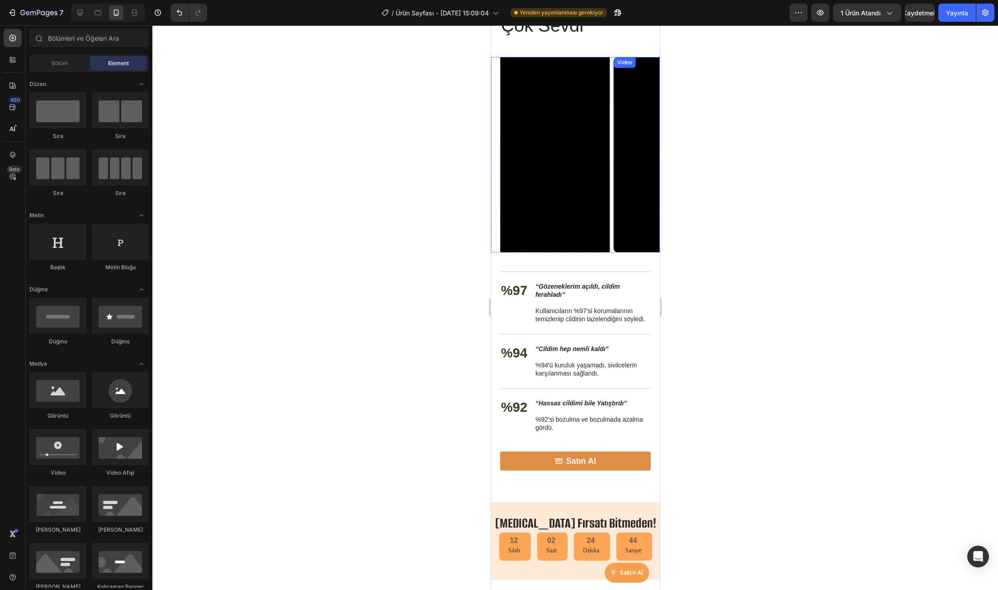
click at [702, 193] on div at bounding box center [574, 307] width 845 height 564
click at [496, 177] on div "Video Video Video Drop element here Drop element here Video Atlıkarınca" at bounding box center [575, 154] width 169 height 195
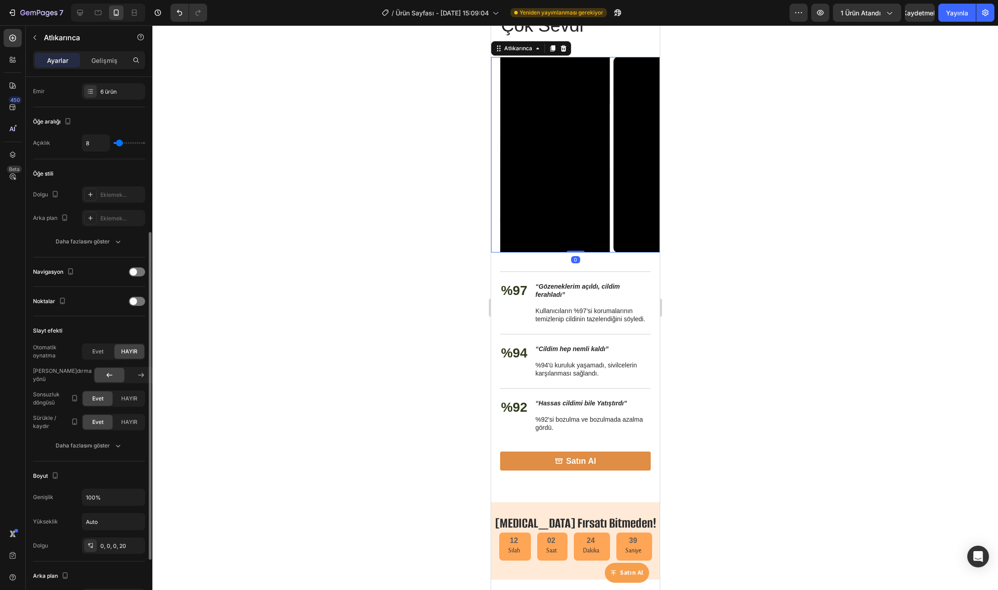
scroll to position [181, 0]
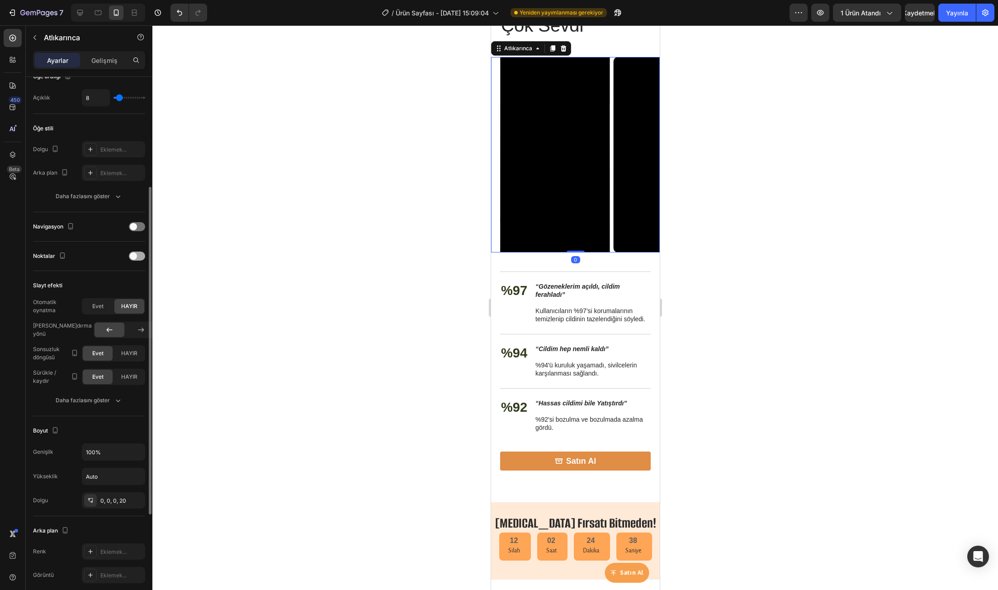
click at [145, 257] on div at bounding box center [137, 255] width 16 height 9
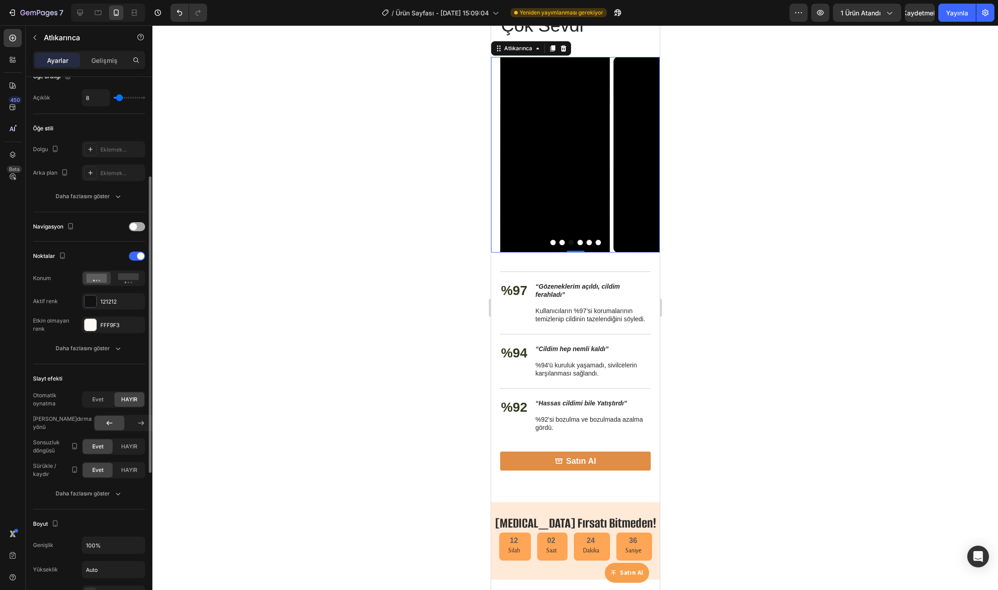
click at [134, 228] on span at bounding box center [133, 226] width 7 height 7
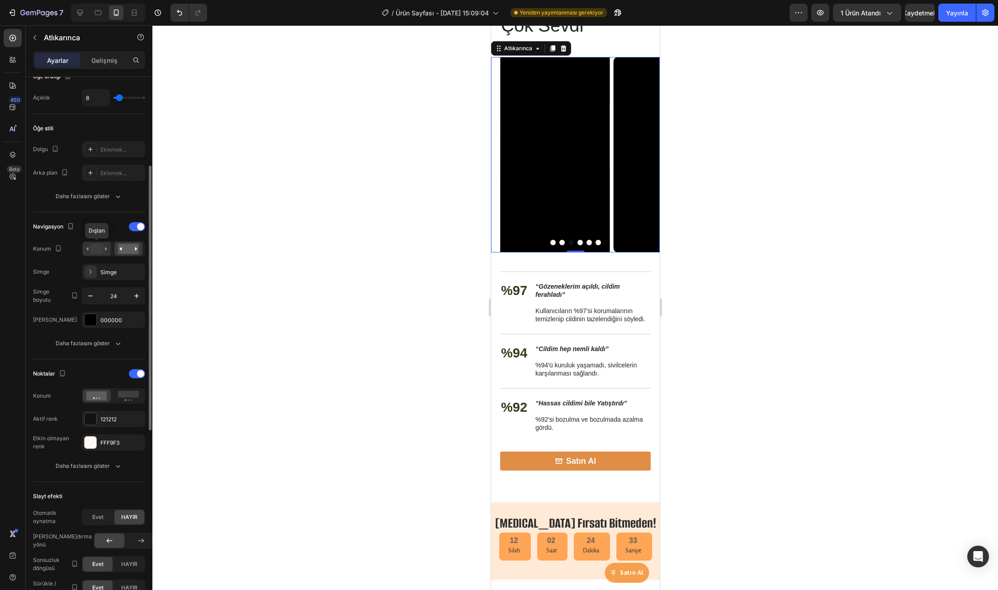
click at [94, 250] on rect at bounding box center [96, 249] width 13 height 10
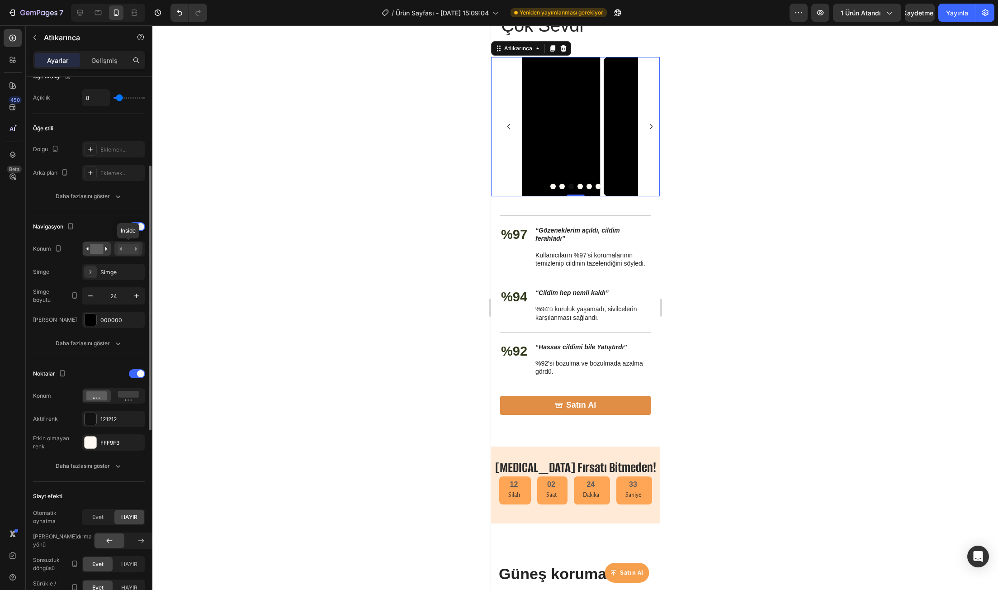
click at [123, 249] on rect at bounding box center [128, 249] width 21 height 10
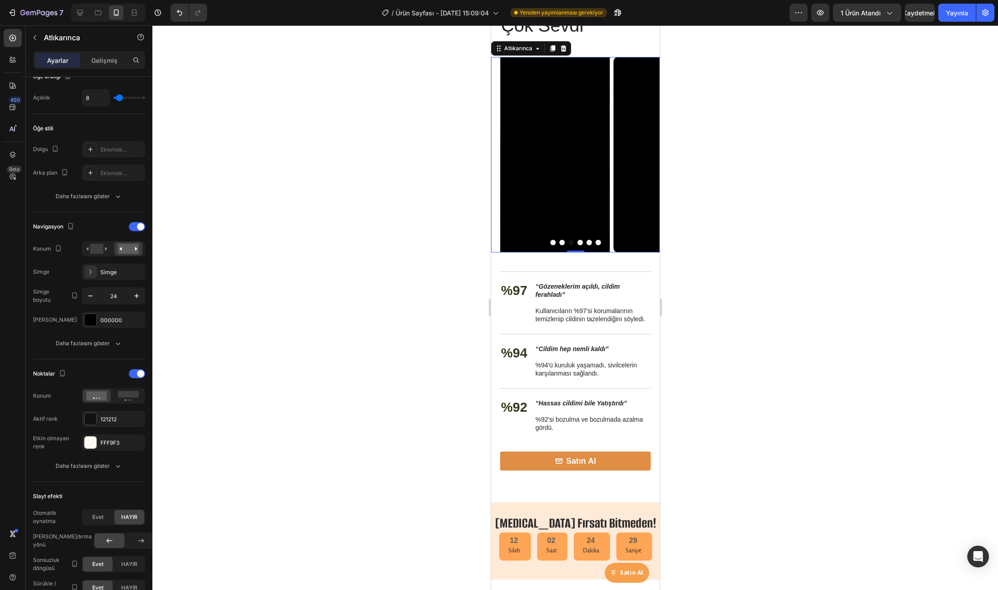
click at [559, 244] on button "Dot" at bounding box center [561, 242] width 5 height 5
click at [516, 240] on div at bounding box center [575, 242] width 169 height 5
click at [550, 241] on button "Dot" at bounding box center [552, 242] width 5 height 5
click at [581, 241] on div at bounding box center [575, 242] width 169 height 5
click at [586, 242] on button "Dot" at bounding box center [588, 242] width 5 height 5
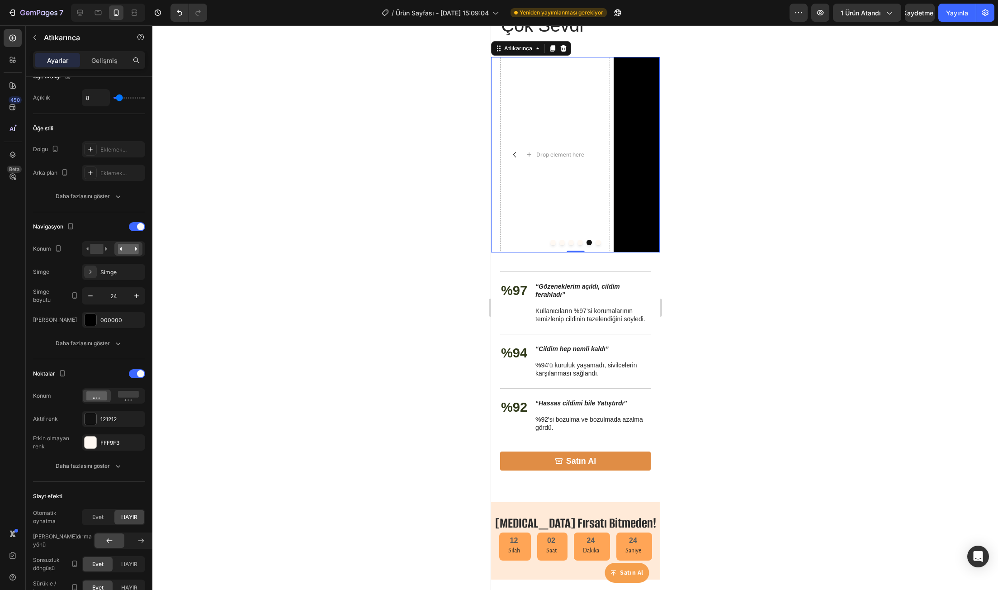
click at [595, 244] on button "Dot" at bounding box center [597, 242] width 5 height 5
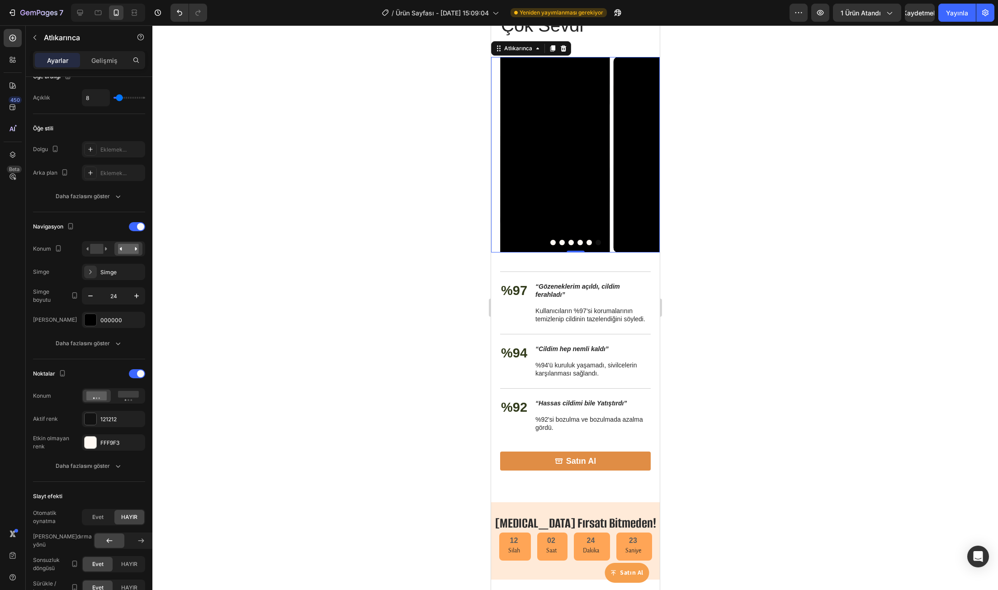
click at [580, 243] on div at bounding box center [575, 242] width 169 height 5
click at [586, 242] on button "Dot" at bounding box center [588, 242] width 5 height 5
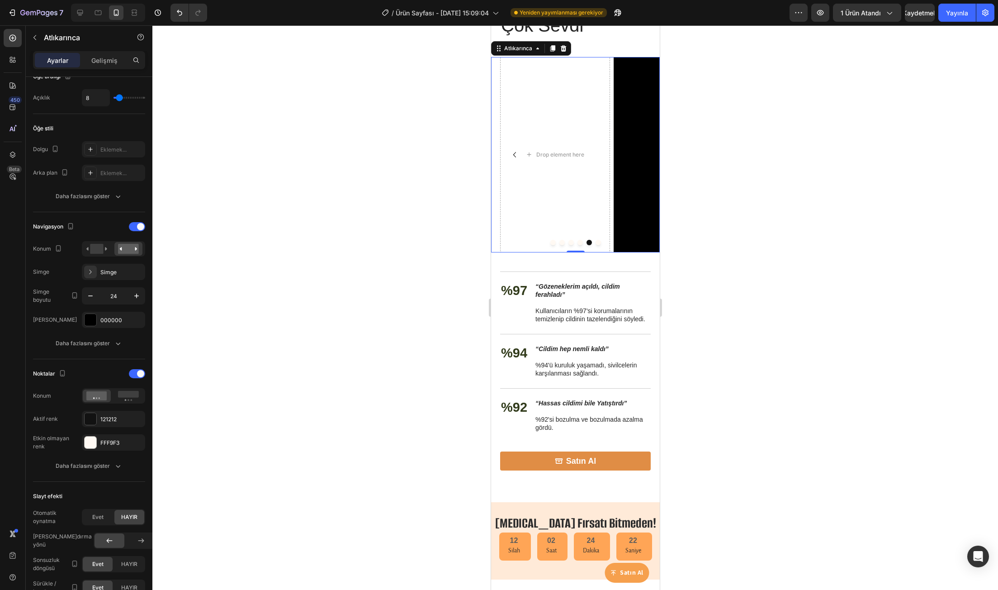
click at [577, 242] on button "Dot" at bounding box center [579, 242] width 5 height 5
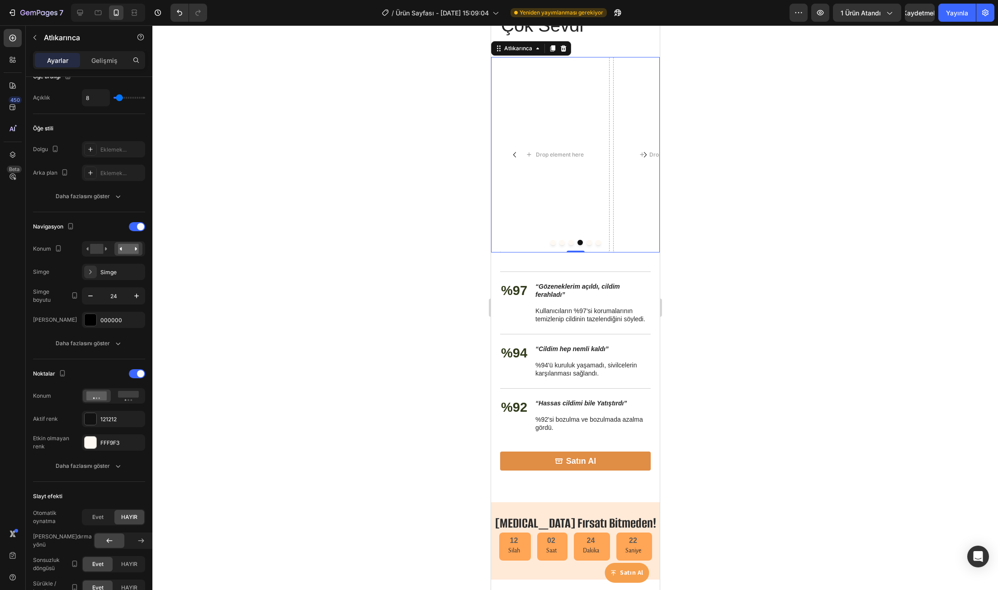
click at [568, 243] on button "Dot" at bounding box center [570, 242] width 5 height 5
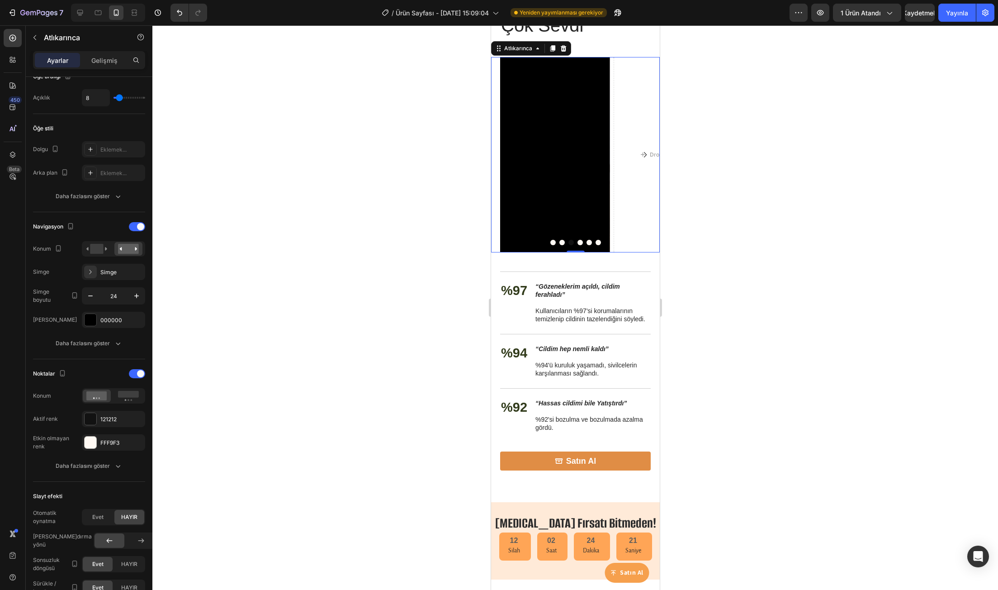
click at [579, 244] on div at bounding box center [575, 242] width 169 height 5
click at [577, 243] on button "Dot" at bounding box center [579, 242] width 5 height 5
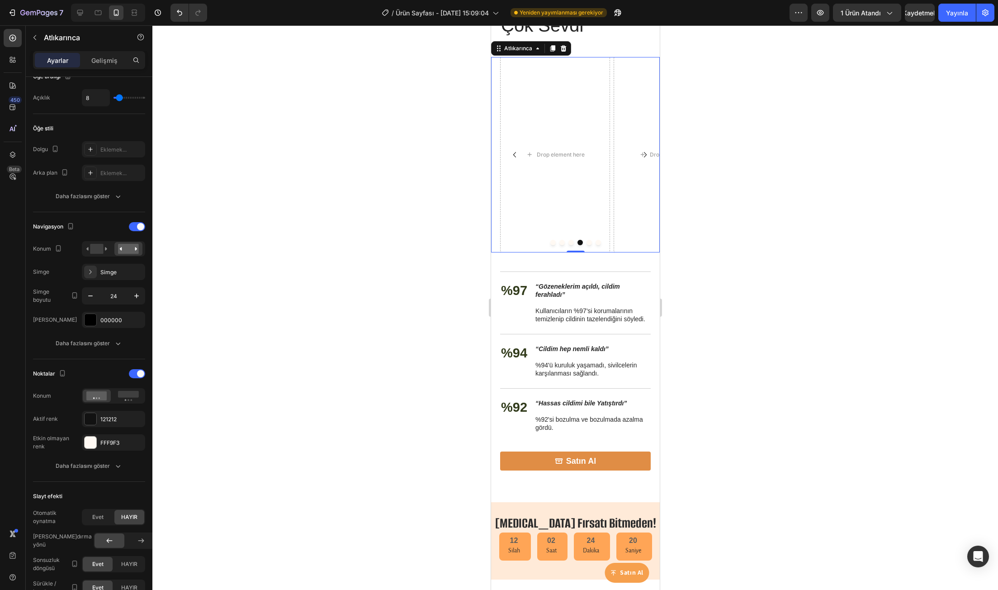
click at [586, 242] on button "Dot" at bounding box center [588, 242] width 5 height 5
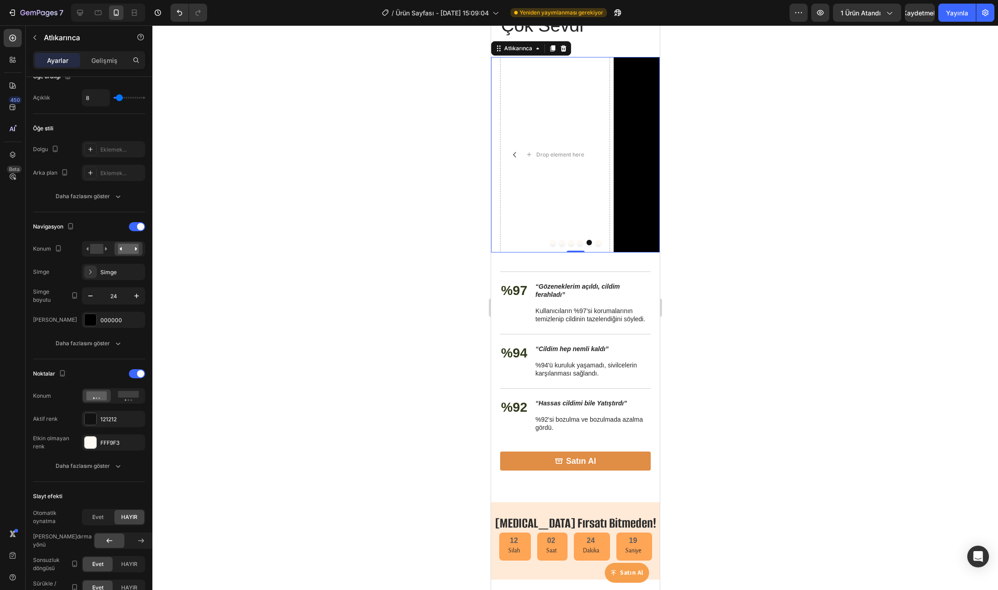
click at [595, 243] on button "Dot" at bounding box center [597, 242] width 5 height 5
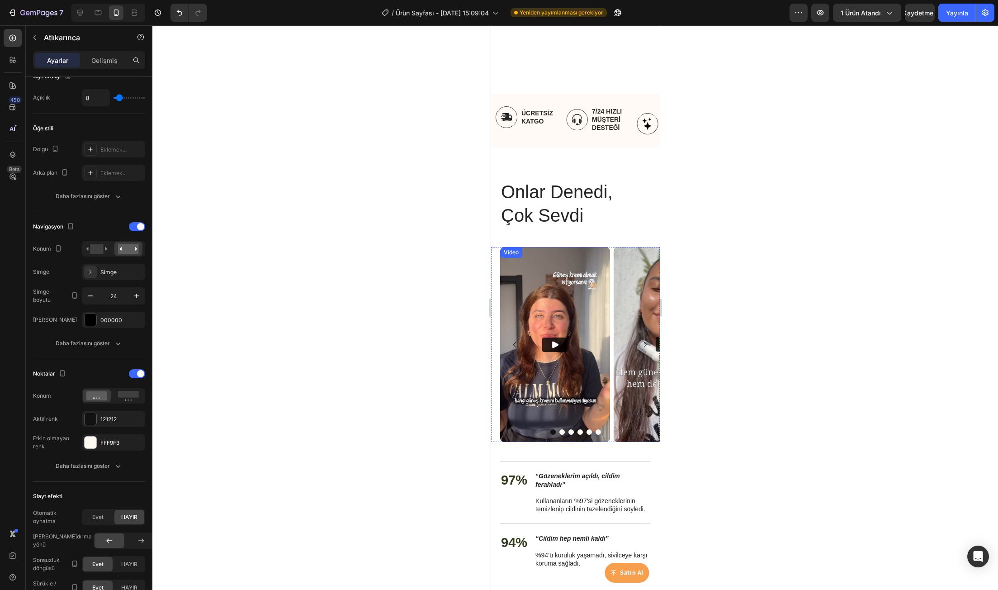
scroll to position [967, 0]
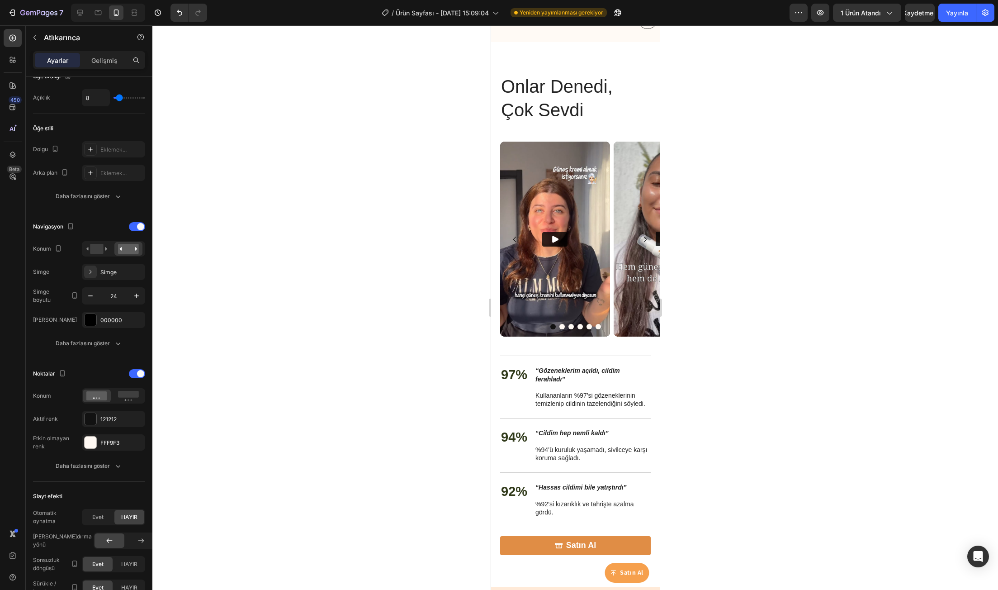
click at [559, 328] on button "Dot" at bounding box center [561, 326] width 5 height 5
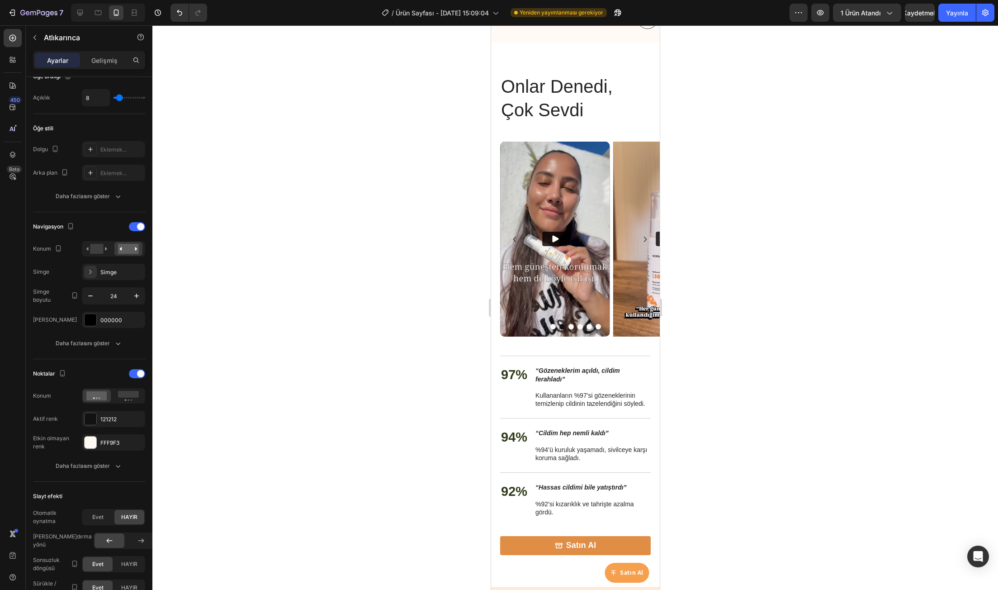
click at [577, 327] on button "Dot" at bounding box center [579, 326] width 5 height 5
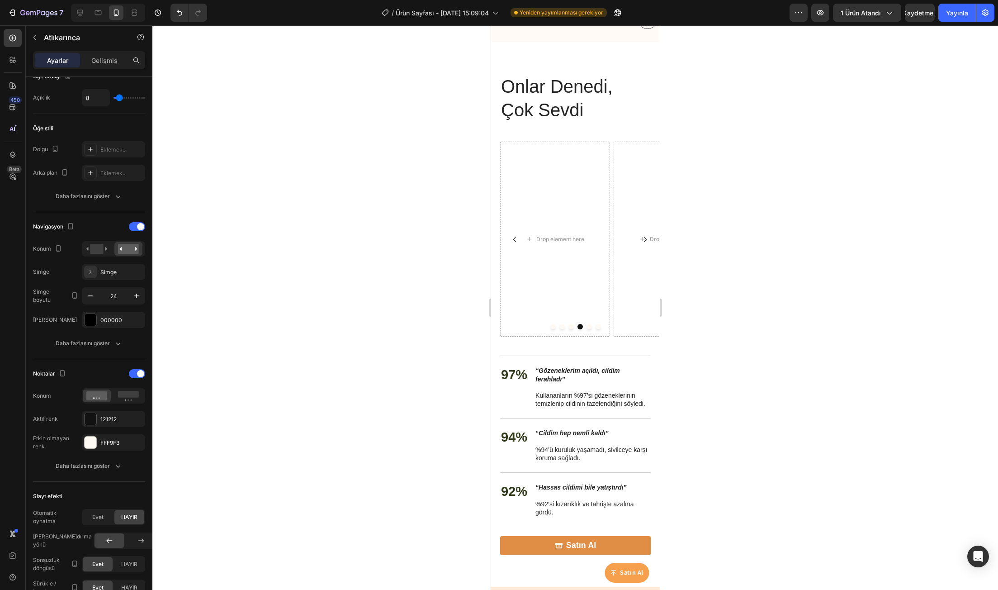
click at [568, 327] on button "Dot" at bounding box center [570, 326] width 5 height 5
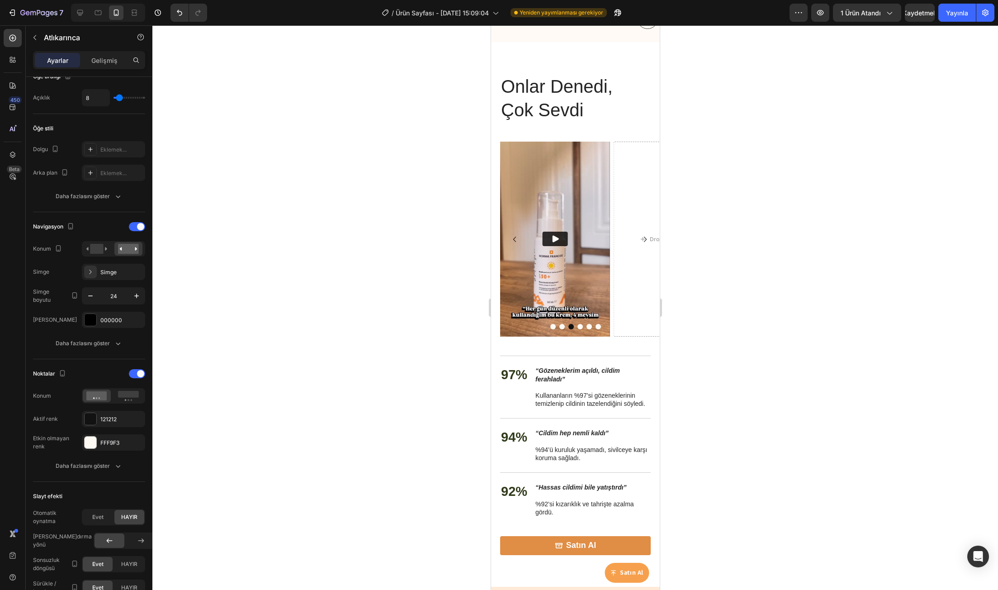
click at [559, 326] on button "Dot" at bounding box center [561, 326] width 5 height 5
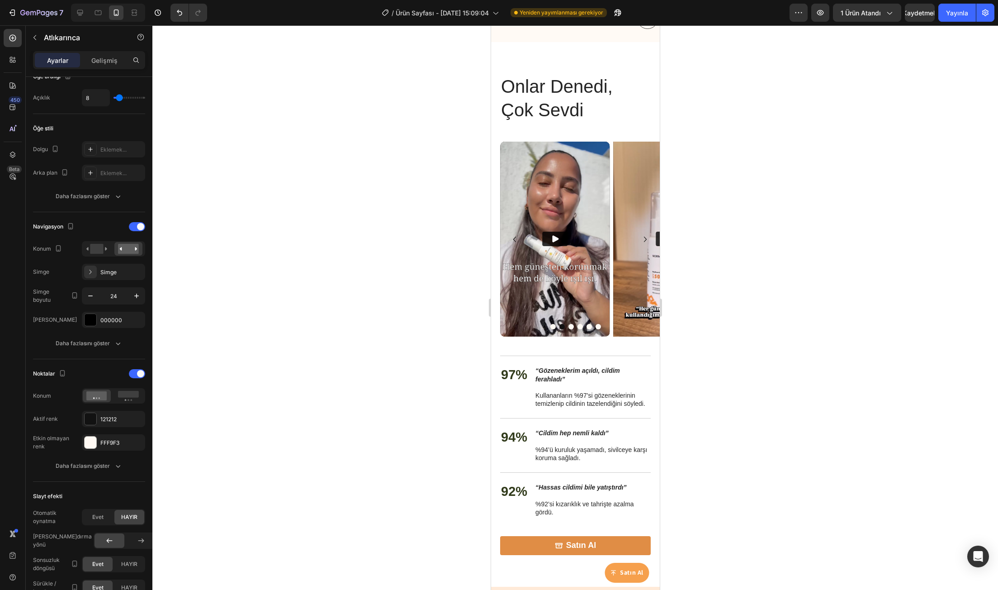
click at [551, 326] on button "Dot" at bounding box center [552, 326] width 5 height 5
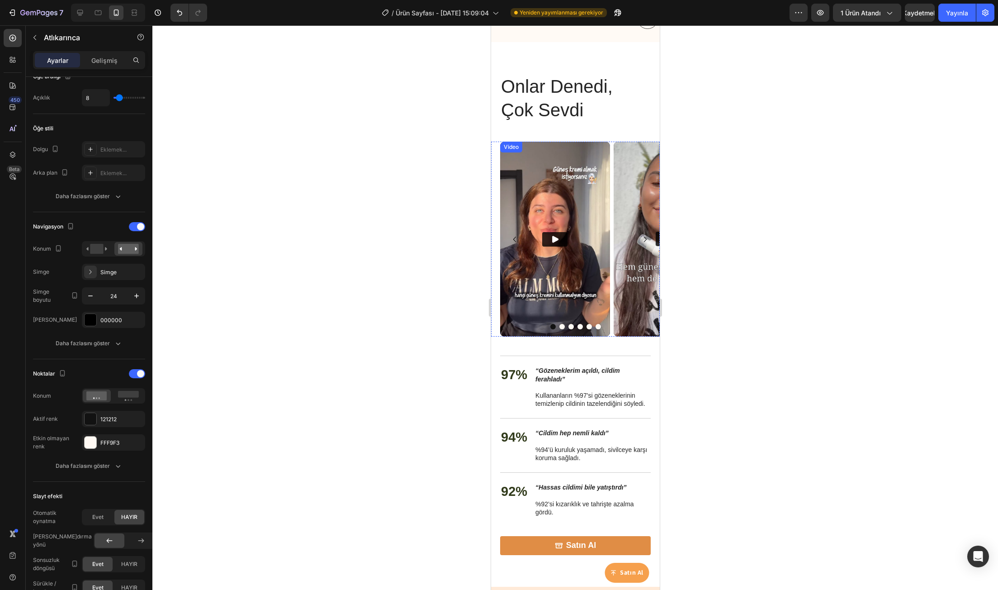
click at [555, 239] on icon "Play" at bounding box center [555, 239] width 6 height 7
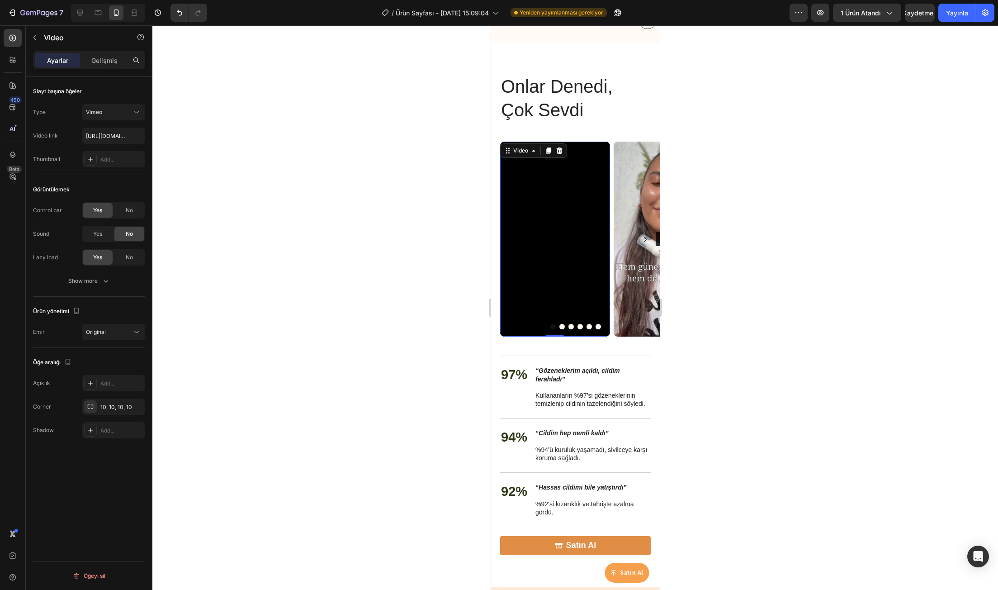
scroll to position [0, 0]
click at [89, 282] on font "Daha fazlasını göster" at bounding box center [83, 280] width 54 height 7
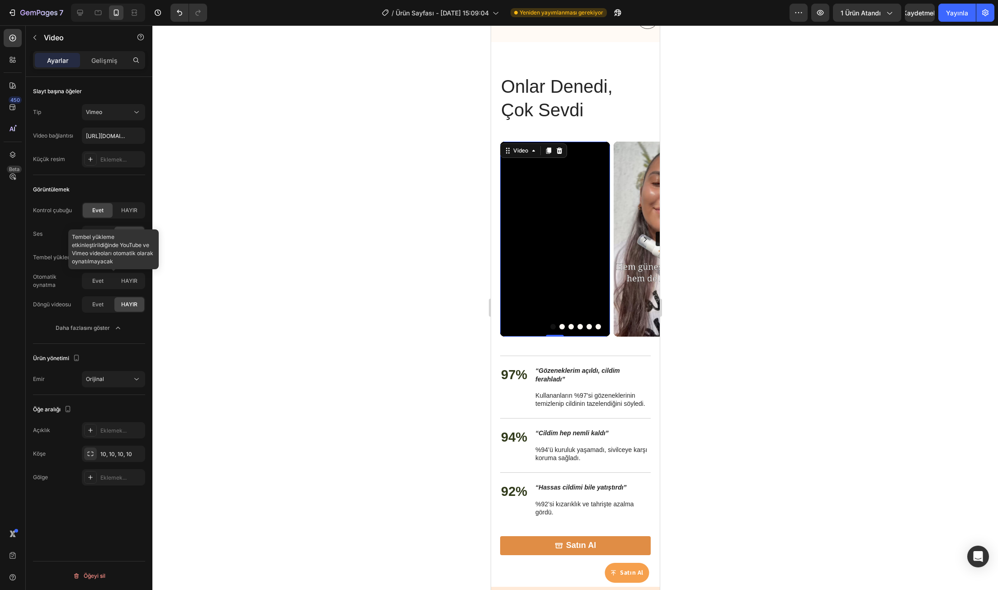
click at [101, 282] on div at bounding box center [113, 281] width 63 height 16
click at [97, 306] on font "Evet" at bounding box center [97, 304] width 11 height 7
click at [616, 257] on img at bounding box center [668, 239] width 110 height 195
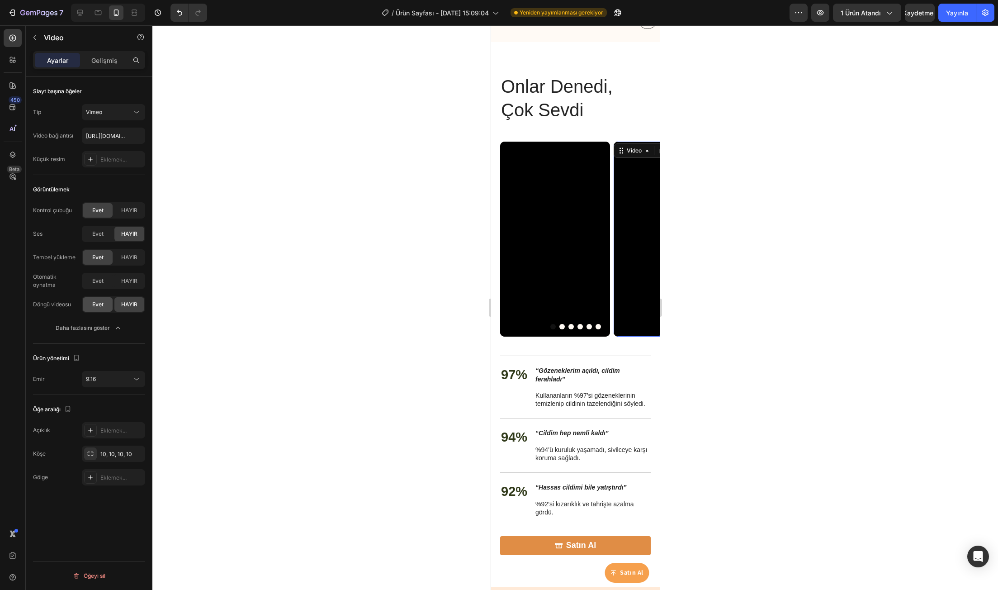
click at [90, 305] on div "Evet" at bounding box center [98, 304] width 30 height 14
click at [559, 326] on button "Dot" at bounding box center [561, 326] width 5 height 5
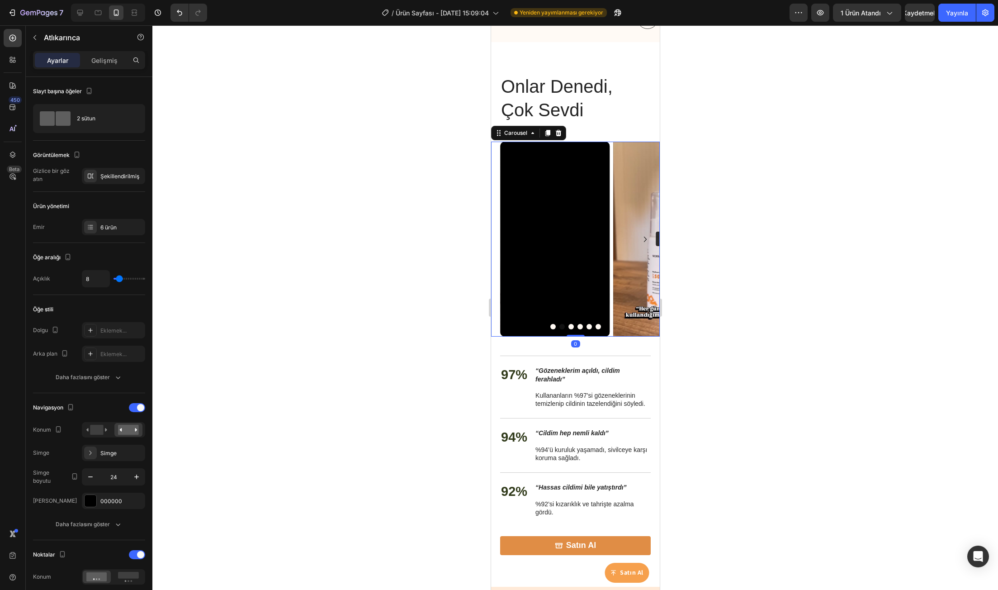
click at [568, 327] on button "Dot" at bounding box center [570, 326] width 5 height 5
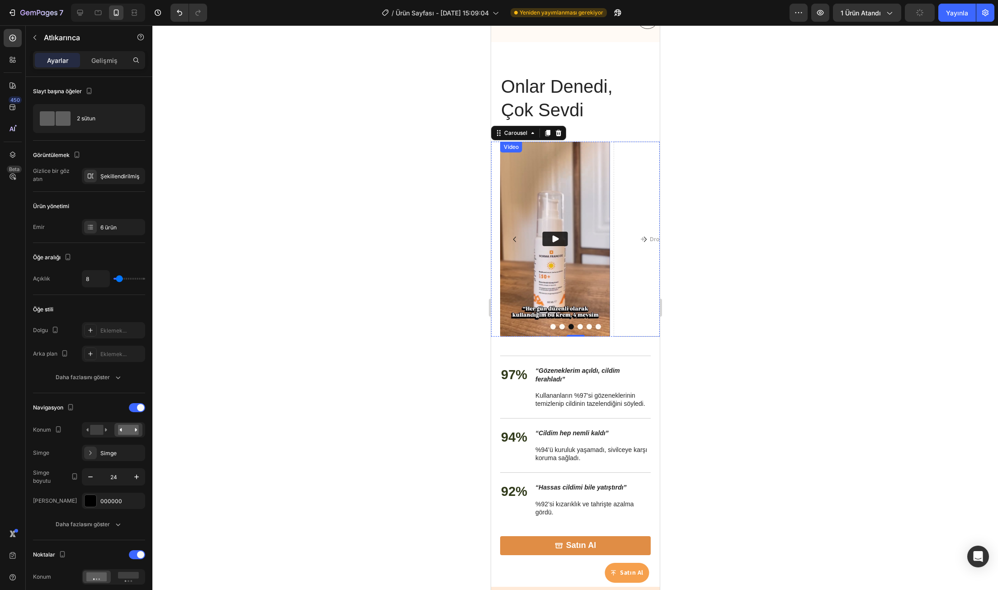
click at [546, 265] on img at bounding box center [555, 239] width 110 height 195
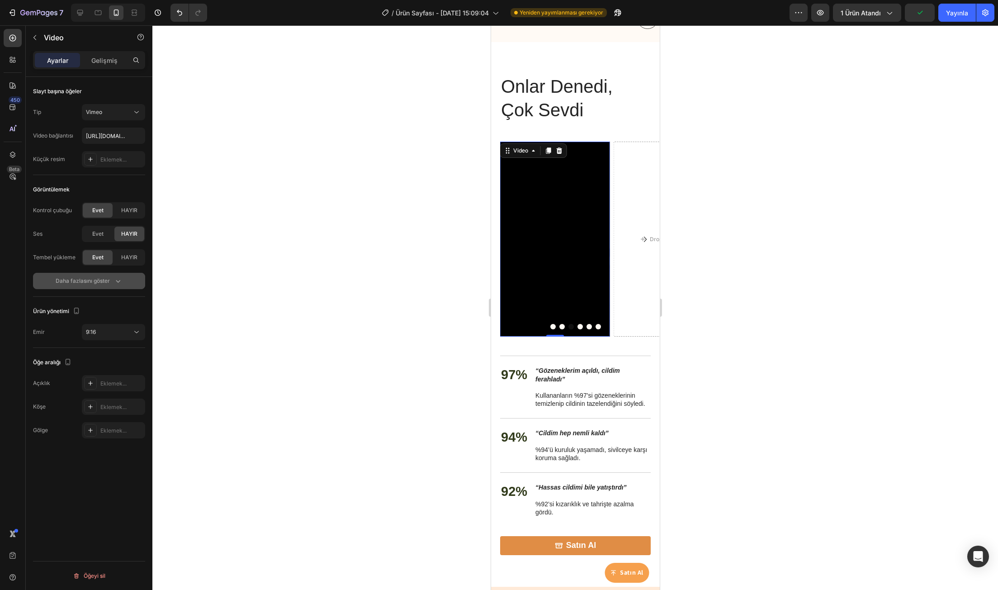
click at [108, 278] on font "Daha fazlasını göster" at bounding box center [83, 280] width 54 height 7
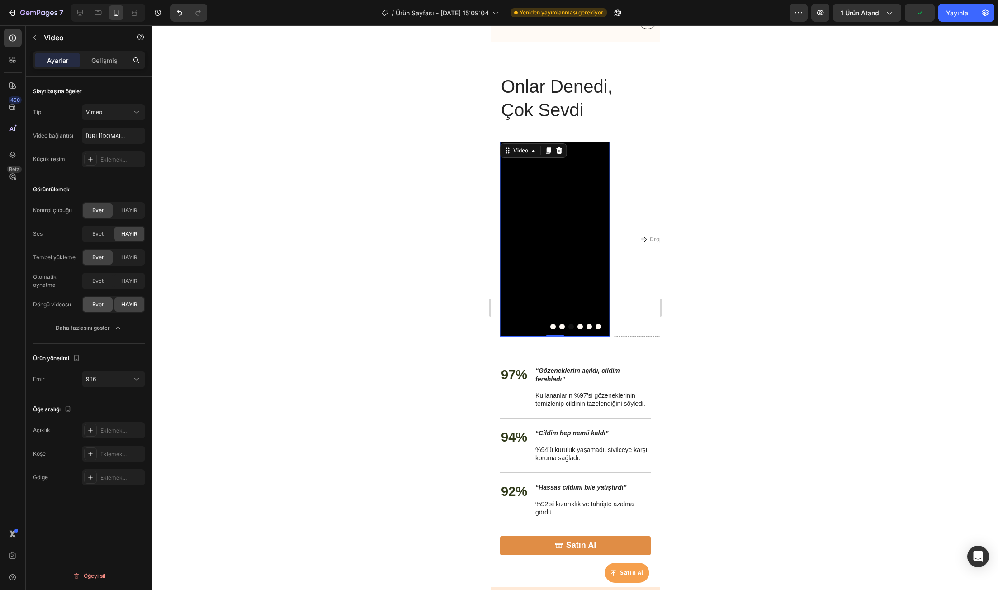
click at [91, 308] on div "Evet" at bounding box center [98, 304] width 30 height 14
click at [577, 326] on button "Dot" at bounding box center [579, 326] width 5 height 5
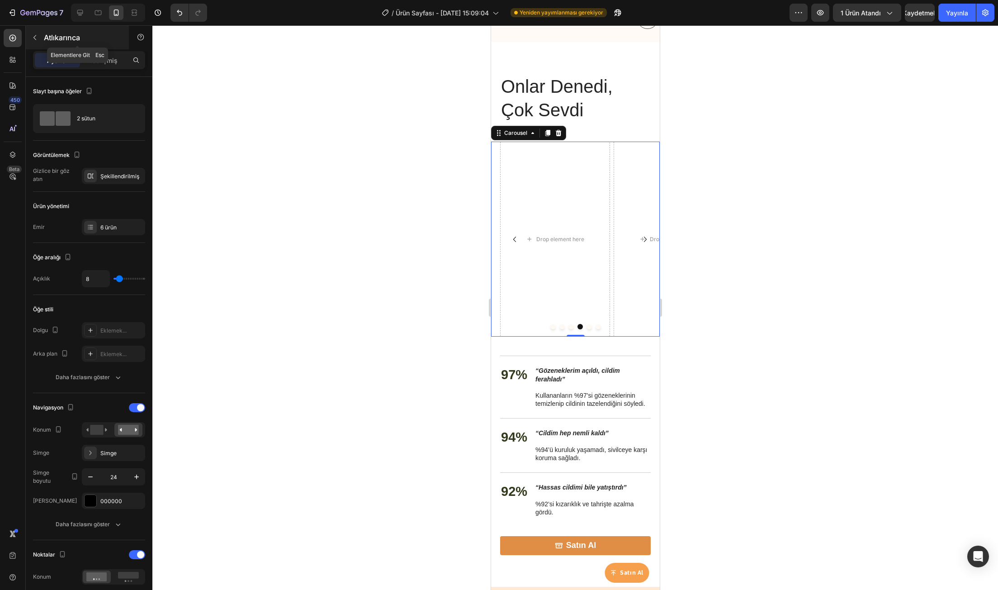
click at [36, 38] on icon "button" at bounding box center [34, 37] width 7 height 7
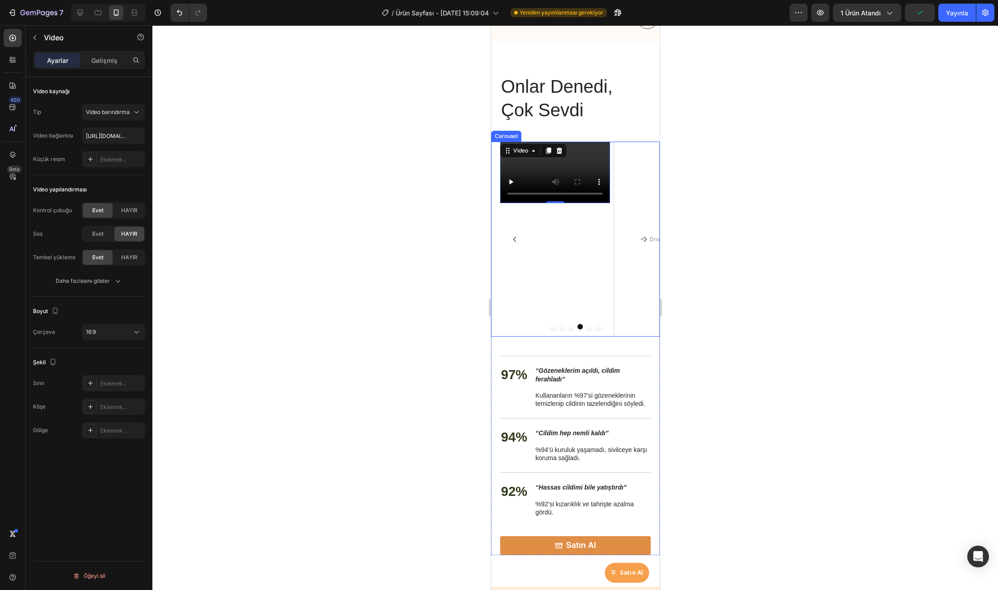
click at [586, 327] on button "Dot" at bounding box center [588, 326] width 5 height 5
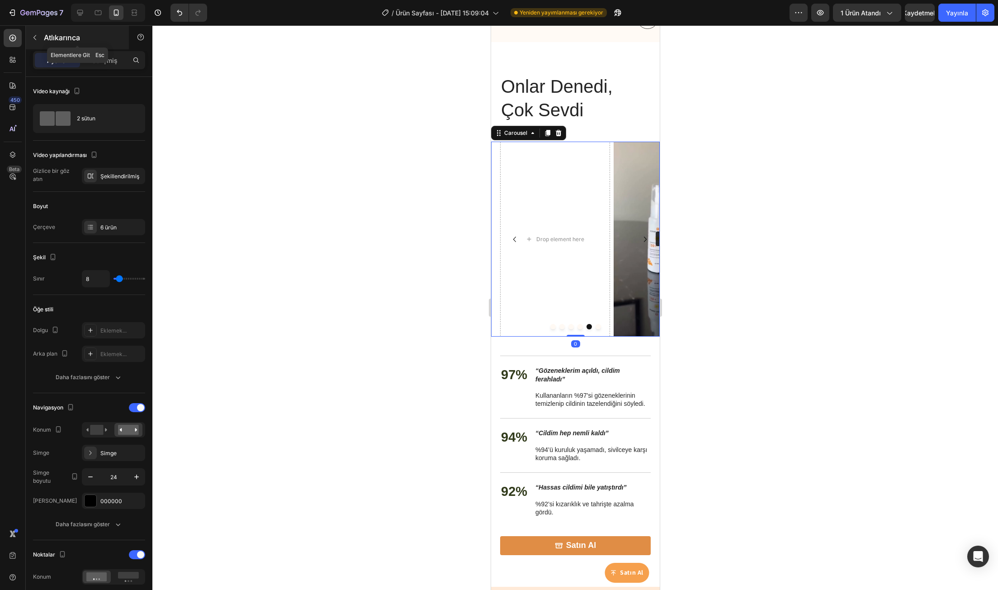
click at [34, 38] on icon "button" at bounding box center [34, 37] width 7 height 7
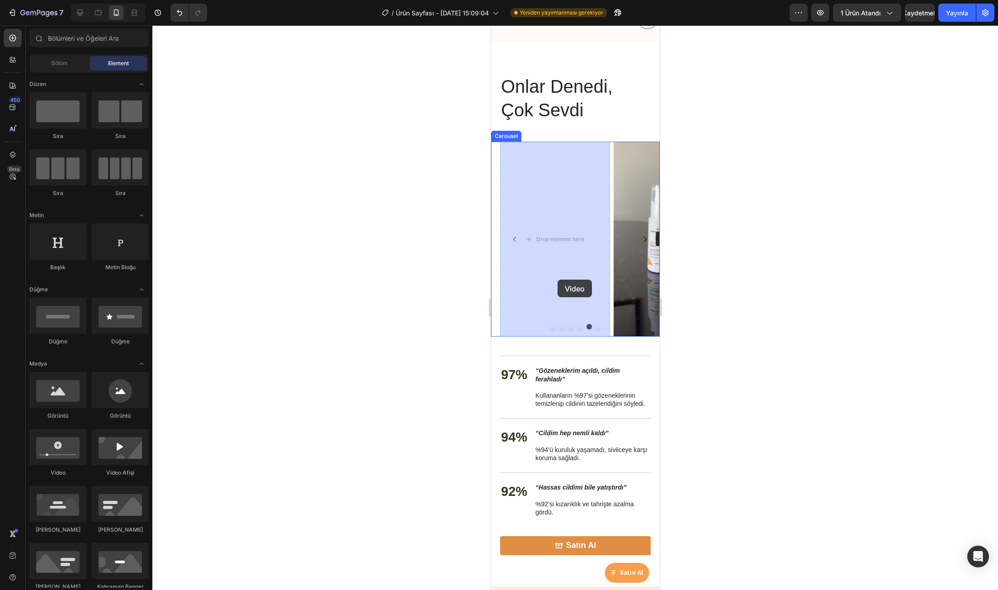
drag, startPoint x: 552, startPoint y: 482, endPoint x: 557, endPoint y: 279, distance: 203.1
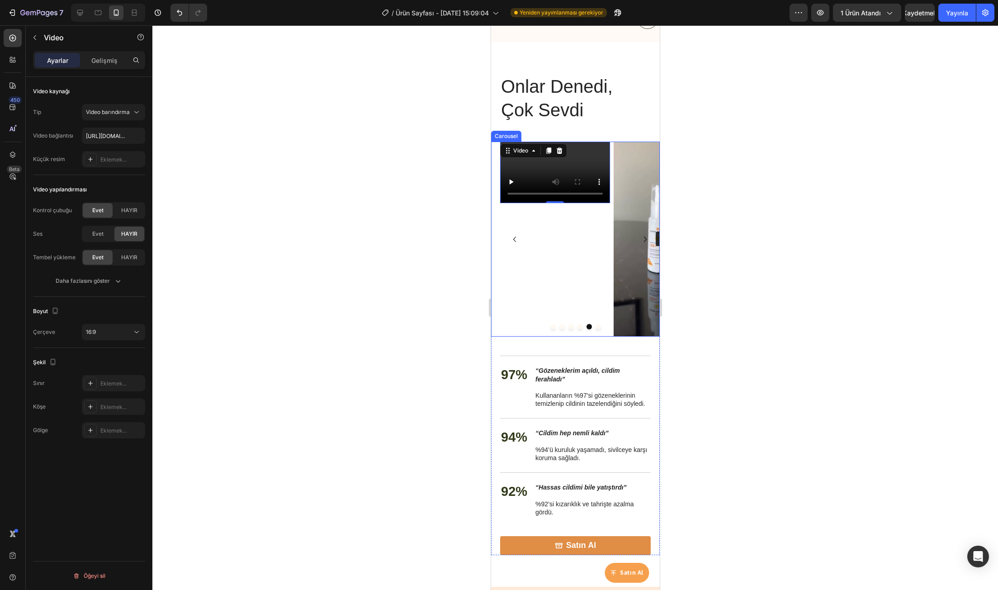
click at [595, 327] on button "Dot" at bounding box center [597, 326] width 5 height 5
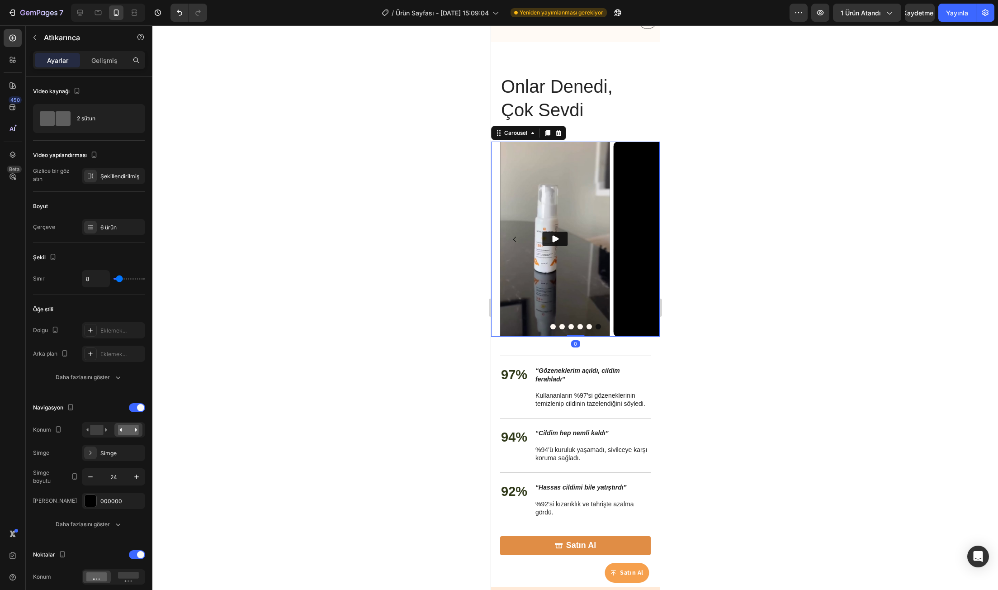
click at [550, 326] on button "Dot" at bounding box center [552, 326] width 5 height 5
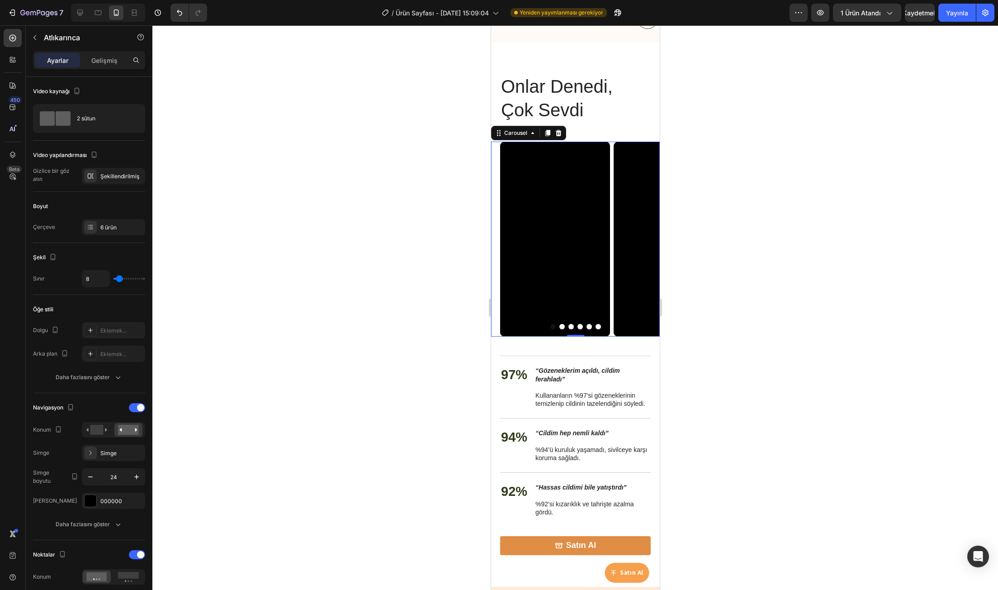
click at [639, 238] on icon "Carousel Next Arrow" at bounding box center [644, 239] width 11 height 11
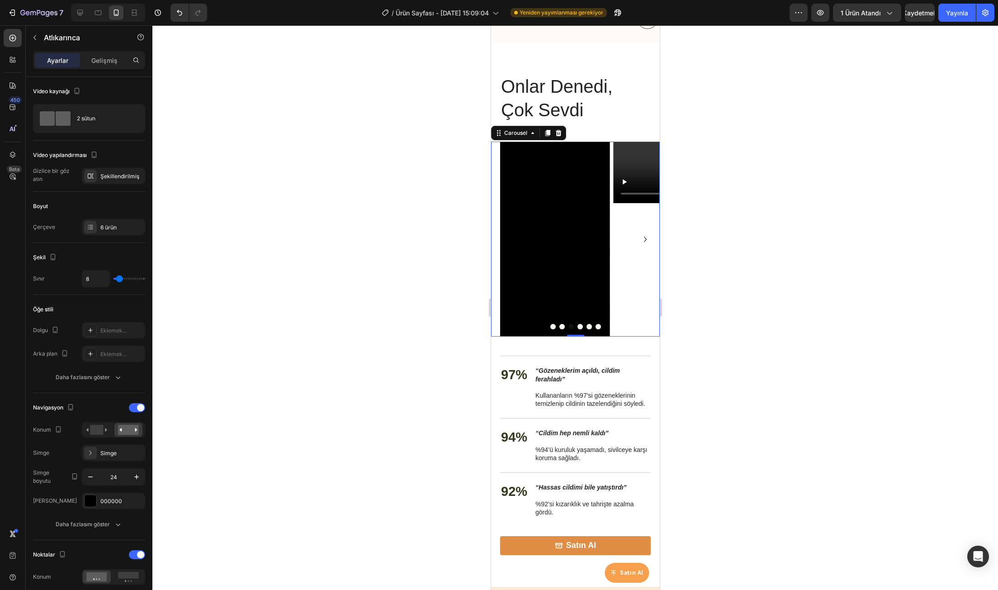
click at [639, 238] on icon "Carousel Next Arrow" at bounding box center [644, 239] width 11 height 11
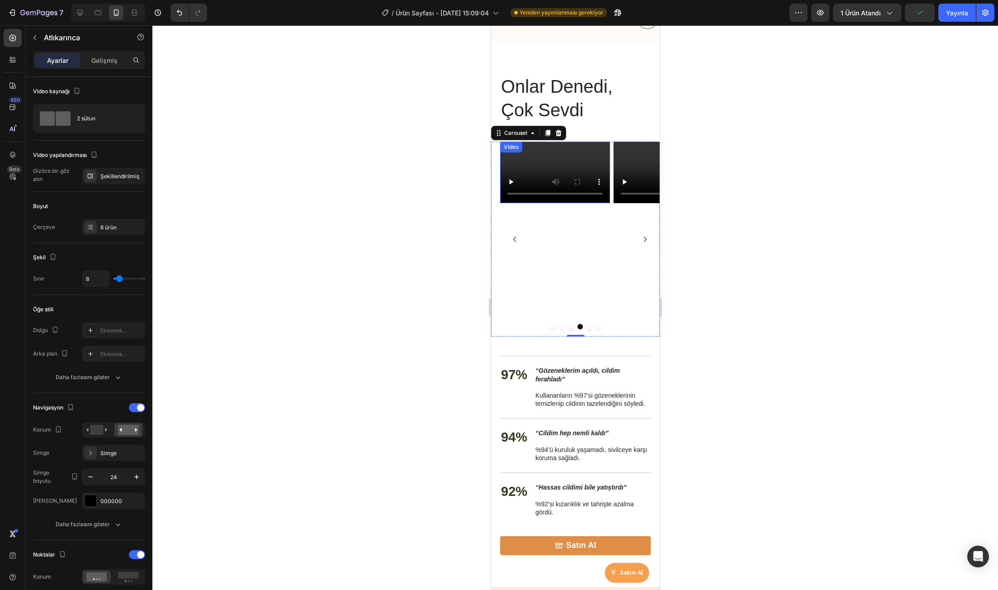
click at [546, 161] on video at bounding box center [555, 173] width 110 height 62
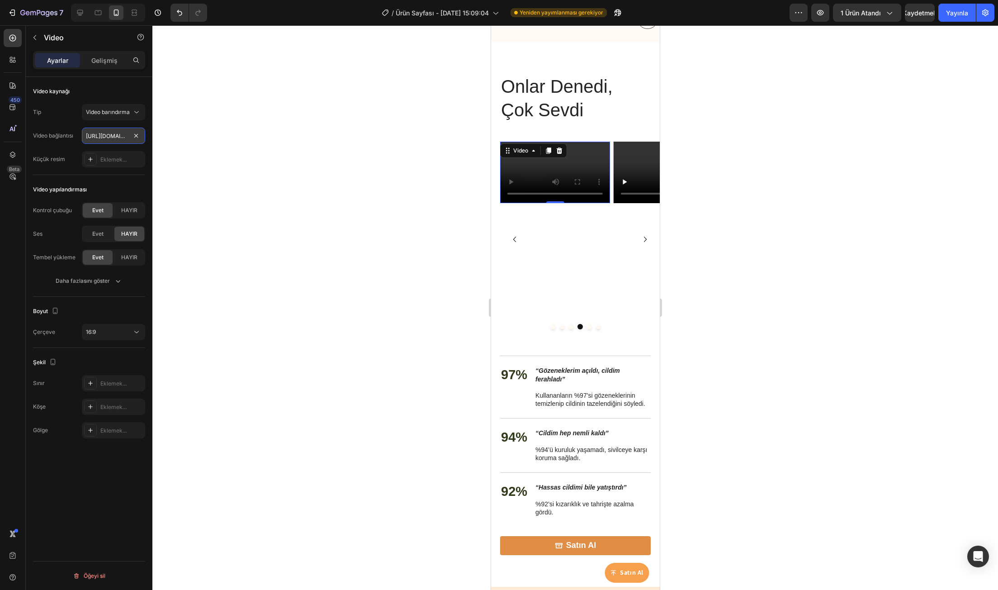
click at [104, 132] on input "https://cdn.shopify.com/videos/c/o/v/2cd3deb506b54b009063f7270ab5cf2e.mp4" at bounding box center [113, 135] width 63 height 16
paste input "vimeo.com/1113559673"
click at [122, 113] on font "Video barındırma" at bounding box center [108, 112] width 44 height 7
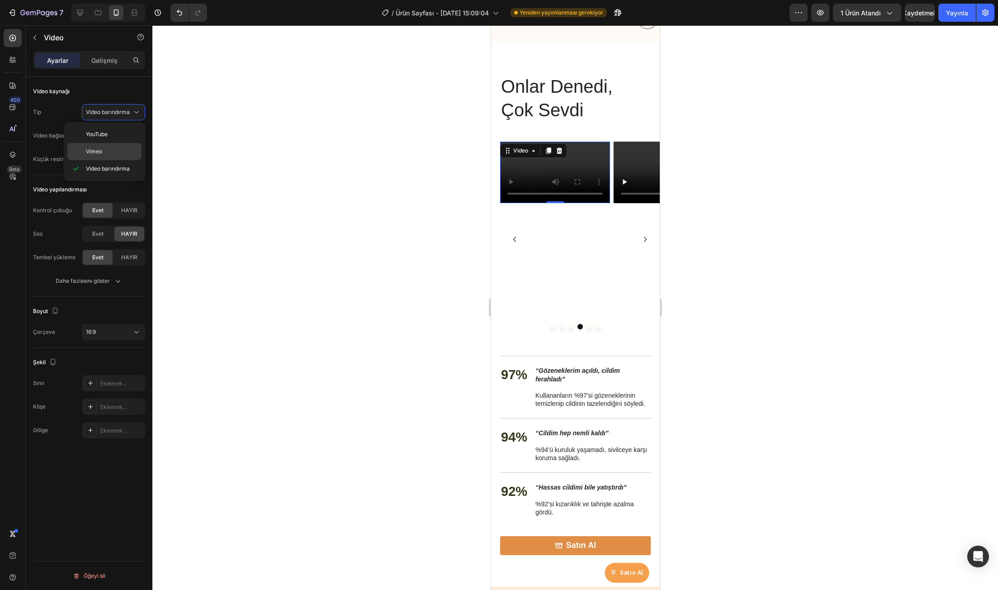
click at [113, 150] on p "Vimeo" at bounding box center [112, 151] width 52 height 8
type input "https://vimeo.com/1095883398"
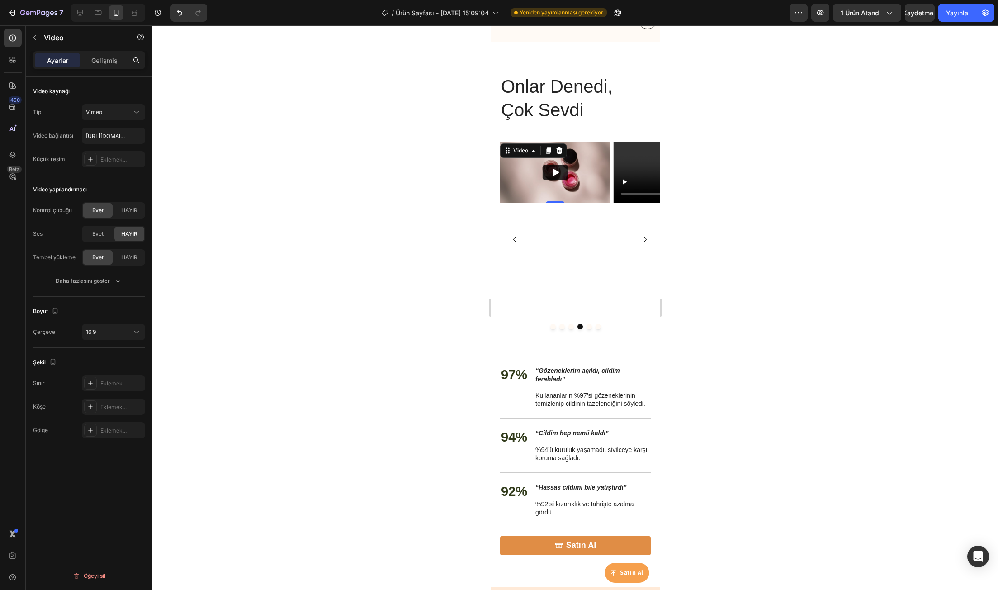
click at [116, 345] on div "Boyut Çerçeve 16:9" at bounding box center [89, 322] width 112 height 51
click at [116, 335] on div "16:9" at bounding box center [109, 332] width 46 height 8
click at [106, 404] on p "9:16" at bounding box center [110, 404] width 48 height 8
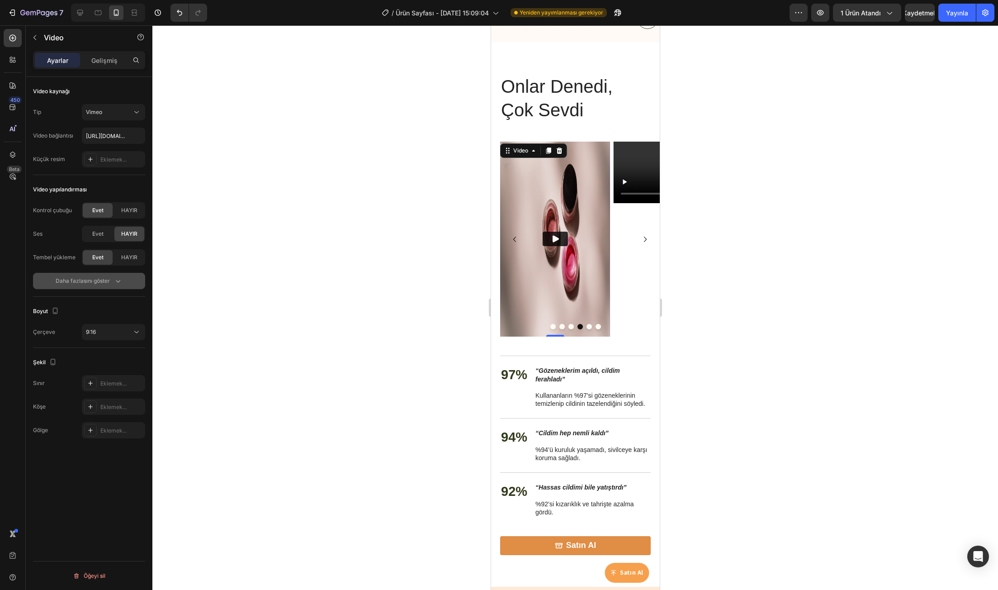
click at [108, 279] on font "Daha fazlasını göster" at bounding box center [83, 280] width 54 height 7
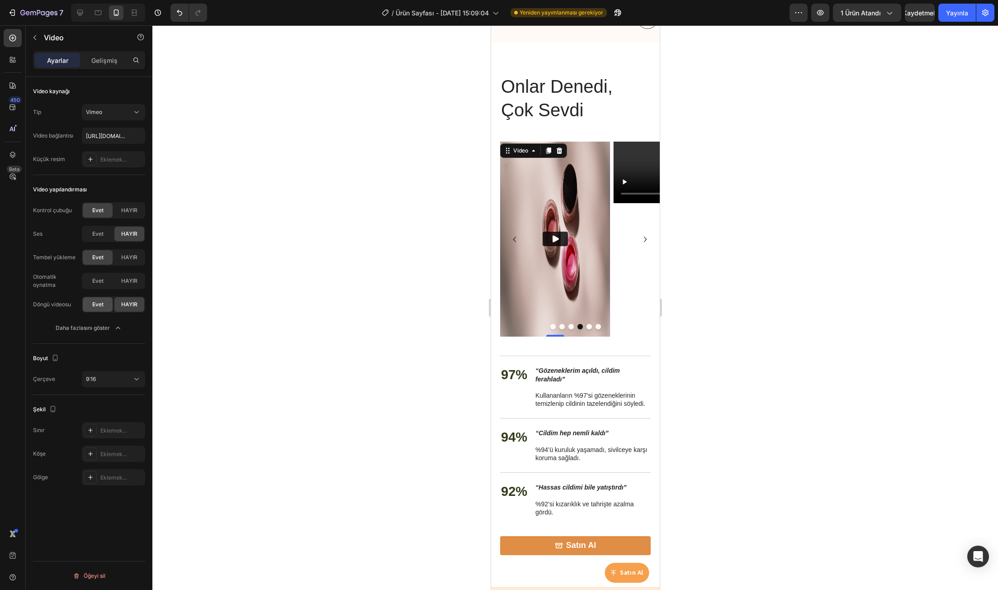
click at [96, 307] on font "Evet" at bounding box center [97, 304] width 11 height 7
click at [294, 309] on div at bounding box center [574, 307] width 845 height 564
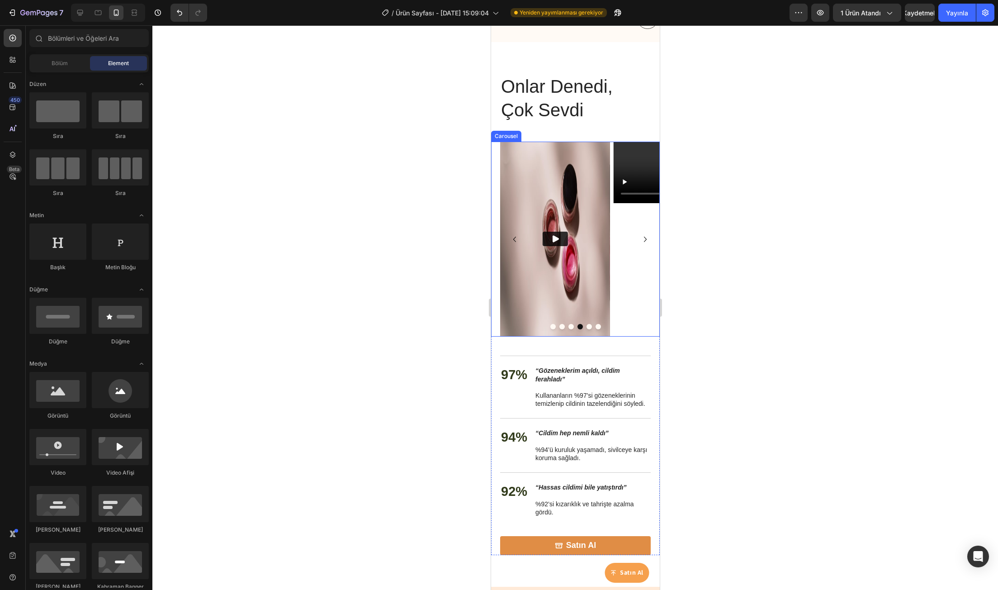
click at [639, 243] on icon "Carousel Next Arrow" at bounding box center [644, 239] width 11 height 11
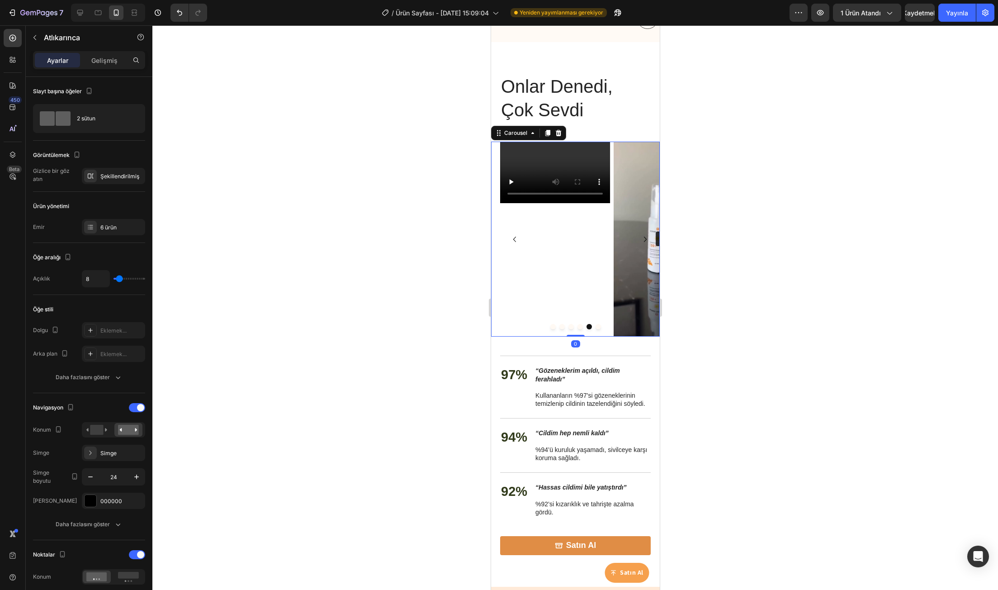
click at [514, 238] on icon "Carousel Back Arrow" at bounding box center [514, 239] width 11 height 11
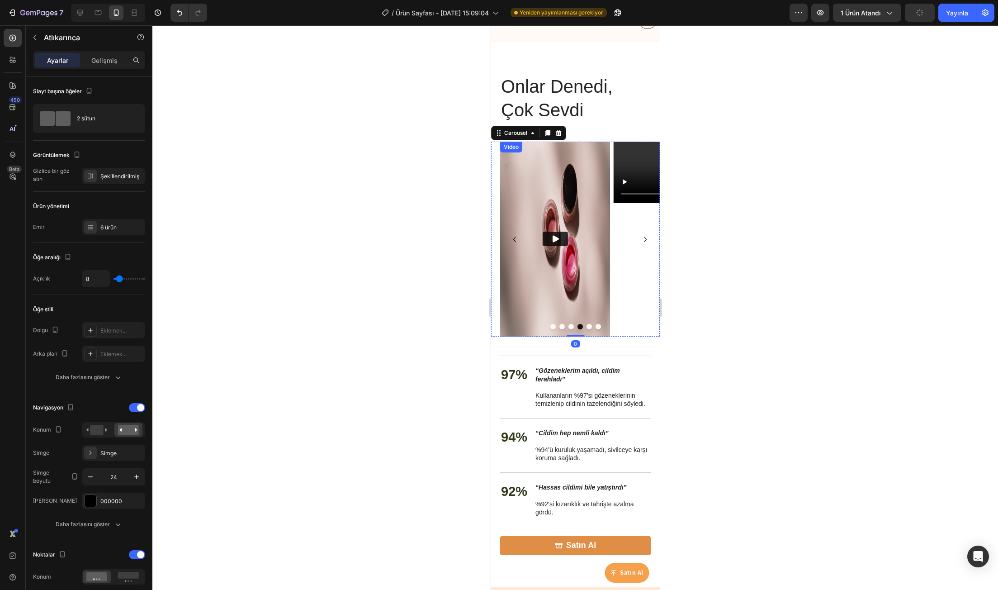
click at [550, 240] on icon "Play" at bounding box center [554, 238] width 9 height 9
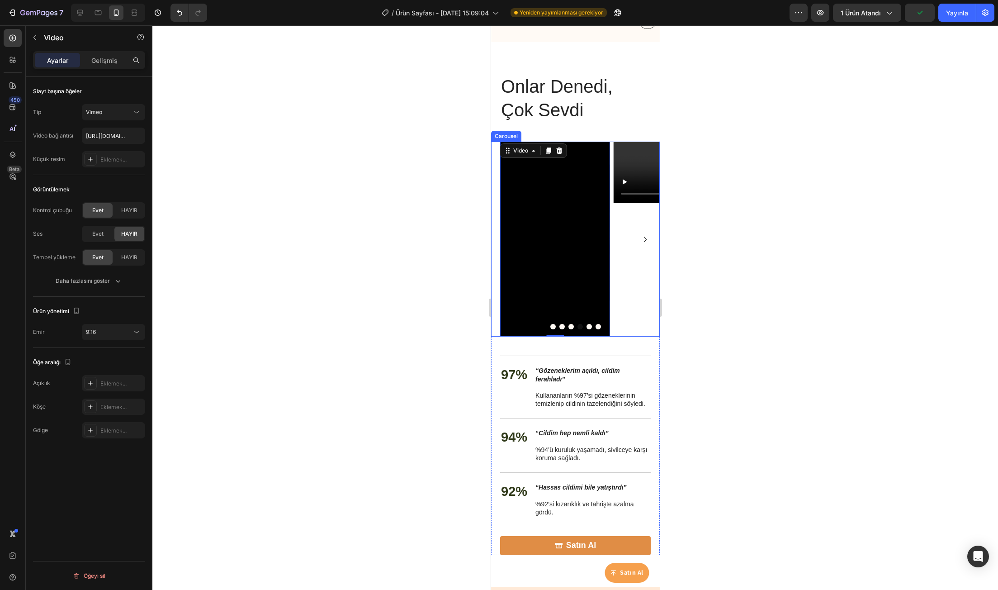
click at [568, 328] on button "Dot" at bounding box center [570, 326] width 5 height 5
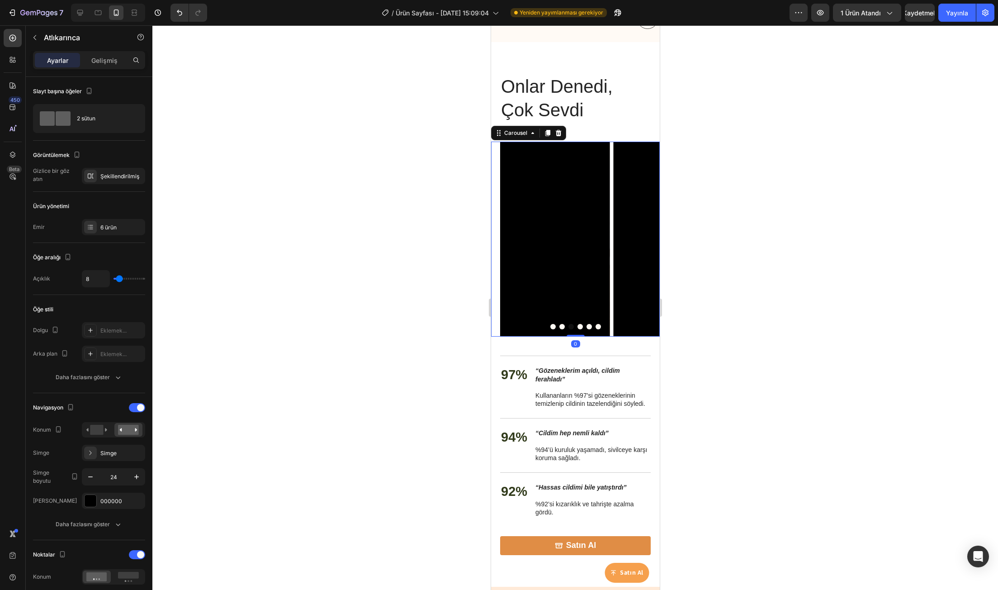
click at [577, 326] on button "Dot" at bounding box center [579, 326] width 5 height 5
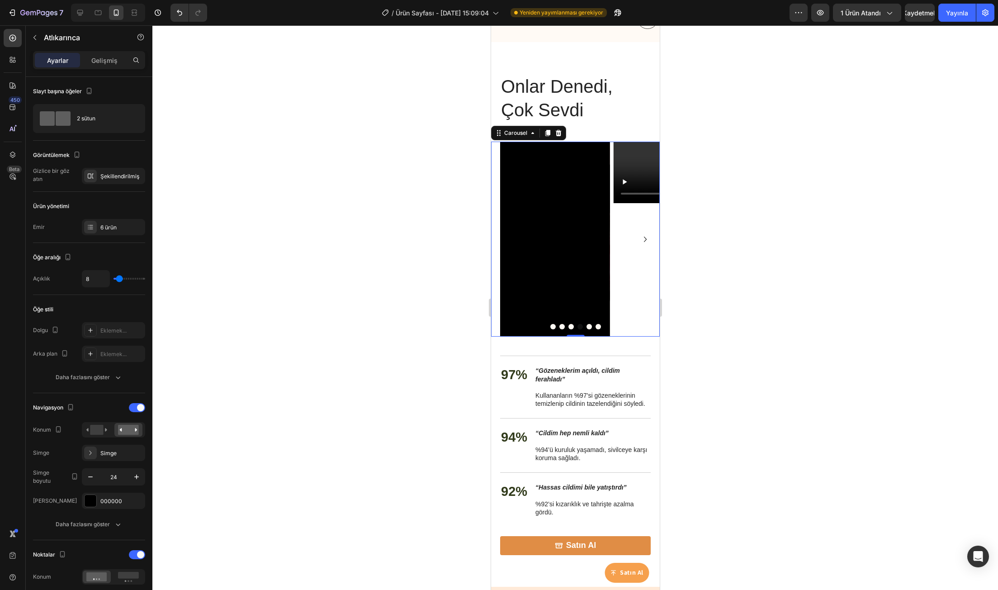
click at [644, 267] on div "Video" at bounding box center [668, 239] width 110 height 195
click at [623, 162] on video at bounding box center [668, 173] width 110 height 62
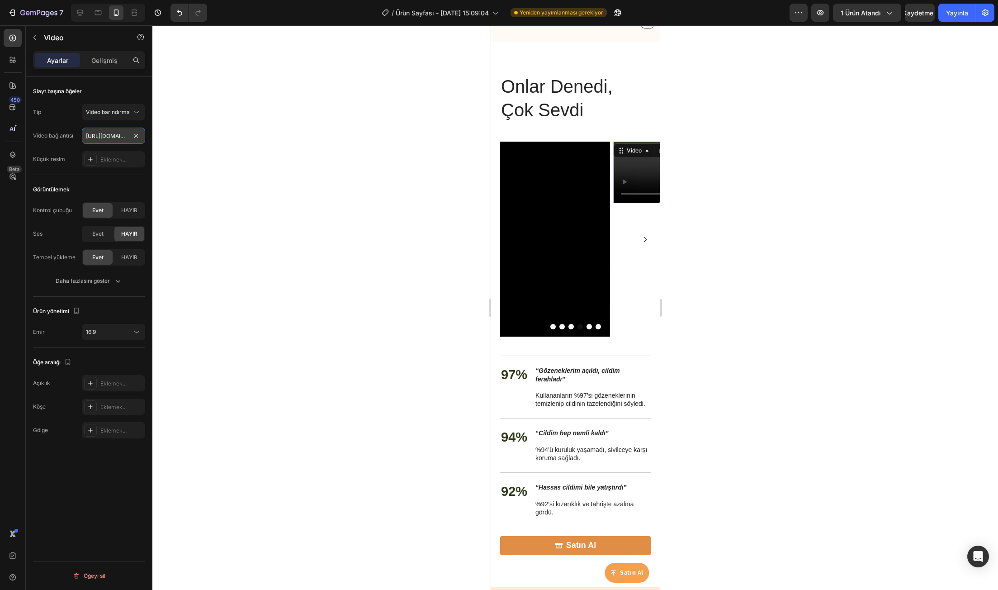
click at [104, 138] on input "https://cdn.shopify.com/videos/c/o/v/2cd3deb506b54b009063f7270ab5cf2e.mp4" at bounding box center [113, 135] width 63 height 16
click at [104, 119] on button "Video barındırma" at bounding box center [113, 112] width 63 height 16
click at [109, 148] on p "Vimeo" at bounding box center [112, 151] width 52 height 8
click at [105, 134] on input "https://vimeo.com/1095883398" at bounding box center [113, 135] width 63 height 16
paste input "113559673"
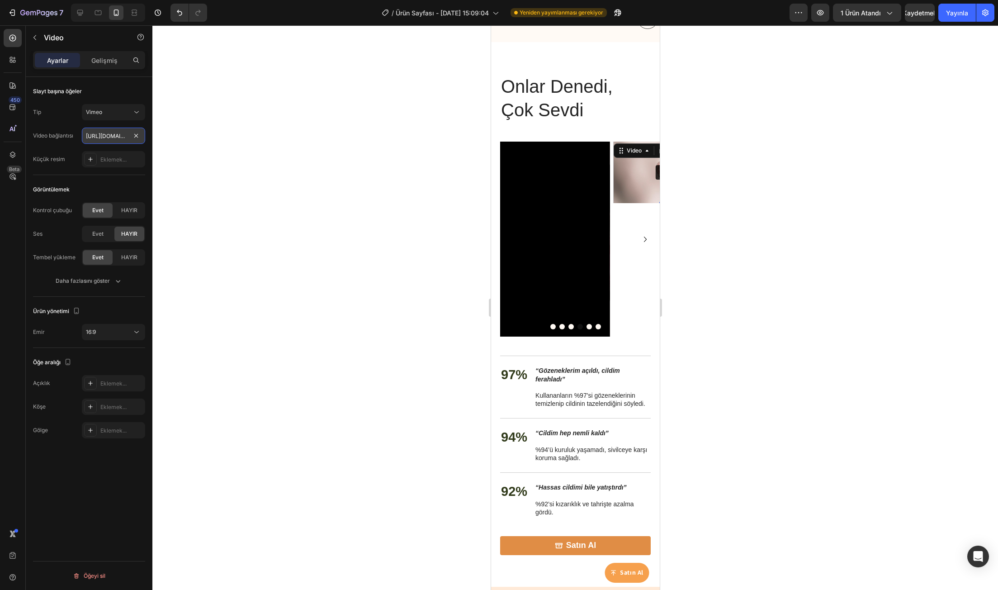
scroll to position [0, 37]
type input "[URL][DOMAIN_NAME]"
click at [220, 165] on div at bounding box center [574, 307] width 845 height 564
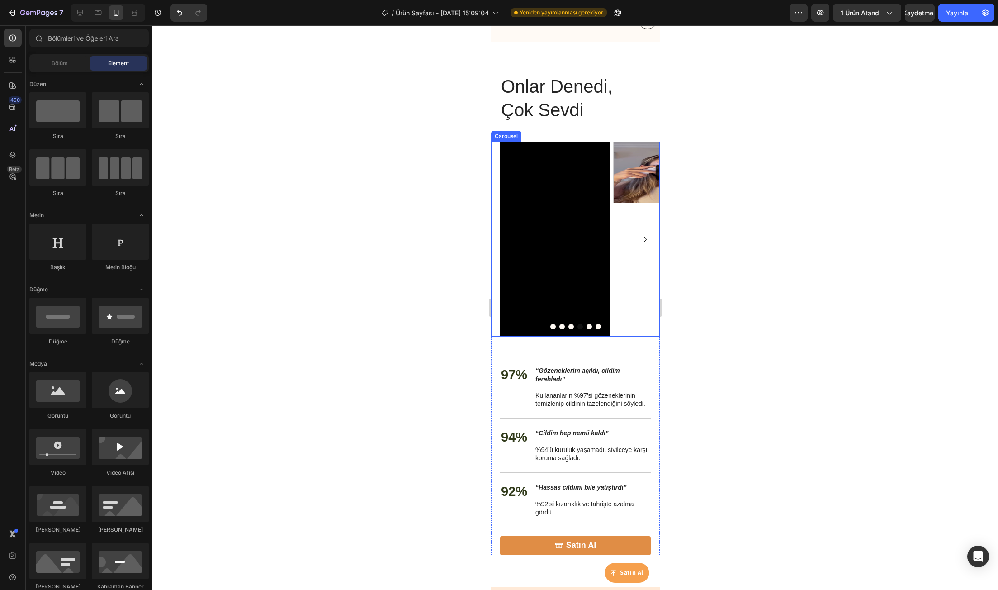
click at [508, 243] on button "Carousel Back Arrow" at bounding box center [514, 239] width 14 height 14
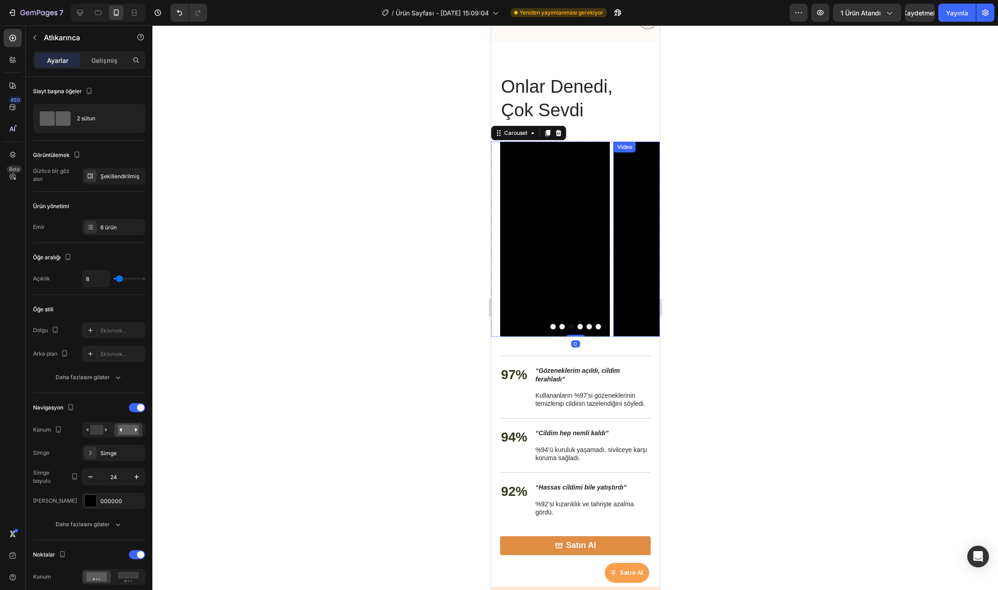
click at [637, 240] on button "Carousel Next Arrow" at bounding box center [644, 239] width 14 height 14
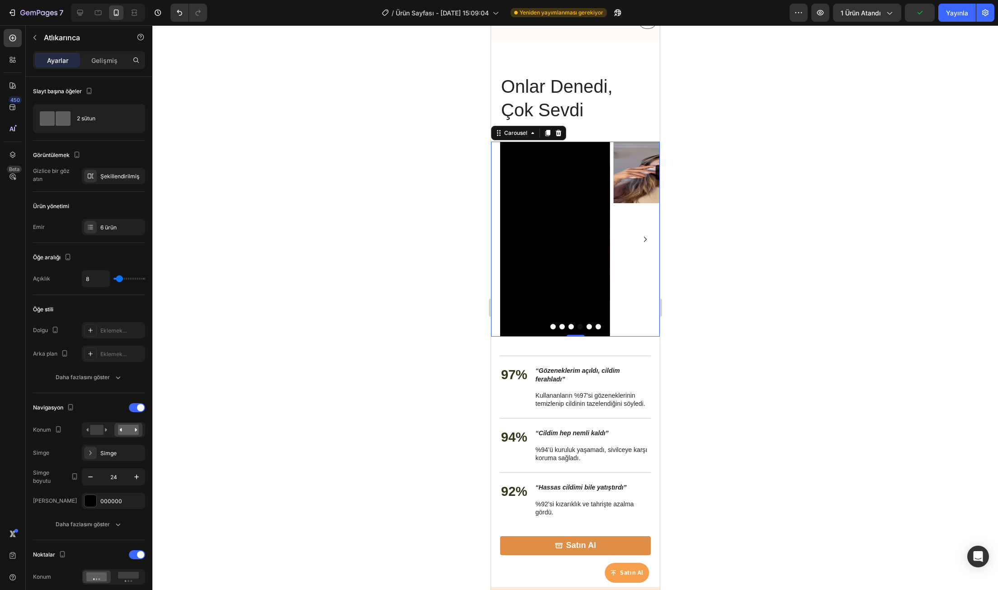
click at [510, 241] on icon "Carousel Back Arrow" at bounding box center [514, 239] width 11 height 11
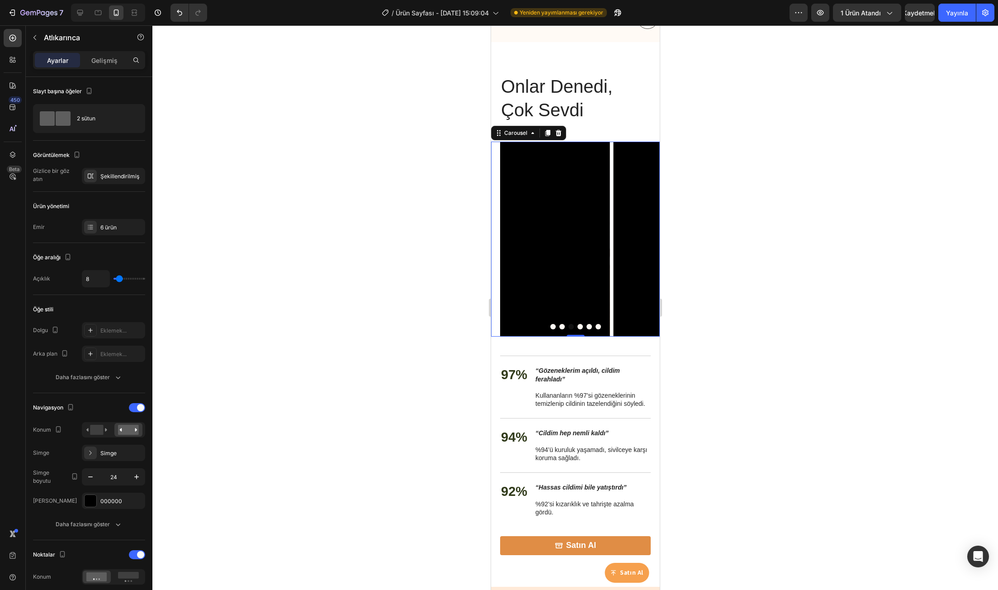
click at [497, 246] on div "Video Video Video Video Video Video Carousel 0" at bounding box center [575, 239] width 169 height 195
click at [434, 264] on div at bounding box center [574, 307] width 845 height 564
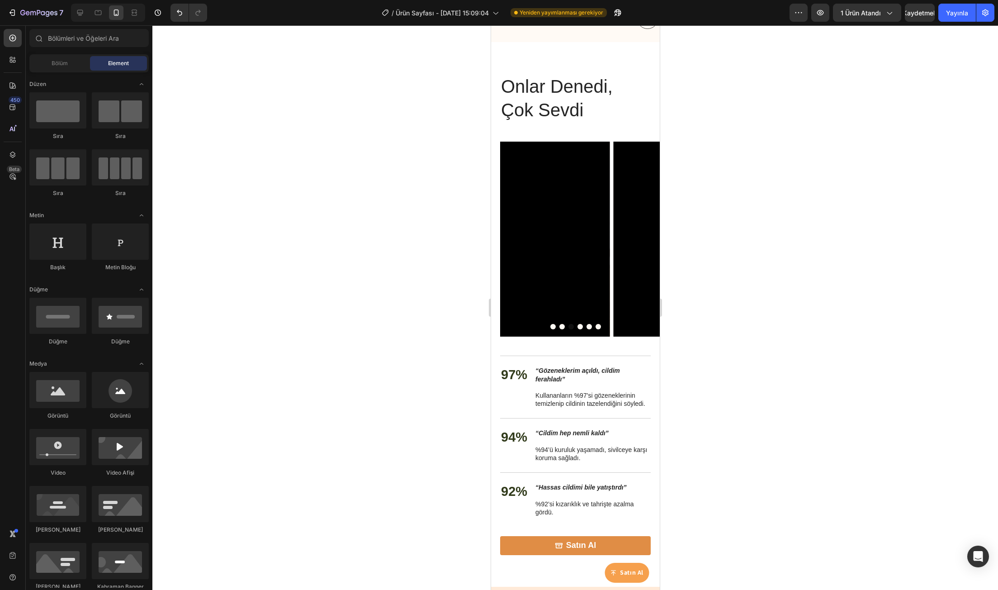
click at [722, 229] on div at bounding box center [574, 307] width 845 height 564
click at [613, 104] on h2 "Onlar Denedi, Çok Sevdi" at bounding box center [575, 98] width 151 height 49
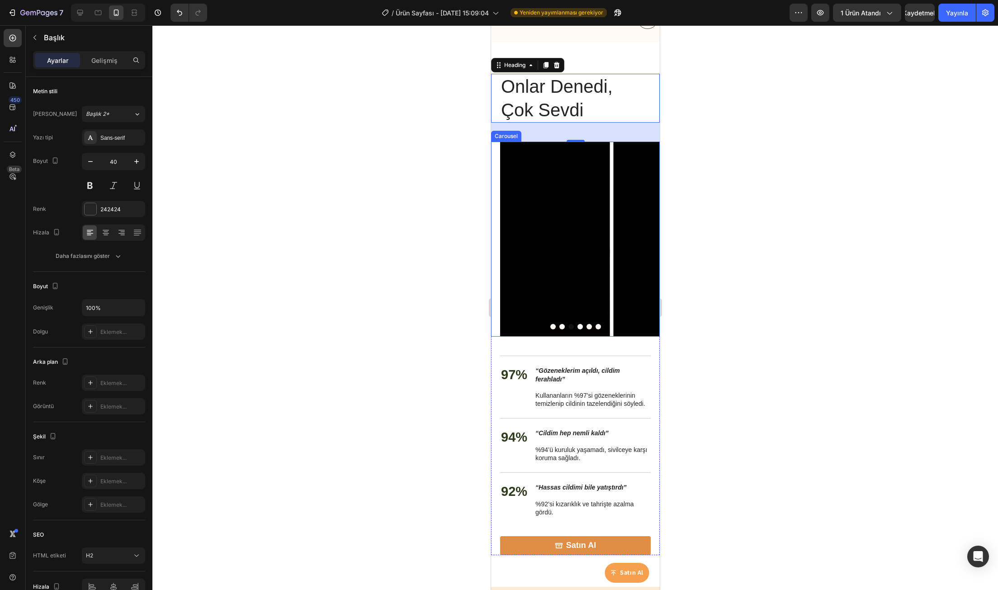
click at [491, 202] on div "Video Video Video Video Video Video Carousel" at bounding box center [575, 239] width 169 height 195
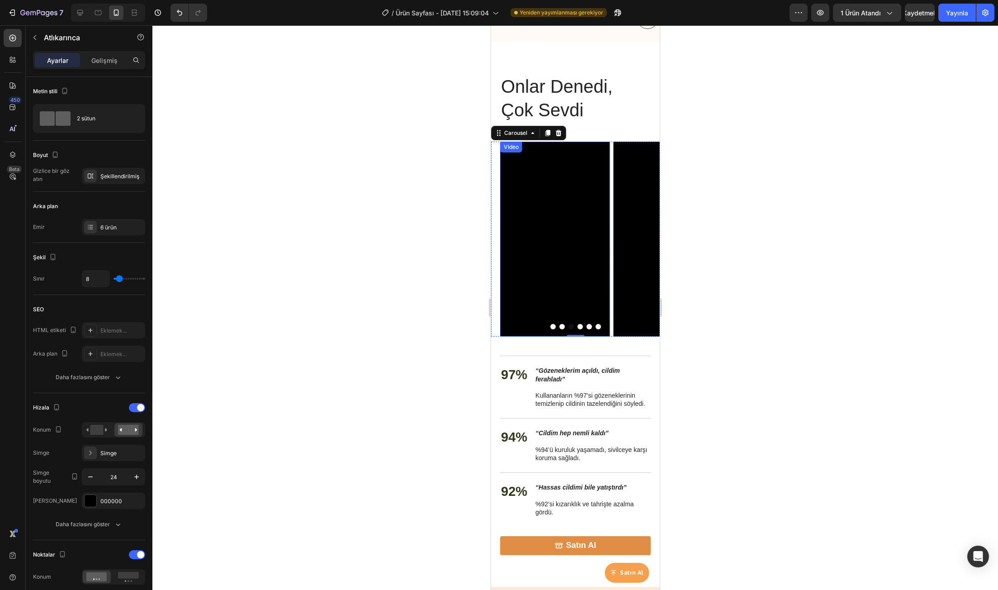
click at [505, 148] on div "Video" at bounding box center [510, 147] width 19 height 8
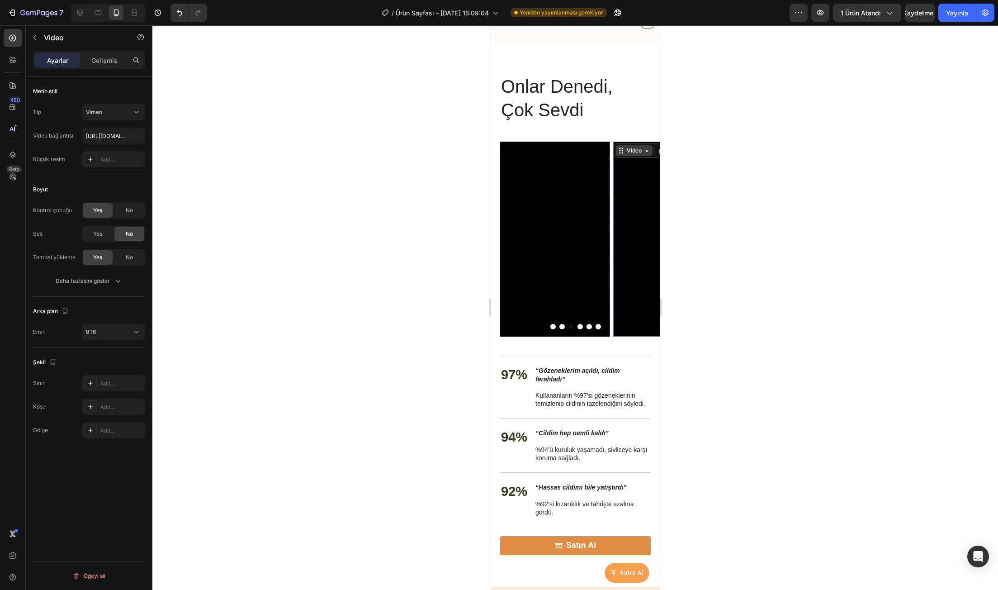
click at [622, 147] on div "Video" at bounding box center [633, 150] width 37 height 11
click at [114, 134] on input "https://vimeo.com/1095883398" at bounding box center [113, 135] width 63 height 16
paste input "113559673"
type input "[URL][DOMAIN_NAME]"
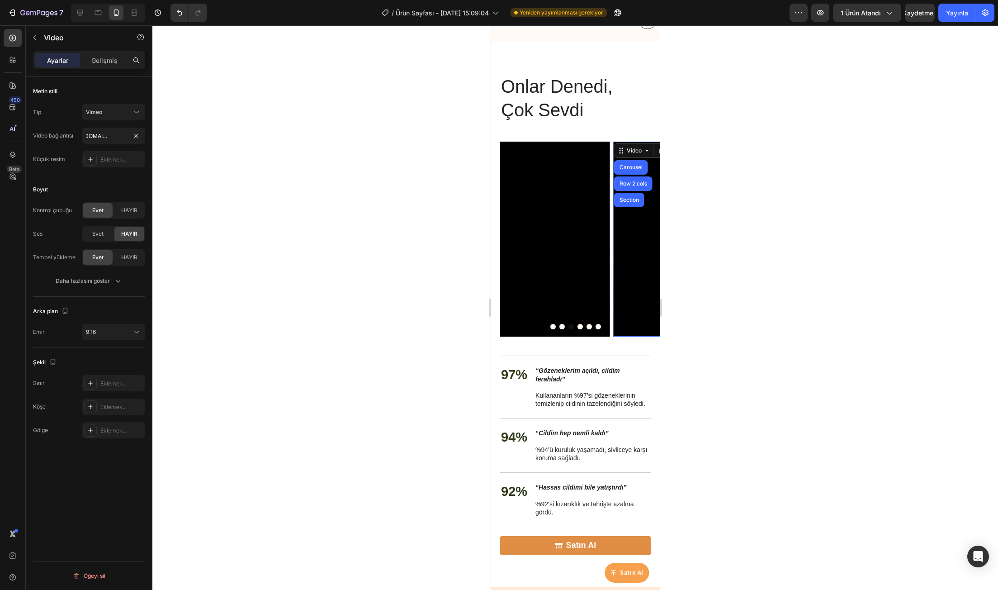
click at [291, 186] on div at bounding box center [574, 307] width 845 height 564
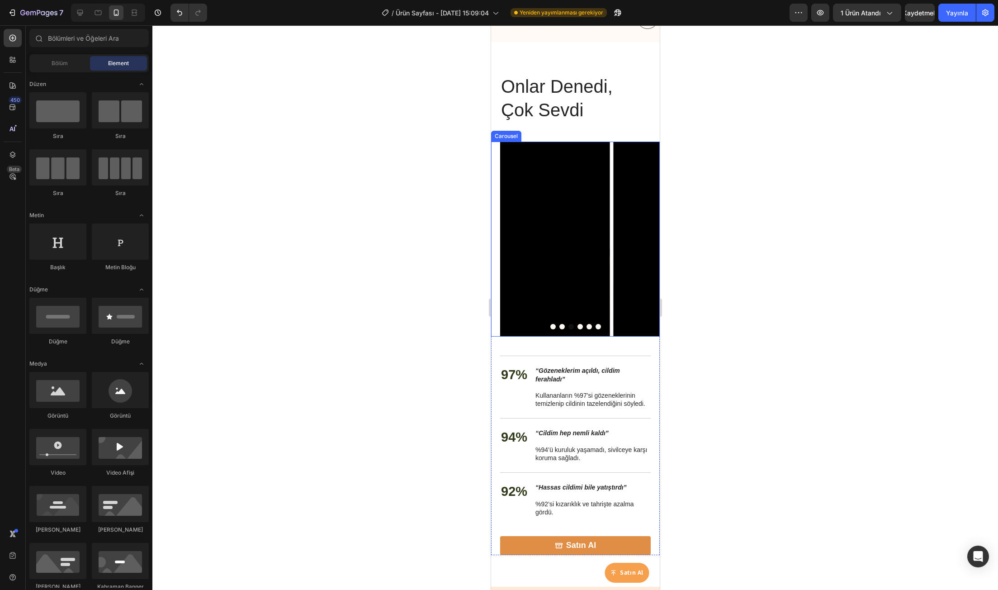
click at [642, 240] on icon "Carousel Next Arrow" at bounding box center [644, 239] width 11 height 11
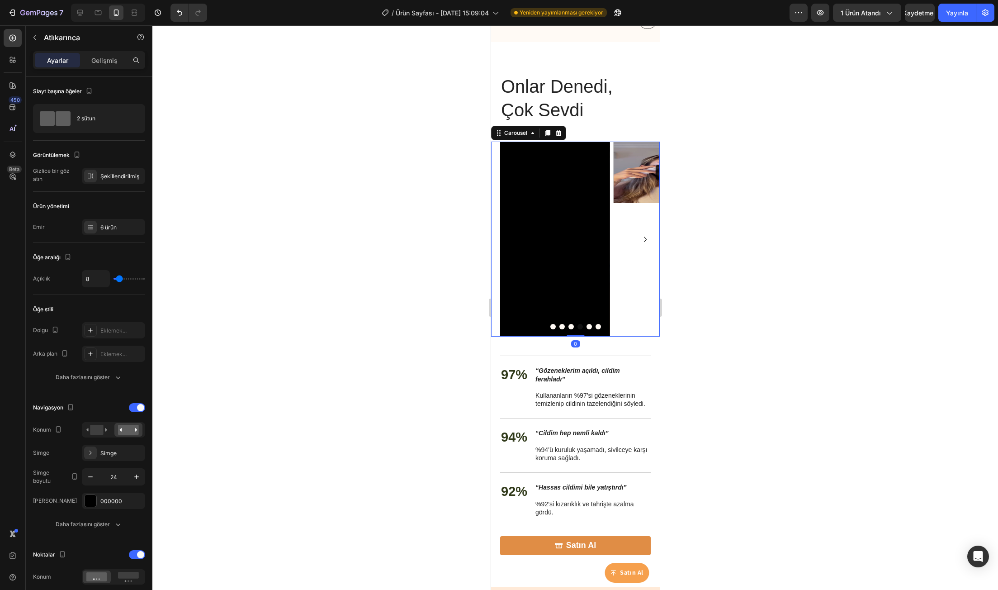
click at [639, 244] on icon "Carousel Next Arrow" at bounding box center [644, 239] width 11 height 11
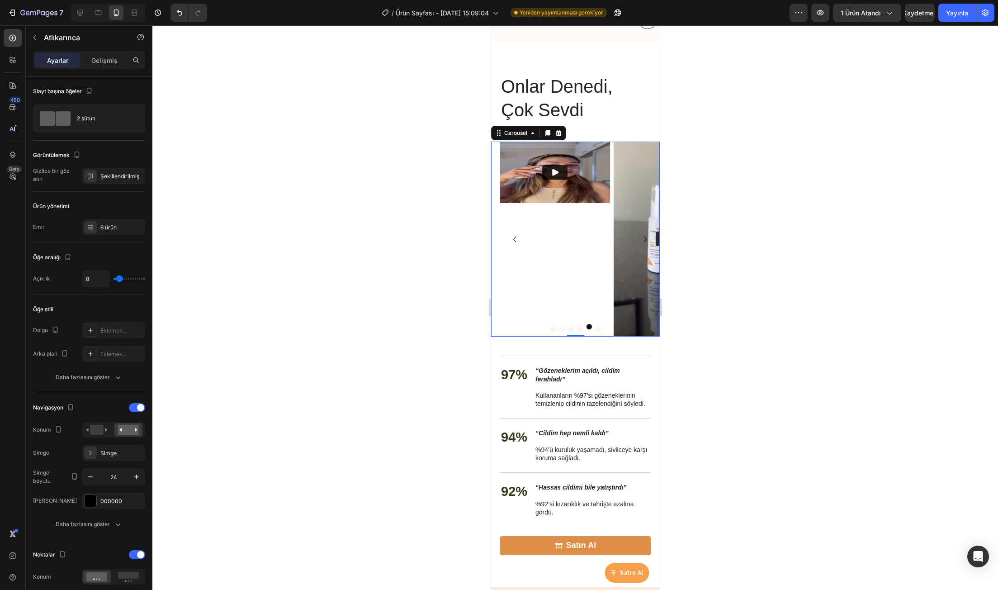
click at [510, 241] on icon "Carousel Back Arrow" at bounding box center [514, 239] width 11 height 11
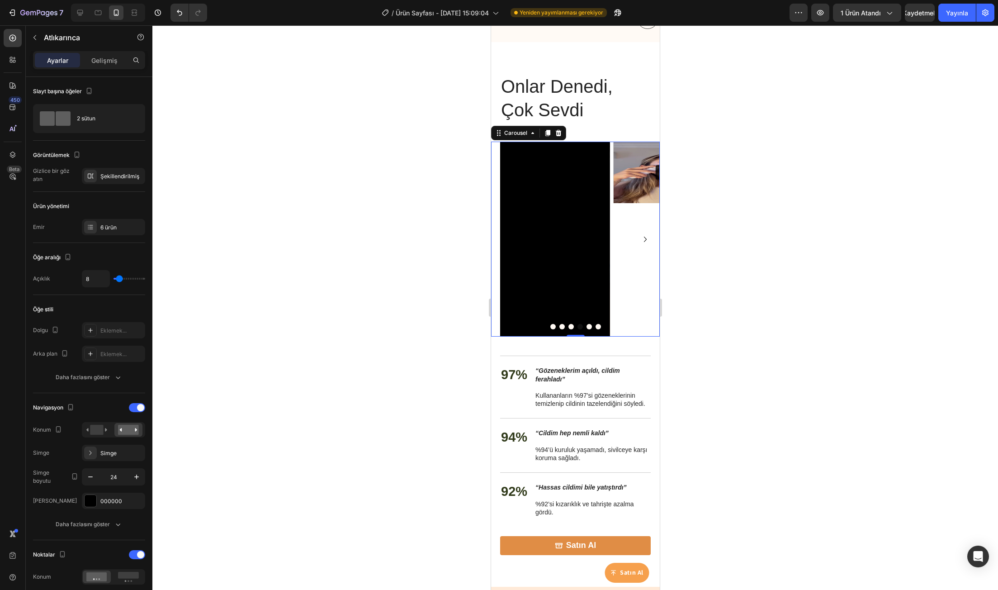
click at [639, 238] on icon "Carousel Next Arrow" at bounding box center [644, 239] width 11 height 11
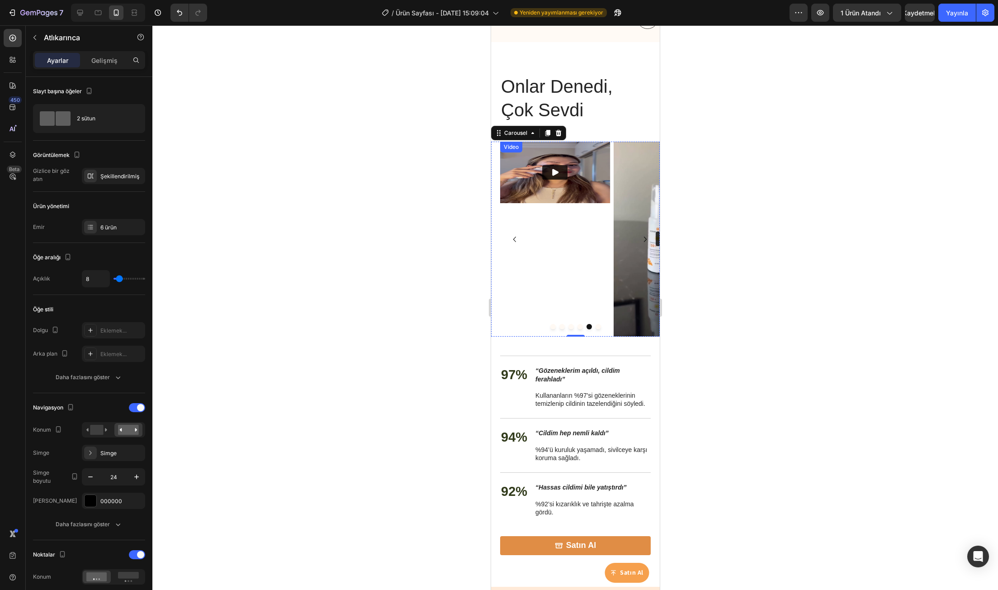
click at [513, 147] on div "Video" at bounding box center [510, 147] width 19 height 8
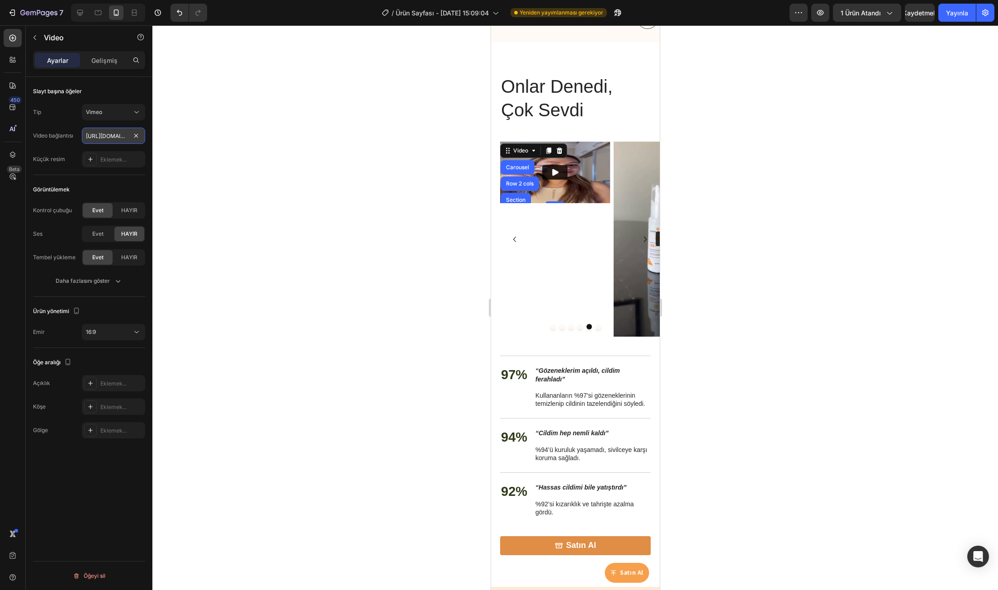
click at [113, 136] on input "[URL][DOMAIN_NAME]" at bounding box center [113, 135] width 63 height 16
paste input "49"
type input "https://vimeo.com/1113559649"
click at [114, 328] on div "16:9" at bounding box center [109, 332] width 46 height 8
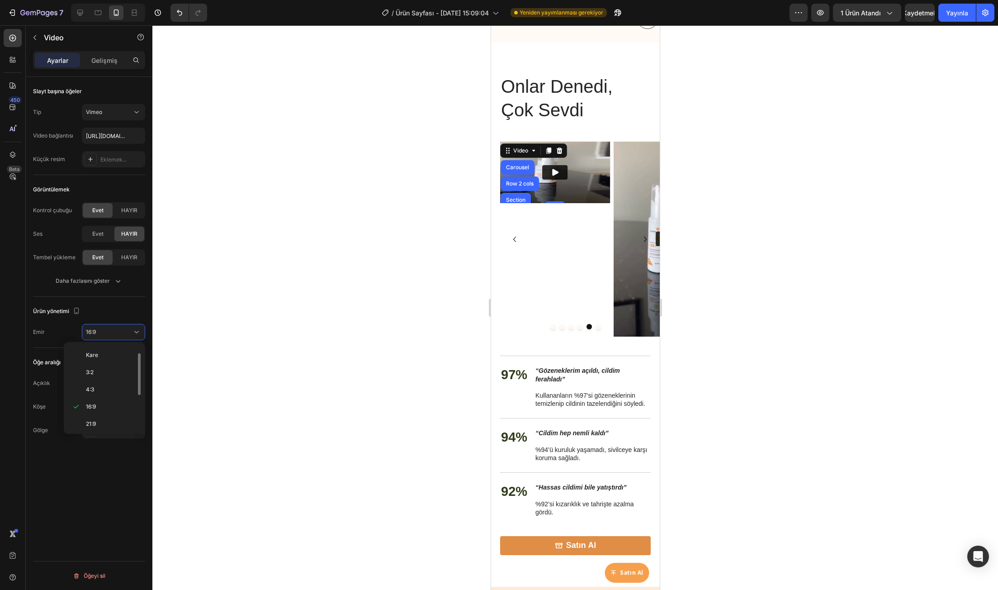
scroll to position [87, 0]
click at [116, 413] on div "9:16" at bounding box center [102, 421] width 71 height 17
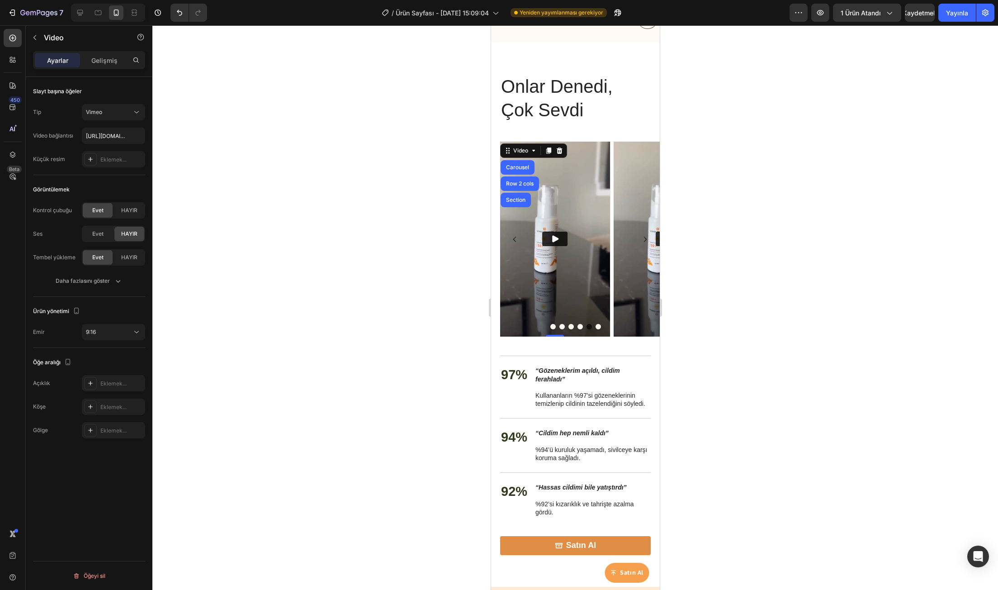
click at [304, 353] on div at bounding box center [574, 307] width 845 height 564
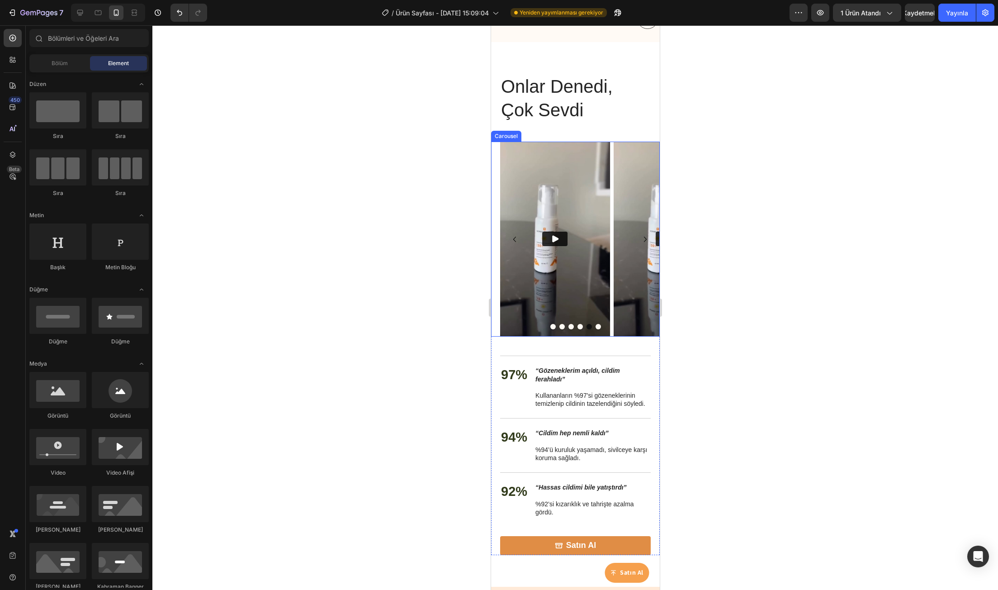
click at [639, 241] on icon "Carousel Next Arrow" at bounding box center [644, 239] width 11 height 11
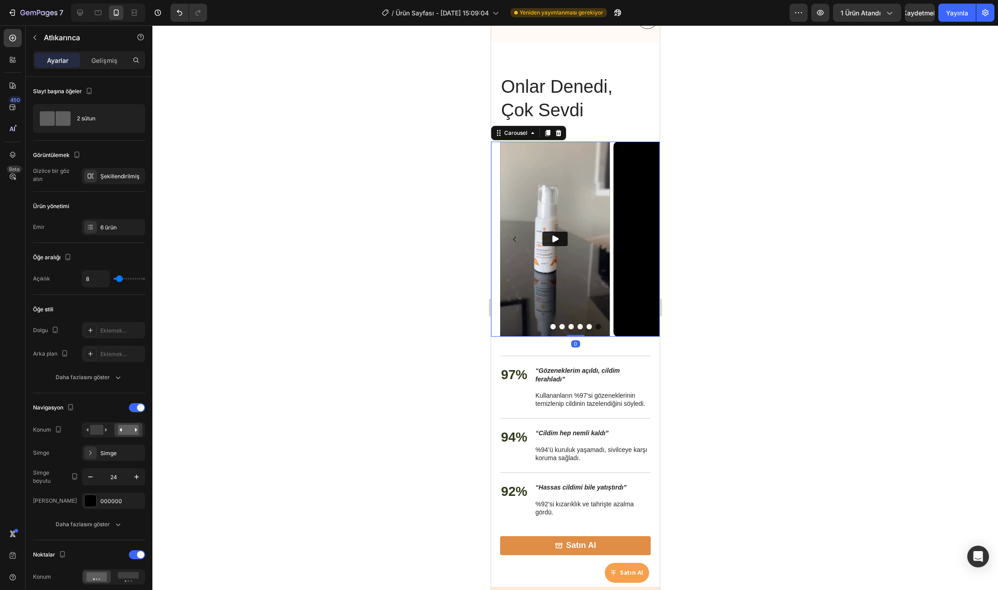
click at [511, 240] on icon "Carousel Back Arrow" at bounding box center [514, 239] width 11 height 11
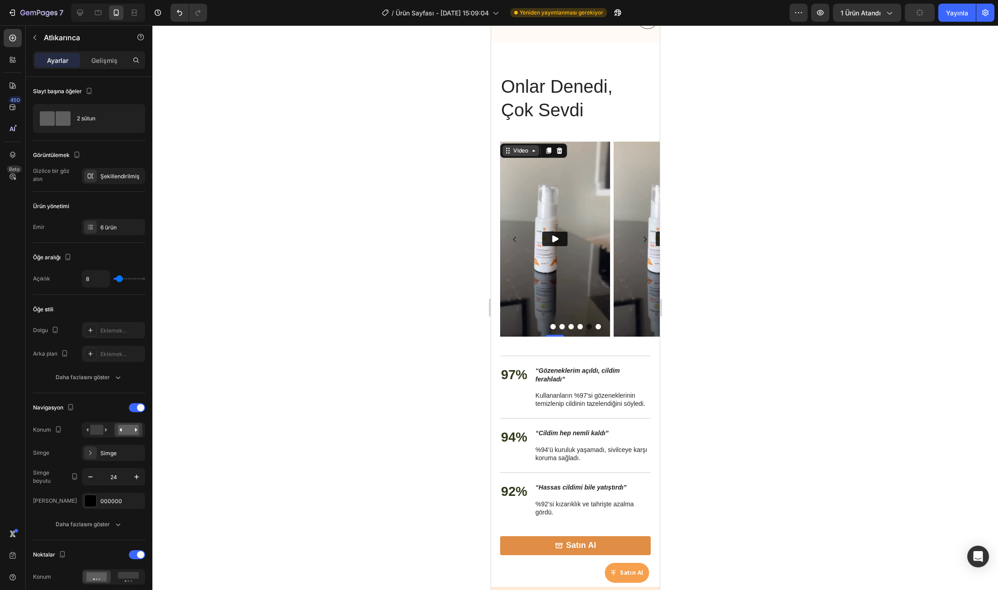
click at [511, 148] on div "Video" at bounding box center [520, 150] width 19 height 8
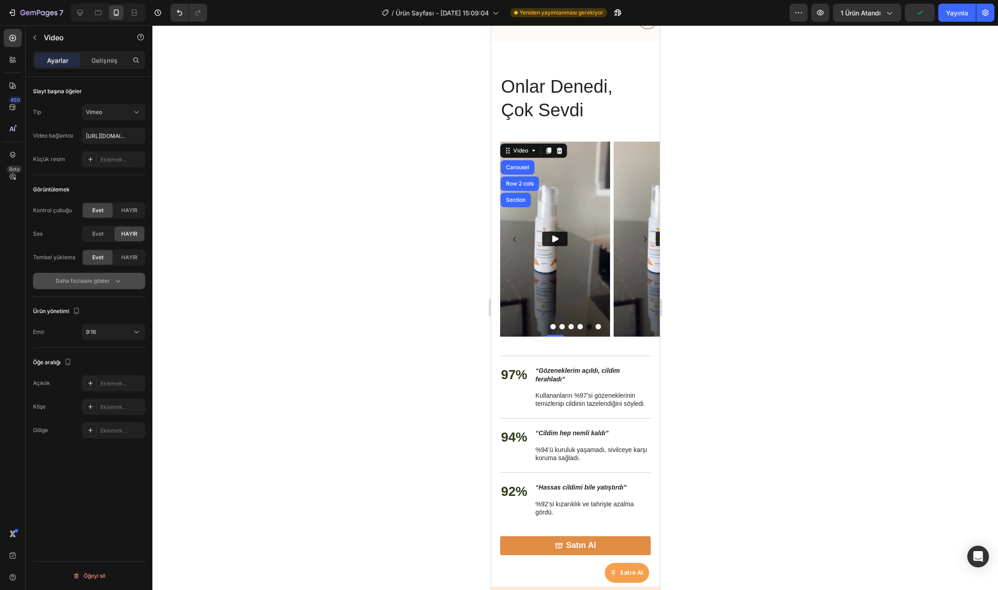
click at [84, 288] on button "Daha fazlasını göster" at bounding box center [89, 281] width 112 height 16
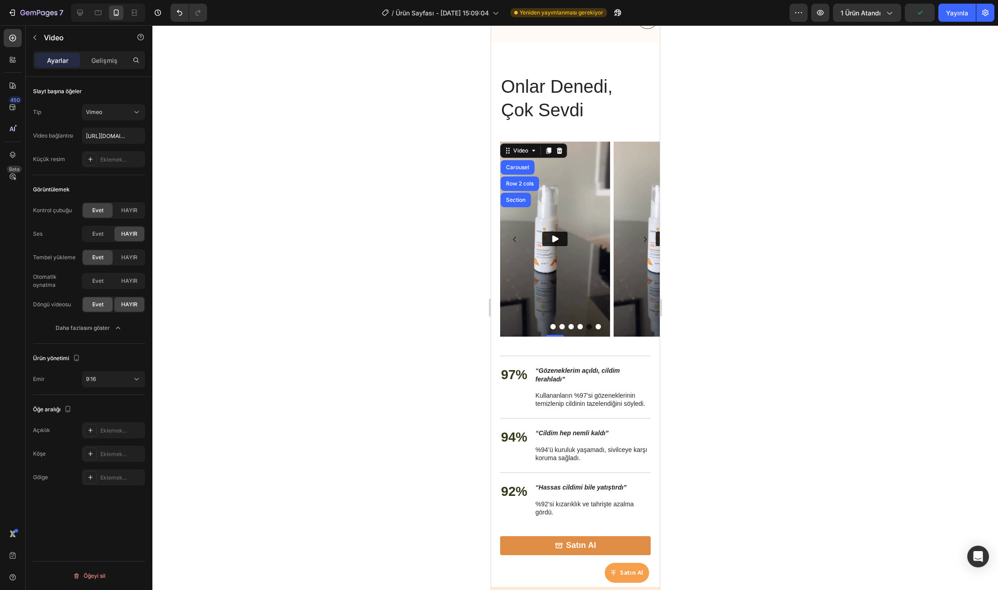
click at [94, 305] on font "Evet" at bounding box center [97, 304] width 11 height 7
click at [637, 245] on button "Carousel Next Arrow" at bounding box center [644, 239] width 14 height 14
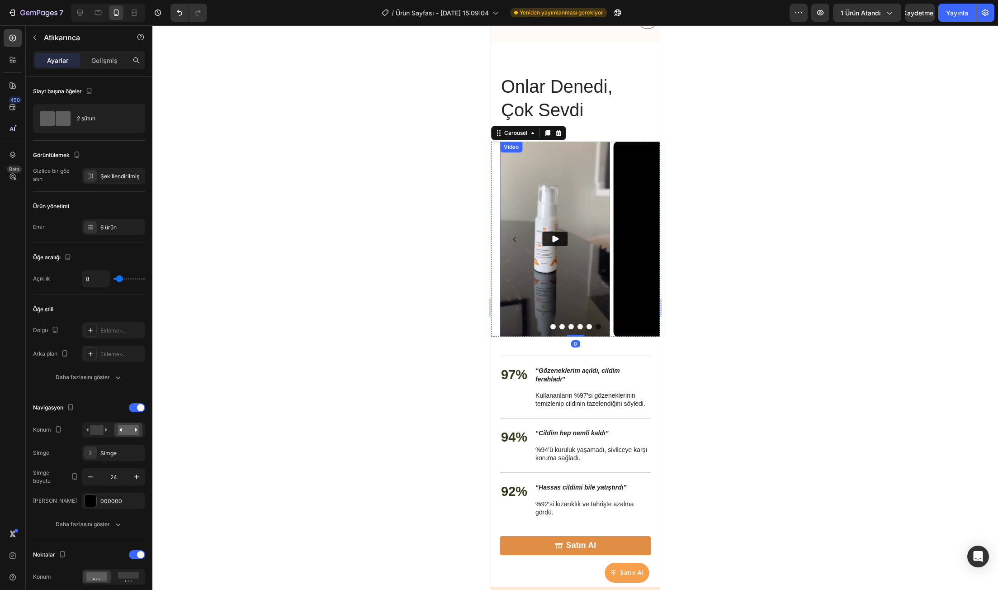
click at [504, 146] on div "Video" at bounding box center [510, 147] width 19 height 8
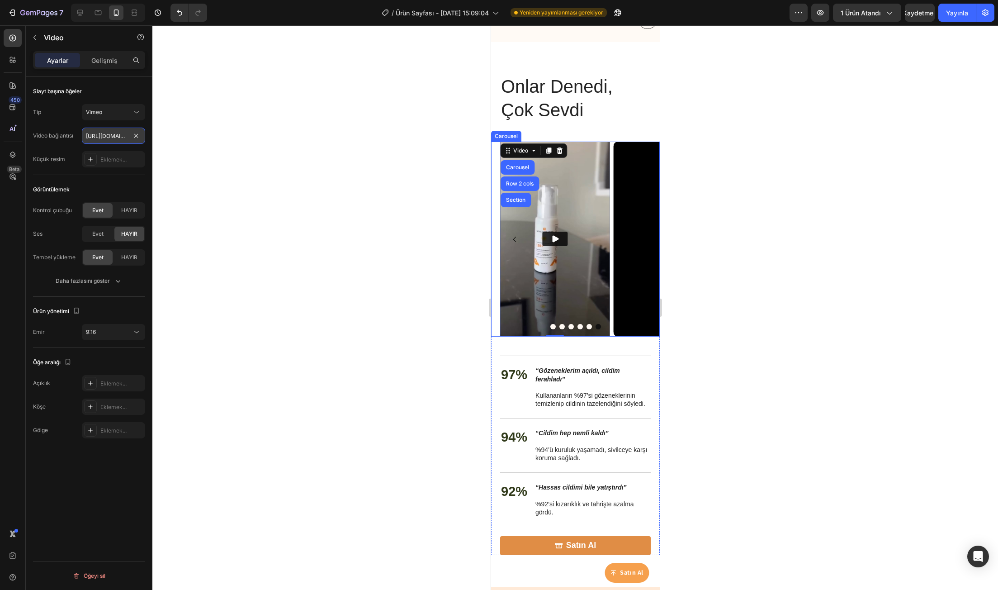
click at [105, 135] on input "https://vimeo.com/1113559649" at bounding box center [113, 135] width 63 height 16
paste input "757"
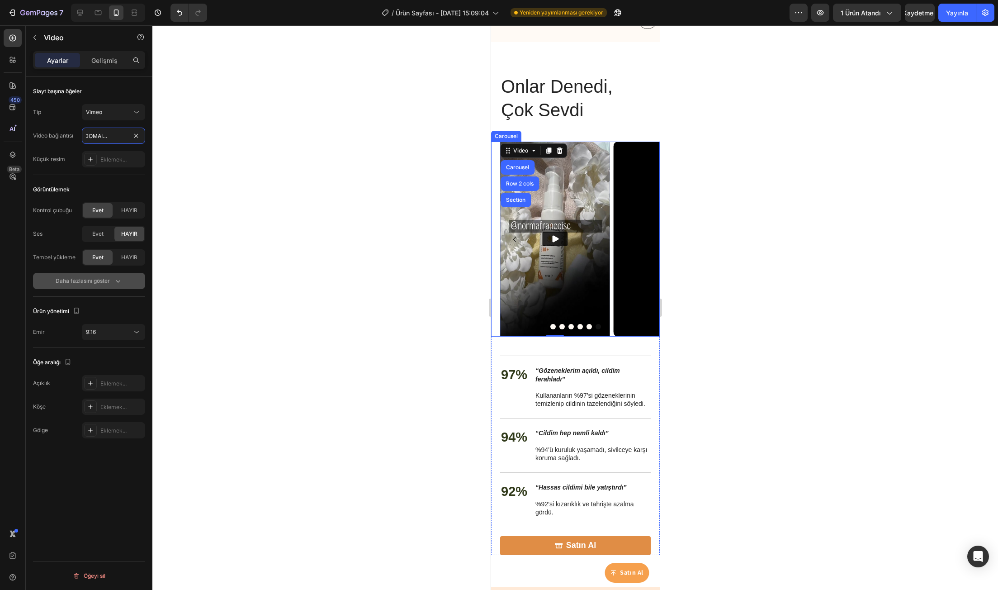
type input "https://vimeo.com/1113559757"
click at [100, 277] on button "Daha fazlasını göster" at bounding box center [89, 281] width 112 height 16
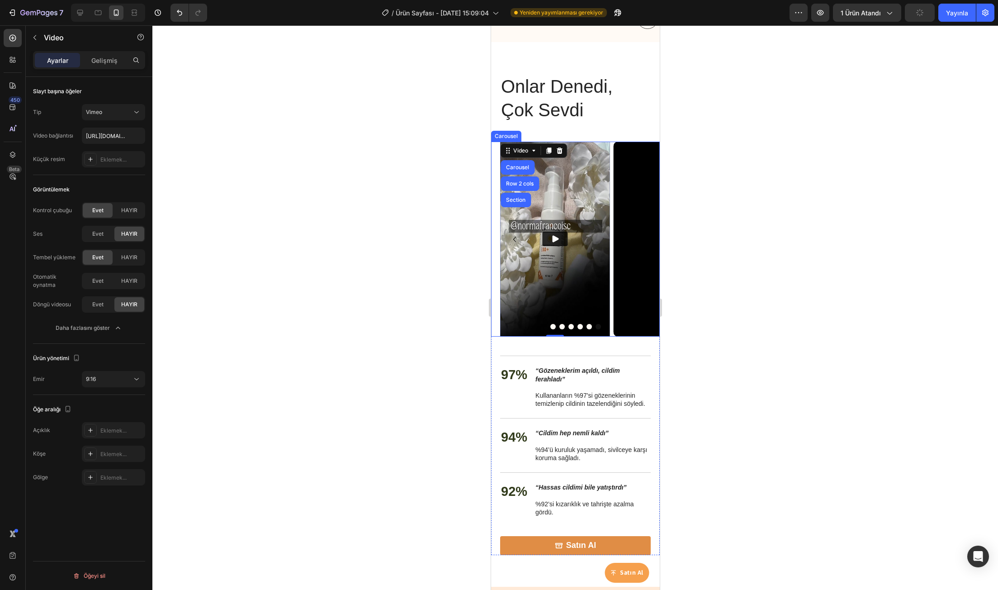
click at [93, 313] on div "Otomatik oynatma Evet HAYIR Döngü videosu Evet HAYIR Daha fazlasını göster" at bounding box center [89, 304] width 112 height 63
click at [92, 304] on font "Evet" at bounding box center [97, 304] width 11 height 7
click at [322, 297] on div at bounding box center [574, 307] width 845 height 564
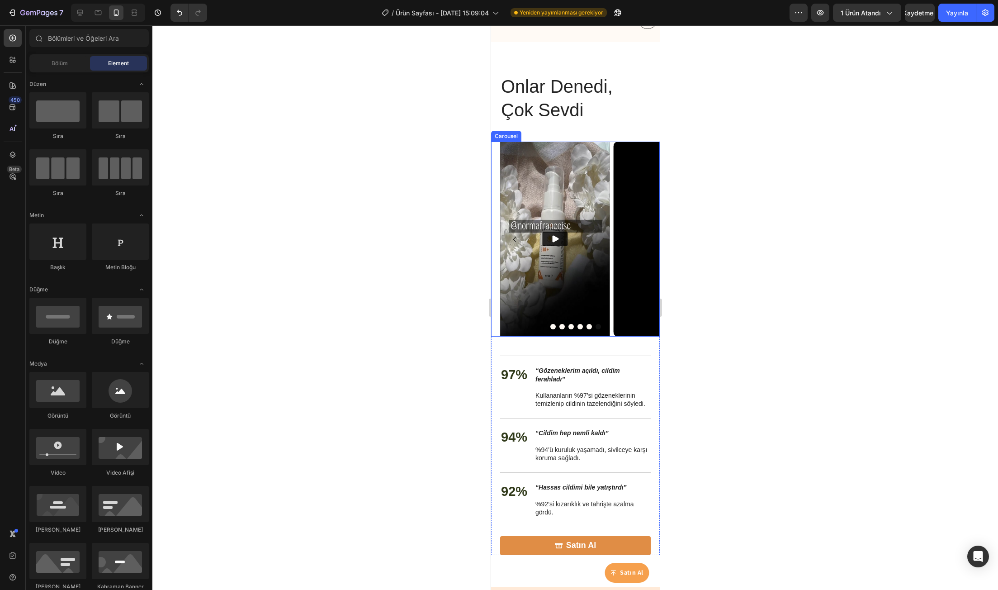
click at [639, 242] on icon "Carousel Next Arrow" at bounding box center [644, 239] width 11 height 11
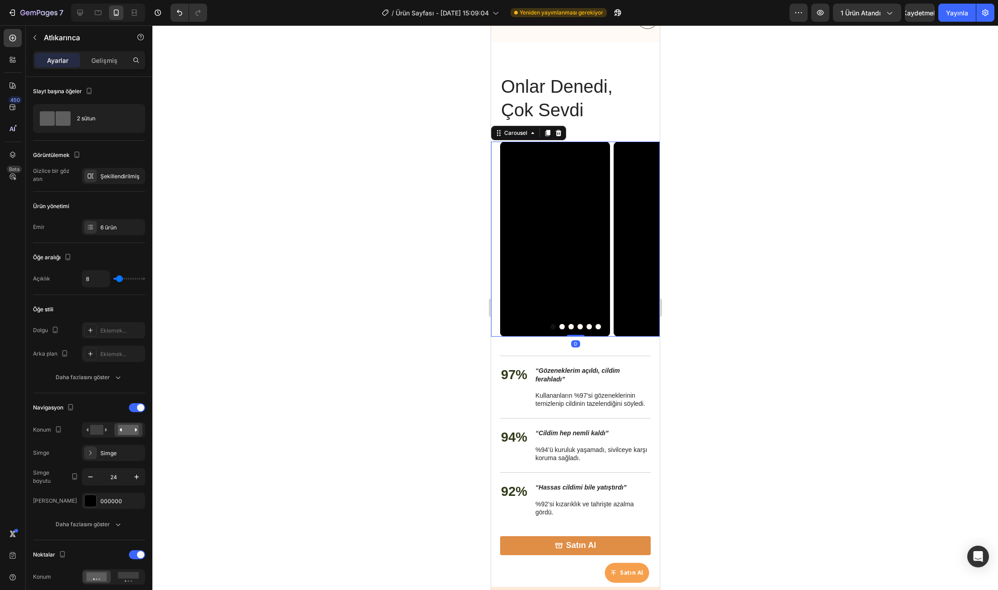
click at [639, 242] on icon "Carousel Next Arrow" at bounding box center [644, 239] width 11 height 11
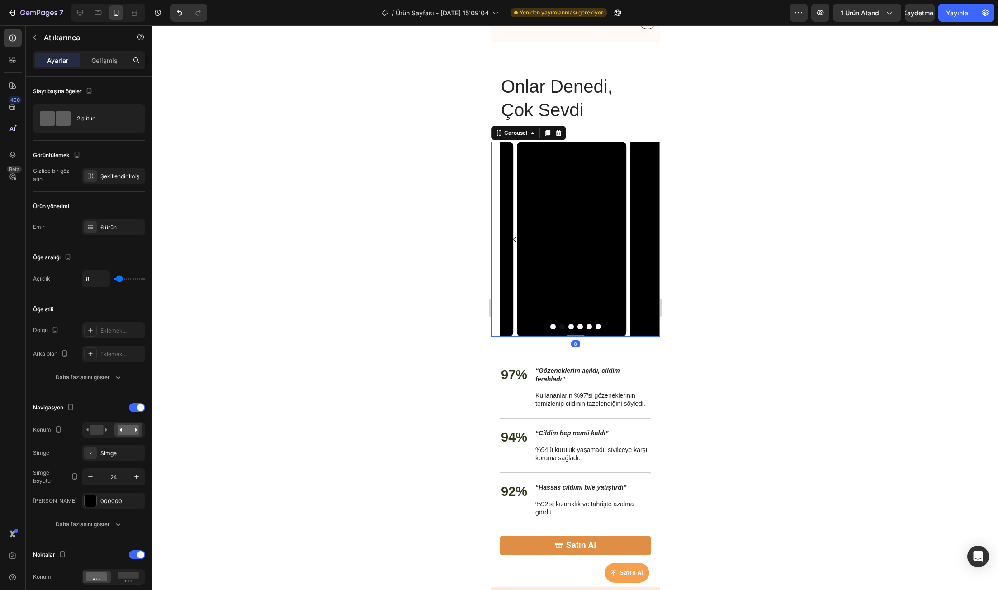
click at [639, 242] on icon "Carousel Next Arrow" at bounding box center [644, 239] width 11 height 11
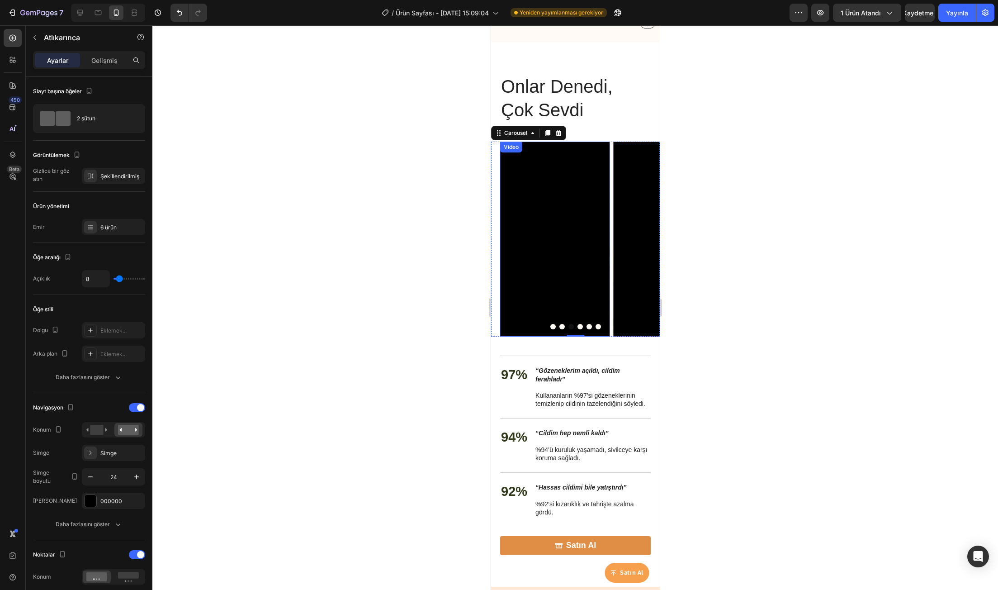
click at [506, 148] on div "Video" at bounding box center [510, 147] width 19 height 8
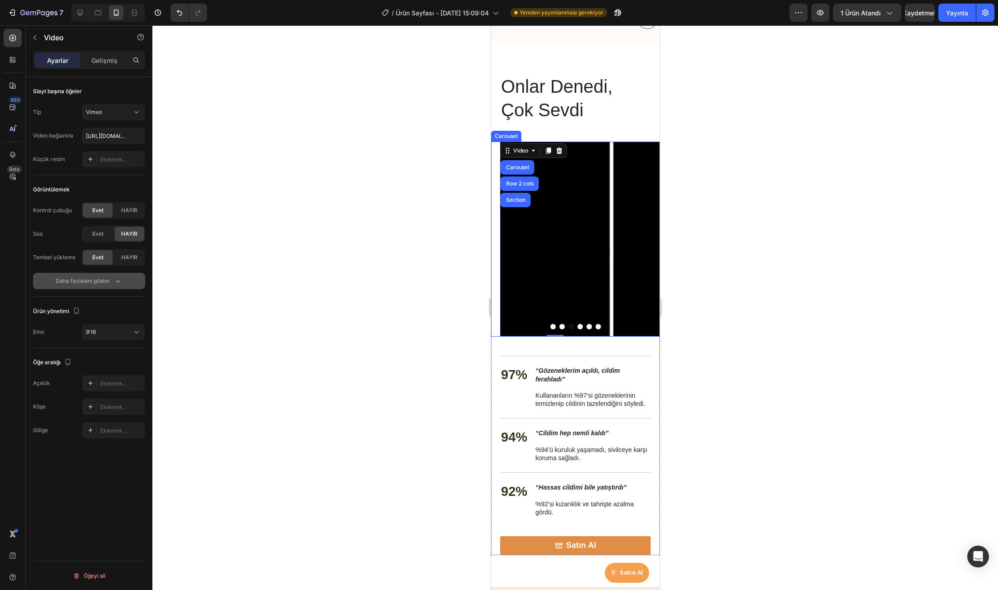
click at [116, 276] on icon "button" at bounding box center [117, 280] width 9 height 9
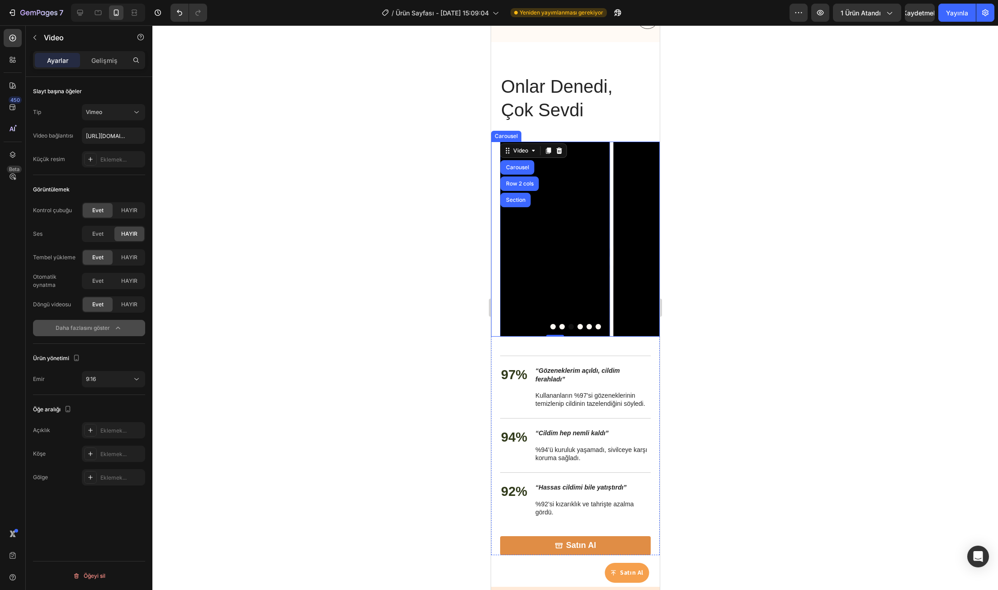
click at [639, 242] on icon "Carousel Next Arrow" at bounding box center [644, 239] width 11 height 11
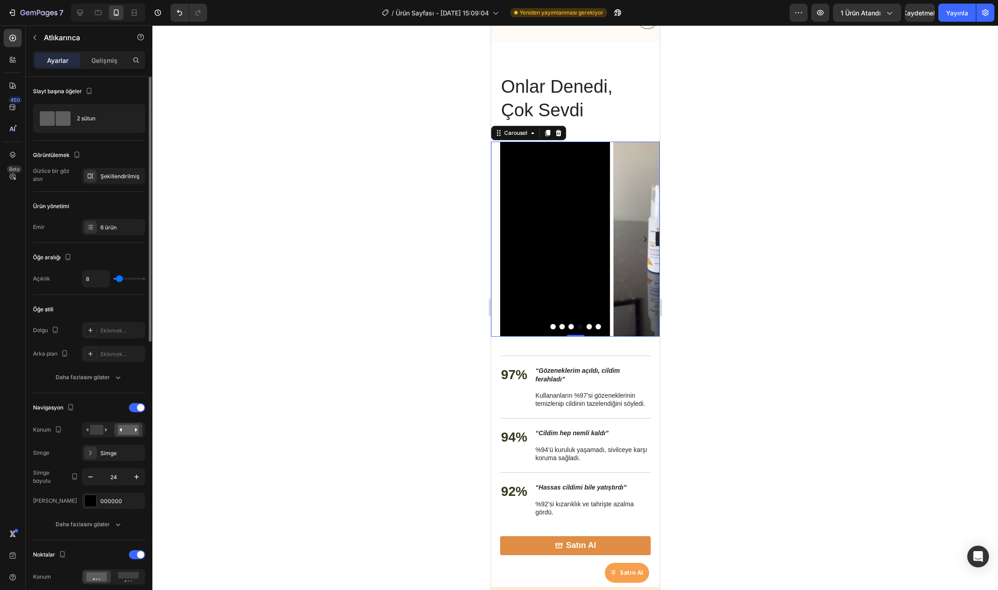
click at [639, 240] on icon "Carousel Next Arrow" at bounding box center [644, 239] width 11 height 11
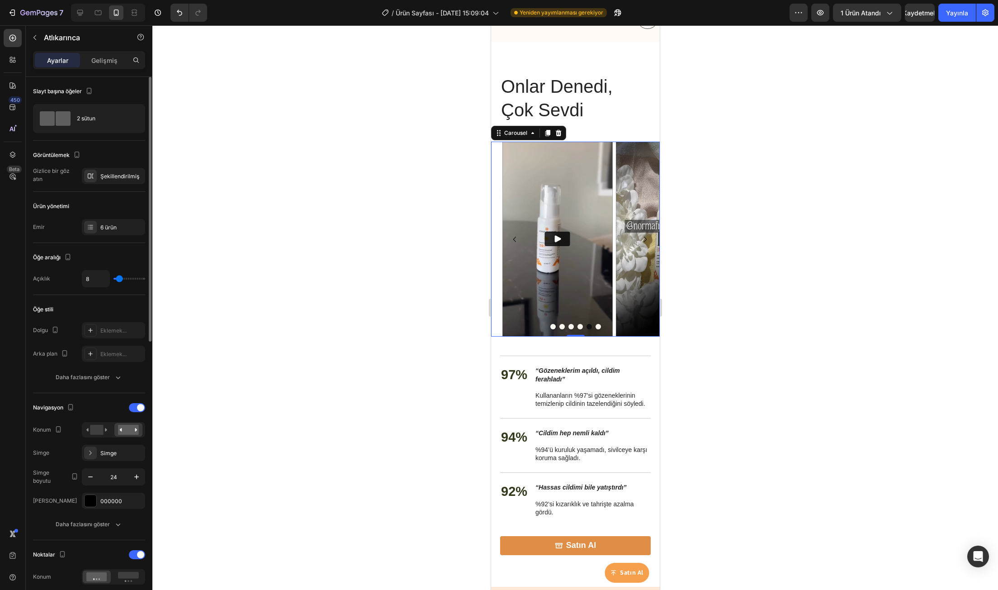
click at [639, 240] on icon "Carousel Next Arrow" at bounding box center [644, 239] width 11 height 11
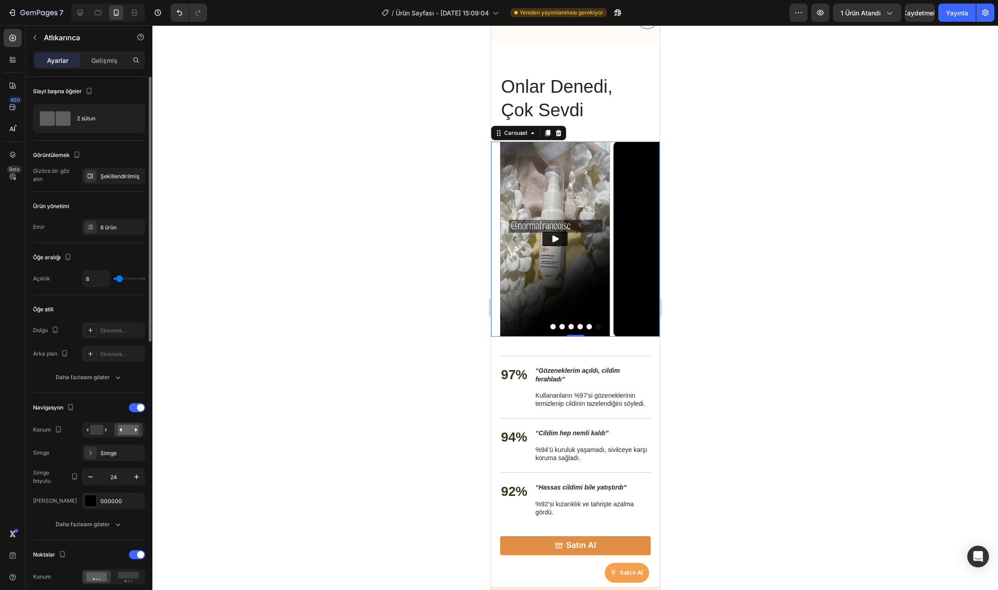
click at [71, 9] on div at bounding box center [108, 13] width 74 height 18
click at [80, 10] on icon at bounding box center [80, 13] width 6 height 6
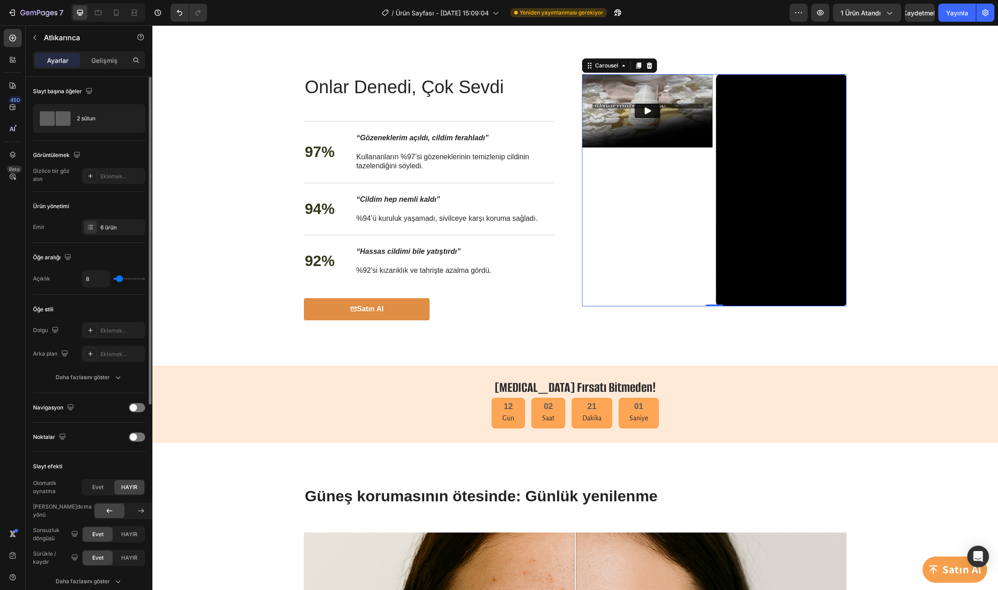
scroll to position [980, 0]
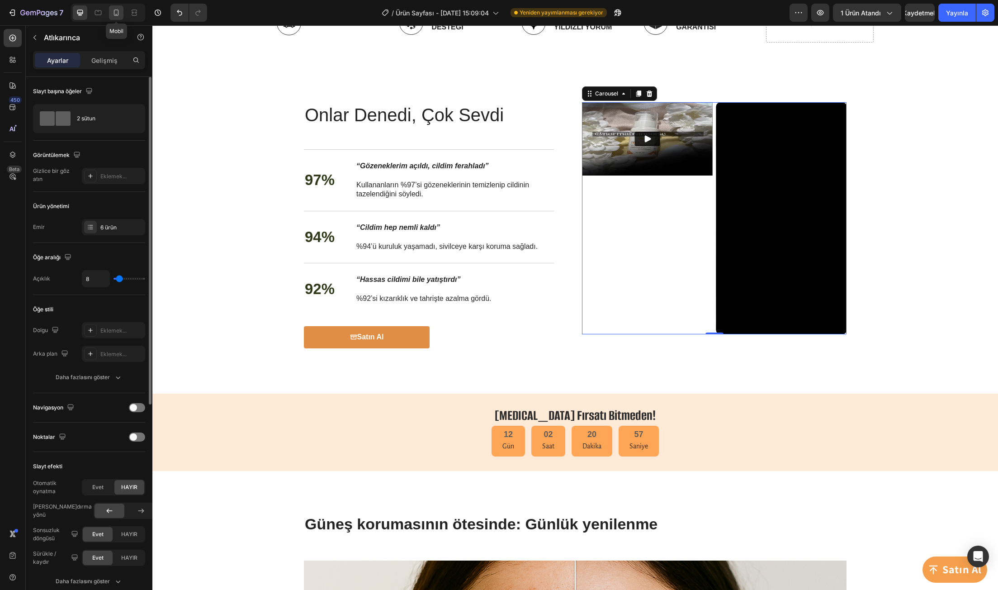
click at [112, 14] on icon at bounding box center [116, 12] width 9 height 9
type input "100%"
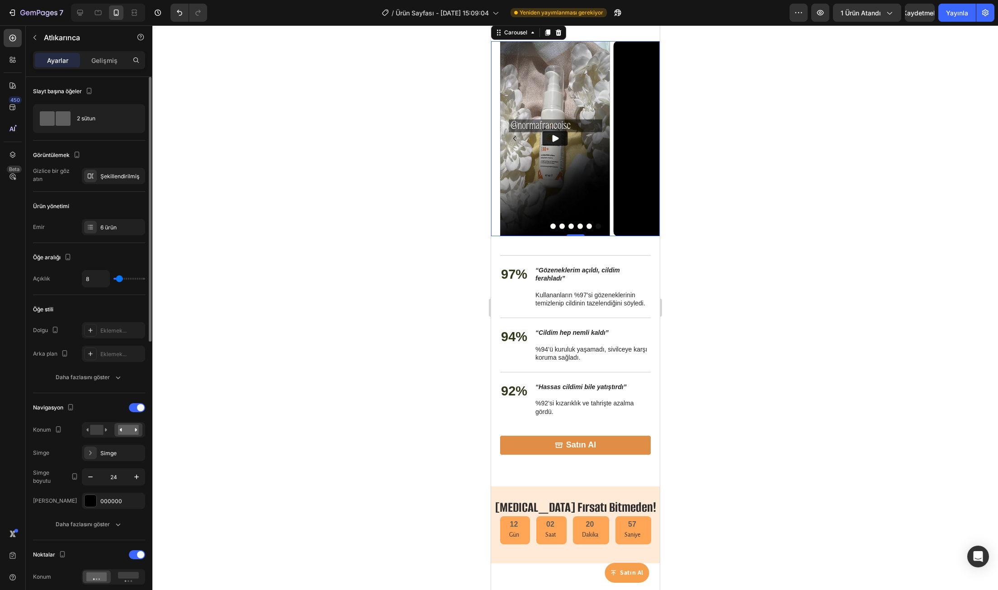
scroll to position [1044, 0]
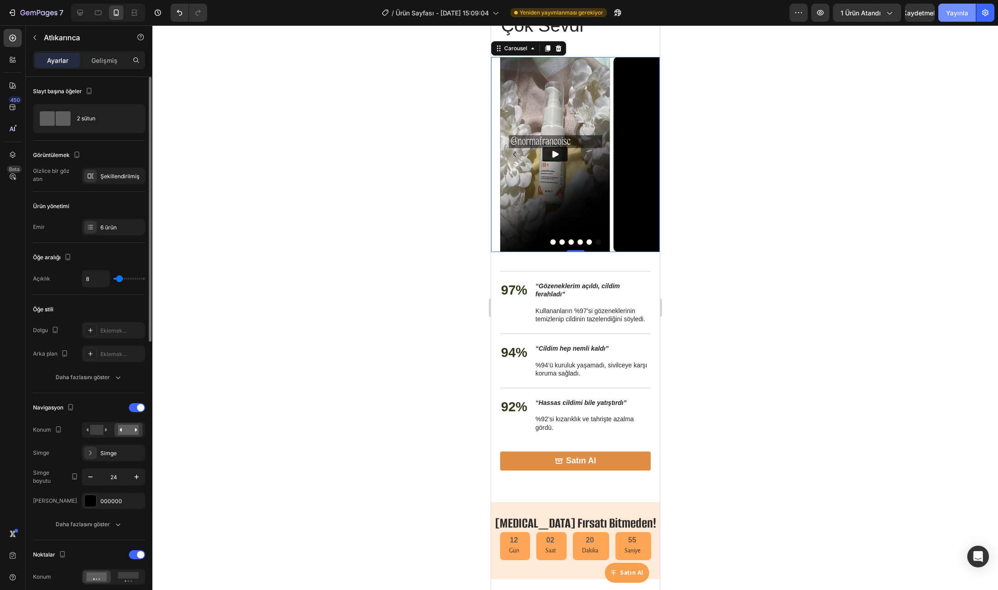
click at [946, 9] on button "Yayınla" at bounding box center [957, 13] width 38 height 18
click at [639, 151] on icon "Carousel Next Arrow" at bounding box center [644, 154] width 11 height 11
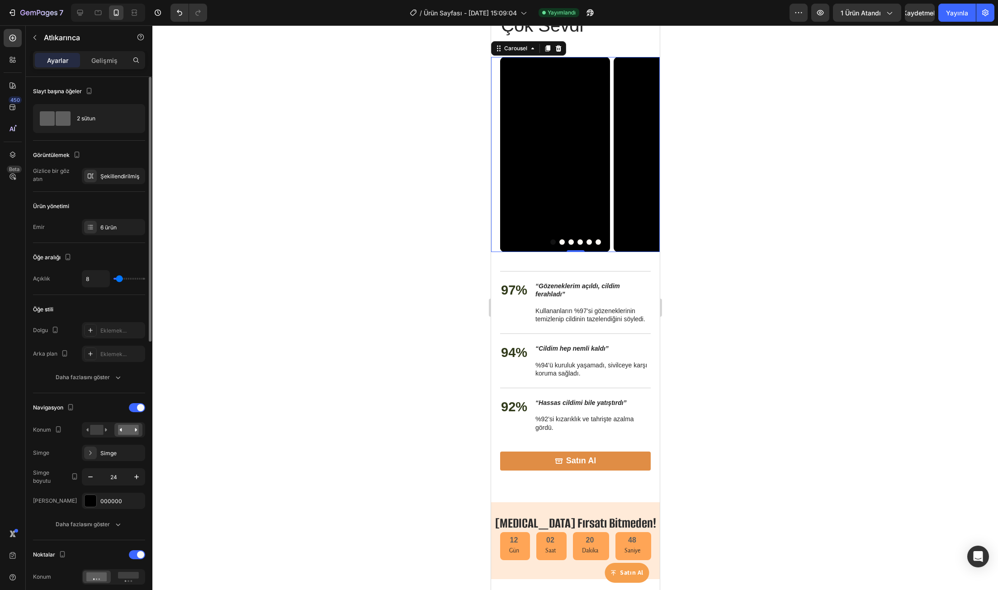
click at [641, 160] on button "Carousel Next Arrow" at bounding box center [644, 154] width 14 height 14
click at [639, 156] on icon "Carousel Next Arrow" at bounding box center [644, 154] width 11 height 11
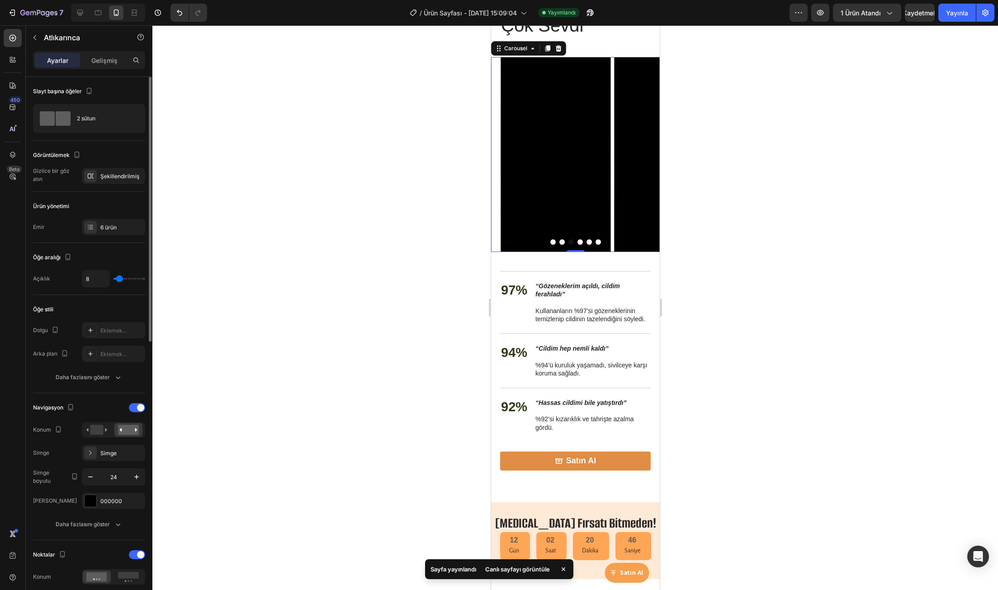
click at [639, 157] on icon "Carousel Next Arrow" at bounding box center [644, 154] width 11 height 11
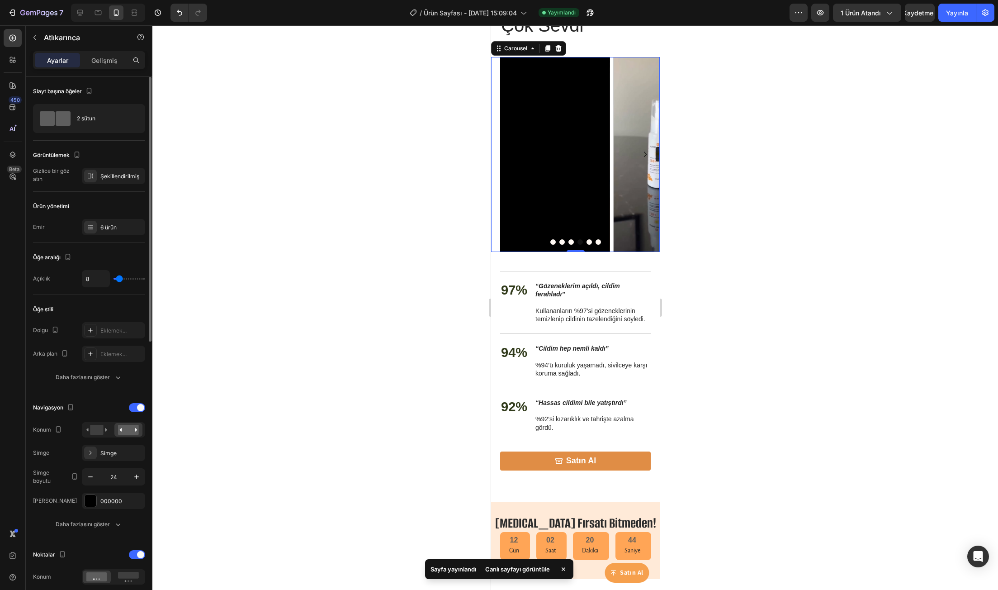
click at [643, 155] on icon "Carousel Next Arrow" at bounding box center [644, 154] width 11 height 11
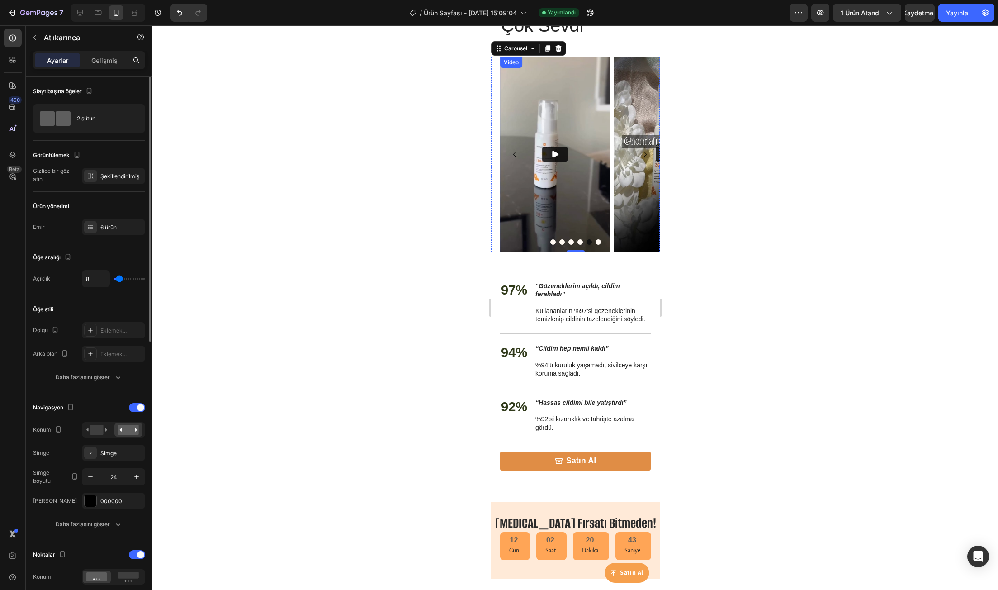
click at [559, 156] on button "Play" at bounding box center [554, 154] width 25 height 14
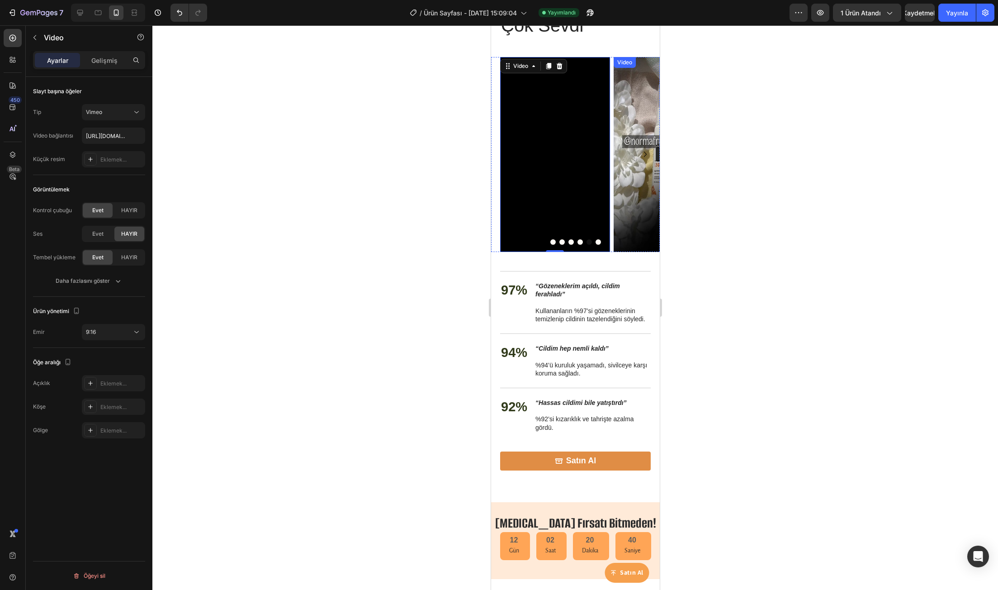
click at [639, 156] on icon "Carousel Next Arrow" at bounding box center [644, 154] width 11 height 11
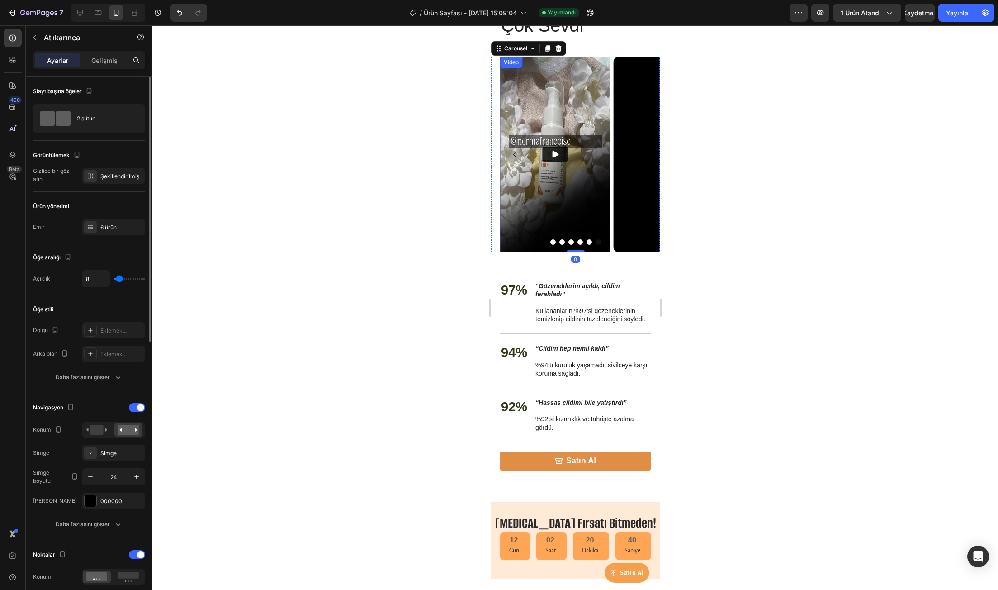
click at [559, 150] on button "Play" at bounding box center [554, 154] width 25 height 14
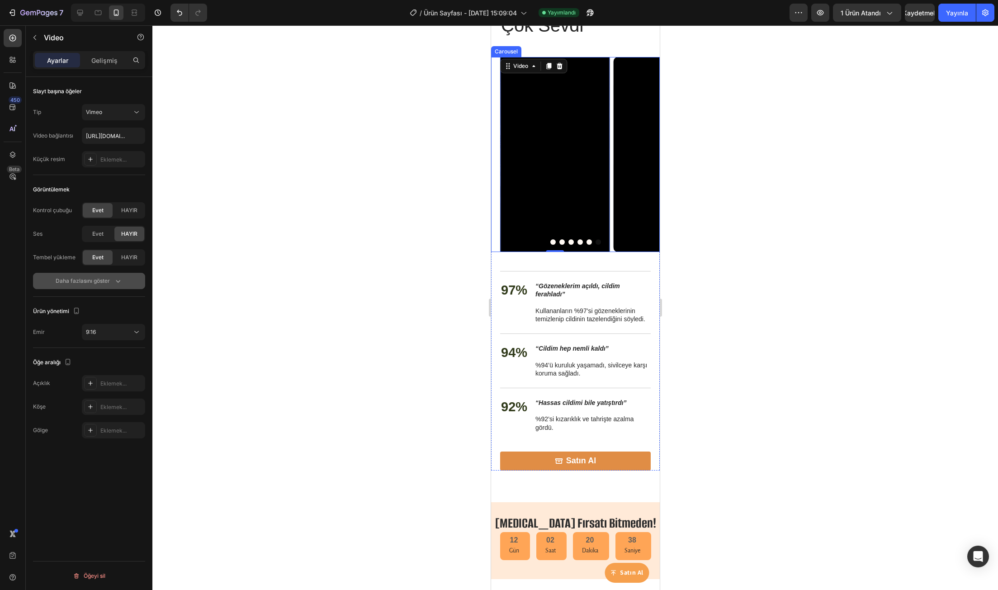
click at [130, 283] on button "Daha fazlasını göster" at bounding box center [89, 281] width 112 height 16
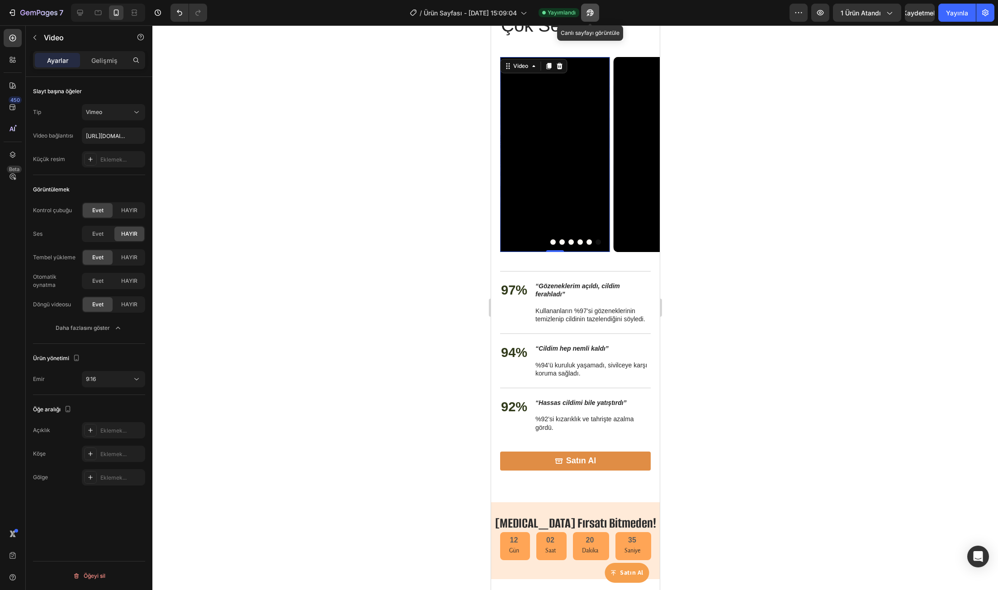
click at [586, 10] on icon "button" at bounding box center [589, 12] width 9 height 9
click at [494, 174] on div "Video Video Video Video Video Video 0 Carousel" at bounding box center [575, 154] width 169 height 195
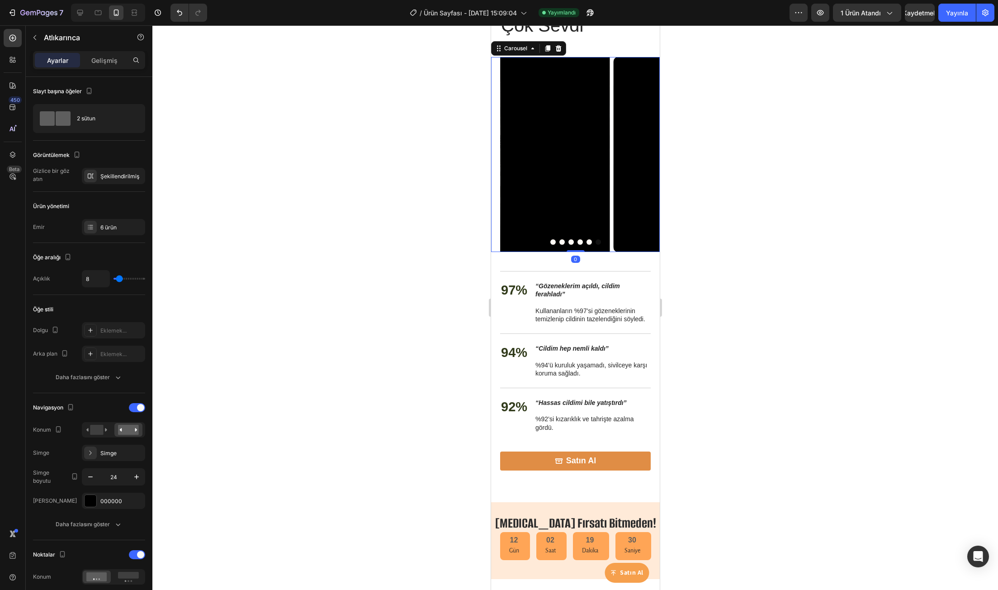
click at [639, 156] on icon "Carousel Next Arrow" at bounding box center [644, 154] width 11 height 11
click at [99, 228] on div "6 ürün" at bounding box center [113, 227] width 63 height 16
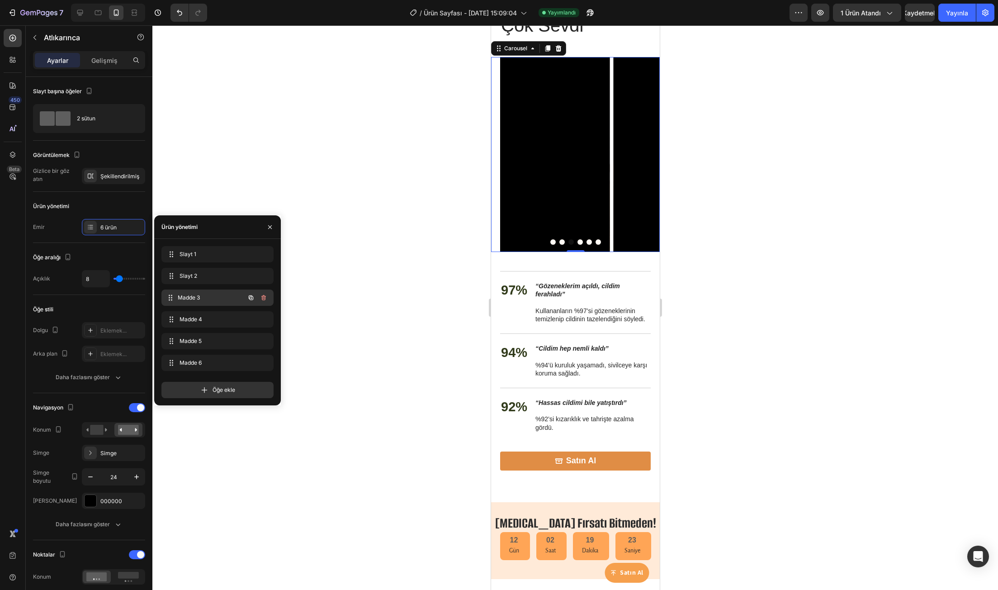
click at [200, 297] on span "Madde 3" at bounding box center [211, 297] width 67 height 8
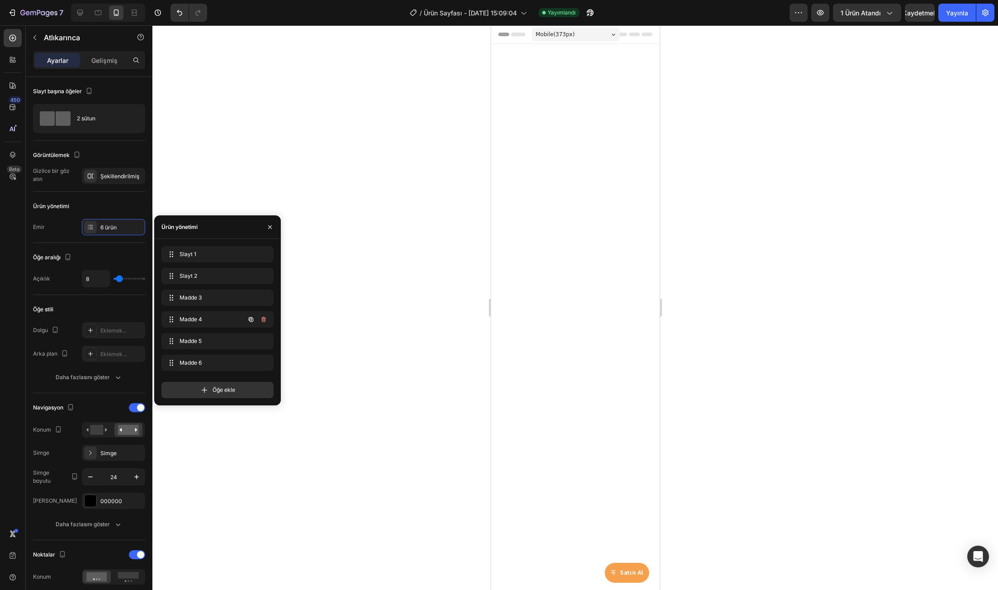
scroll to position [1044, 0]
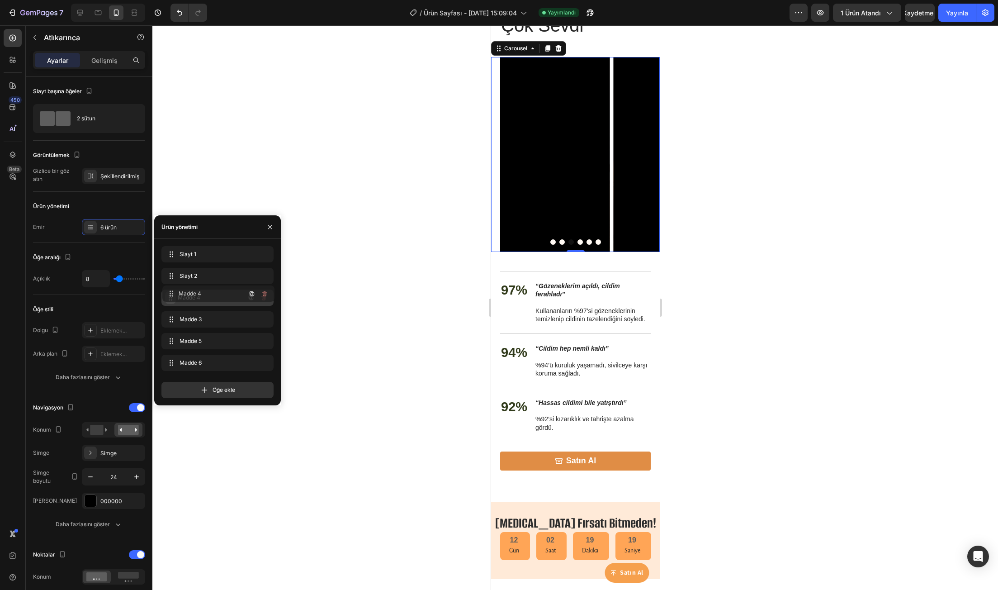
drag, startPoint x: 171, startPoint y: 318, endPoint x: 172, endPoint y: 293, distance: 25.8
drag, startPoint x: 171, startPoint y: 297, endPoint x: 171, endPoint y: 275, distance: 22.2
click at [348, 241] on div at bounding box center [574, 307] width 845 height 564
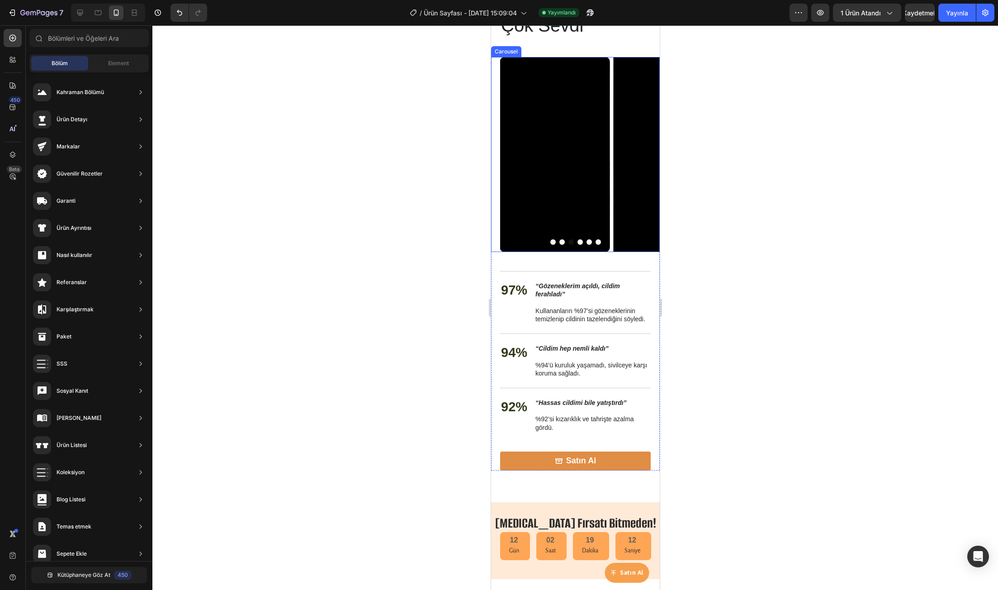
click at [515, 154] on icon "Carousel Back Arrow" at bounding box center [514, 154] width 11 height 11
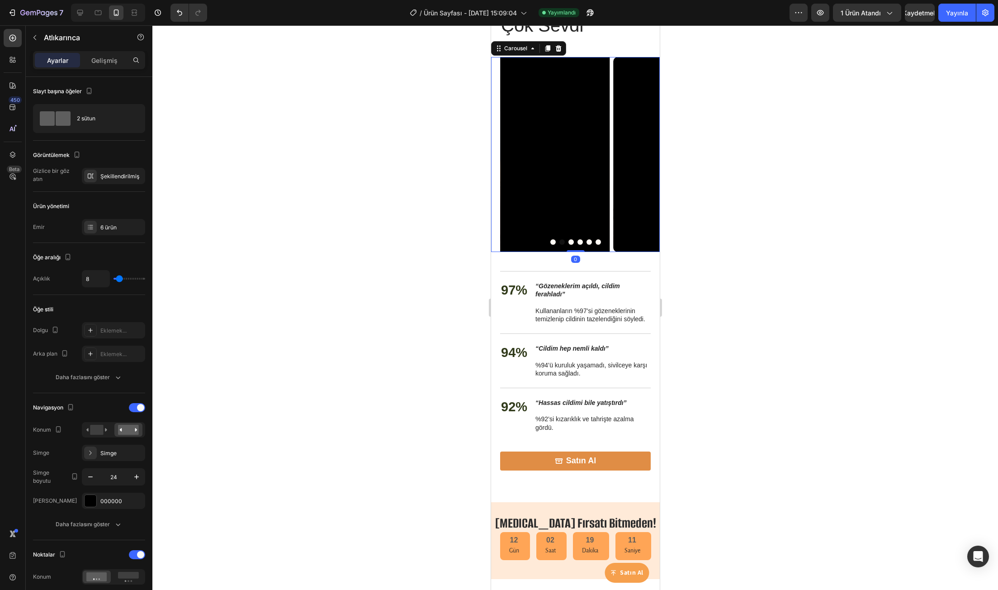
click at [515, 154] on icon "Carousel Back Arrow" at bounding box center [514, 154] width 11 height 11
click at [641, 157] on icon "Carousel Next Arrow" at bounding box center [644, 154] width 11 height 11
click at [510, 158] on icon "Carousel Back Arrow" at bounding box center [514, 154] width 11 height 11
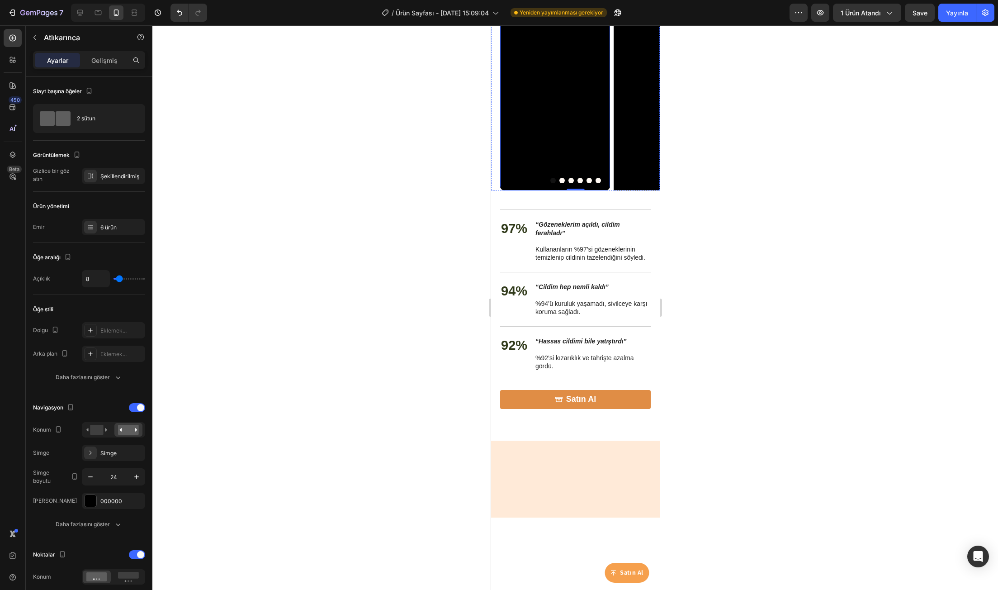
scroll to position [908, 0]
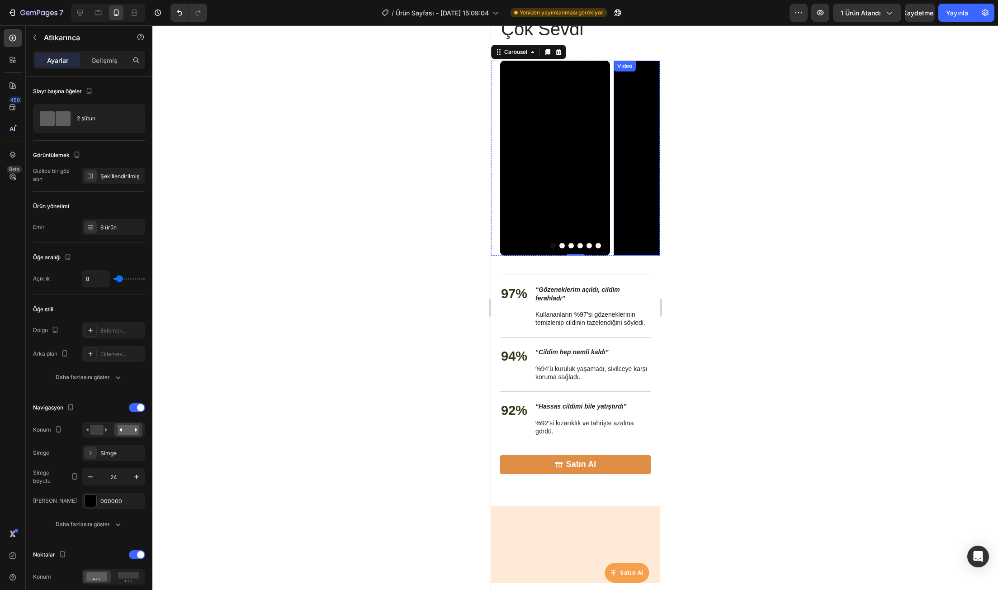
click at [639, 161] on icon "Carousel Next Arrow" at bounding box center [644, 158] width 11 height 11
click at [643, 156] on button "Carousel Next Arrow" at bounding box center [644, 158] width 14 height 14
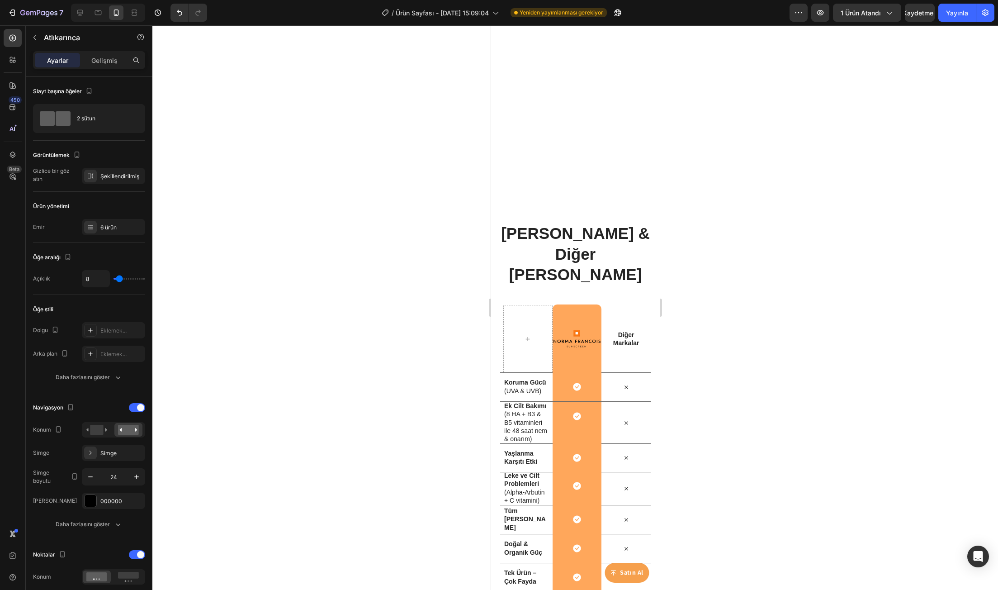
scroll to position [2355, 0]
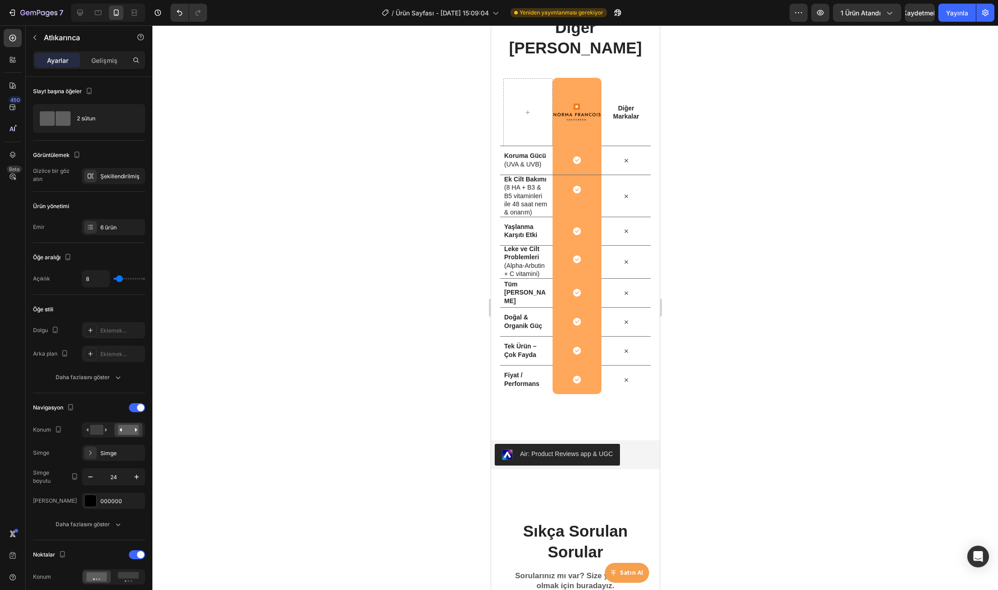
click at [947, 2] on div "7 / Ürün Sayfası - [DATE] 15:09:04 Yeniden yayımlanması gerekiyor Önizleme 1 ür…" at bounding box center [499, 13] width 998 height 26
click at [949, 5] on button "Yayınla" at bounding box center [957, 13] width 38 height 18
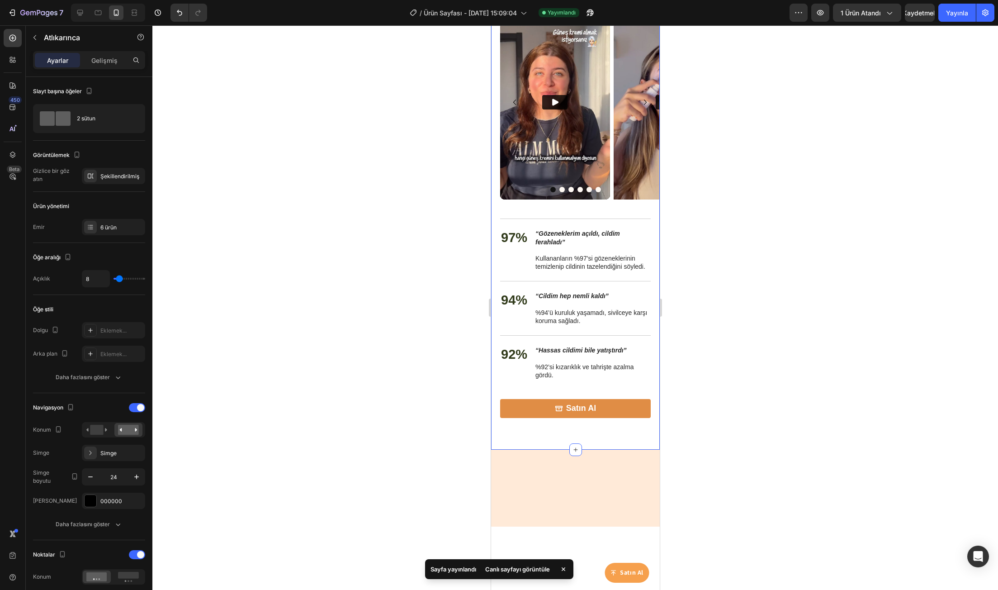
scroll to position [818, 0]
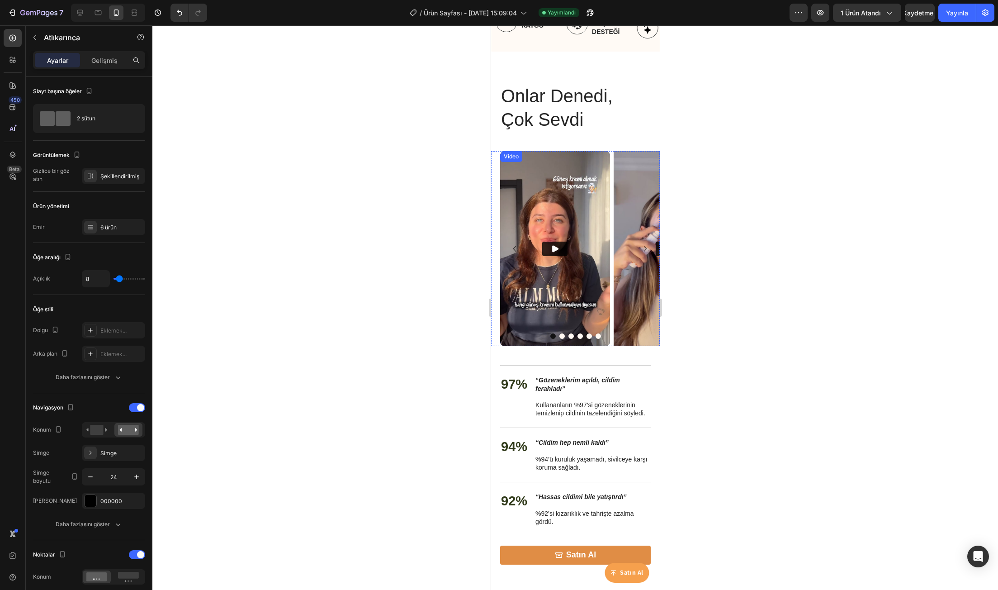
click at [554, 250] on icon "Play" at bounding box center [555, 248] width 6 height 7
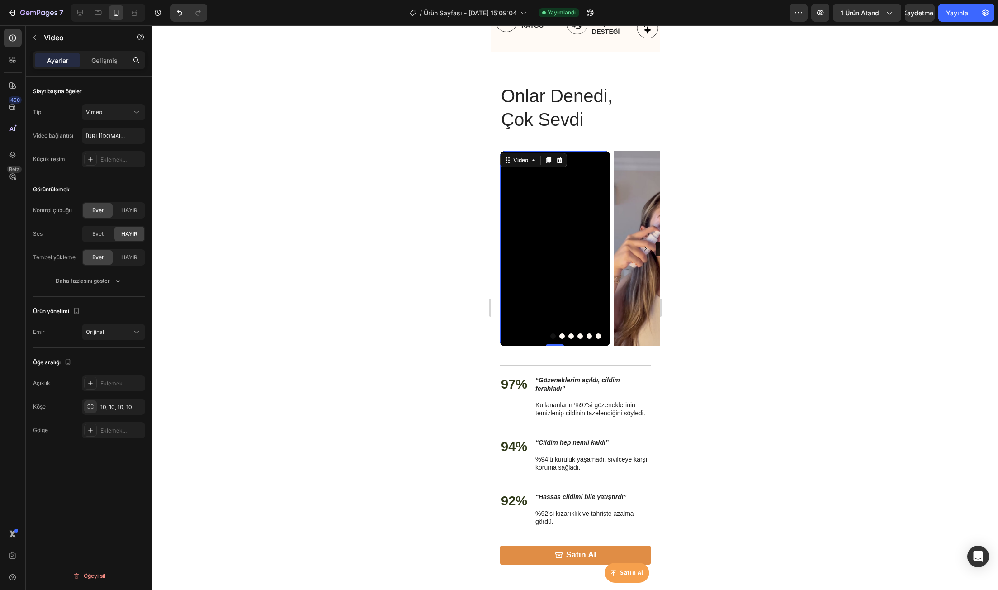
click at [518, 336] on div at bounding box center [575, 335] width 169 height 5
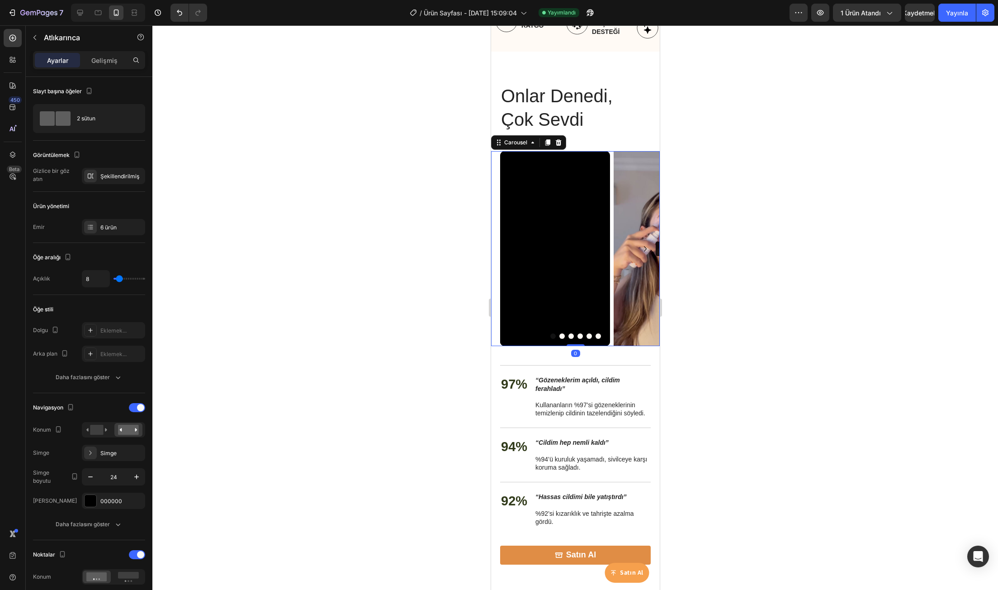
click at [521, 335] on div at bounding box center [575, 335] width 169 height 5
click at [524, 335] on div at bounding box center [575, 335] width 169 height 5
click at [641, 245] on icon "Carousel Next Arrow" at bounding box center [644, 248] width 11 height 11
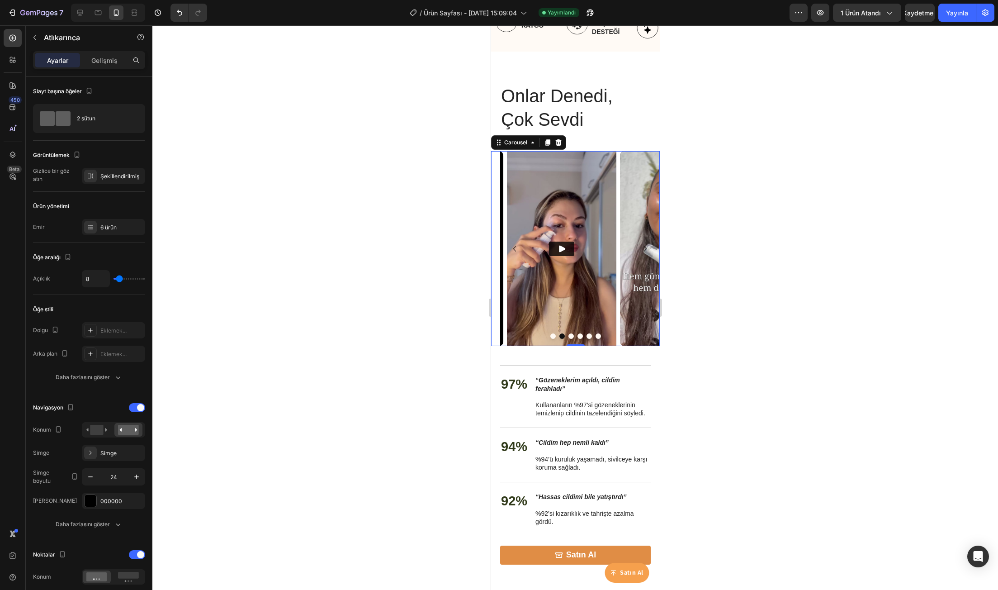
click at [640, 245] on icon "Carousel Next Arrow" at bounding box center [644, 248] width 11 height 11
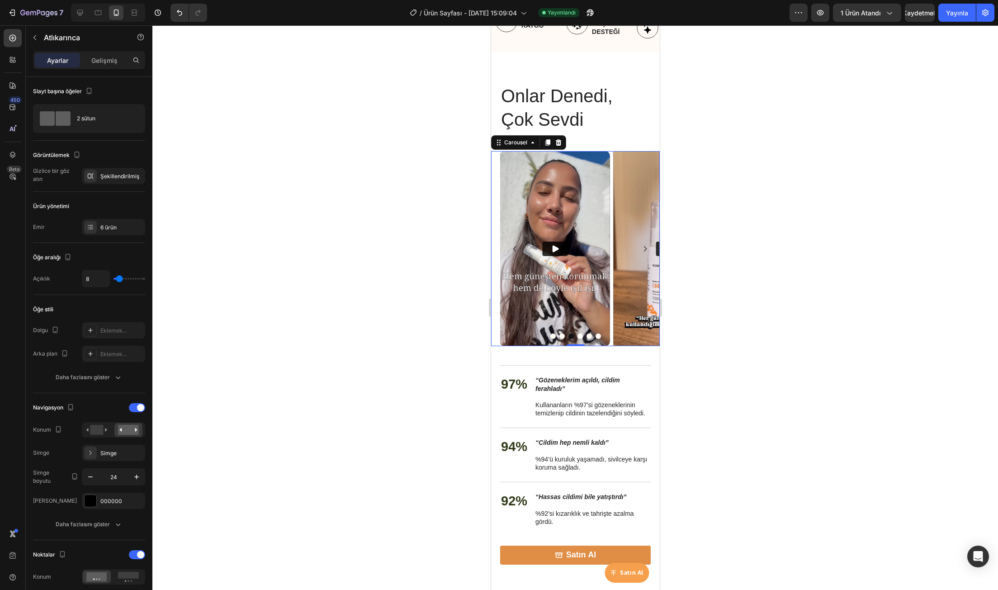
click at [640, 245] on icon "Carousel Next Arrow" at bounding box center [644, 248] width 11 height 11
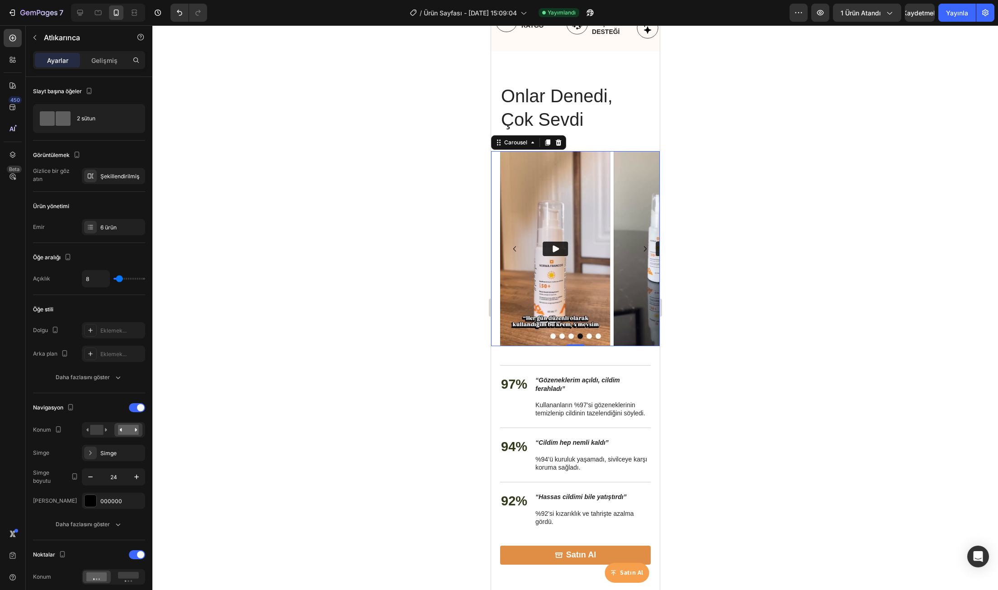
click at [640, 245] on icon "Carousel Next Arrow" at bounding box center [644, 248] width 11 height 11
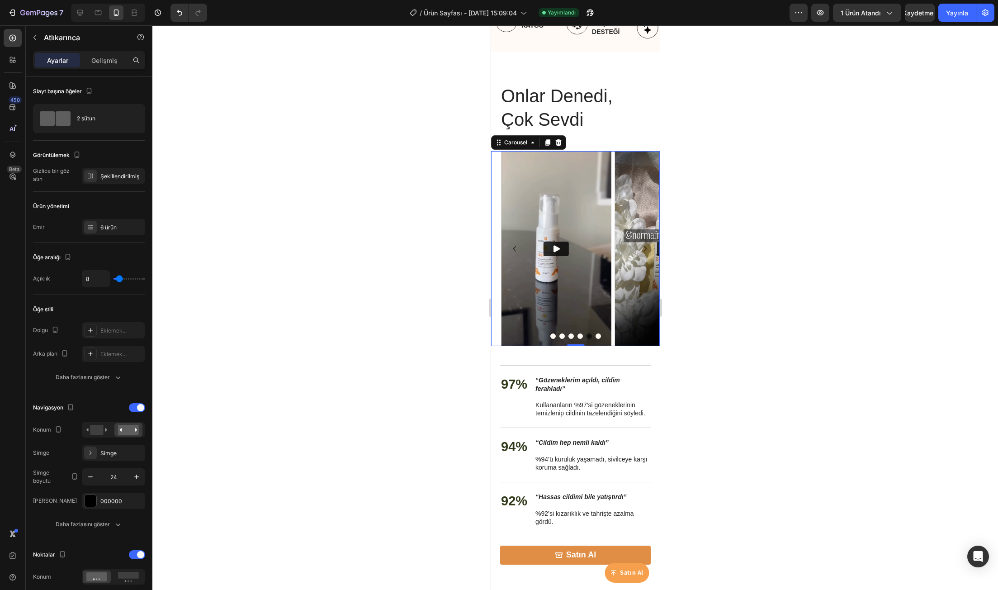
click at [640, 245] on icon "Carousel Next Arrow" at bounding box center [644, 248] width 11 height 11
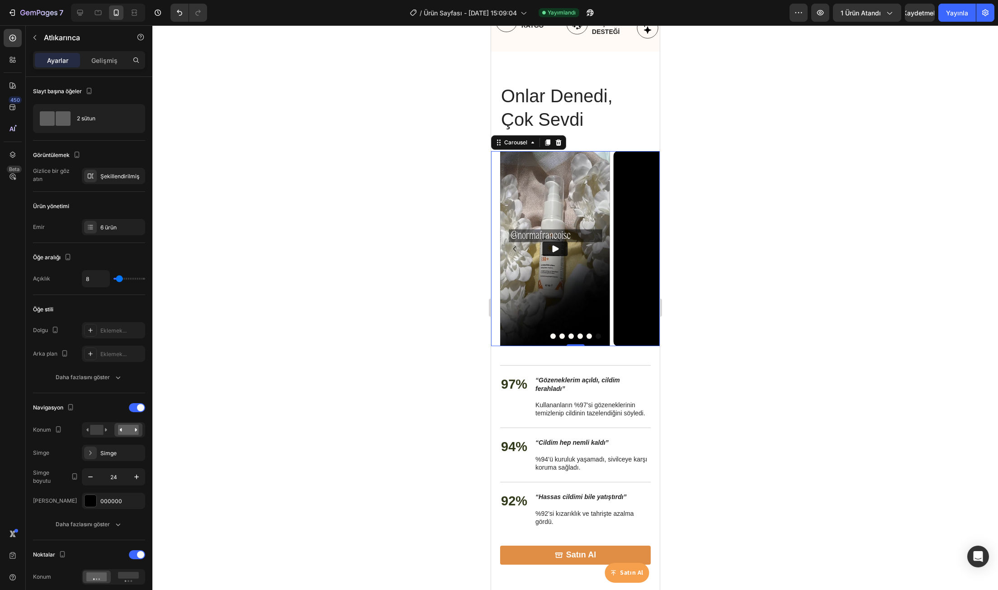
click at [640, 245] on icon "Carousel Next Arrow" at bounding box center [644, 248] width 11 height 11
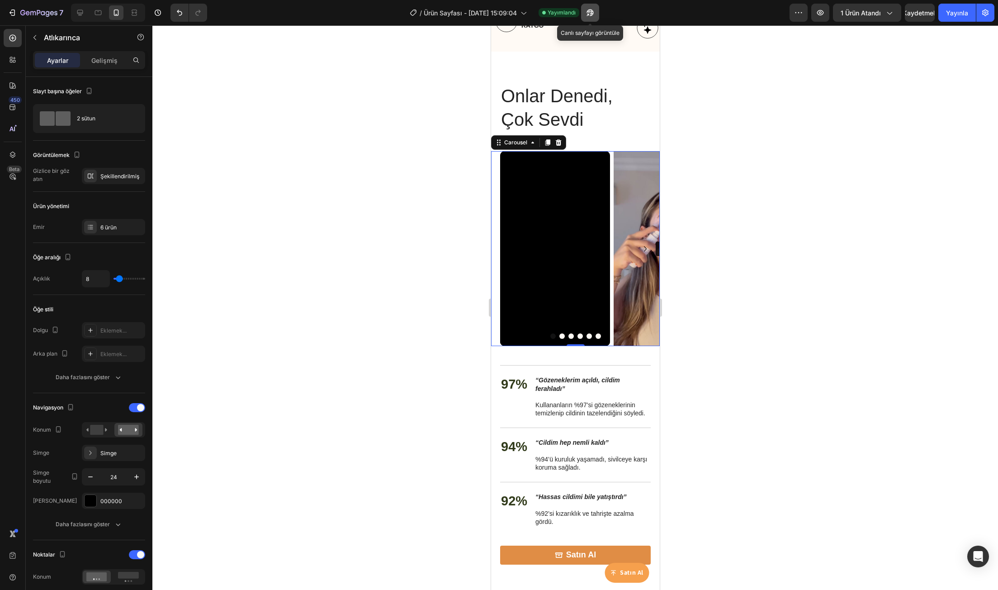
click at [595, 13] on button "button" at bounding box center [590, 13] width 18 height 18
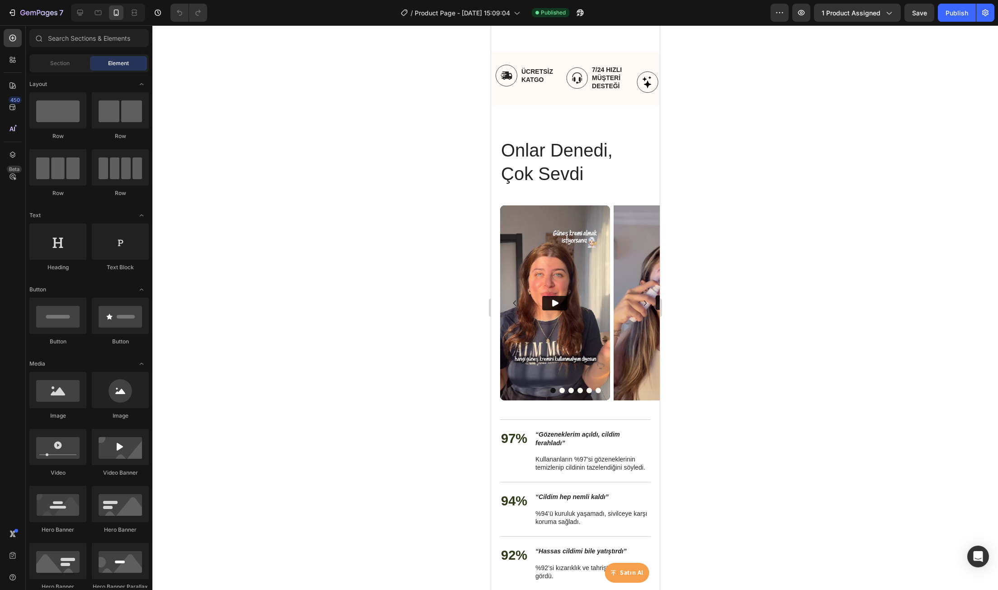
scroll to position [995, 0]
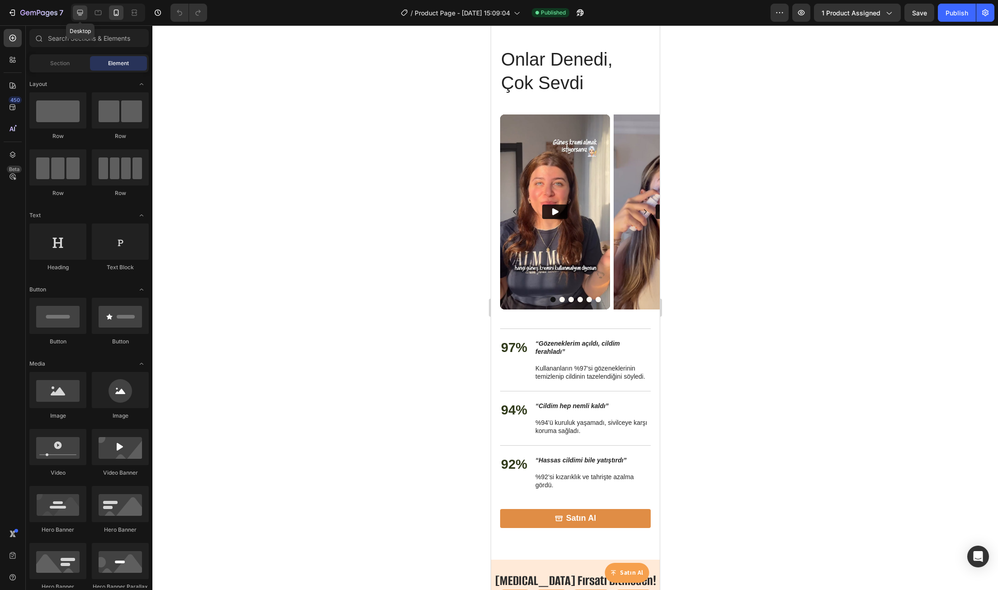
click at [80, 14] on icon at bounding box center [80, 13] width 6 height 6
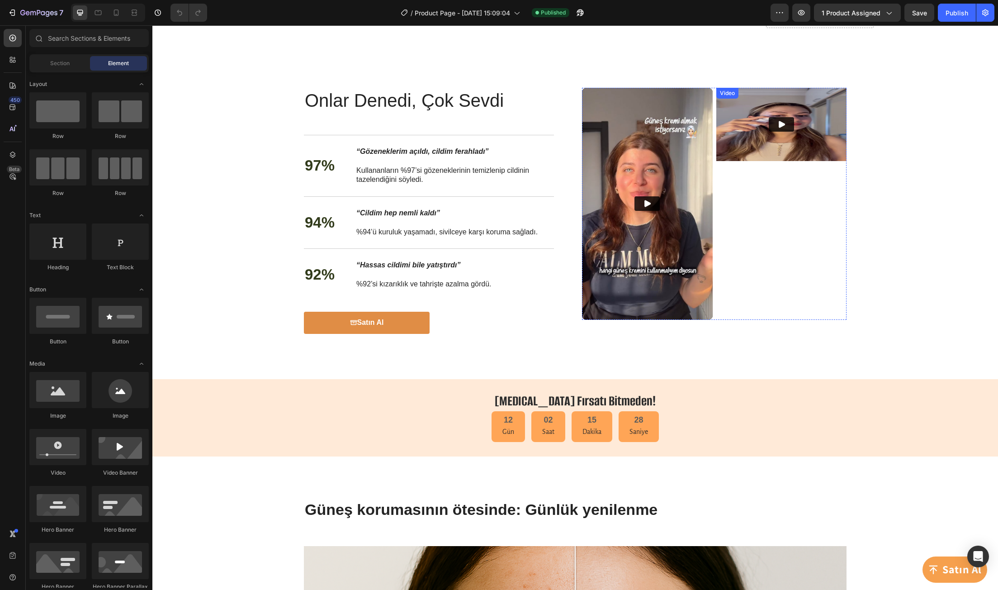
click at [771, 141] on img at bounding box center [781, 124] width 131 height 73
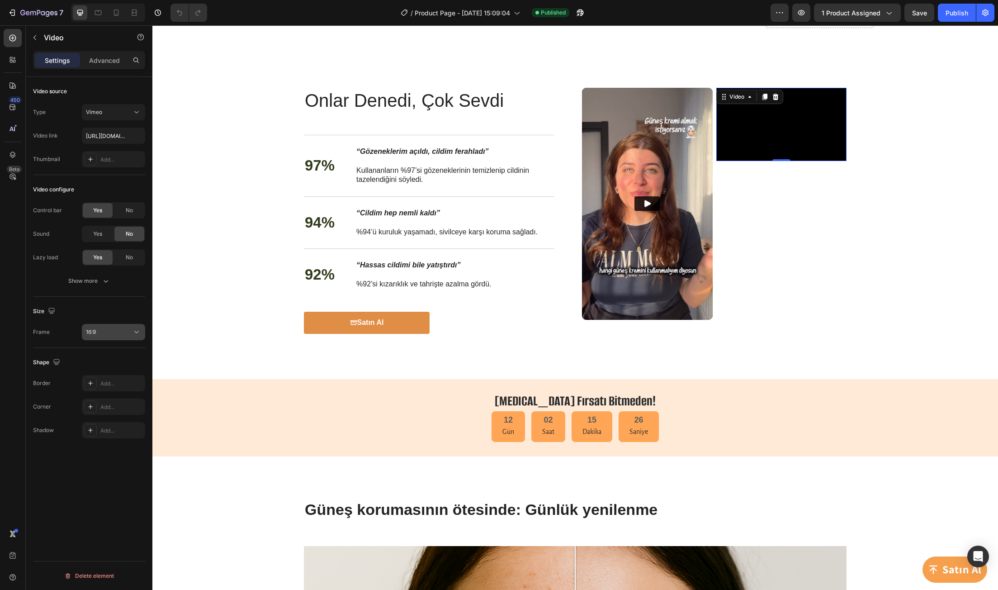
click at [113, 332] on div "16:9" at bounding box center [109, 332] width 46 height 8
click at [111, 413] on div "9:16" at bounding box center [102, 421] width 71 height 17
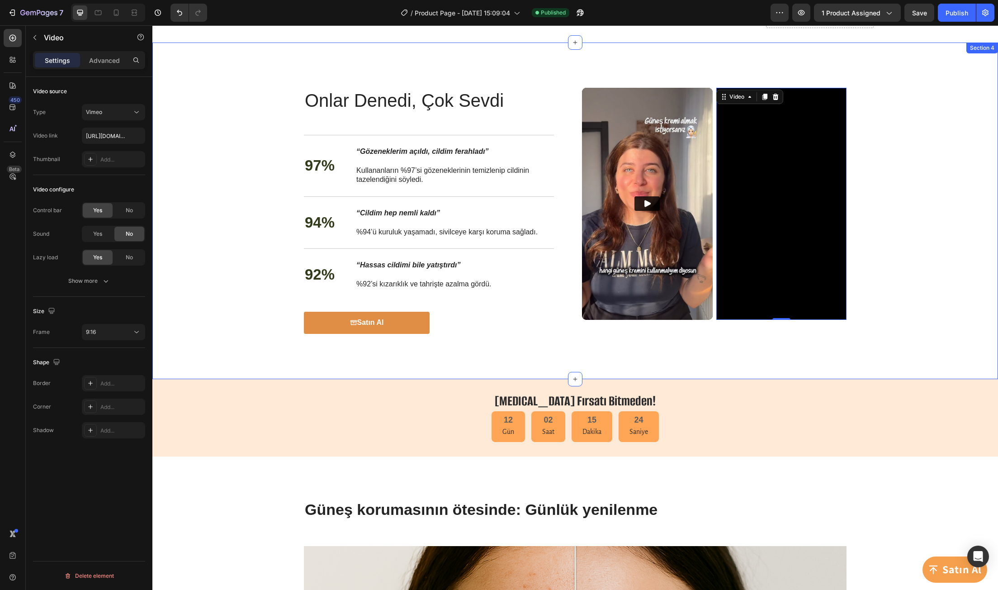
click at [870, 267] on div "Onlar Denedi, Çok Sevdi Heading Onlar Denedi, Çok Sevdi Heading 97% Text Block …" at bounding box center [574, 211] width 827 height 246
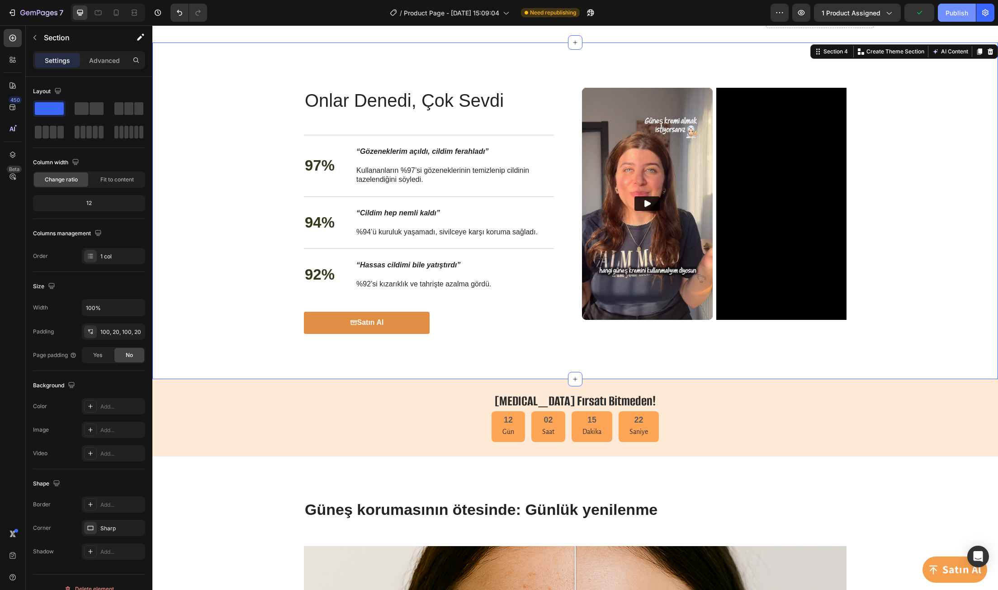
click at [956, 15] on div "Publish" at bounding box center [956, 12] width 23 height 9
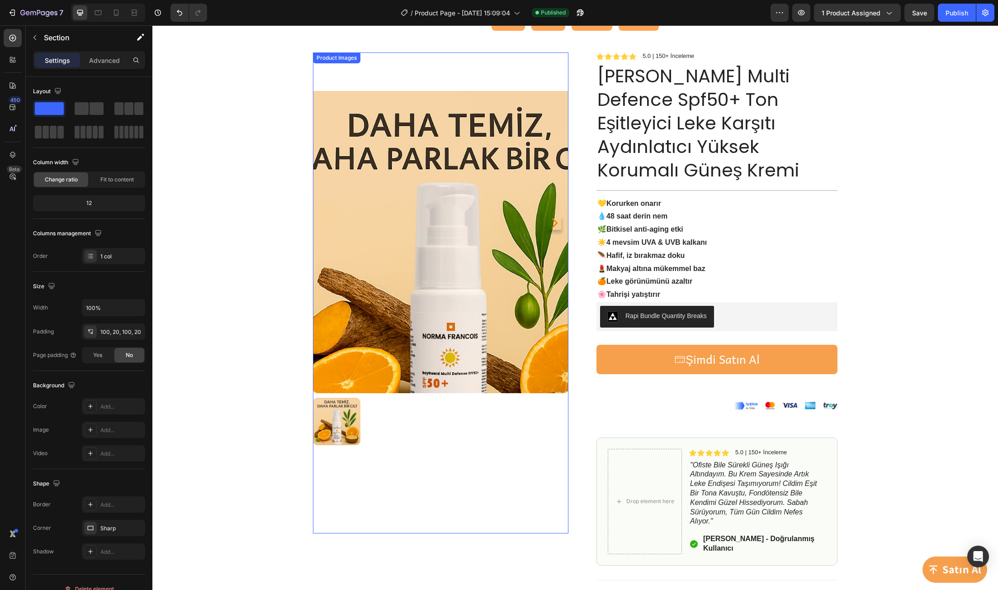
scroll to position [0, 0]
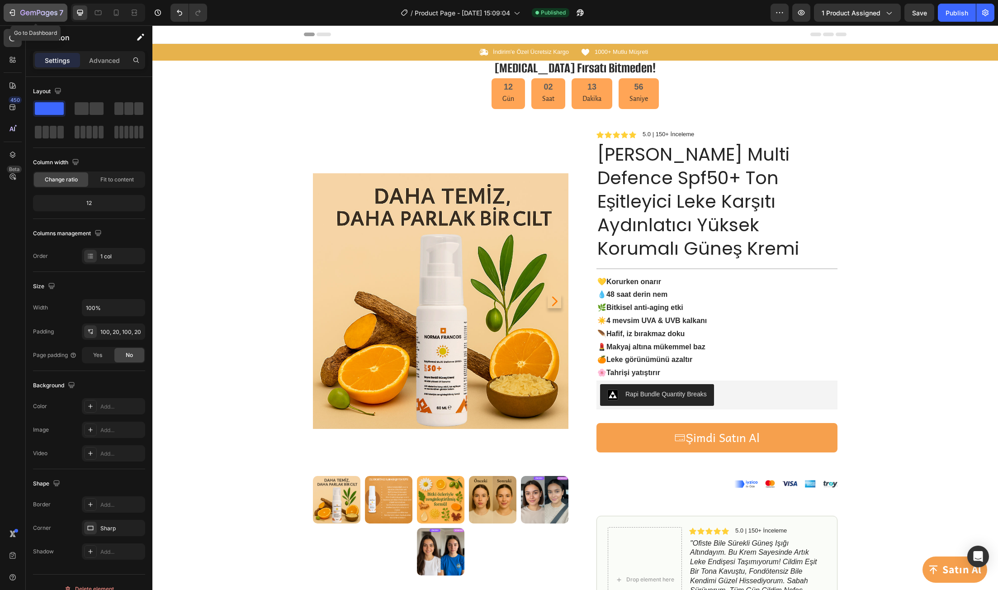
click at [12, 12] on icon "button" at bounding box center [12, 12] width 9 height 9
